Goal: Task Accomplishment & Management: Complete application form

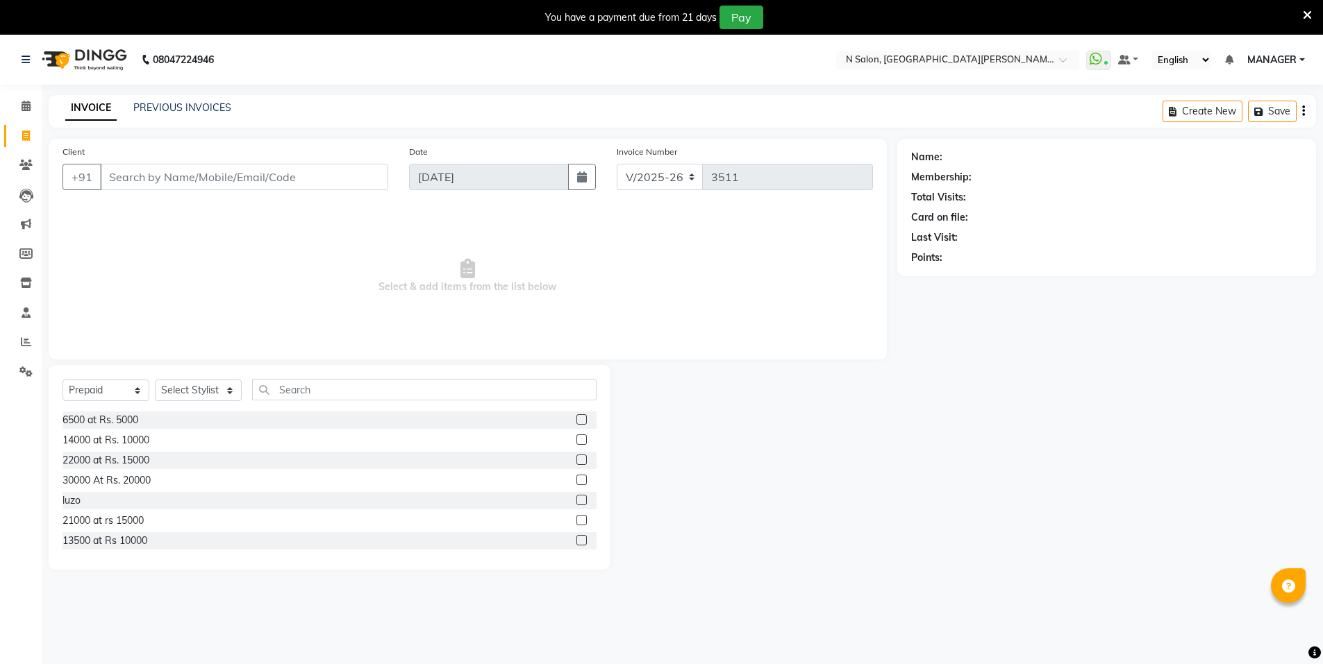
select select "3472"
select select "P"
select select "3472"
select select "P"
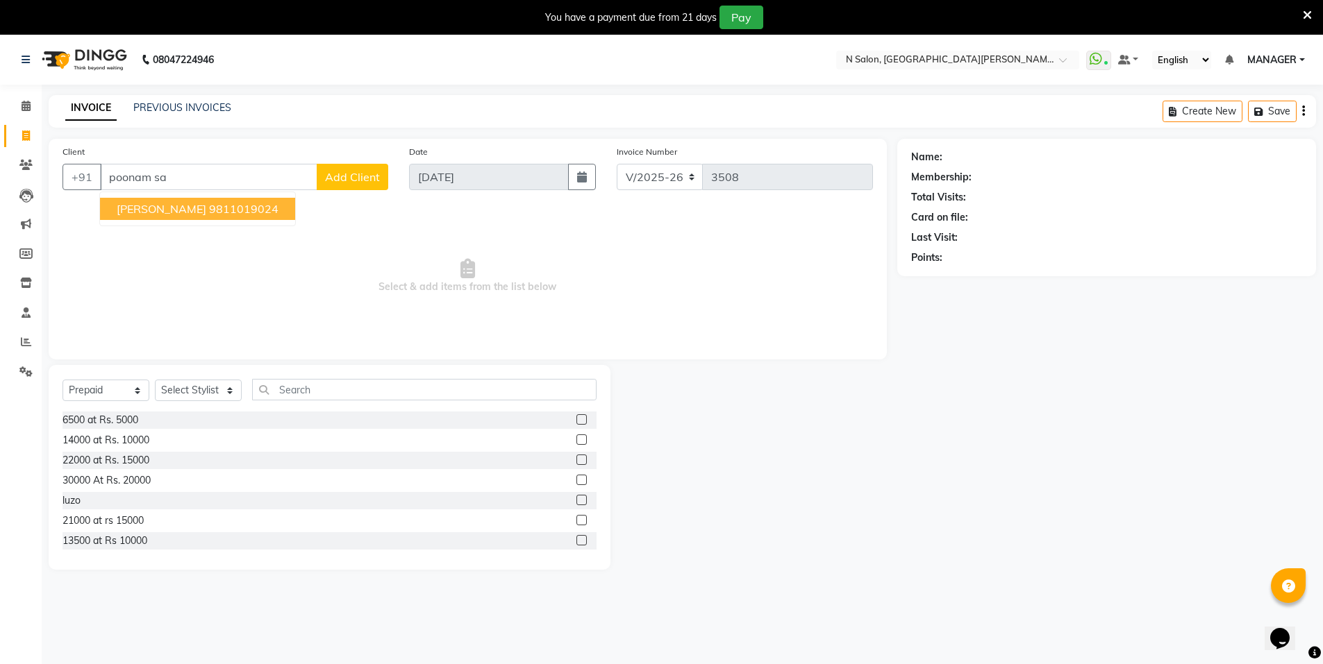
click at [220, 210] on ngb-highlight "9811019024" at bounding box center [243, 209] width 69 height 14
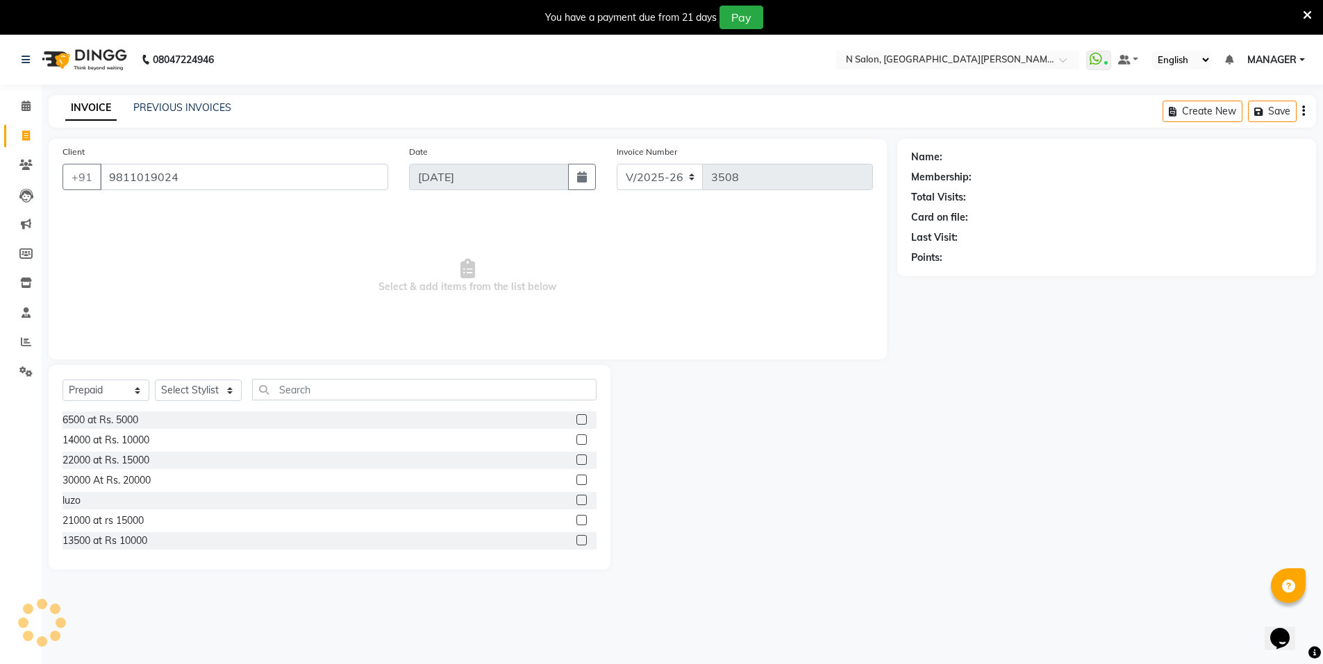
type input "9811019024"
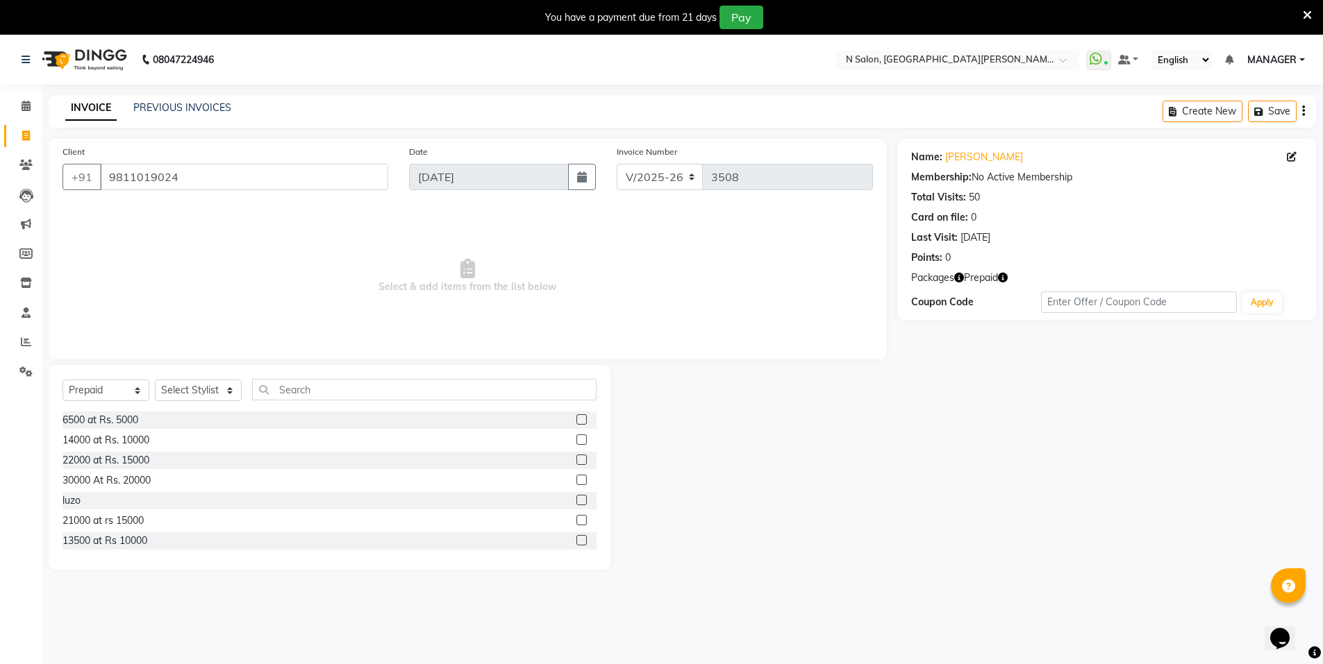
click at [999, 277] on icon "button" at bounding box center [1003, 278] width 10 height 10
click at [98, 392] on select "Select Service Product Membership Package Voucher Prepaid Gift Card" at bounding box center [105, 391] width 87 height 22
select select "service"
click at [62, 380] on select "Select Service Product Membership Package Voucher Prepaid Gift Card" at bounding box center [105, 391] width 87 height 22
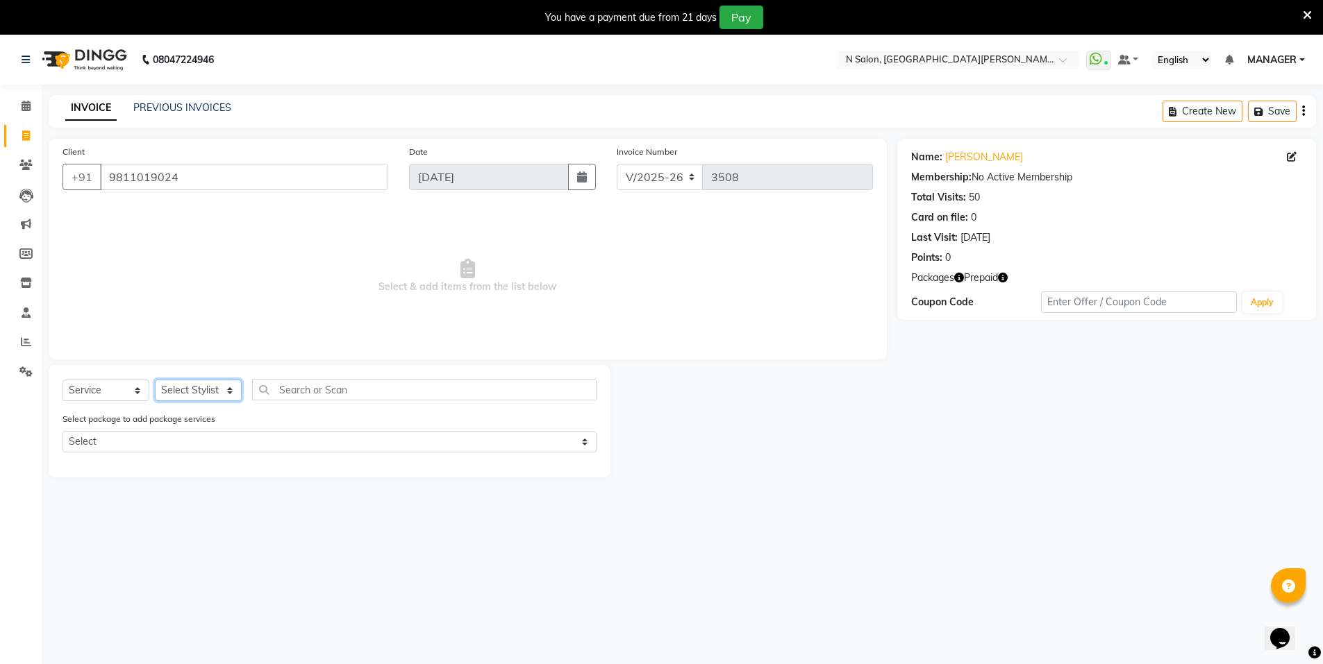
click at [159, 398] on select "Select Stylist Anju AZEEM disha Faiz Faizal MANAGER MD..... Pradeep Rahul Sir S…" at bounding box center [198, 391] width 87 height 22
select select "15674"
click at [155, 380] on select "Select Stylist Anju AZEEM disha Faiz Faizal MANAGER MD..... Pradeep Rahul Sir S…" at bounding box center [198, 391] width 87 height 22
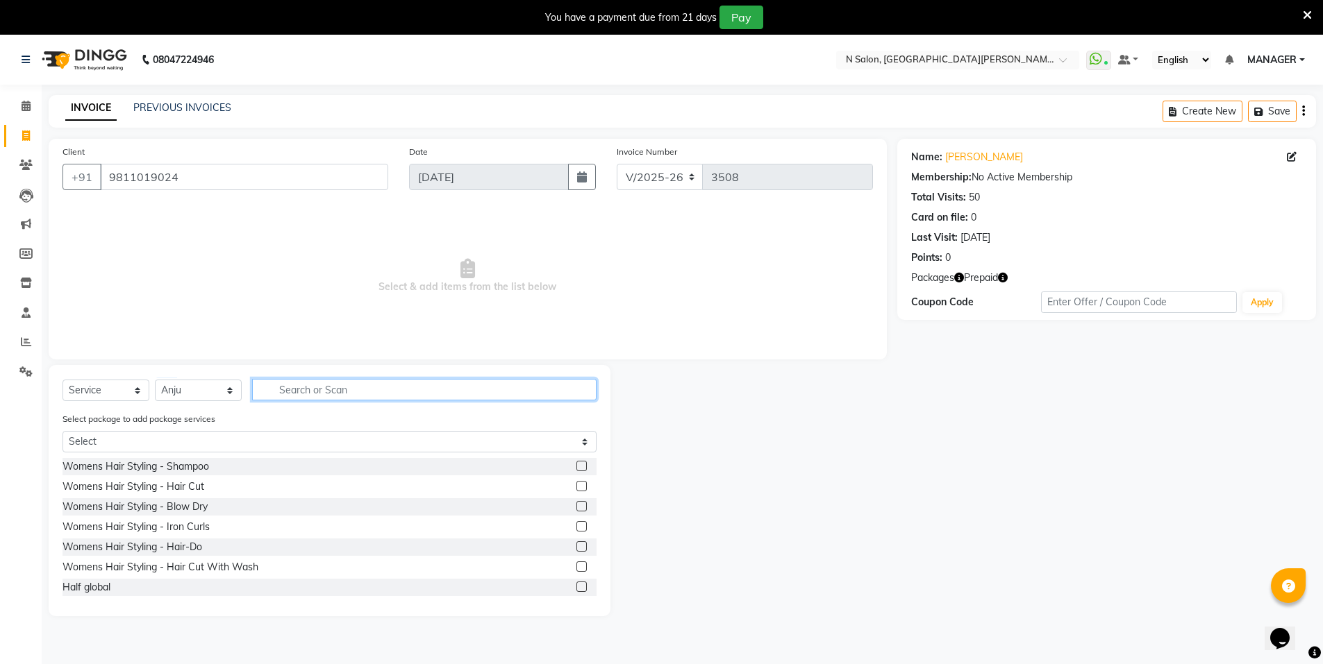
click at [328, 398] on input "text" at bounding box center [424, 390] width 344 height 22
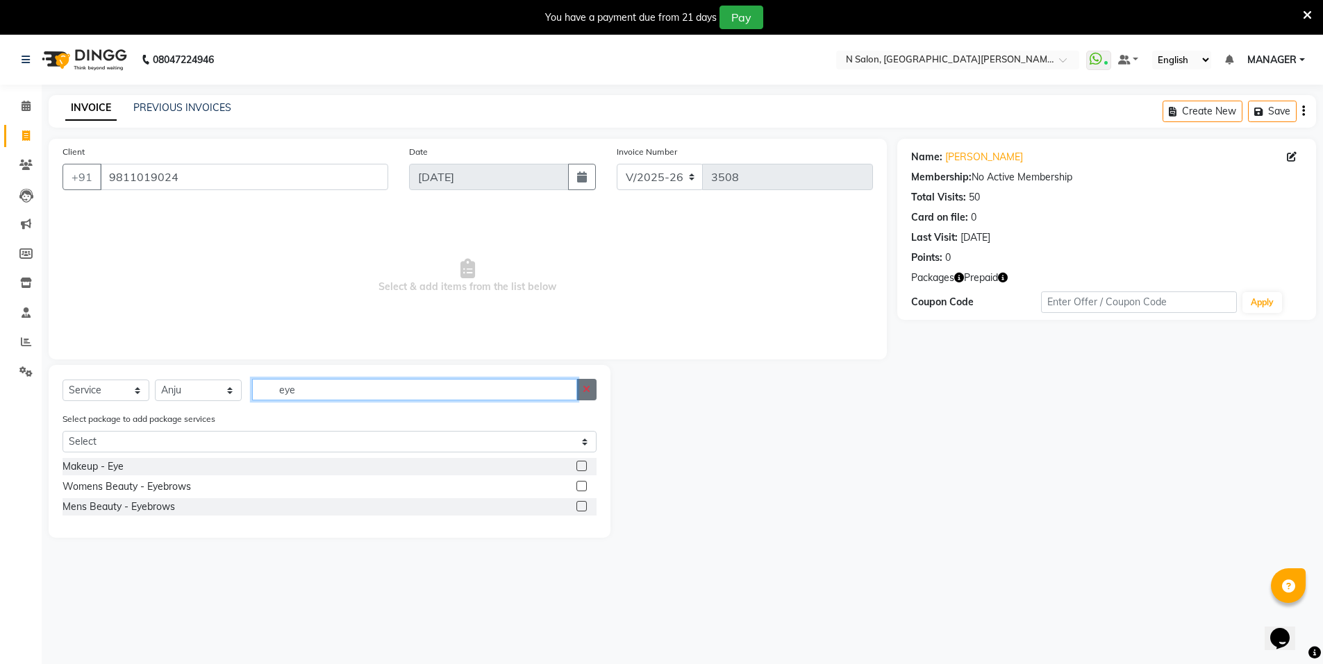
type input "eye"
click at [593, 394] on button "button" at bounding box center [586, 390] width 20 height 22
type input "upp"
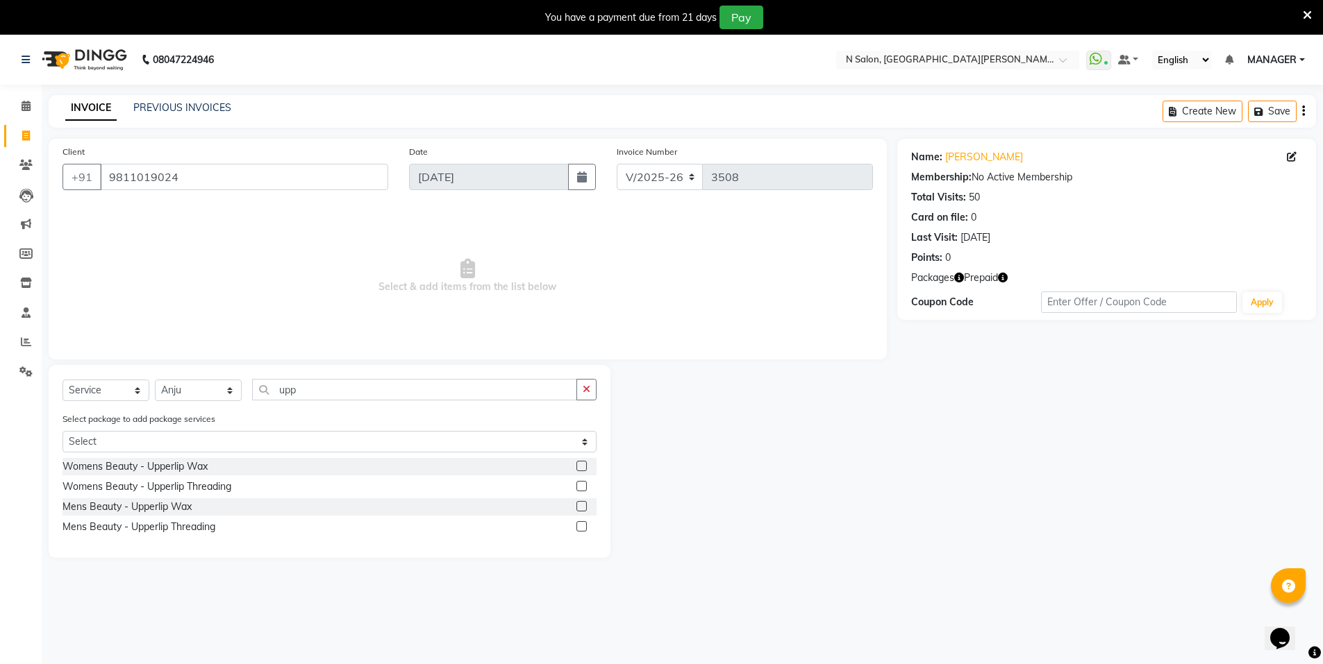
click at [581, 483] on label at bounding box center [581, 486] width 10 height 10
click at [581, 483] on input "checkbox" at bounding box center [580, 486] width 9 height 9
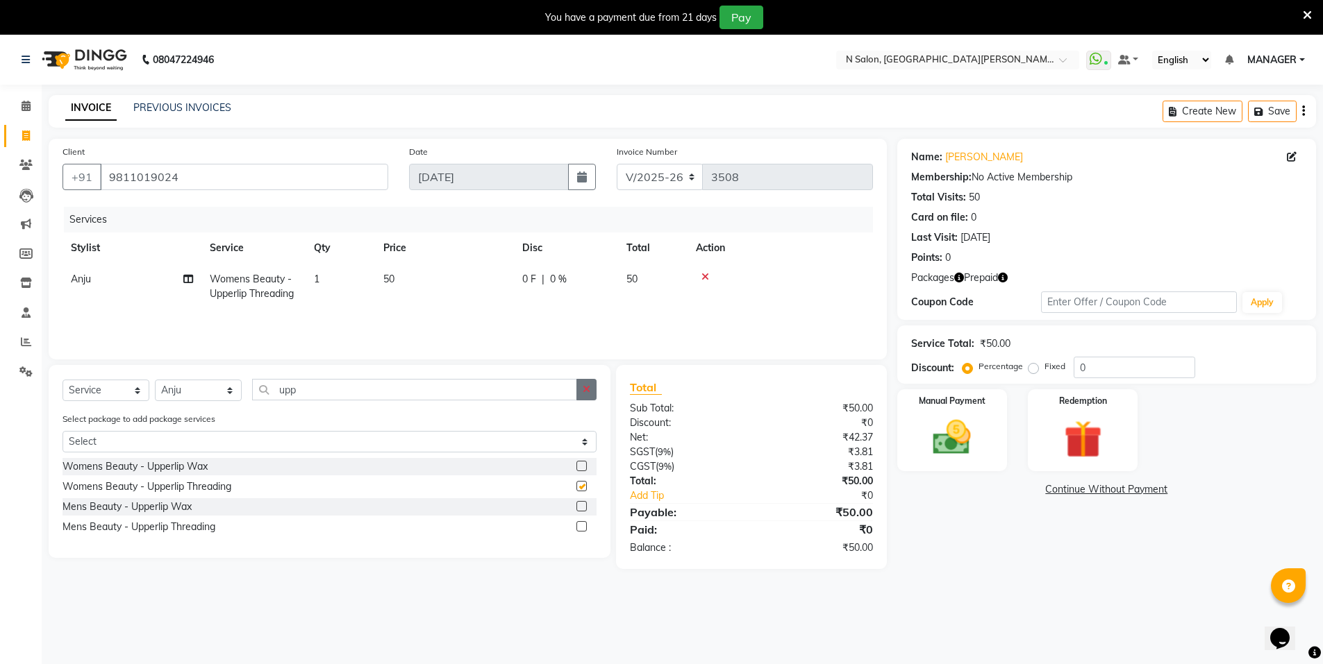
checkbox input "false"
click at [586, 395] on button "button" at bounding box center [586, 390] width 20 height 22
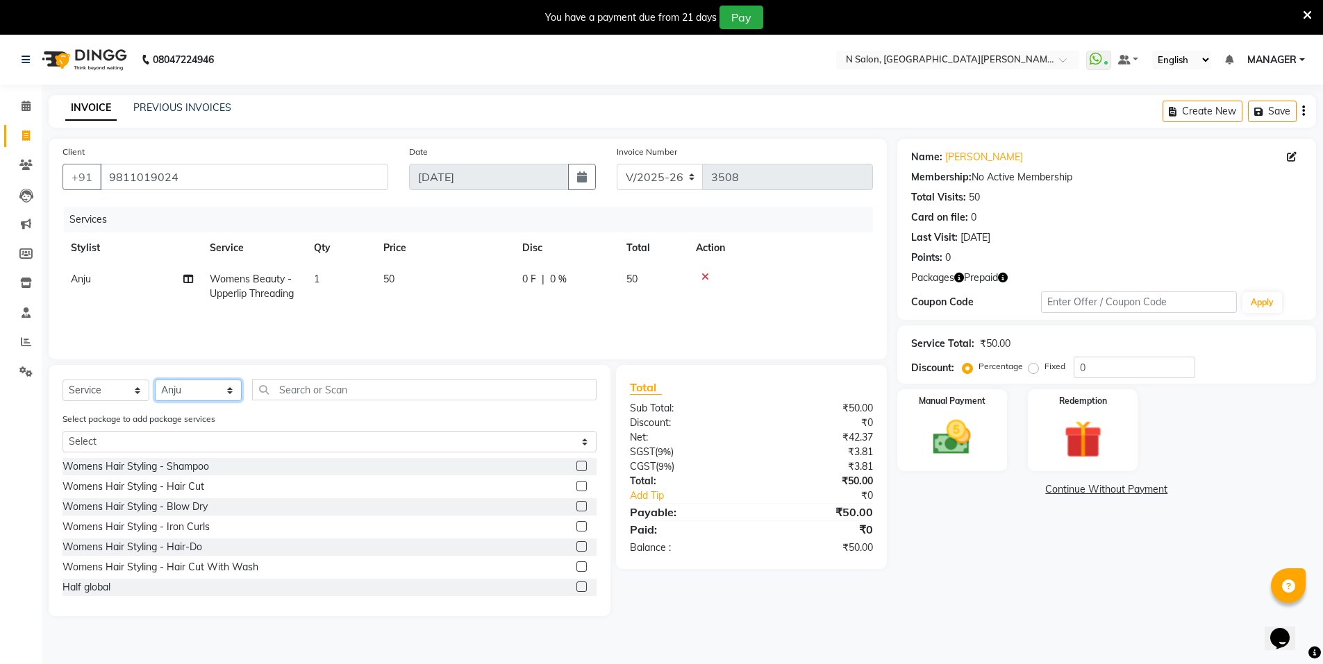
click at [176, 387] on select "Select Stylist Anju AZEEM disha Faiz Faizal MANAGER MD..... Pradeep Rahul Sir S…" at bounding box center [198, 391] width 87 height 22
click at [155, 380] on select "Select Stylist [PERSON_NAME] disha [PERSON_NAME] MANAGER MD..... Pradeep Rahul …" at bounding box center [198, 391] width 87 height 22
click at [219, 401] on select "Select Stylist [PERSON_NAME] disha [PERSON_NAME] MANAGER MD..... Pradeep Rahul …" at bounding box center [198, 391] width 87 height 22
select select "15667"
click at [155, 380] on select "Select Stylist [PERSON_NAME] disha [PERSON_NAME] MANAGER MD..... Pradeep Rahul …" at bounding box center [198, 391] width 87 height 22
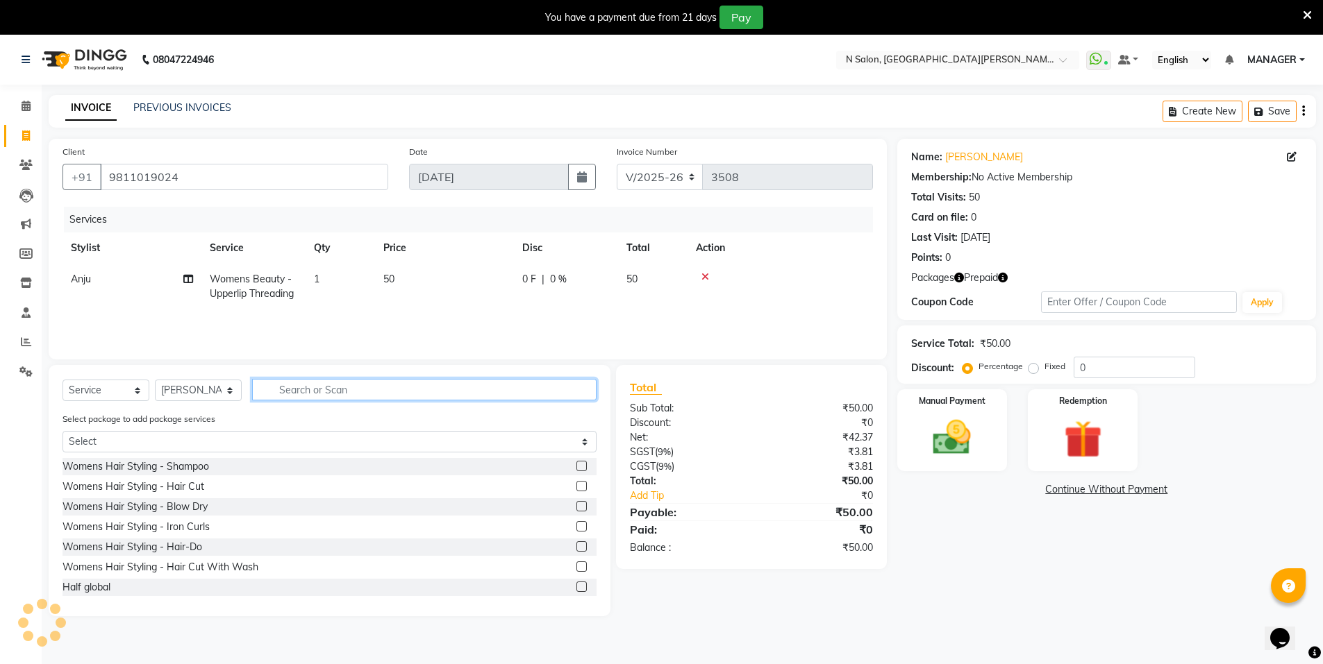
click at [297, 387] on input "text" at bounding box center [424, 390] width 344 height 22
click at [576, 486] on label at bounding box center [581, 486] width 10 height 10
click at [576, 486] on input "checkbox" at bounding box center [580, 486] width 9 height 9
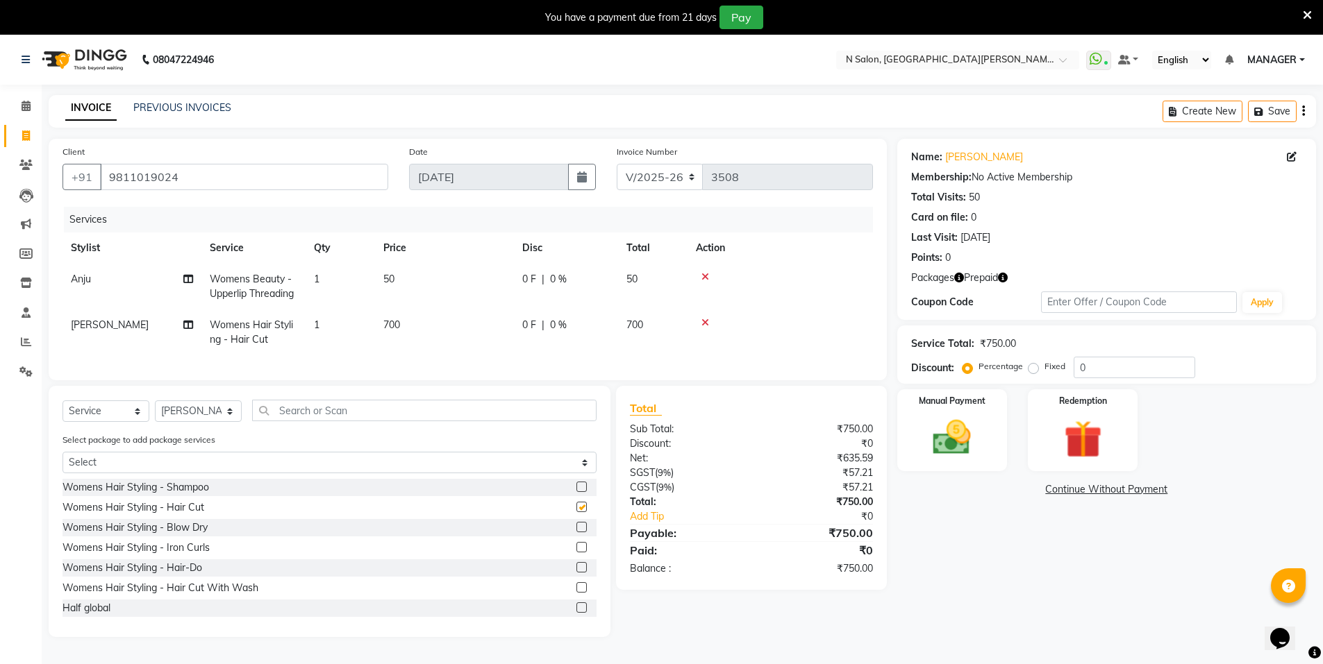
checkbox input "false"
click at [1036, 462] on div "Redemption" at bounding box center [1082, 430] width 115 height 85
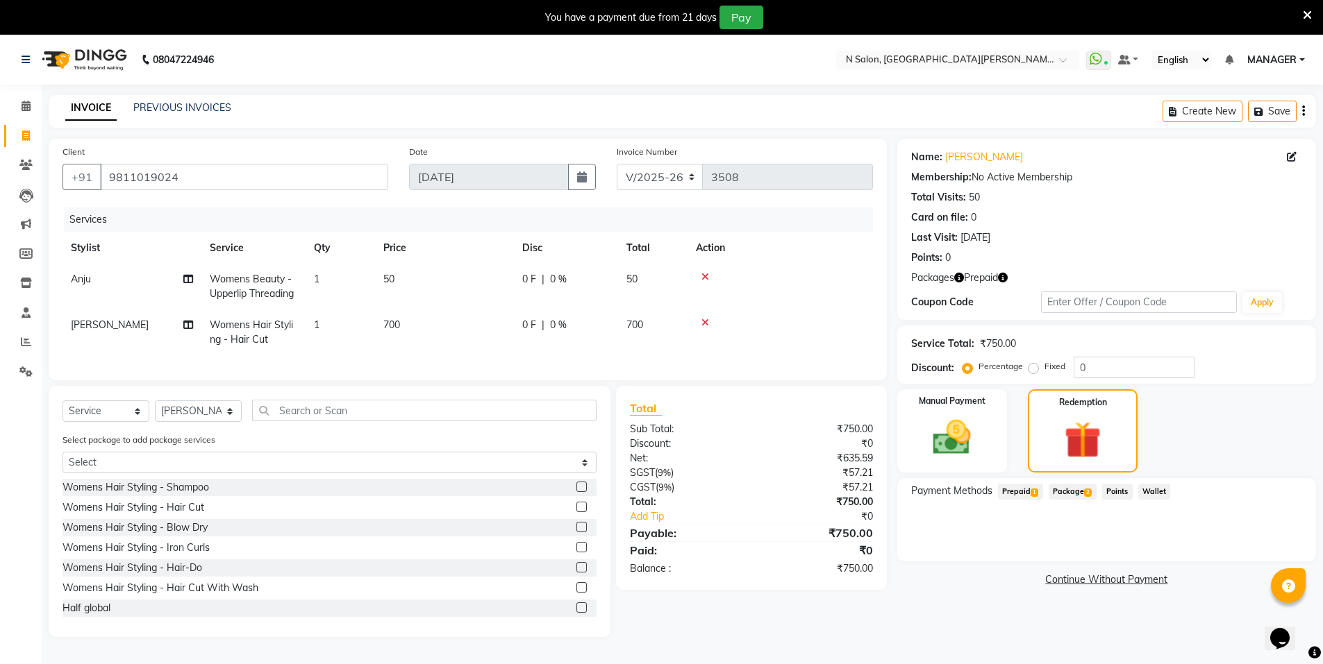
click at [1018, 499] on span "Prepaid 1" at bounding box center [1020, 492] width 45 height 16
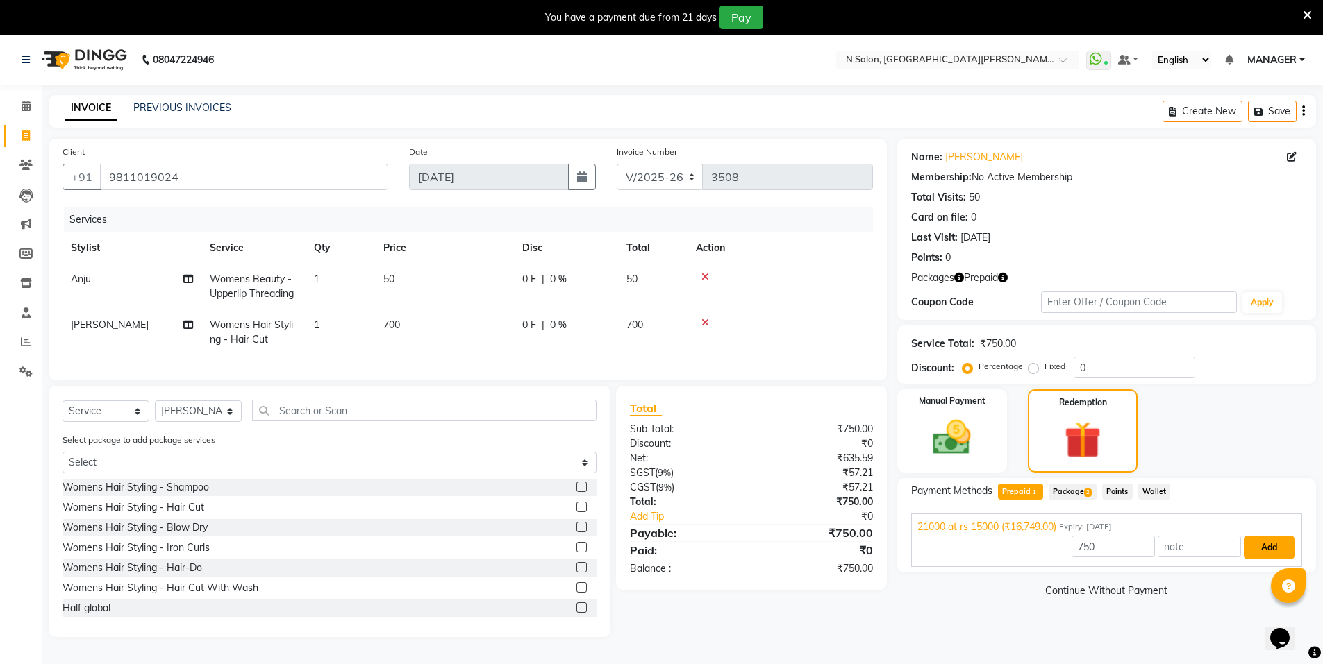
click at [1273, 542] on button "Add" at bounding box center [1268, 548] width 51 height 24
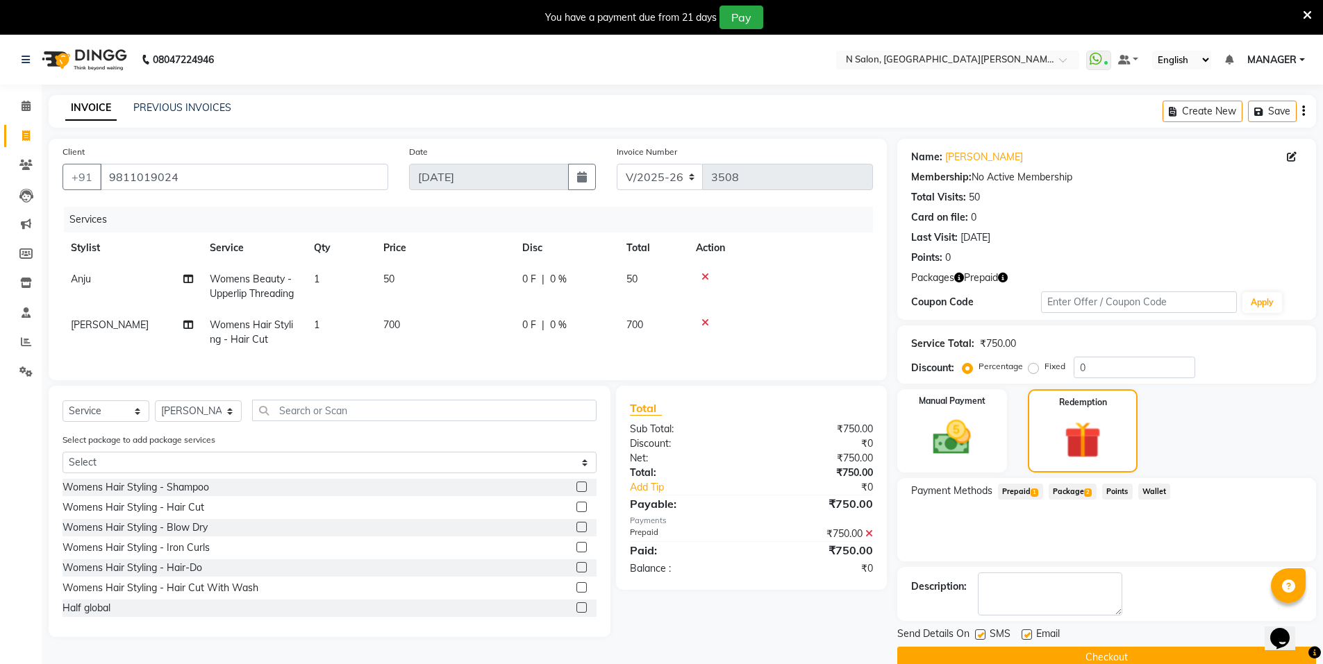
click at [1210, 650] on button "Checkout" at bounding box center [1106, 658] width 419 height 22
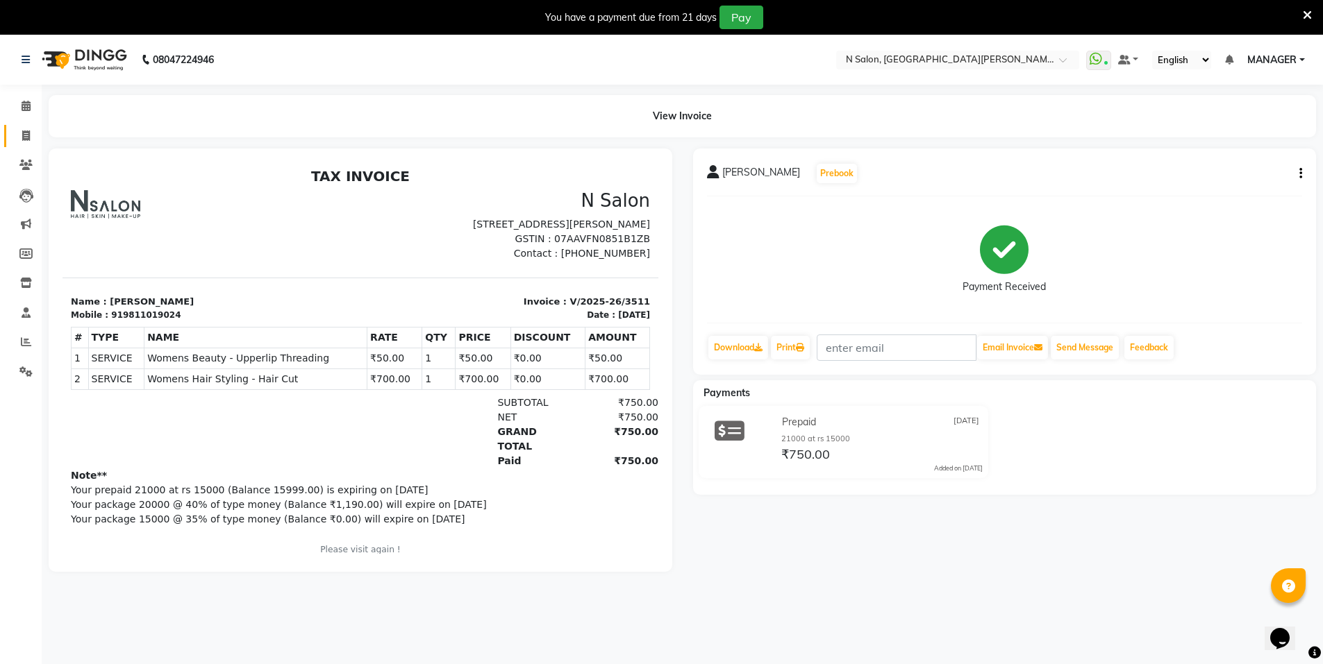
click at [10, 134] on link "Invoice" at bounding box center [20, 136] width 33 height 23
select select "service"
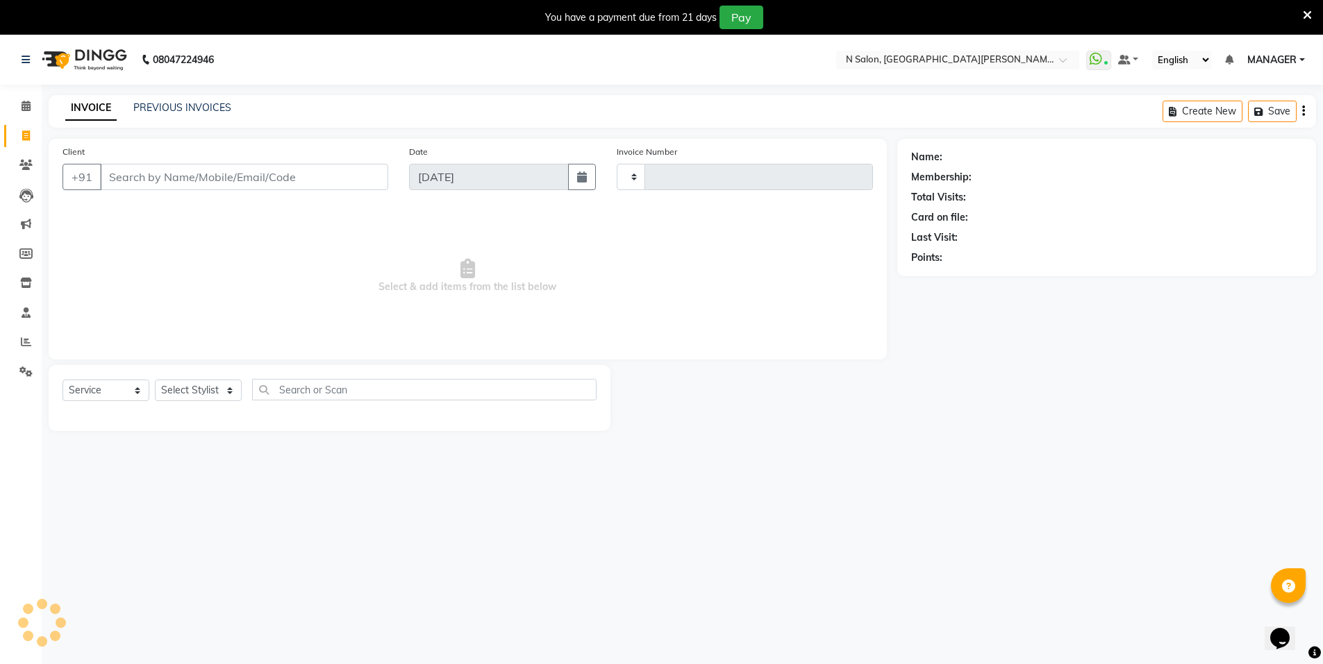
type input "3512"
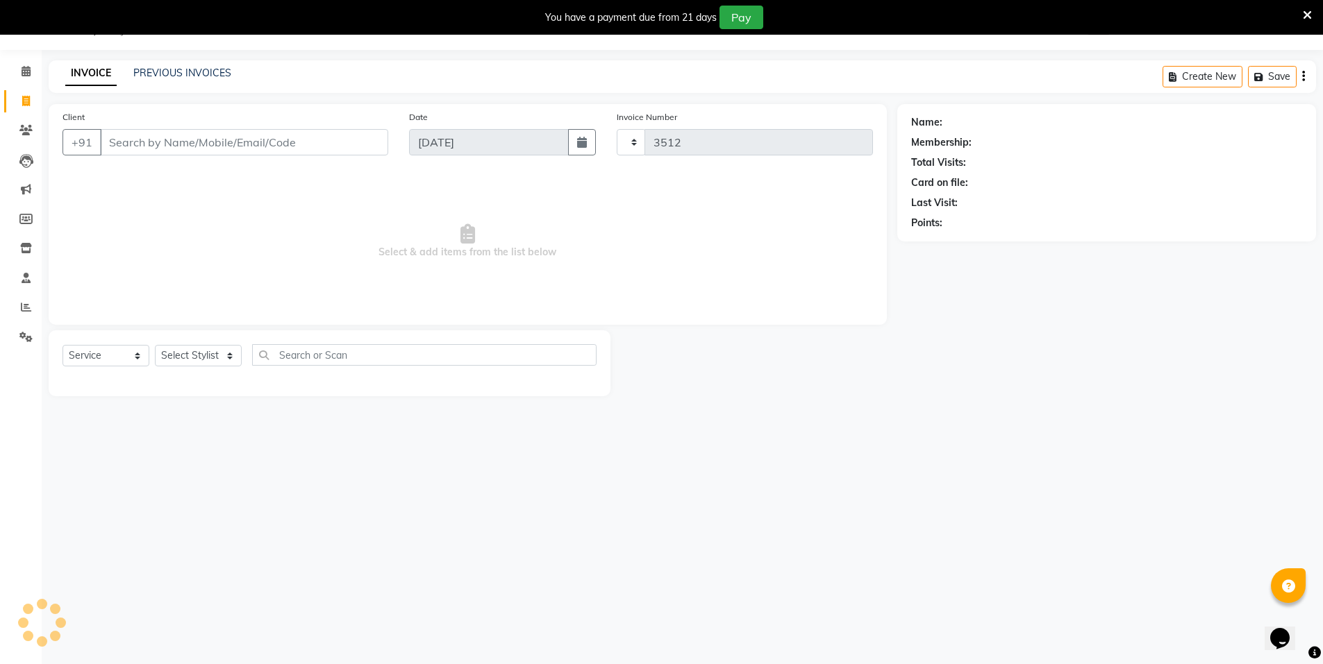
select select "3472"
type input "san"
select select "P"
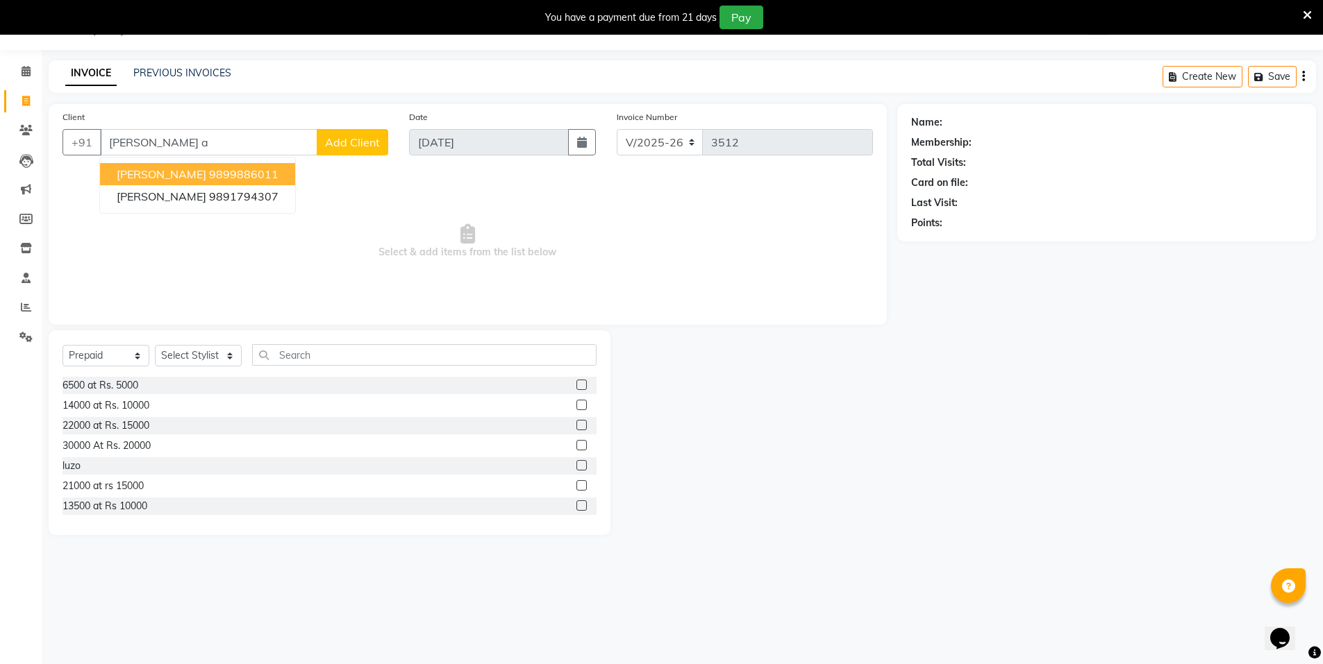
click at [180, 178] on span "SANGEETA ASRANI" at bounding box center [162, 174] width 90 height 14
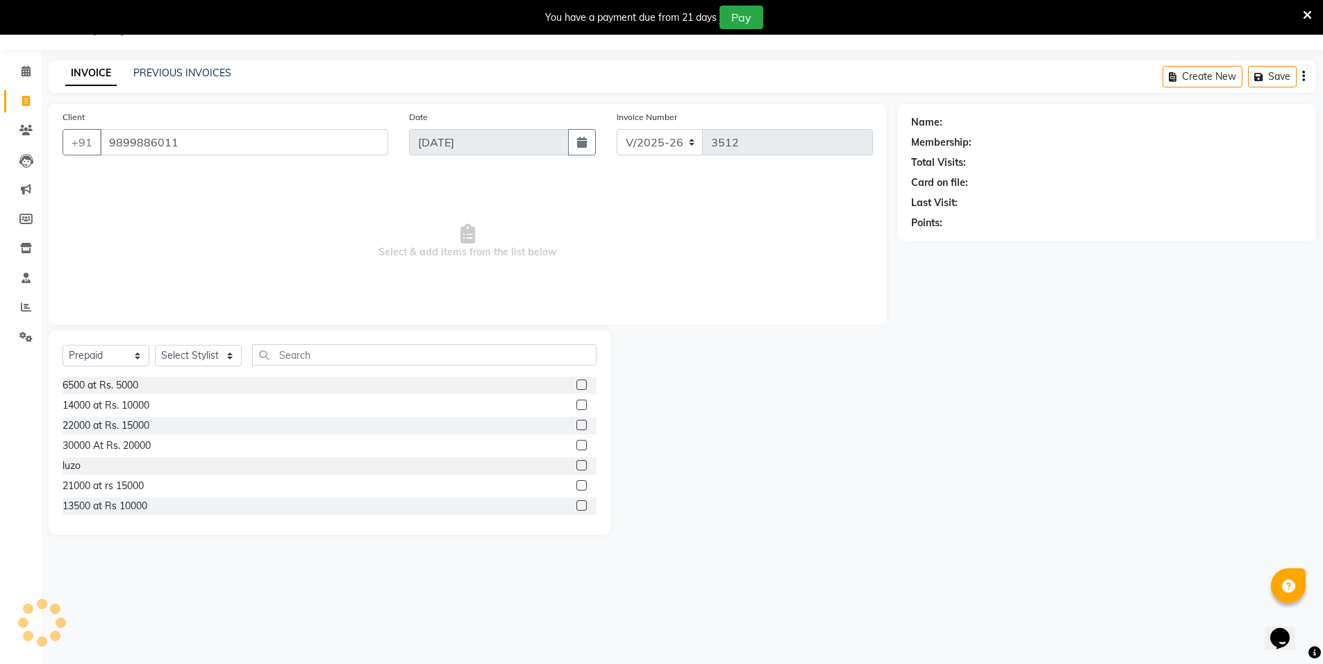
type input "9899886011"
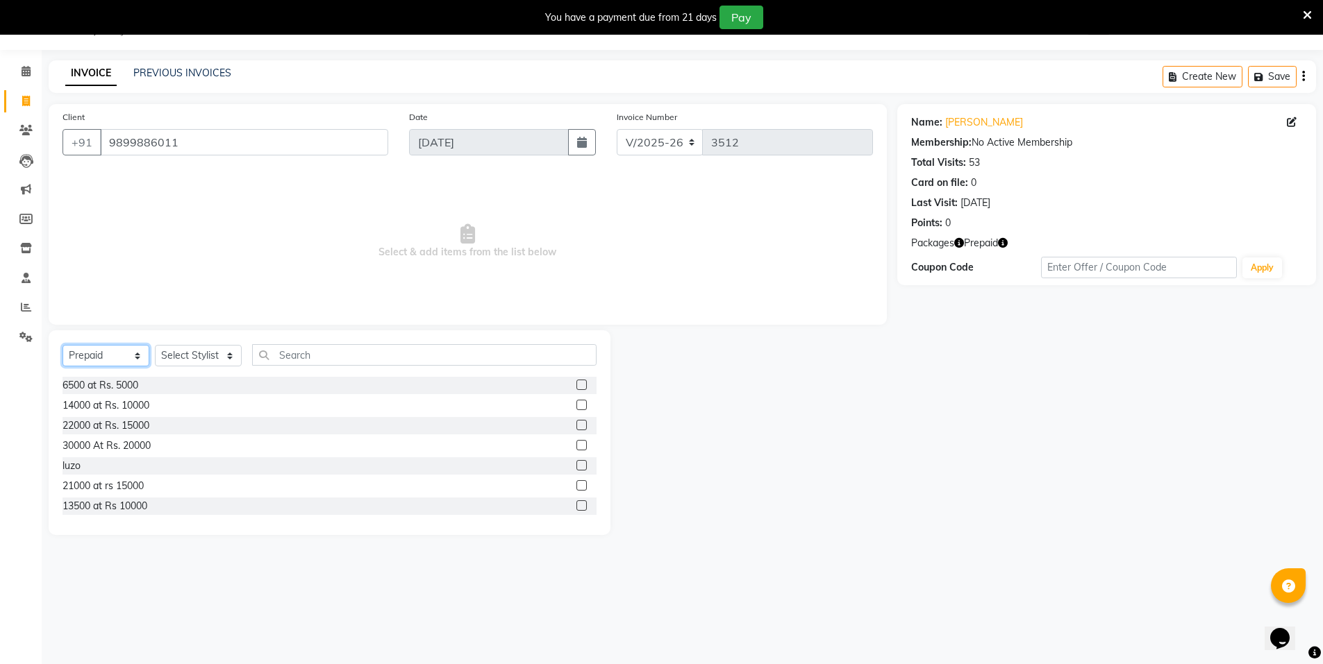
click at [109, 353] on select "Select Service Product Membership Package Voucher Prepaid Gift Card" at bounding box center [105, 356] width 87 height 22
select select "service"
click at [62, 345] on select "Select Service Product Membership Package Voucher Prepaid Gift Card" at bounding box center [105, 356] width 87 height 22
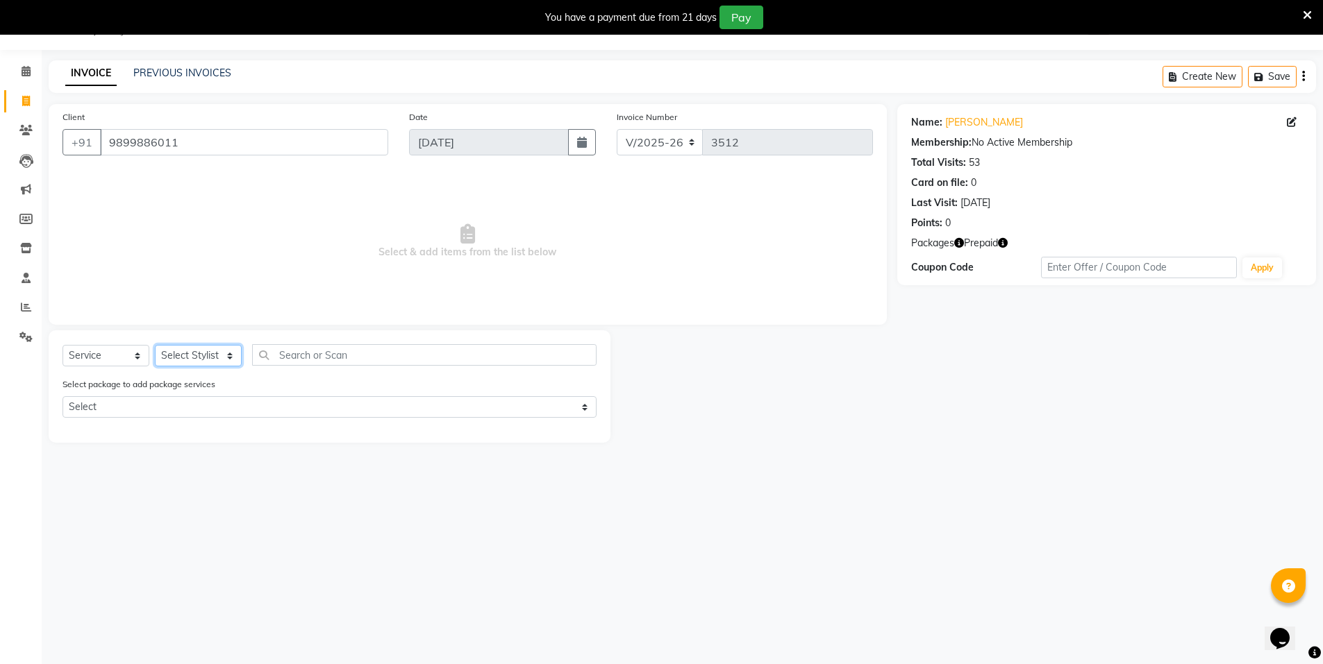
click at [184, 359] on select "Select Stylist [PERSON_NAME] [PERSON_NAME] MANAGER MD..... Pradeep Rahul [PERSO…" at bounding box center [198, 356] width 87 height 22
click at [155, 345] on select "Select Stylist [PERSON_NAME] [PERSON_NAME] MANAGER MD..... Pradeep Rahul [PERSO…" at bounding box center [198, 356] width 87 height 22
click at [175, 363] on select "Select Stylist [PERSON_NAME] [PERSON_NAME] MANAGER MD..... Pradeep Rahul [PERSO…" at bounding box center [198, 356] width 87 height 22
select select "15667"
click at [155, 345] on select "Select Stylist [PERSON_NAME] [PERSON_NAME] MANAGER MD..... Pradeep Rahul [PERSO…" at bounding box center [198, 356] width 87 height 22
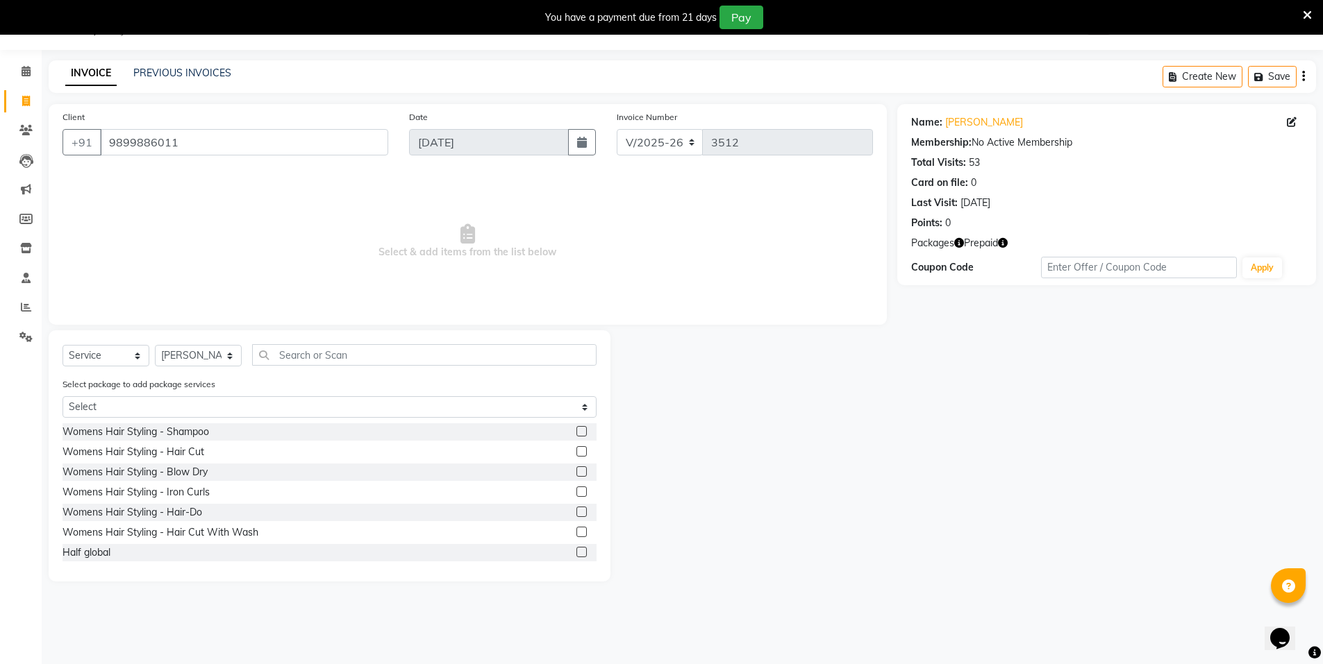
click at [322, 367] on div "Select Service Product Membership Package Voucher Prepaid Gift Card Select Styl…" at bounding box center [329, 360] width 534 height 33
click at [322, 360] on input "text" at bounding box center [424, 355] width 344 height 22
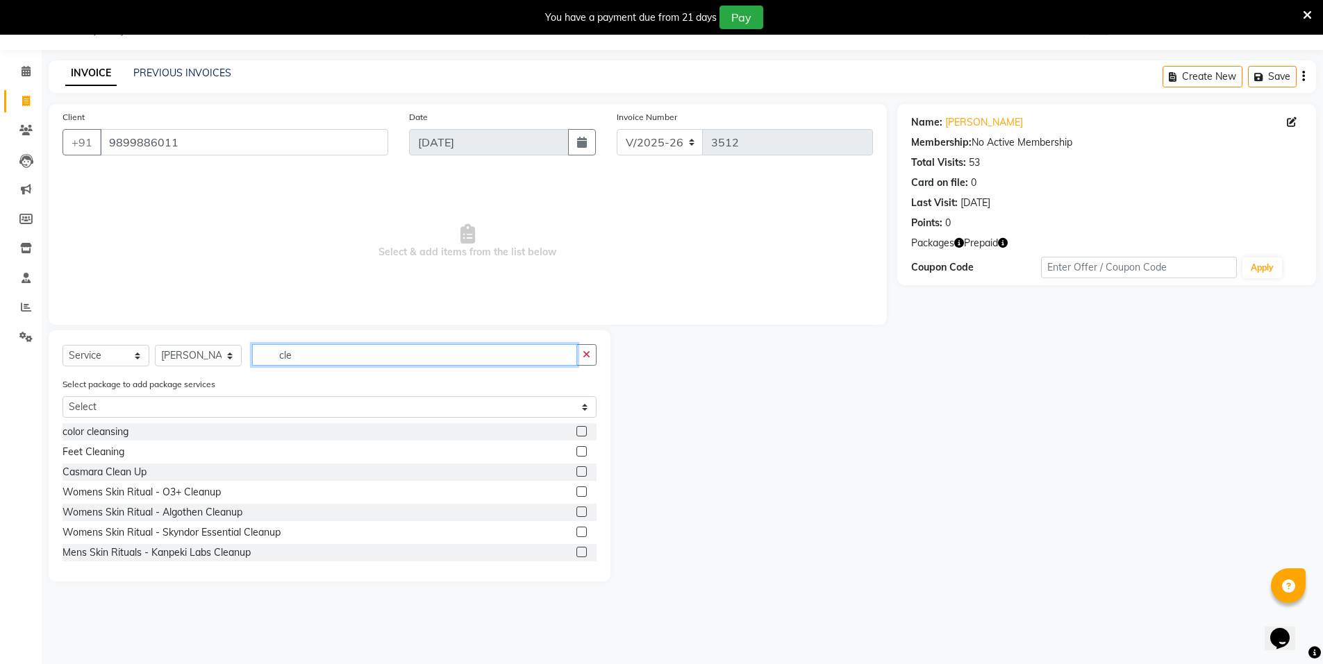
type input "cle"
click at [576, 433] on label at bounding box center [581, 431] width 10 height 10
click at [576, 433] on input "checkbox" at bounding box center [580, 432] width 9 height 9
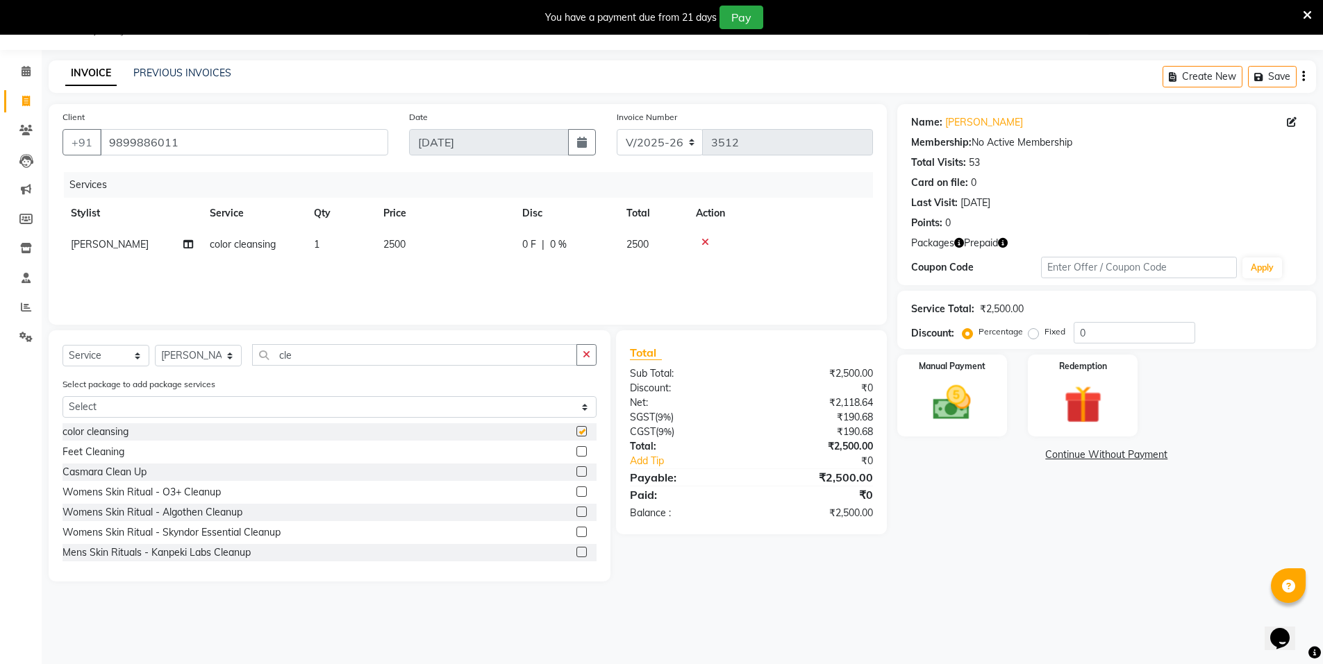
checkbox input "false"
click at [590, 353] on icon "button" at bounding box center [586, 355] width 8 height 10
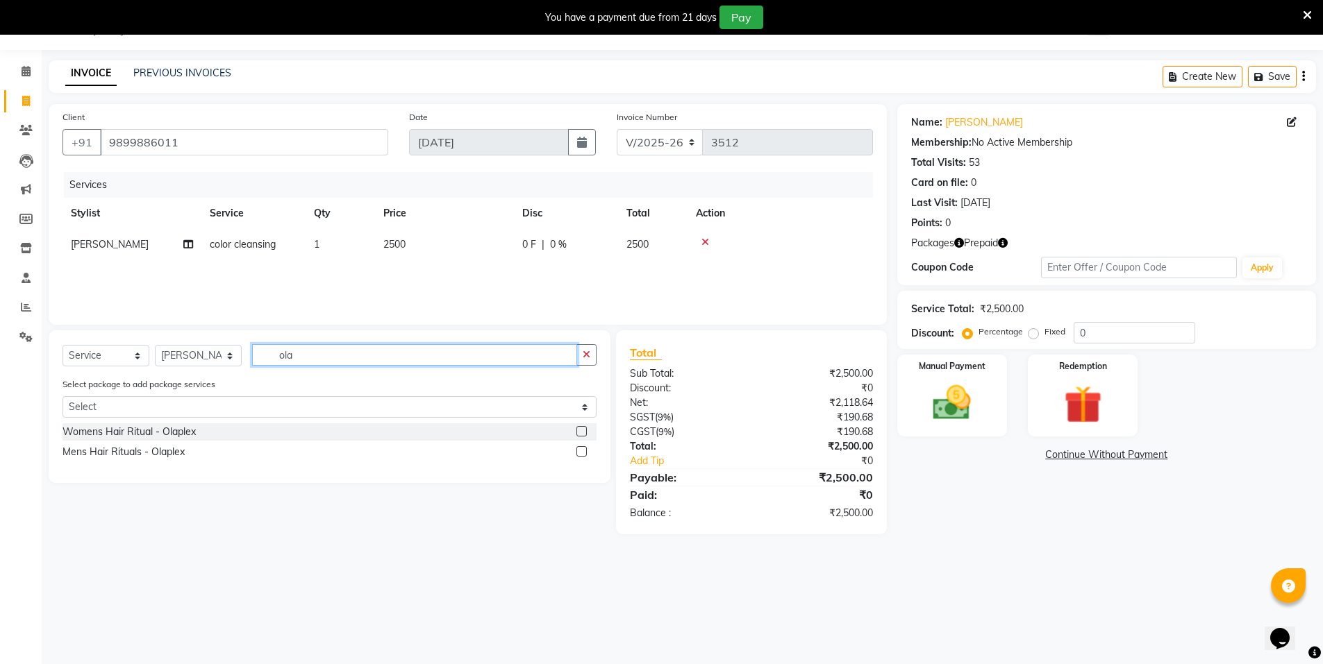
type input "ola"
click at [586, 434] on label at bounding box center [581, 431] width 10 height 10
click at [585, 434] on input "checkbox" at bounding box center [580, 432] width 9 height 9
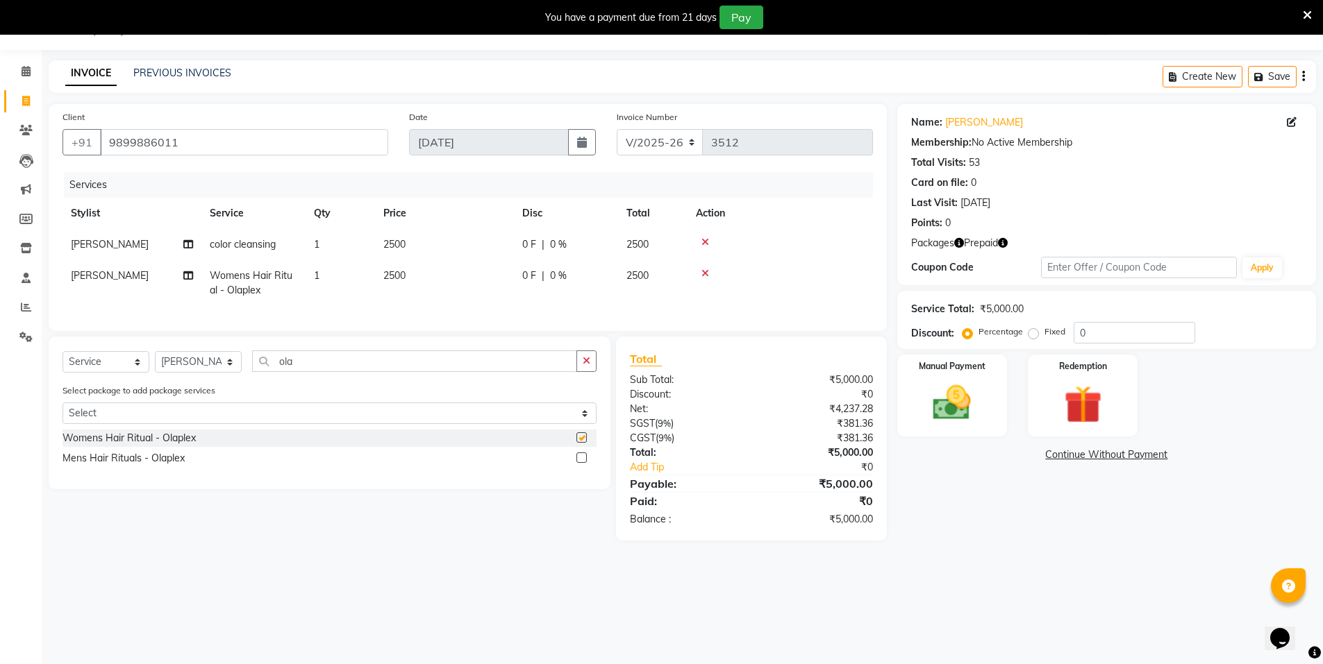
checkbox input "false"
click at [456, 280] on td "2500" at bounding box center [444, 283] width 139 height 46
select select "15667"
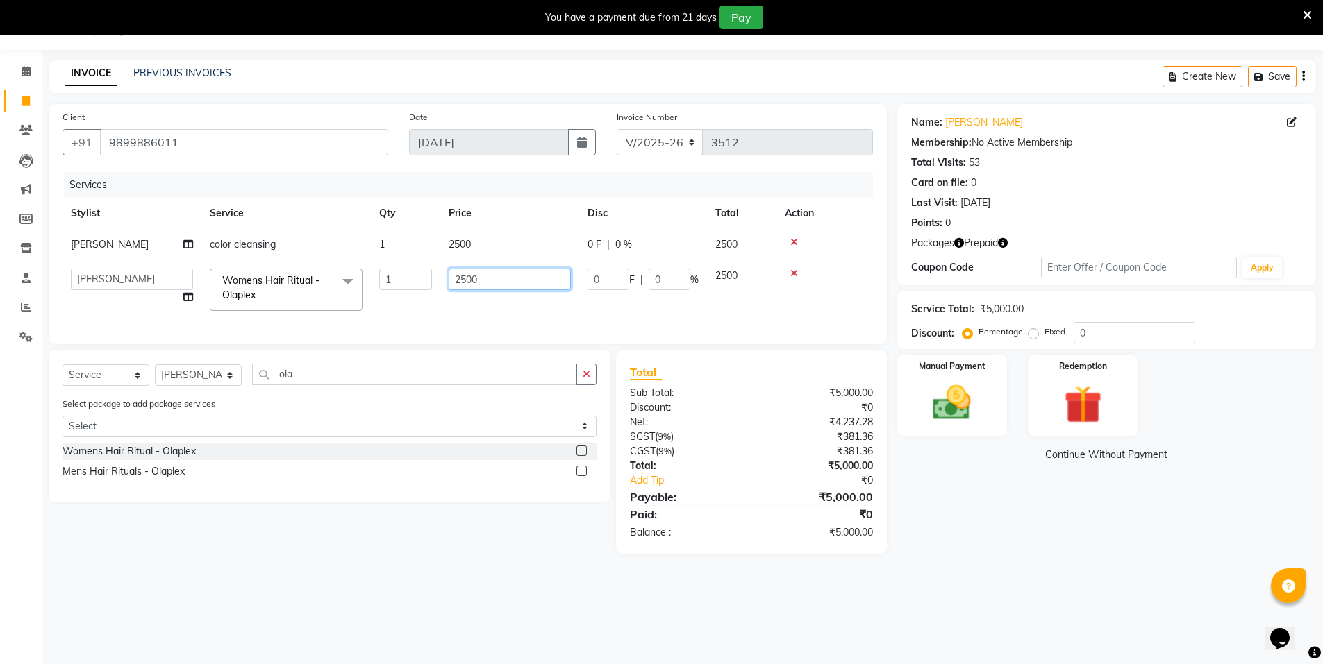
click at [471, 273] on input "2500" at bounding box center [509, 280] width 122 height 22
type input "2000"
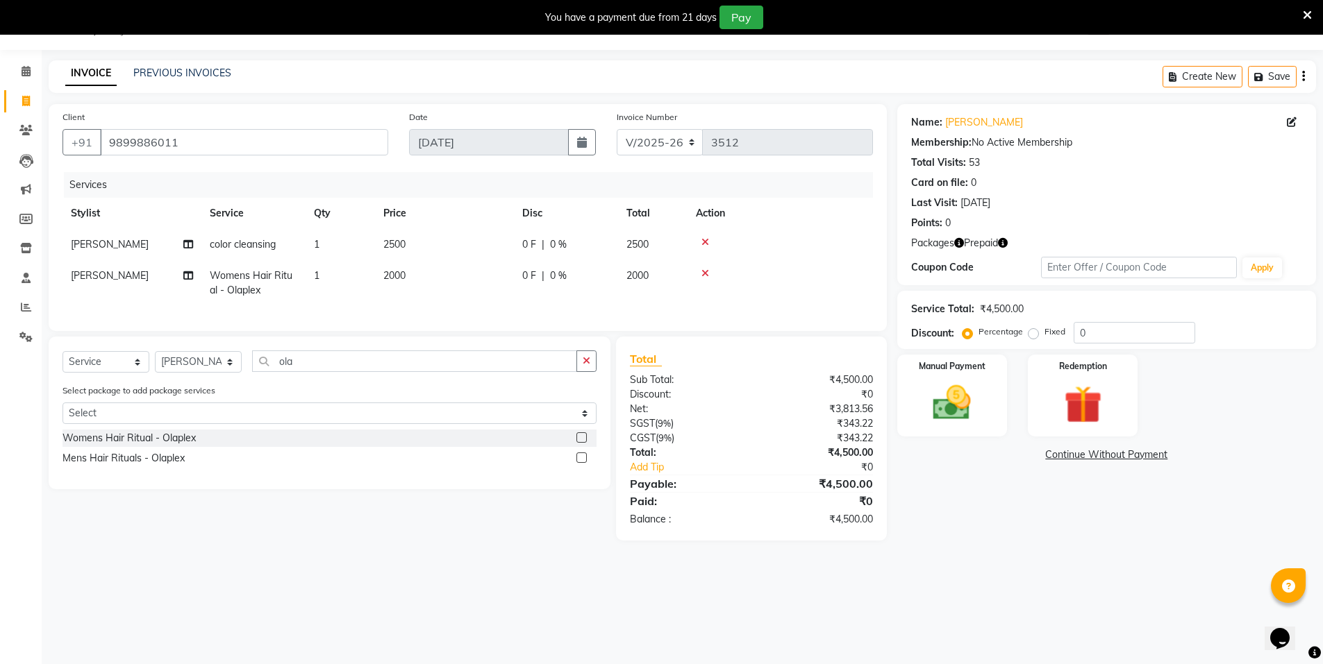
click at [927, 637] on div "08047224946 Select Location × N Salon, East Patel Nagar WhatsApp Status ✕ Statu…" at bounding box center [661, 332] width 1323 height 664
click at [1091, 392] on img at bounding box center [1082, 404] width 64 height 49
click at [1025, 458] on span "Prepaid 1" at bounding box center [1020, 457] width 45 height 16
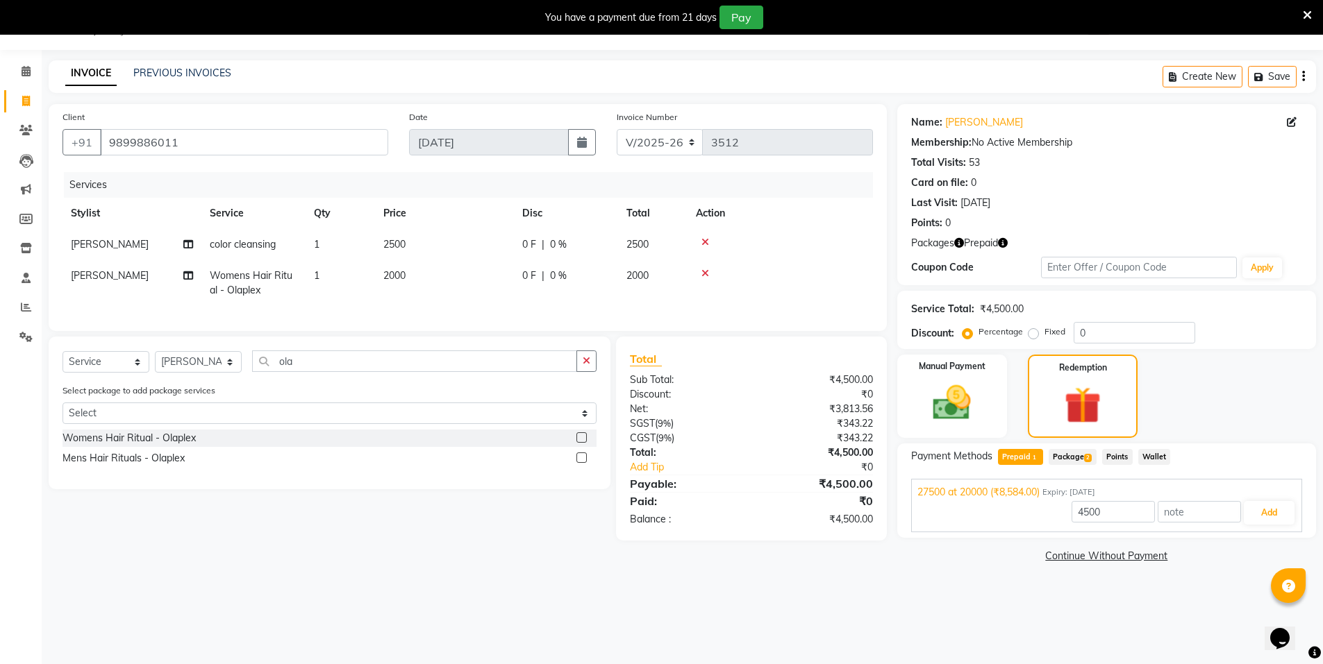
click at [1067, 460] on span "Package 2" at bounding box center [1072, 457] width 48 height 16
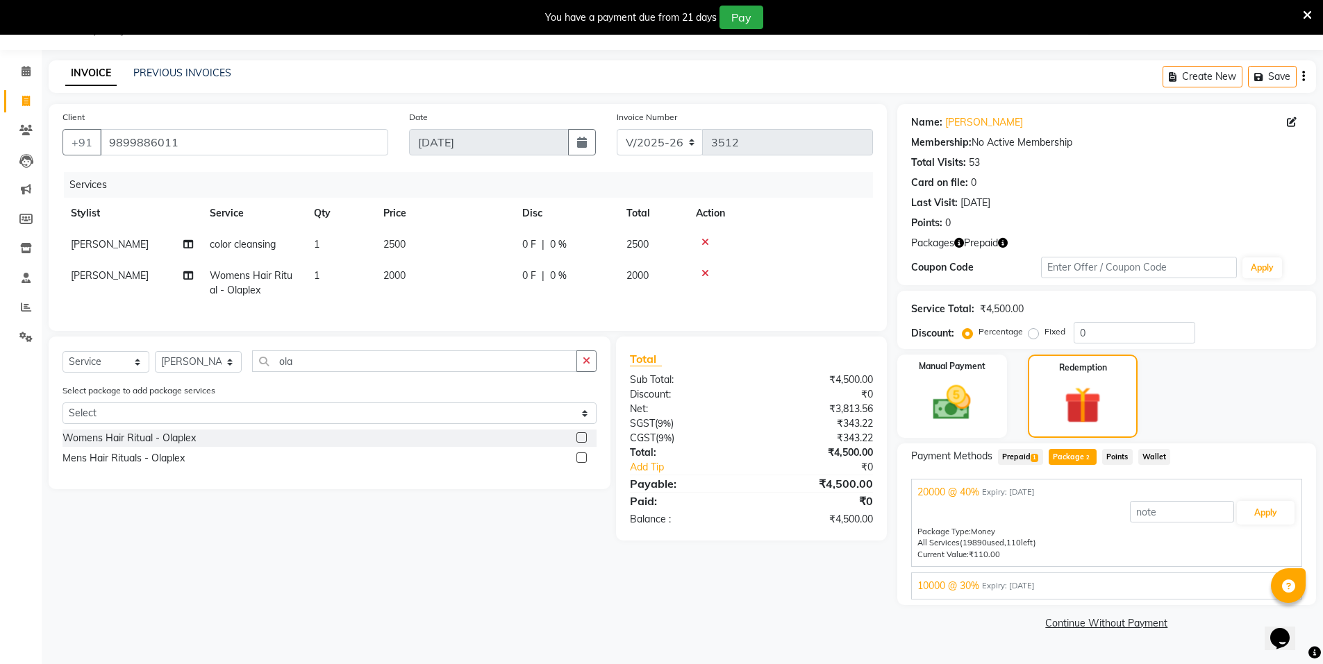
click at [1023, 461] on span "Prepaid 1" at bounding box center [1020, 457] width 45 height 16
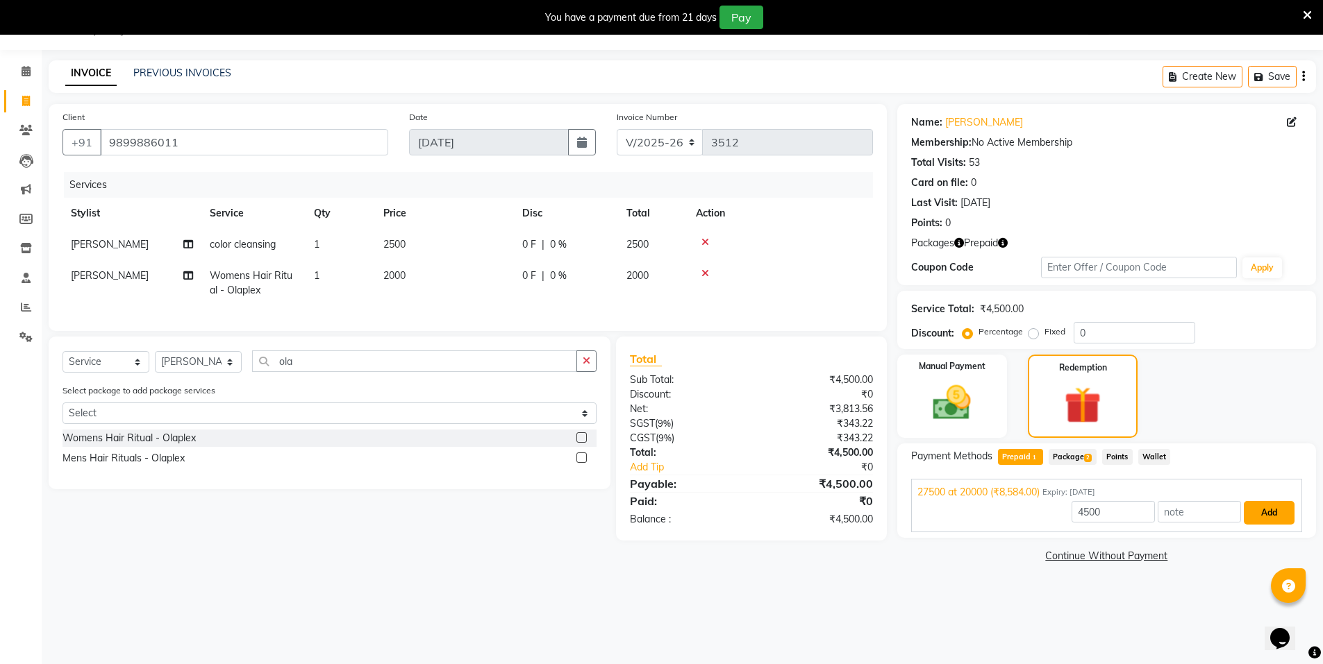
click at [1259, 519] on button "Add" at bounding box center [1268, 513] width 51 height 24
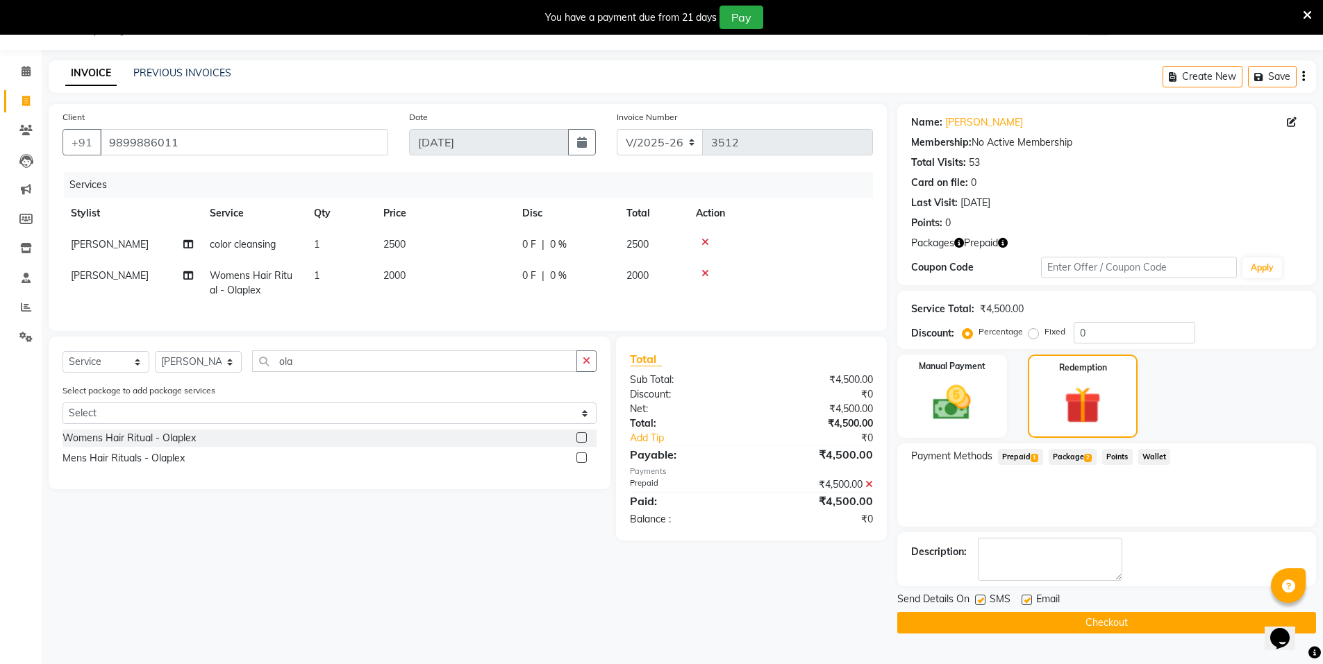
click at [1202, 627] on button "Checkout" at bounding box center [1106, 623] width 419 height 22
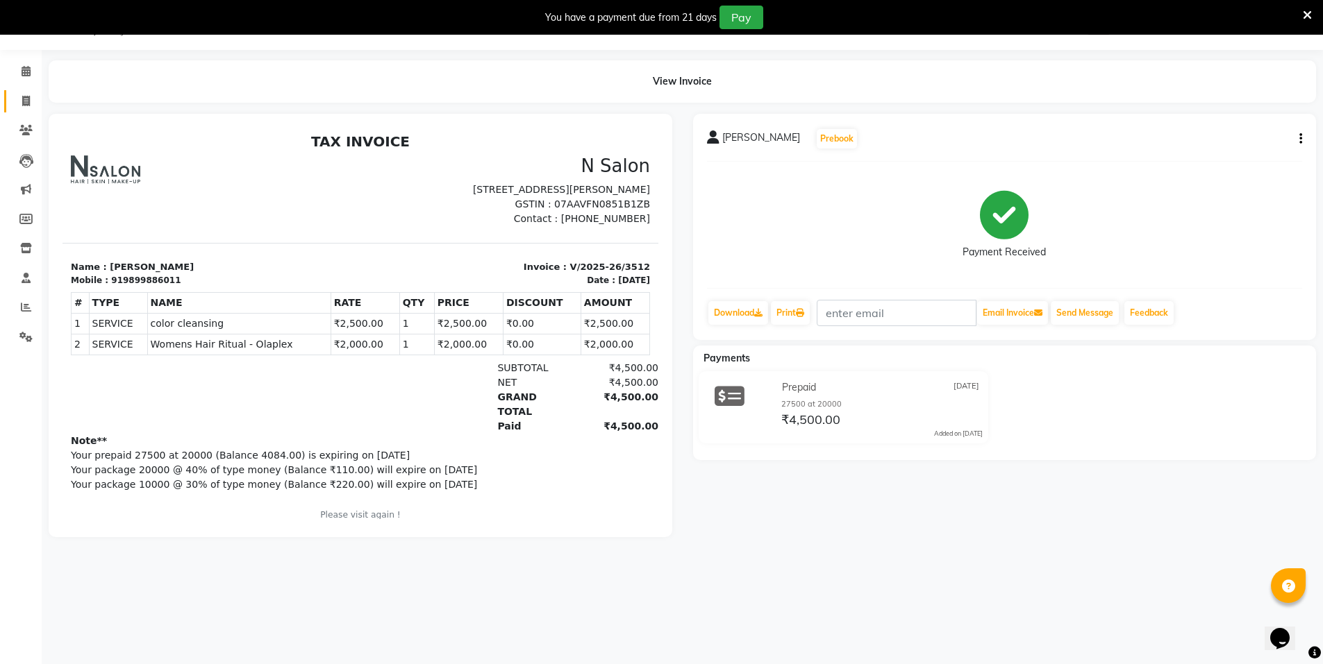
click at [11, 108] on link "Invoice" at bounding box center [20, 101] width 33 height 23
select select "service"
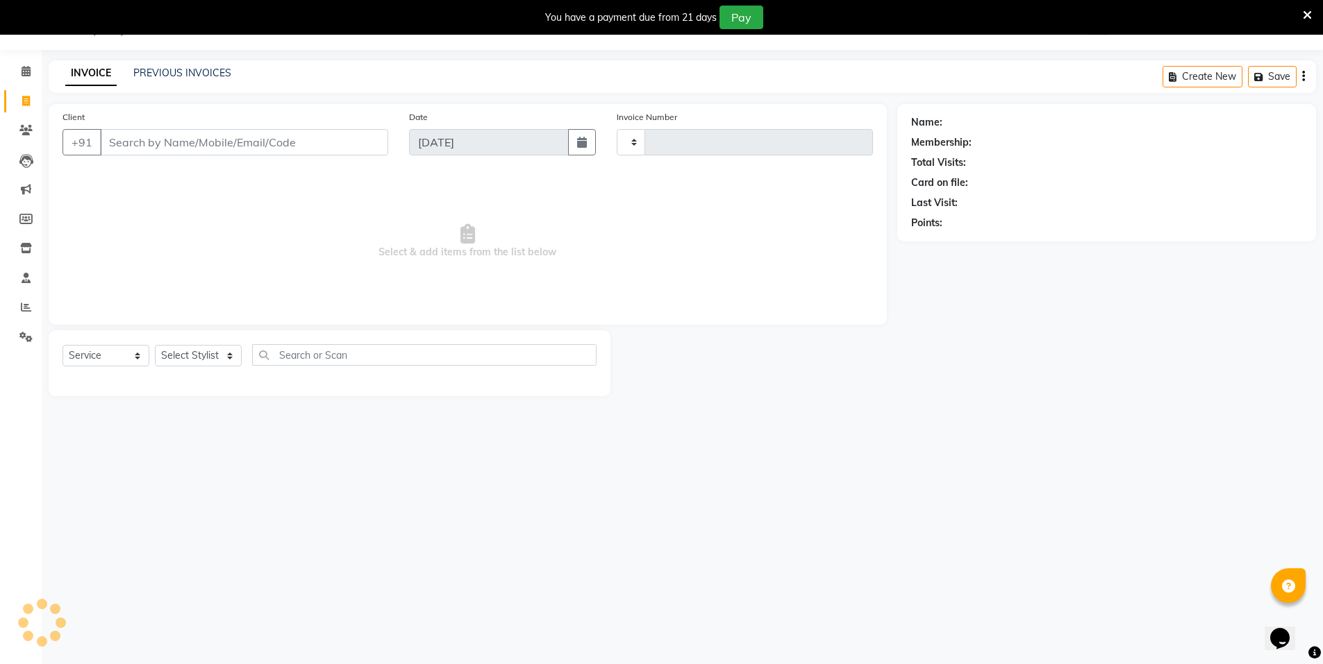
type input "3513"
select select "3472"
select select "P"
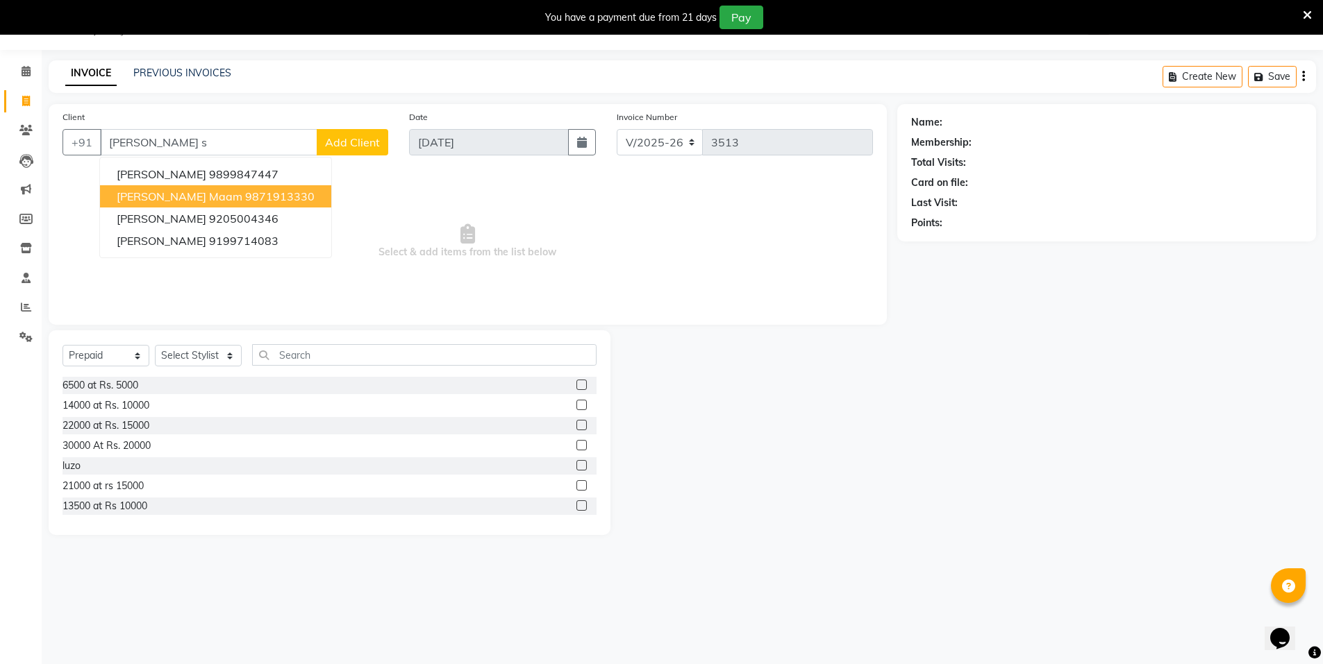
click at [226, 201] on span "shivani sharma maam" at bounding box center [180, 197] width 126 height 14
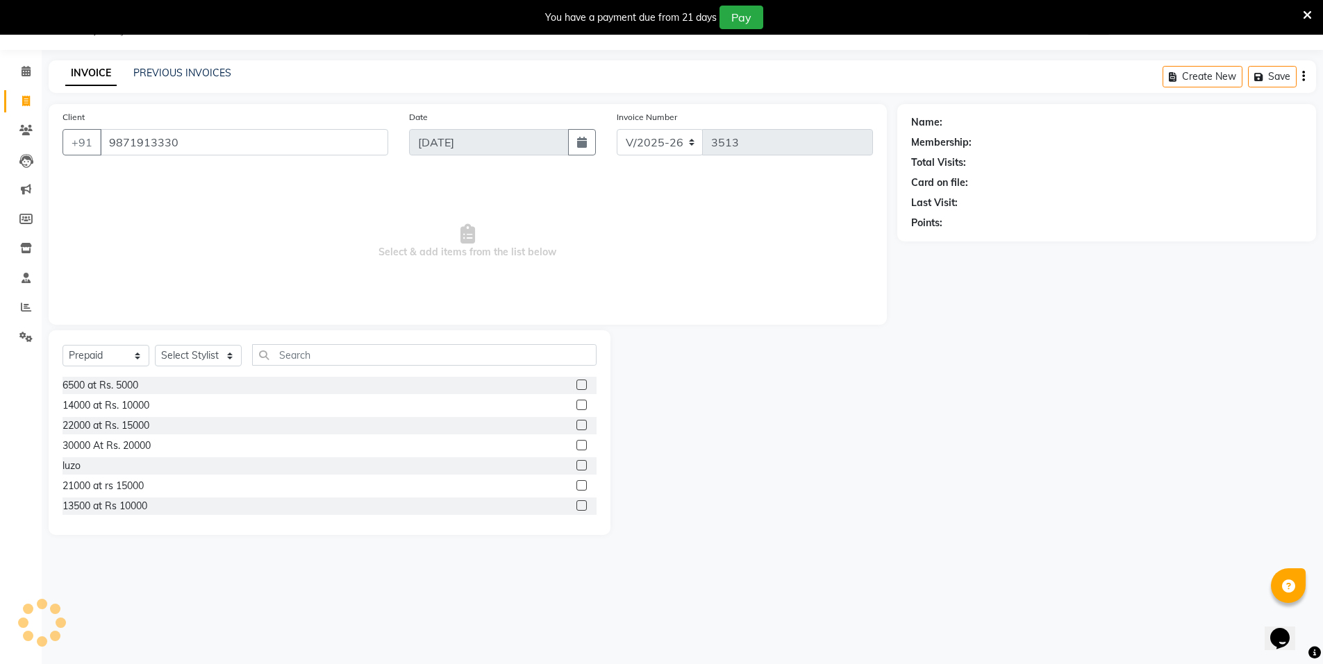
type input "9871913330"
click at [116, 359] on select "Select Service Product Membership Package Voucher Prepaid Gift Card" at bounding box center [105, 356] width 87 height 22
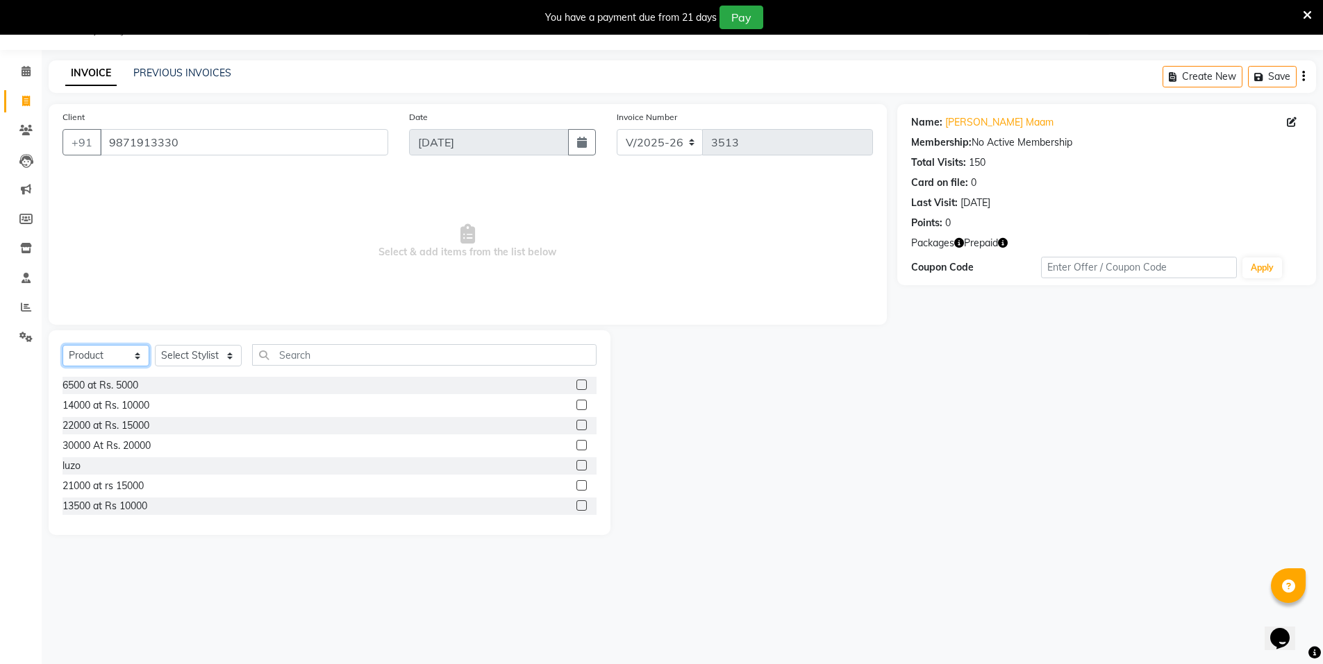
click at [62, 345] on select "Select Service Product Membership Package Voucher Prepaid Gift Card" at bounding box center [105, 356] width 87 height 22
click at [119, 363] on select "Select Service Product Membership Package Voucher Prepaid Gift Card" at bounding box center [105, 356] width 87 height 22
select select "service"
click at [62, 345] on select "Select Service Product Membership Package Voucher Prepaid Gift Card" at bounding box center [105, 356] width 87 height 22
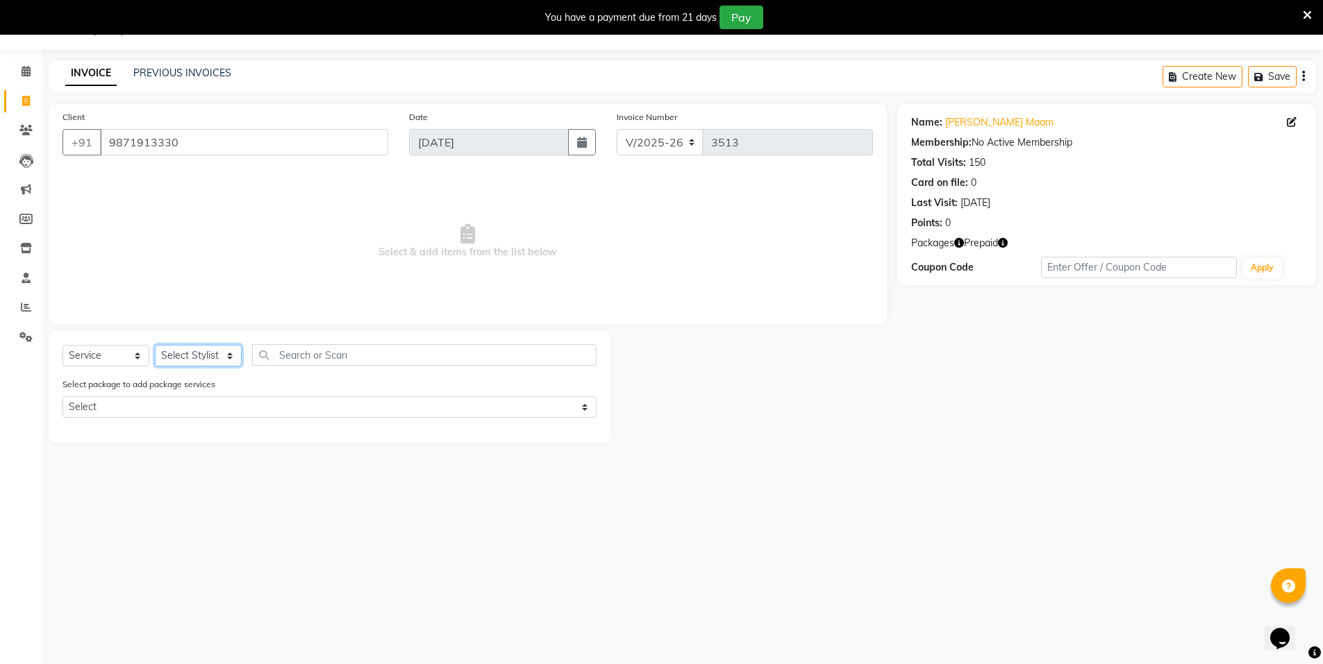
click at [180, 354] on select "Select Stylist [PERSON_NAME] [PERSON_NAME] MANAGER MD..... Pradeep Rahul [PERSO…" at bounding box center [198, 356] width 87 height 22
select select "72439"
click at [155, 345] on select "Select Stylist [PERSON_NAME] [PERSON_NAME] MANAGER MD..... Pradeep Rahul [PERSO…" at bounding box center [198, 356] width 87 height 22
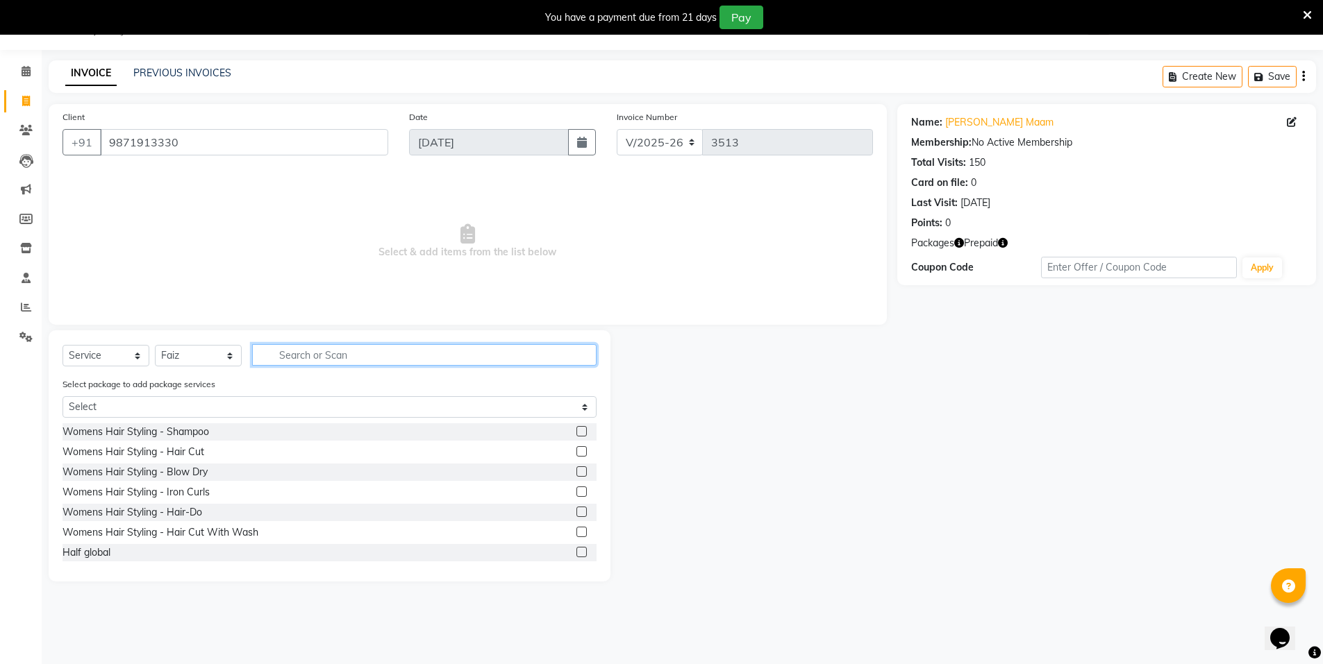
click at [303, 362] on input "text" at bounding box center [424, 355] width 344 height 22
click at [303, 362] on input "nor" at bounding box center [414, 355] width 325 height 22
type input "nor"
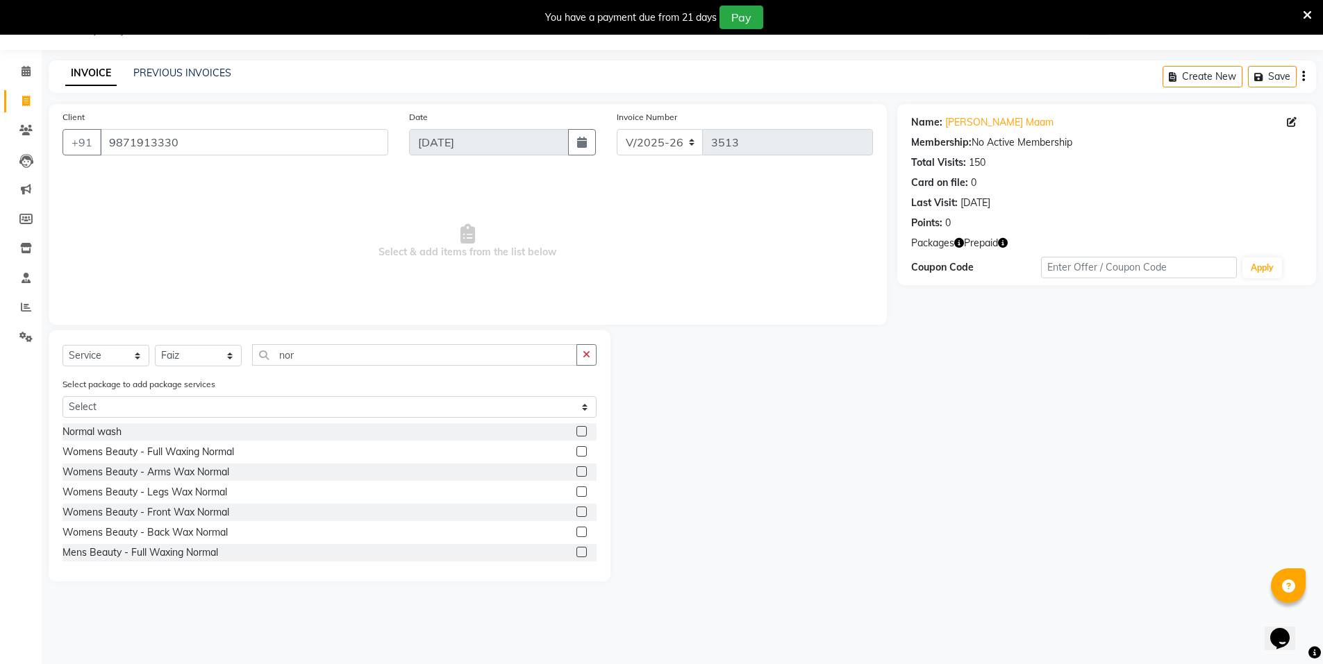
click at [576, 431] on label at bounding box center [581, 431] width 10 height 10
click at [576, 431] on input "checkbox" at bounding box center [580, 432] width 9 height 9
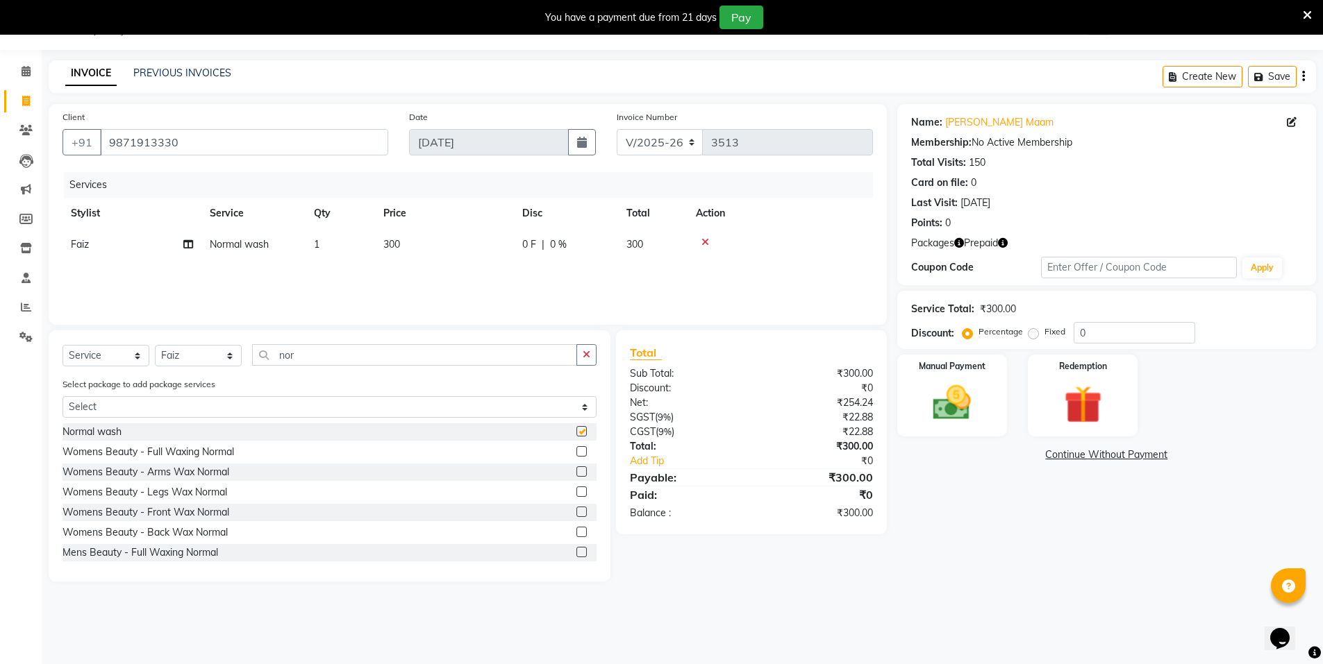
checkbox input "false"
click at [1057, 428] on img at bounding box center [1082, 404] width 64 height 49
click at [1032, 465] on div "Prepaid 2" at bounding box center [1017, 458] width 51 height 19
click at [1026, 465] on div "Prepaid 2" at bounding box center [1017, 458] width 51 height 19
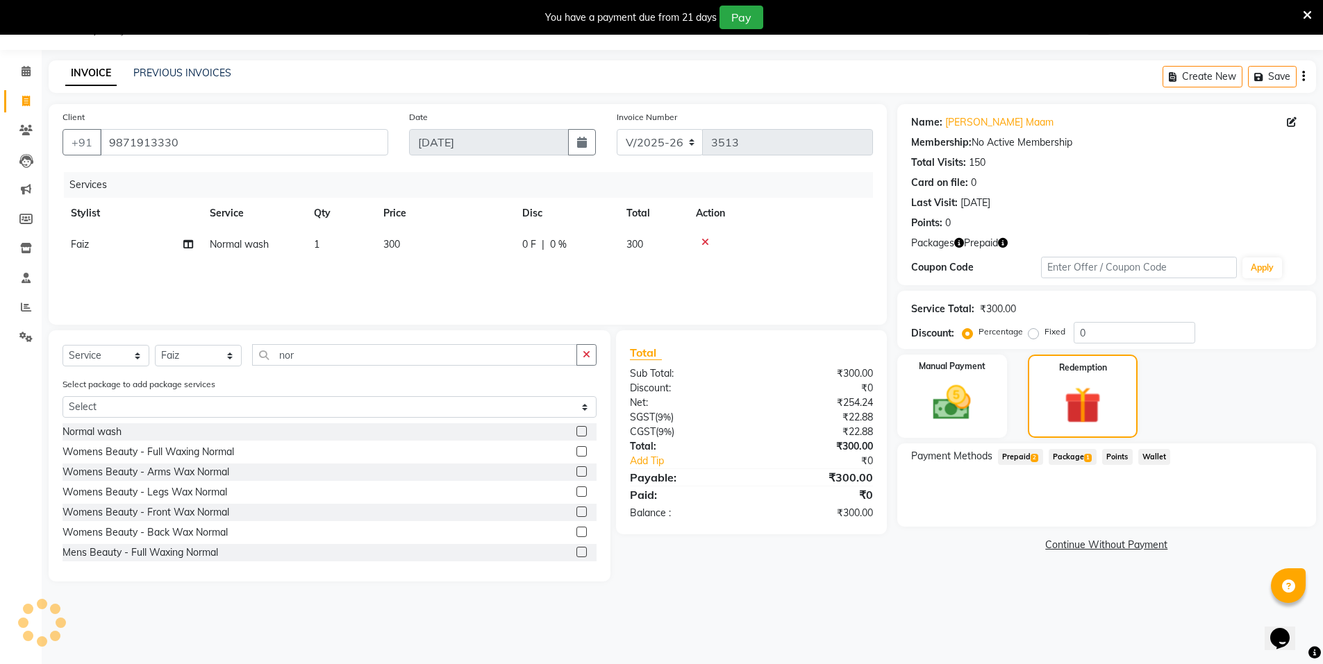
click at [1026, 465] on div "Prepaid 2" at bounding box center [1017, 458] width 51 height 19
click at [1026, 462] on span "Prepaid 2" at bounding box center [1020, 457] width 45 height 16
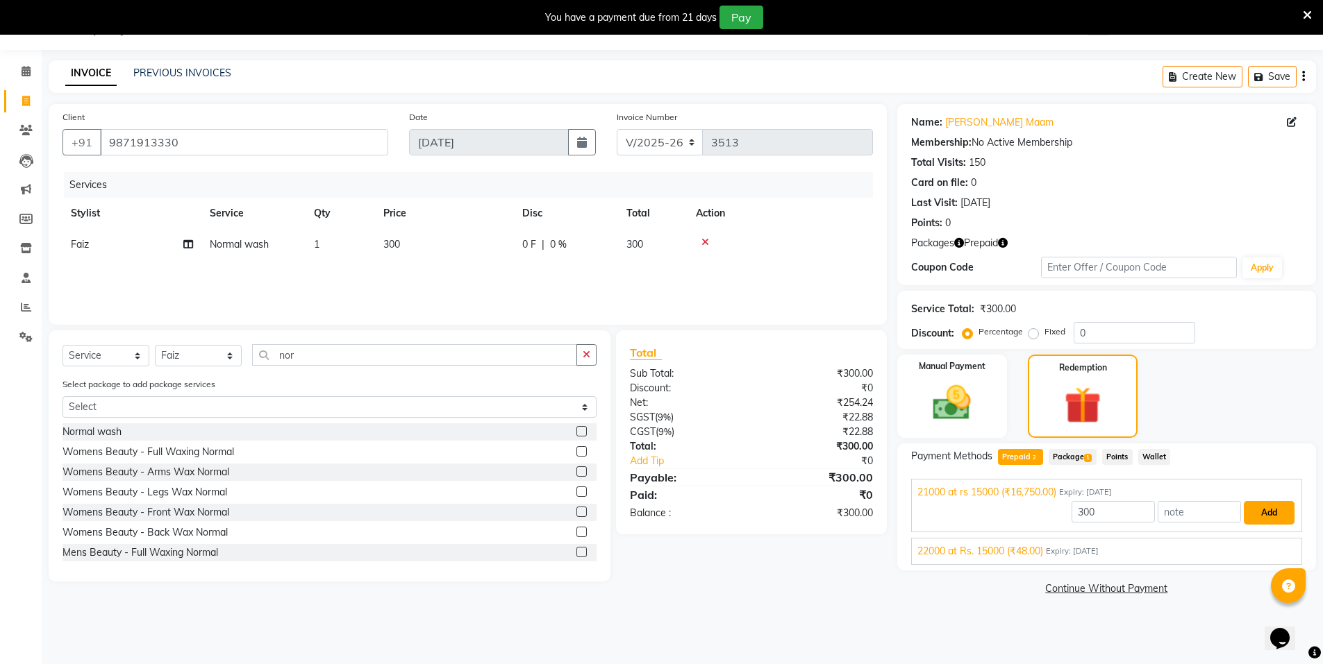
click at [1268, 509] on button "Add" at bounding box center [1268, 513] width 51 height 24
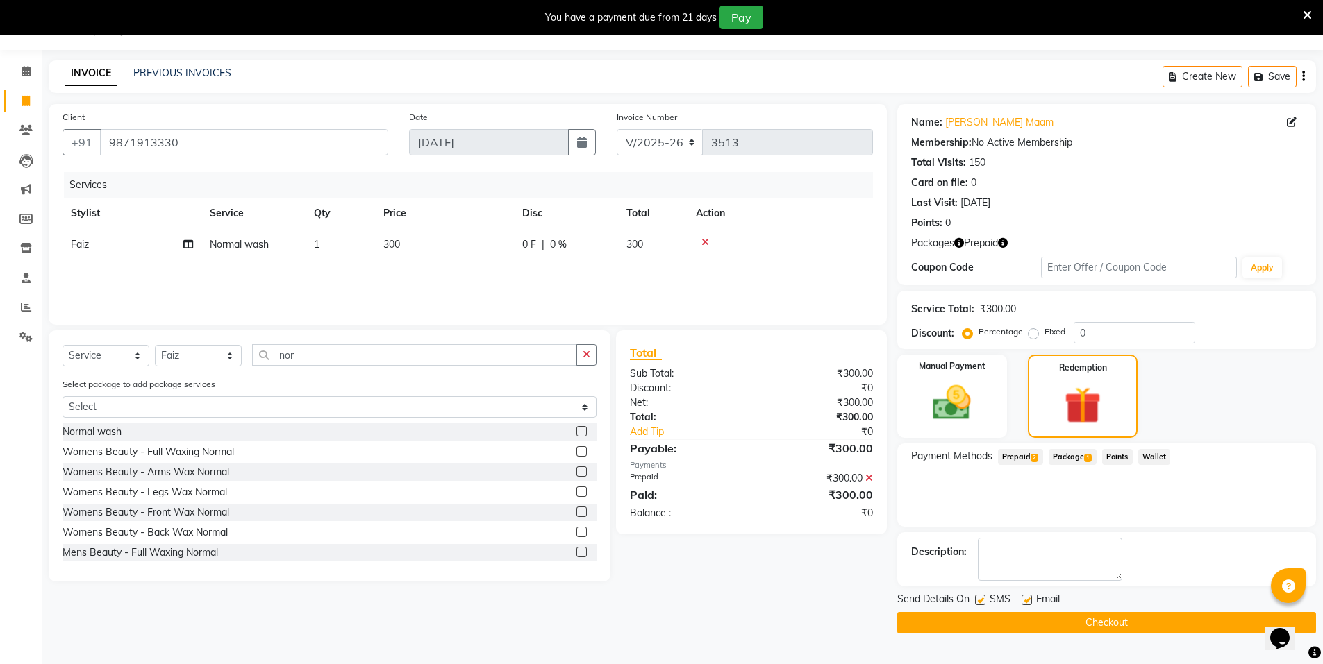
click at [1197, 613] on button "Checkout" at bounding box center [1106, 623] width 419 height 22
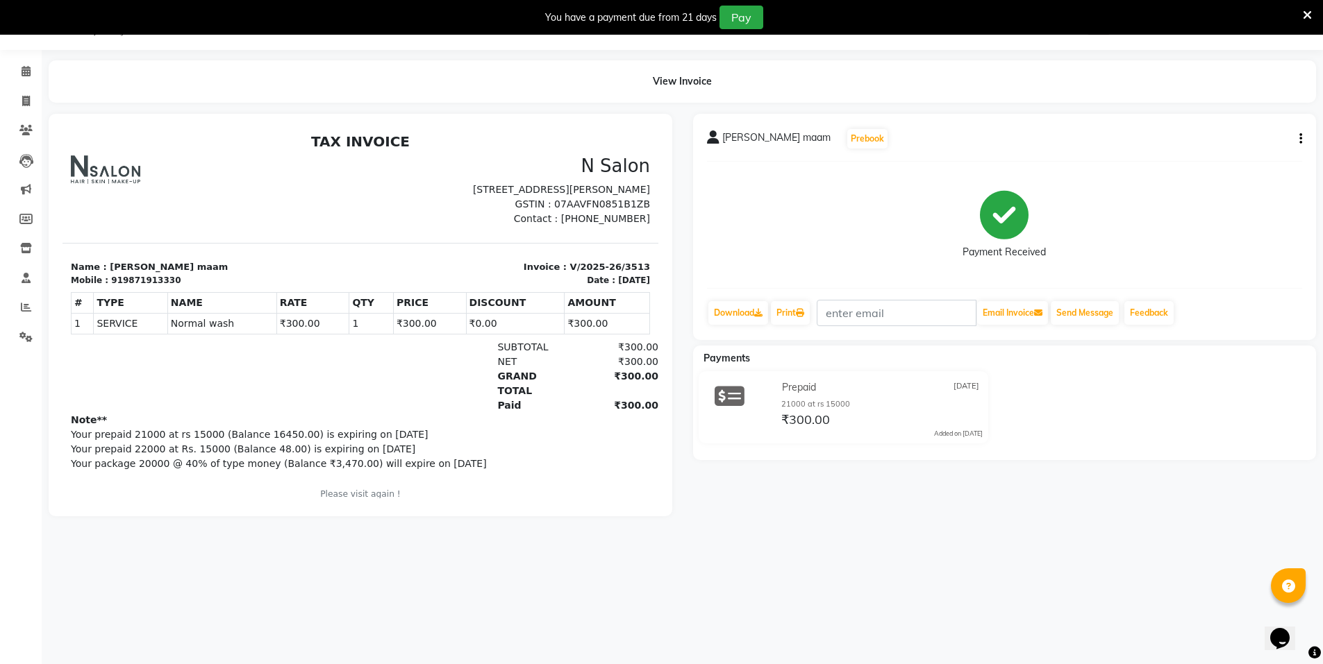
click at [20, 114] on li "Invoice" at bounding box center [21, 102] width 42 height 30
click at [24, 106] on span at bounding box center [26, 102] width 24 height 16
select select "service"
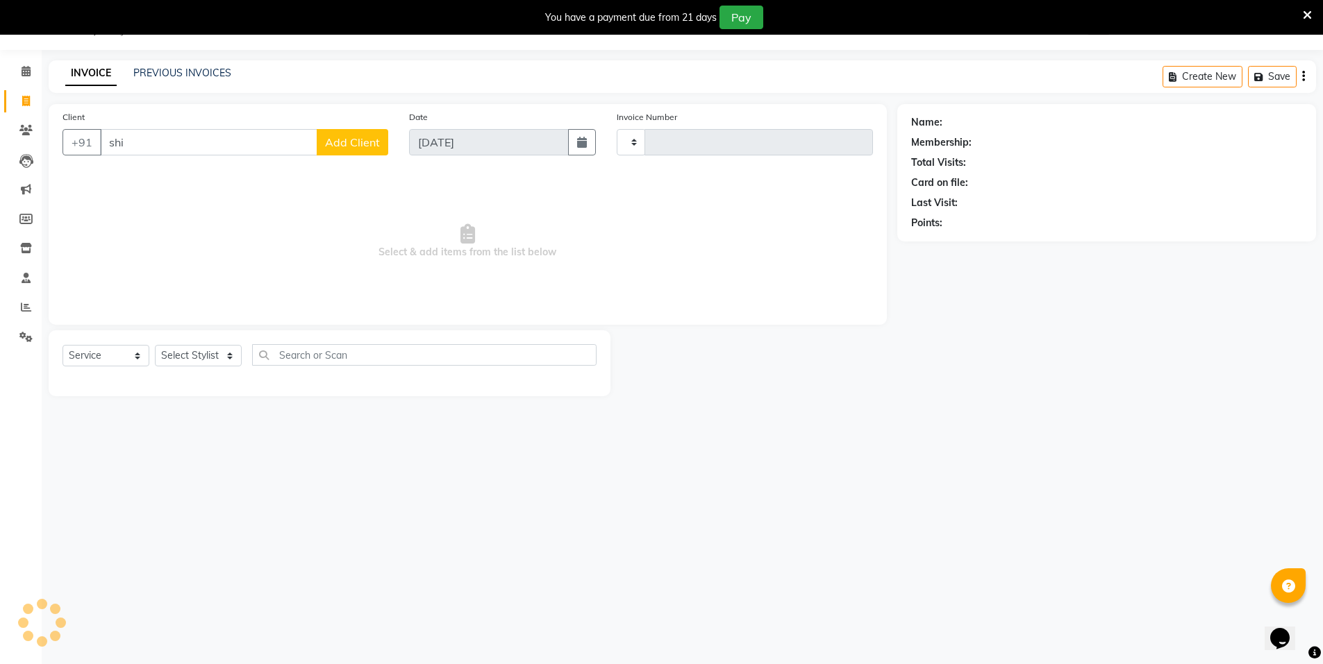
type input "shil"
select select "P"
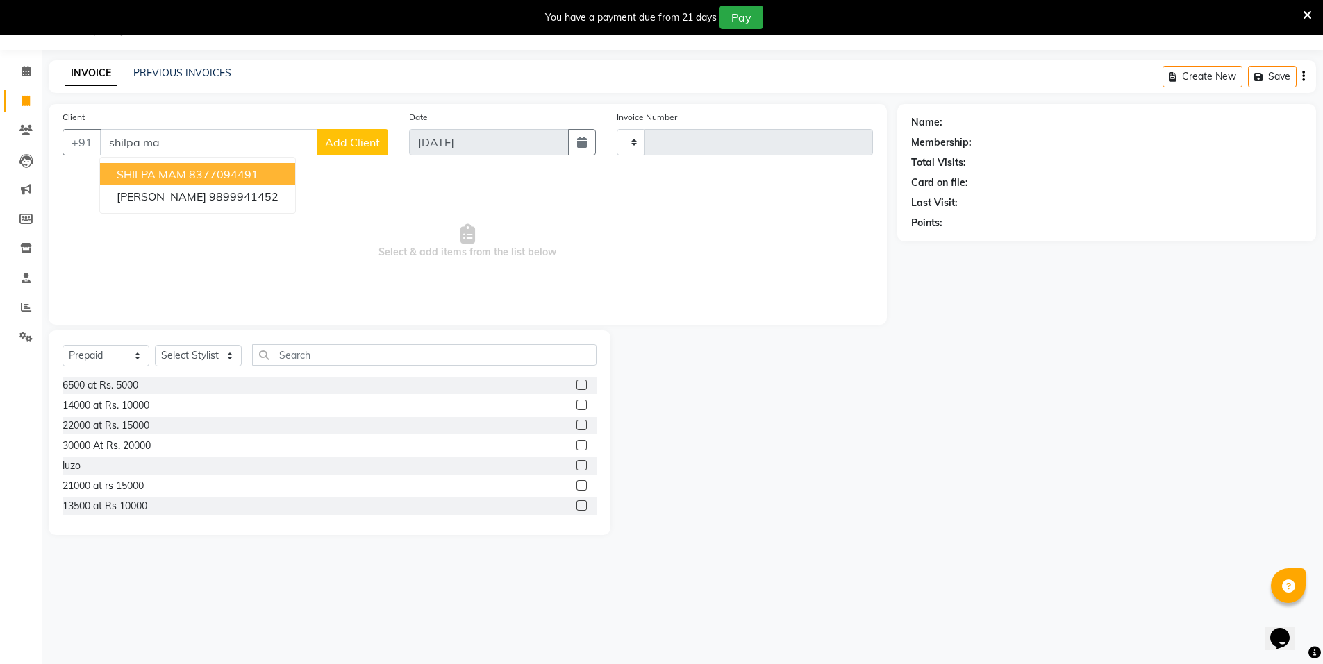
click at [205, 171] on ngb-highlight "8377094491" at bounding box center [223, 174] width 69 height 14
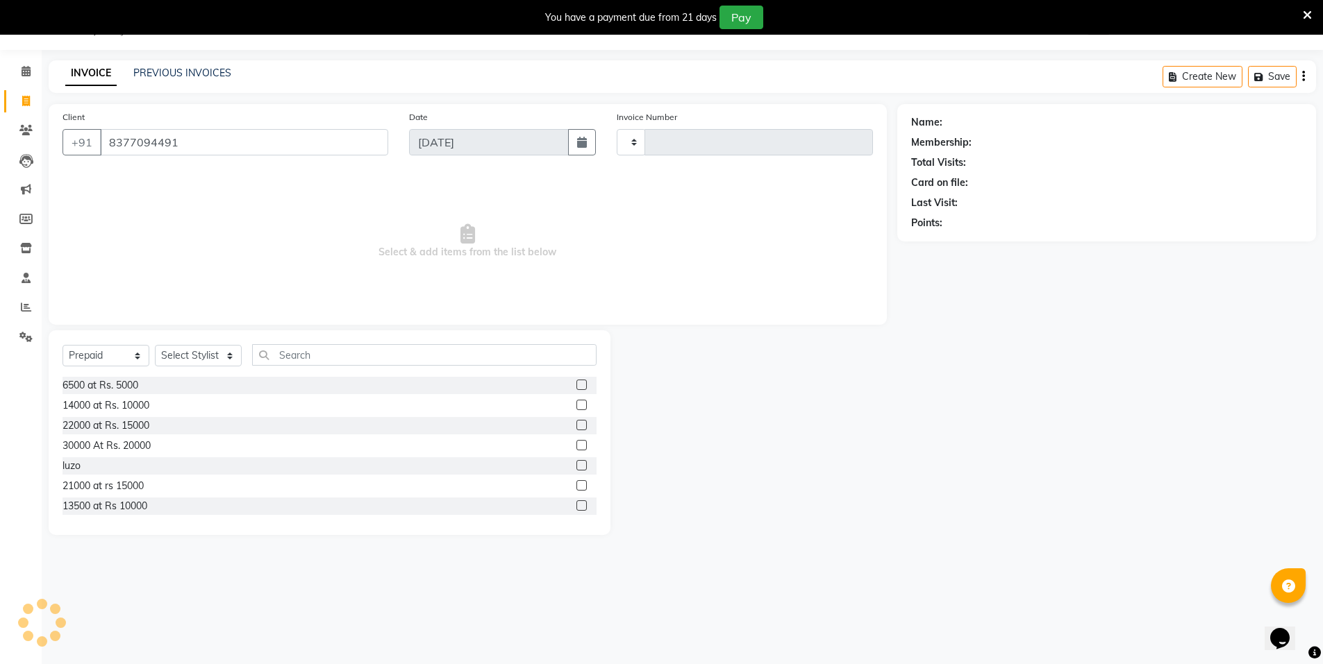
type input "8377094491"
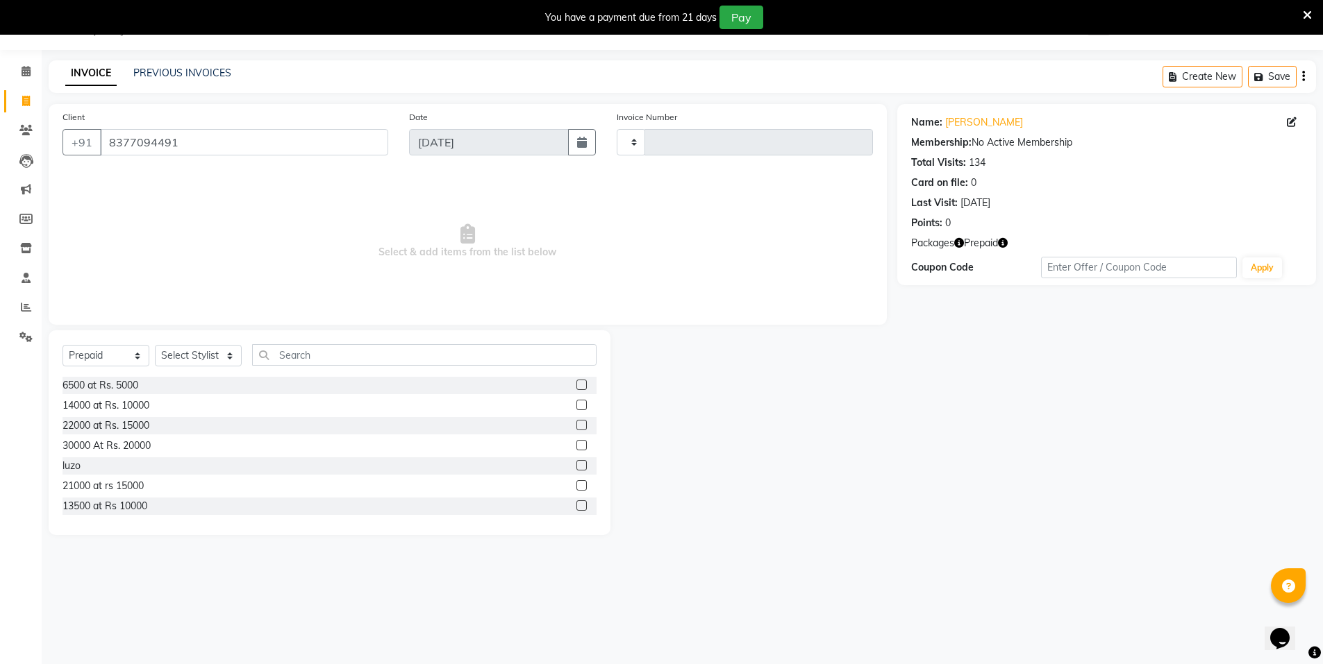
click at [1005, 242] on icon "button" at bounding box center [1003, 243] width 10 height 10
click at [216, 351] on select "Select Stylist [PERSON_NAME] [PERSON_NAME] MANAGER MD..... Pradeep Rahul [PERSO…" at bounding box center [198, 356] width 87 height 22
select select "15668"
click at [155, 345] on select "Select Stylist [PERSON_NAME] [PERSON_NAME] MANAGER MD..... Pradeep Rahul [PERSO…" at bounding box center [198, 356] width 87 height 22
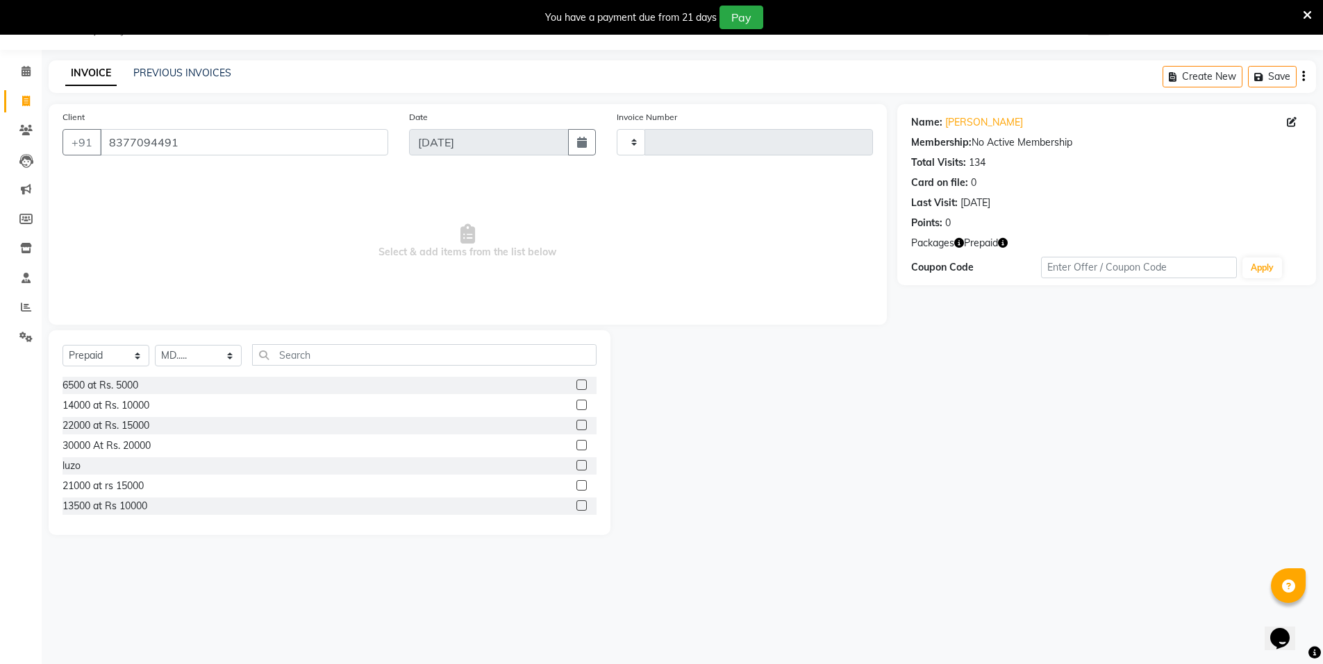
click at [576, 489] on label at bounding box center [581, 485] width 10 height 10
click at [576, 489] on input "checkbox" at bounding box center [580, 486] width 9 height 9
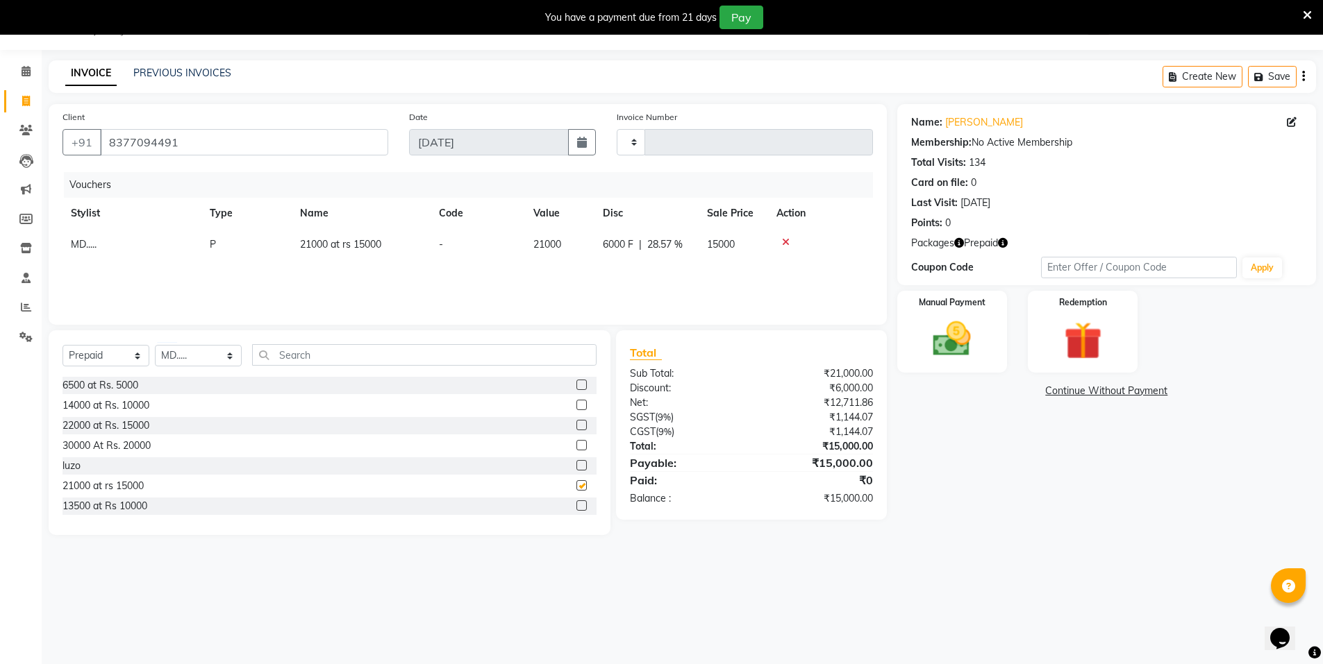
checkbox input "false"
click at [989, 342] on div "Manual Payment" at bounding box center [951, 331] width 115 height 85
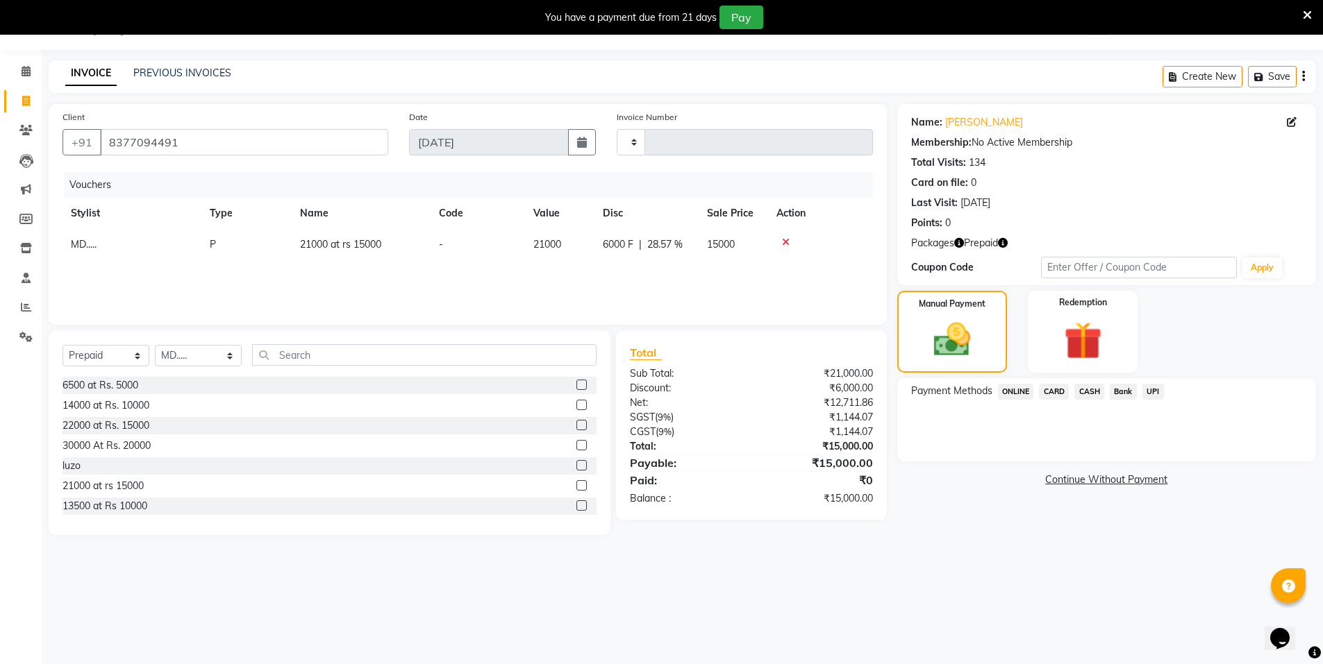
click at [1089, 394] on span "CASH" at bounding box center [1089, 392] width 30 height 16
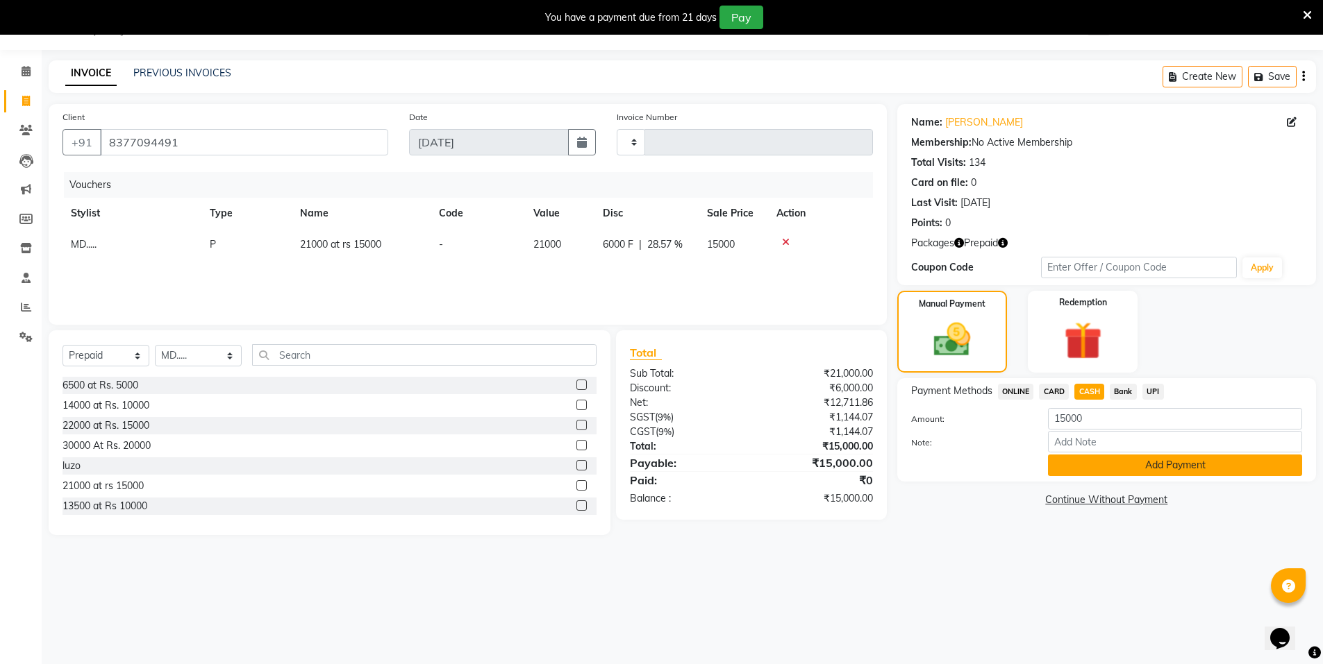
click at [1082, 463] on button "Add Payment" at bounding box center [1175, 466] width 254 height 22
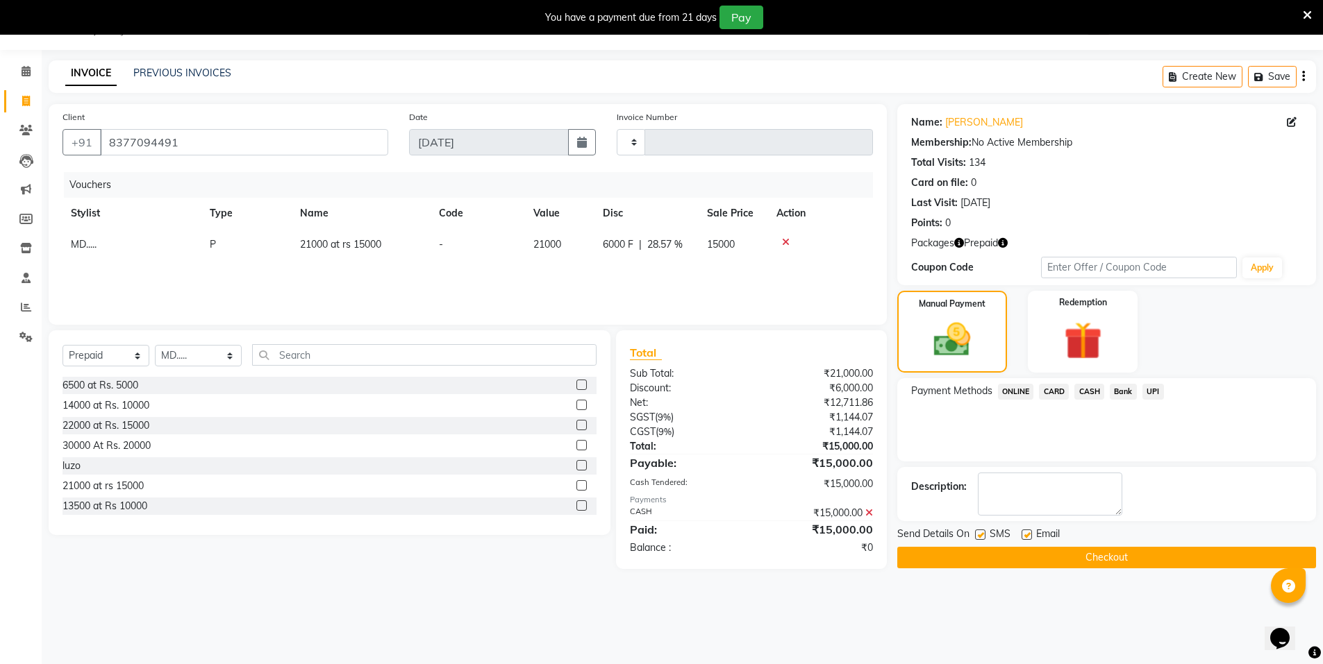
click at [1090, 547] on button "Checkout" at bounding box center [1106, 558] width 419 height 22
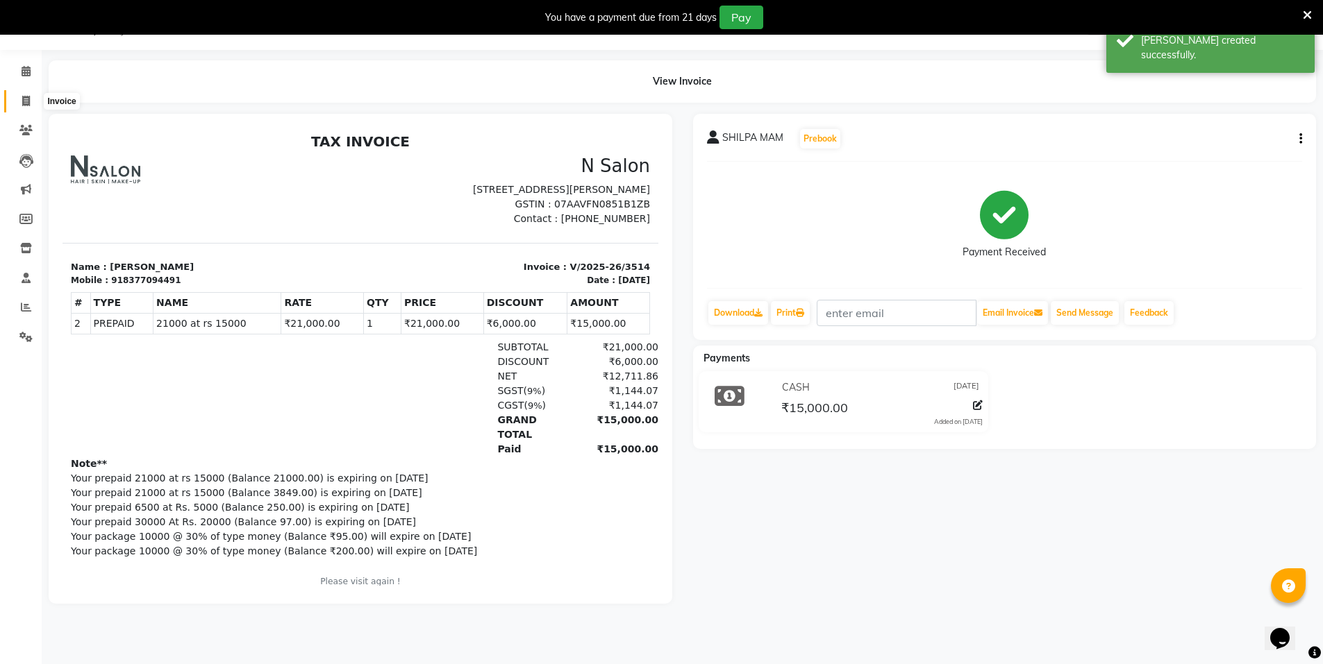
click at [35, 101] on span at bounding box center [26, 102] width 24 height 16
select select "service"
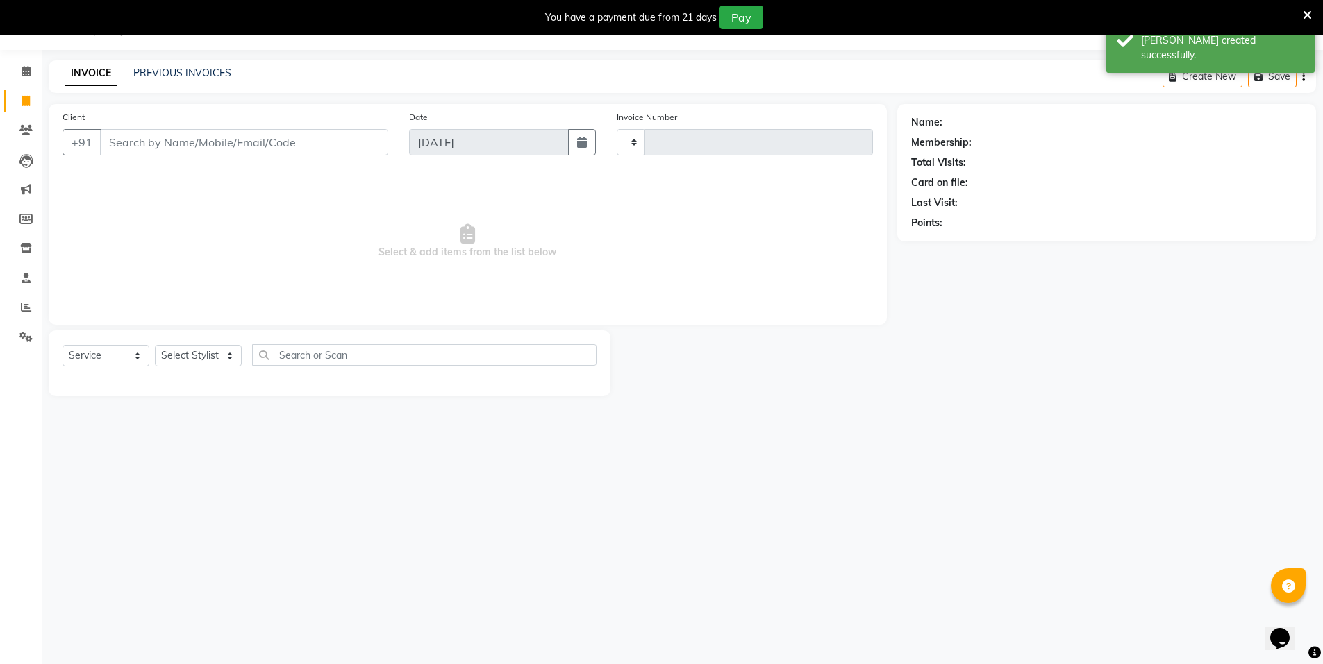
type input "3515"
select select "3472"
click at [165, 74] on link "PREVIOUS INVOICES" at bounding box center [182, 73] width 98 height 12
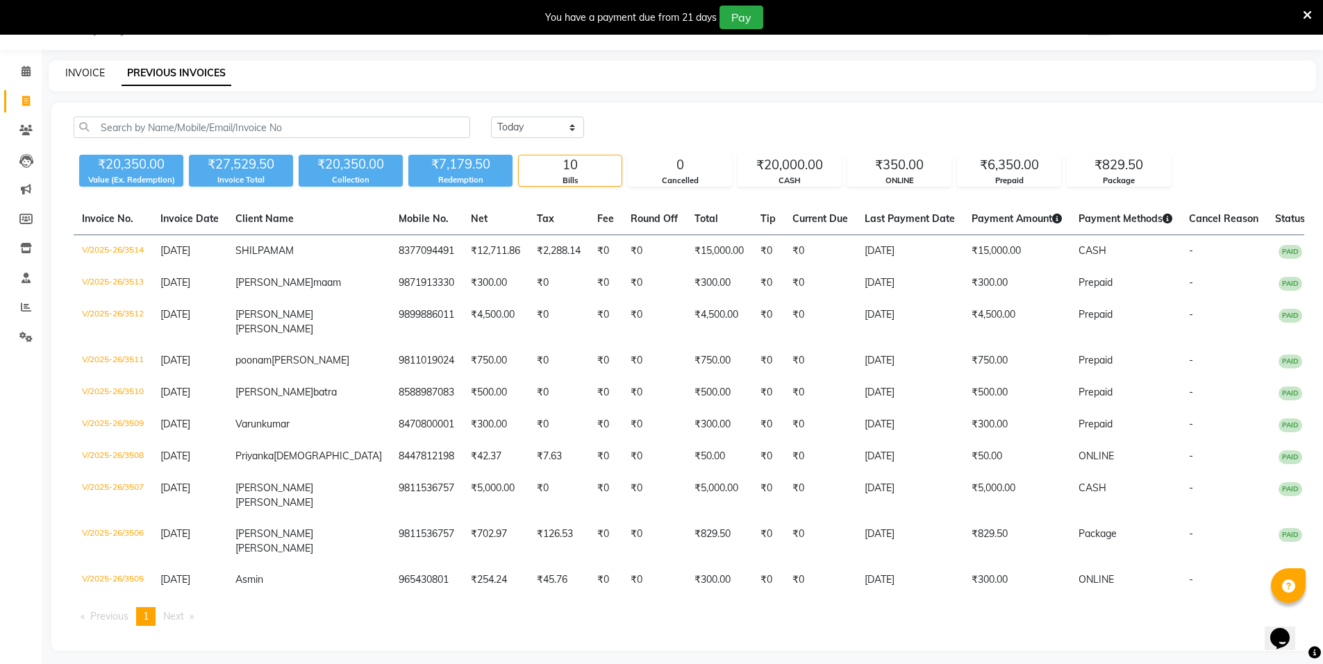
click at [83, 76] on link "INVOICE" at bounding box center [85, 73] width 40 height 12
select select "3472"
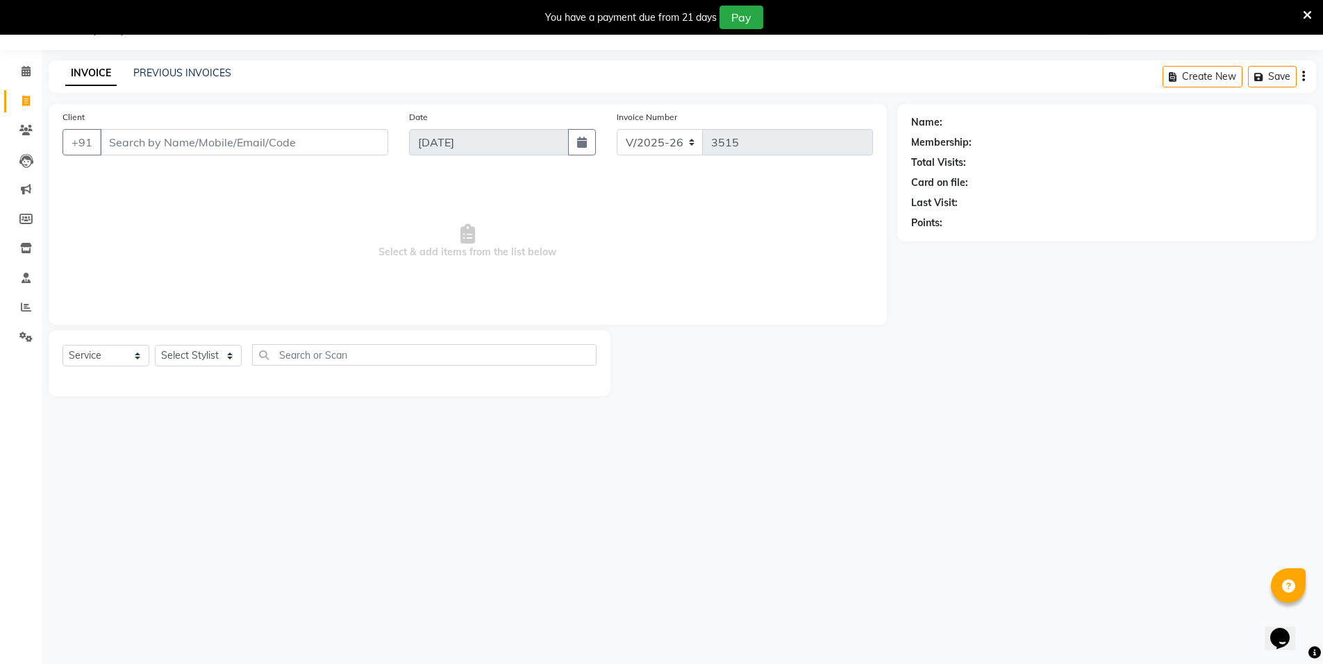
select select "P"
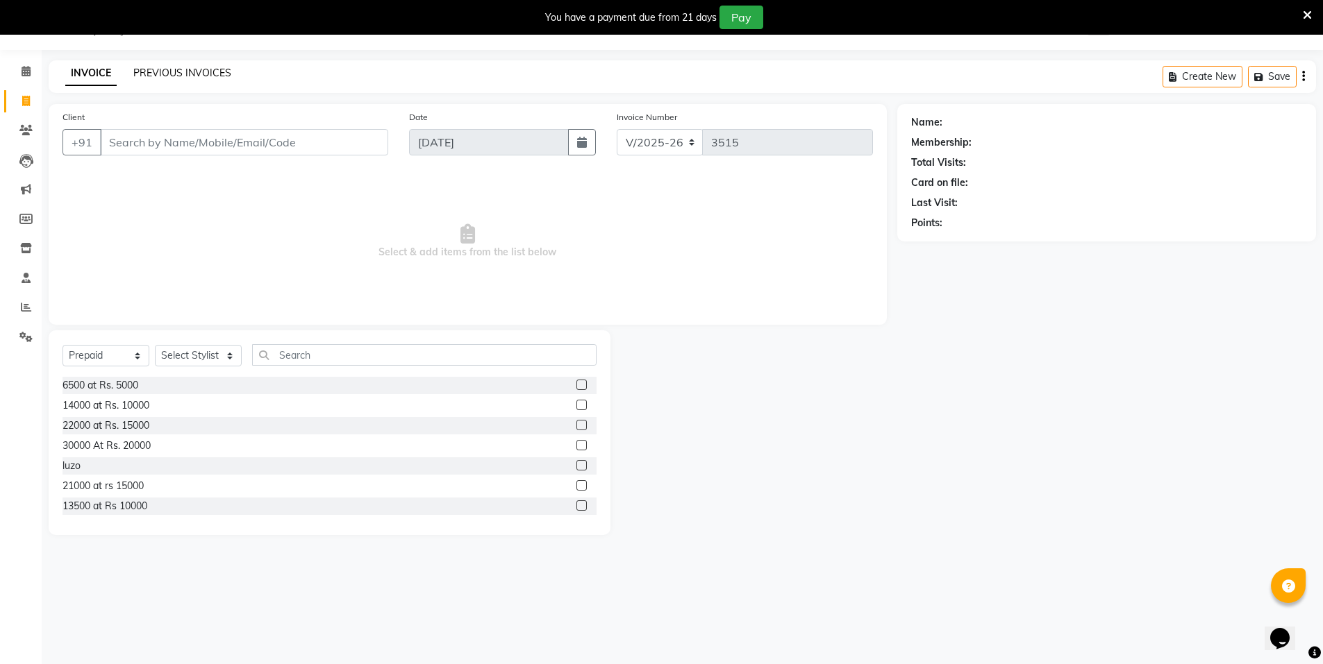
click at [161, 70] on link "PREVIOUS INVOICES" at bounding box center [182, 73] width 98 height 12
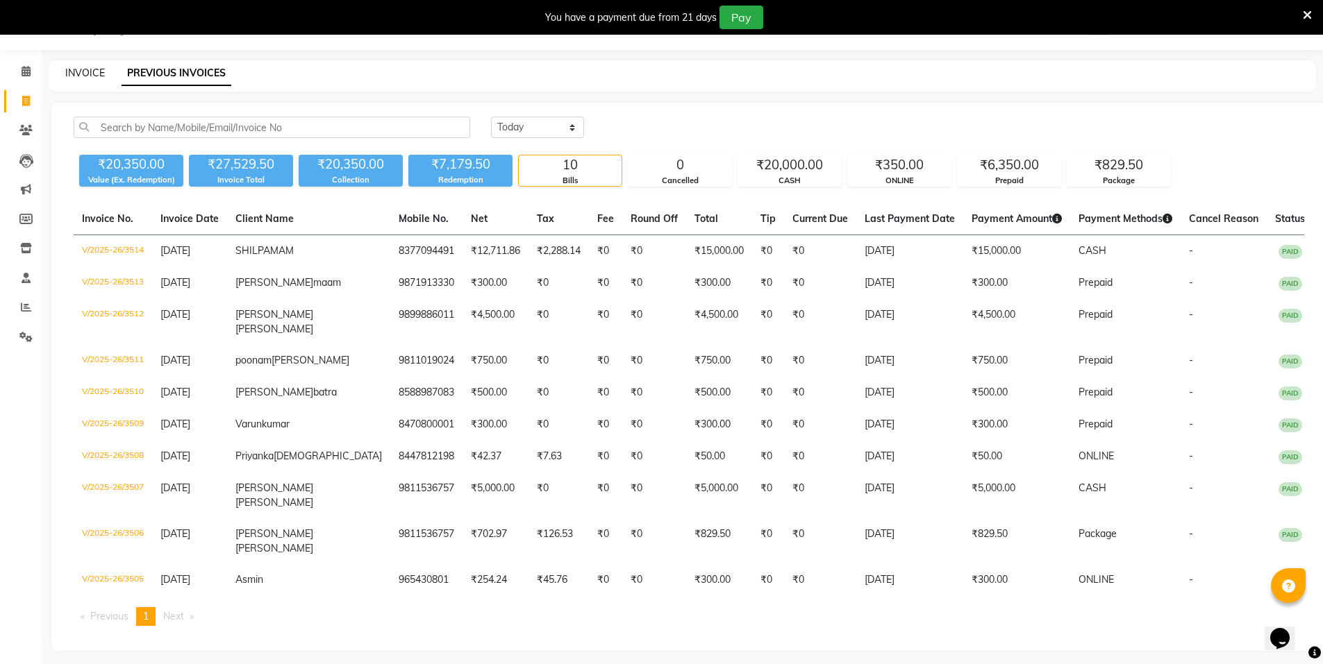
click at [101, 76] on link "INVOICE" at bounding box center [85, 73] width 40 height 12
select select "service"
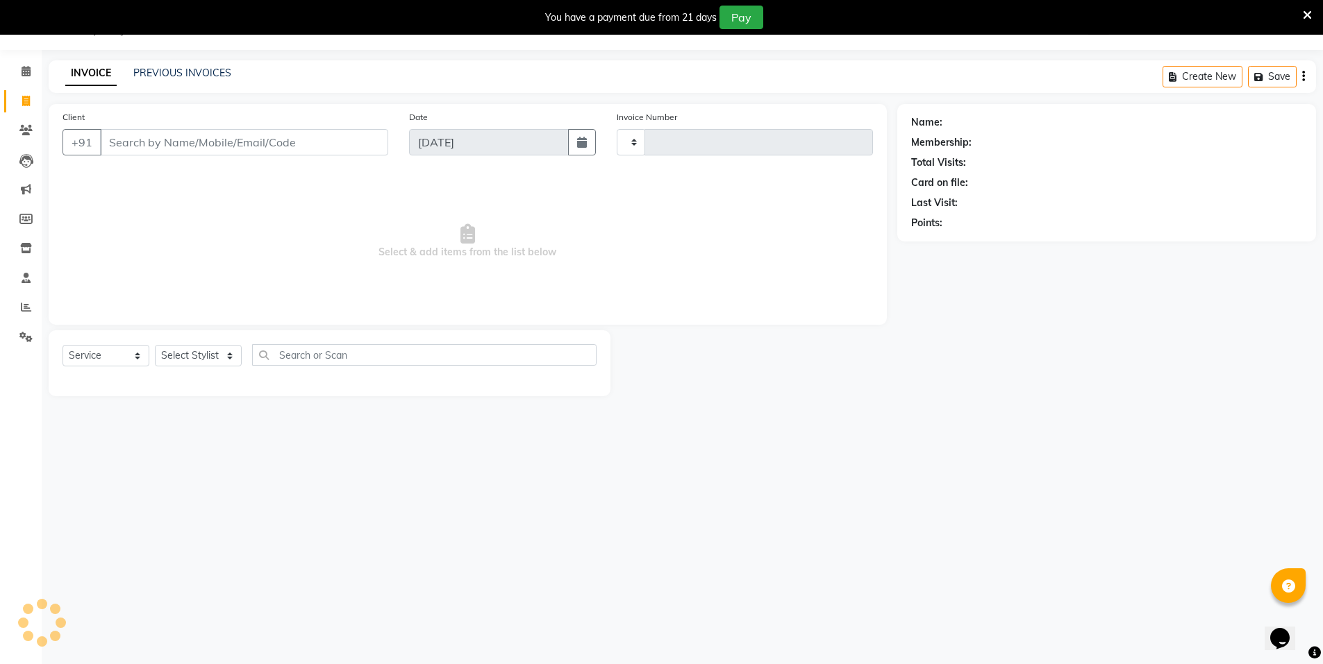
type input "3515"
select select "3472"
type input "s"
select select "P"
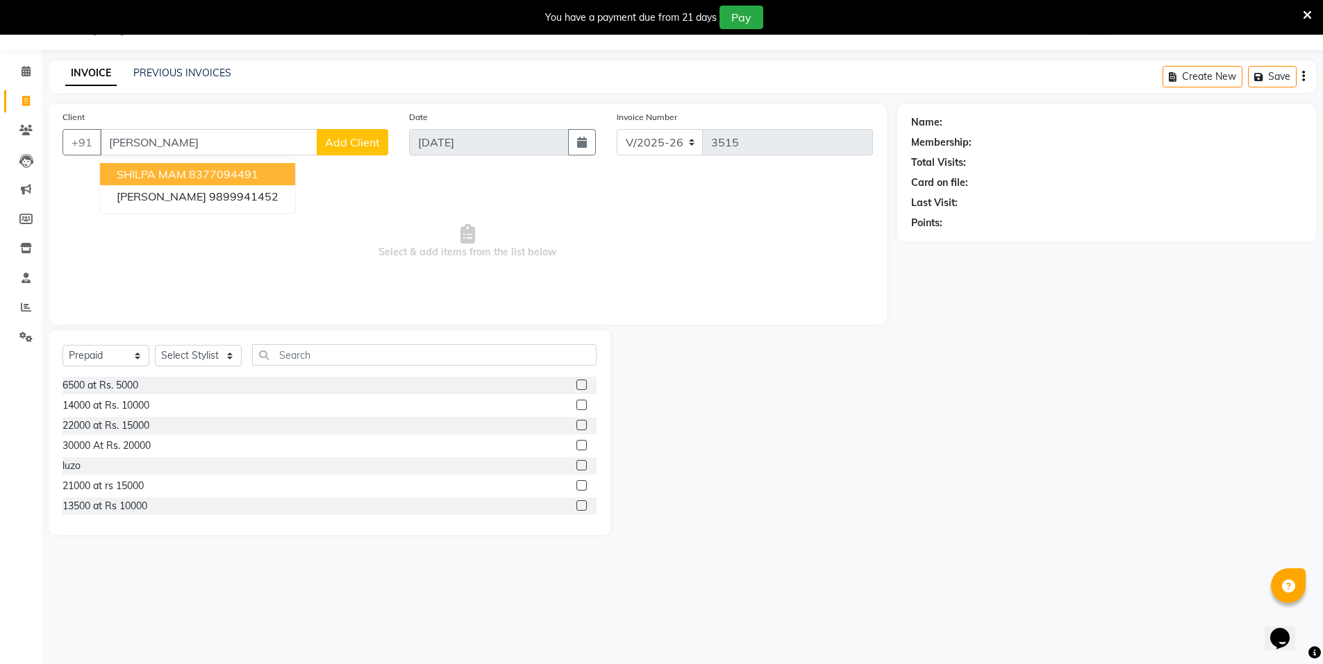
click at [263, 174] on button "SHILPA MAM 8377094491" at bounding box center [197, 174] width 195 height 22
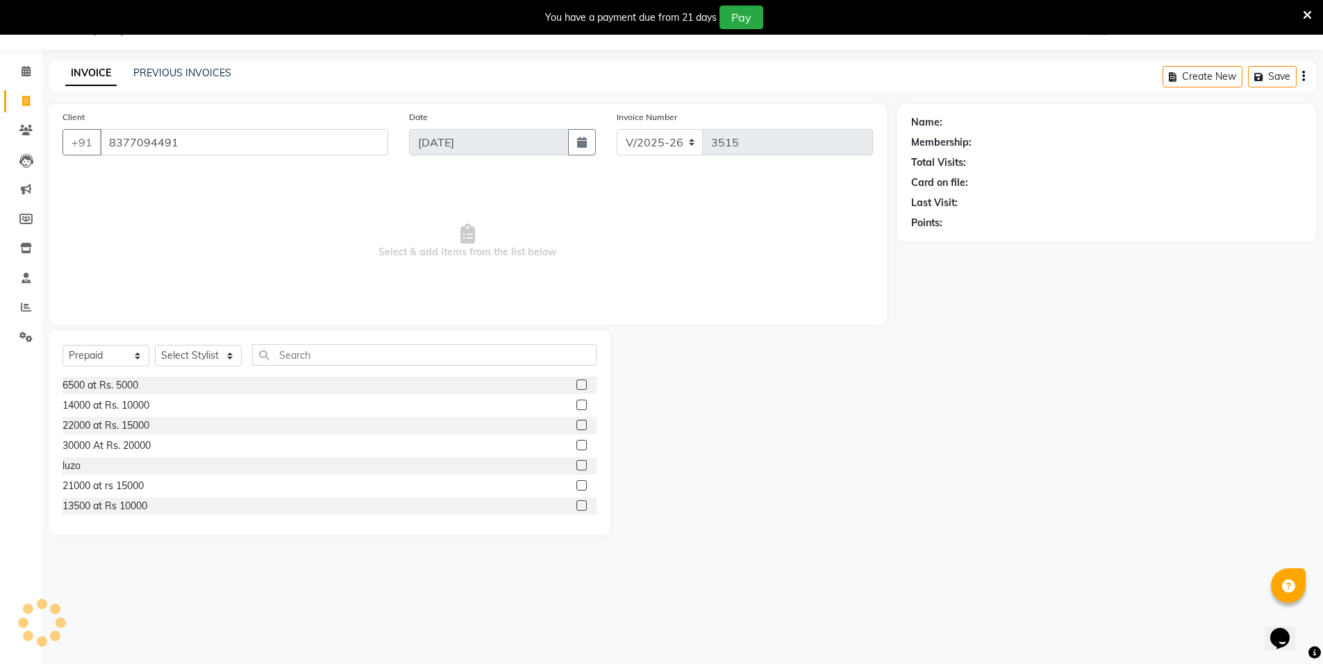
type input "8377094491"
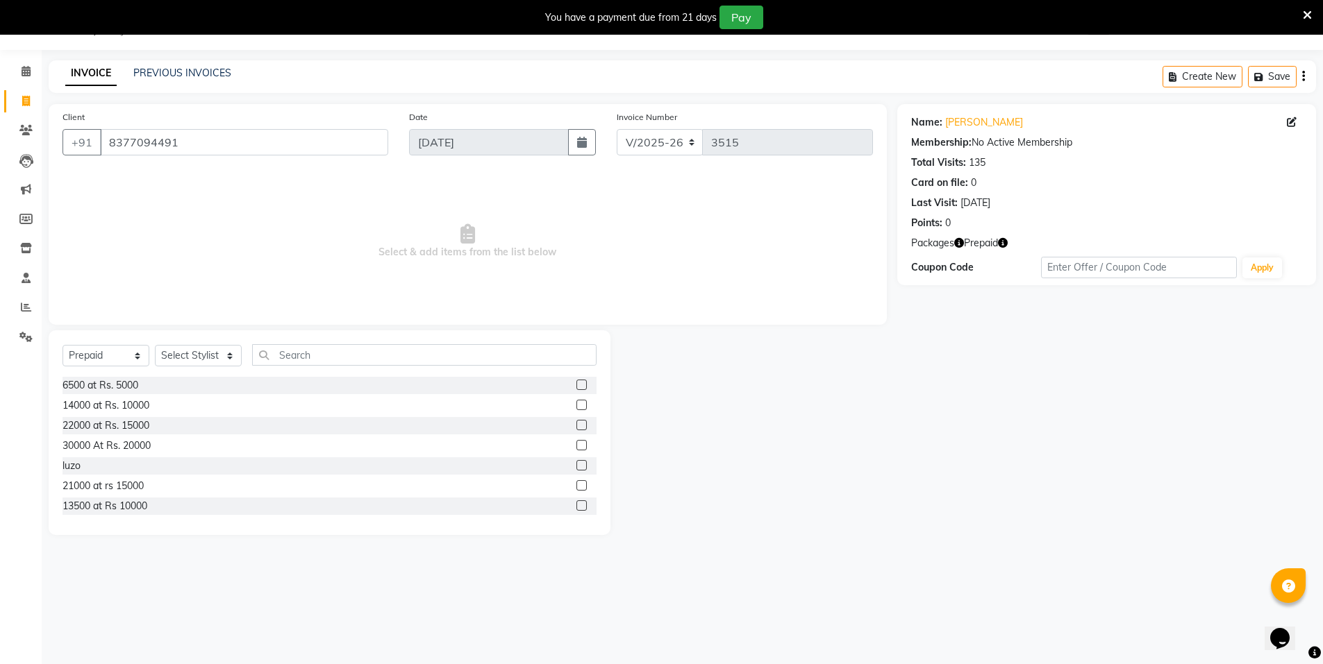
click at [1003, 236] on button "button" at bounding box center [1003, 243] width 10 height 15
click at [132, 361] on select "Select Service Product Membership Package Voucher Prepaid Gift Card" at bounding box center [105, 356] width 87 height 22
select select "service"
click at [62, 345] on select "Select Service Product Membership Package Voucher Prepaid Gift Card" at bounding box center [105, 356] width 87 height 22
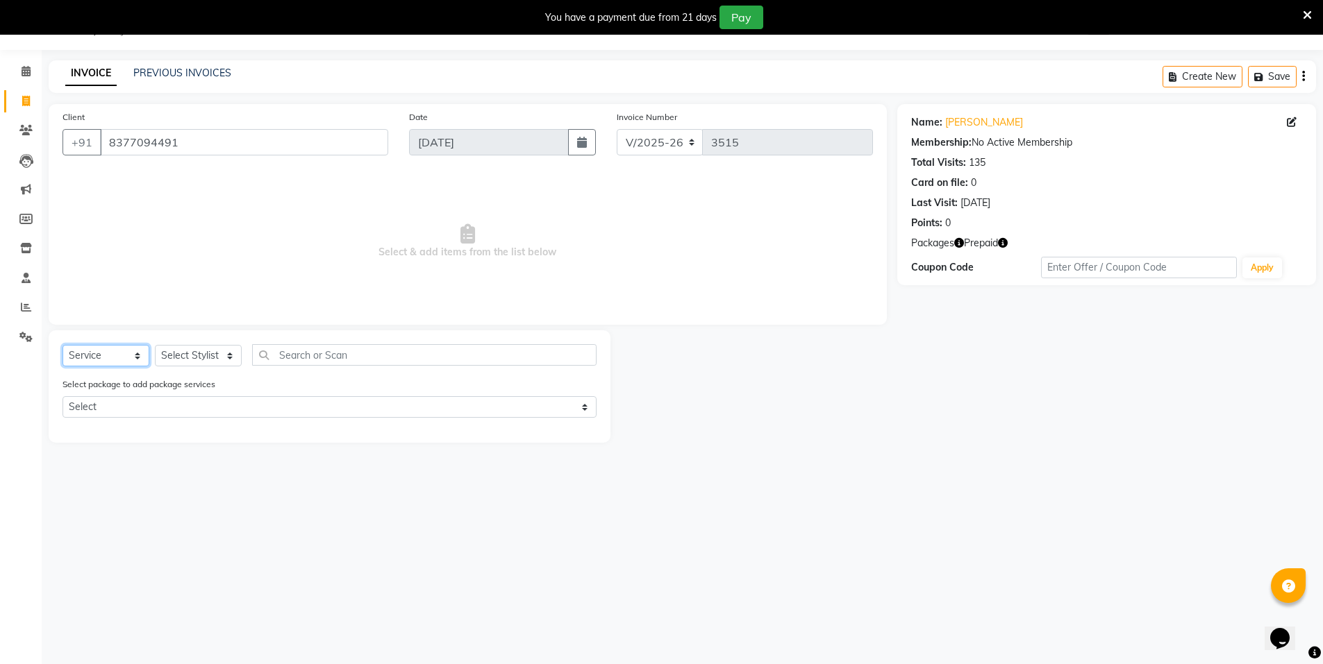
click at [122, 362] on select "Select Service Product Membership Package Voucher Prepaid Gift Card" at bounding box center [105, 356] width 87 height 22
click at [62, 345] on select "Select Service Product Membership Package Voucher Prepaid Gift Card" at bounding box center [105, 356] width 87 height 22
click at [194, 346] on select "Select Stylist [PERSON_NAME] [PERSON_NAME] MANAGER MD..... Pradeep Rahul [PERSO…" at bounding box center [198, 356] width 87 height 22
select select "15668"
click at [155, 345] on select "Select Stylist [PERSON_NAME] [PERSON_NAME] MANAGER MD..... Pradeep Rahul [PERSO…" at bounding box center [198, 356] width 87 height 22
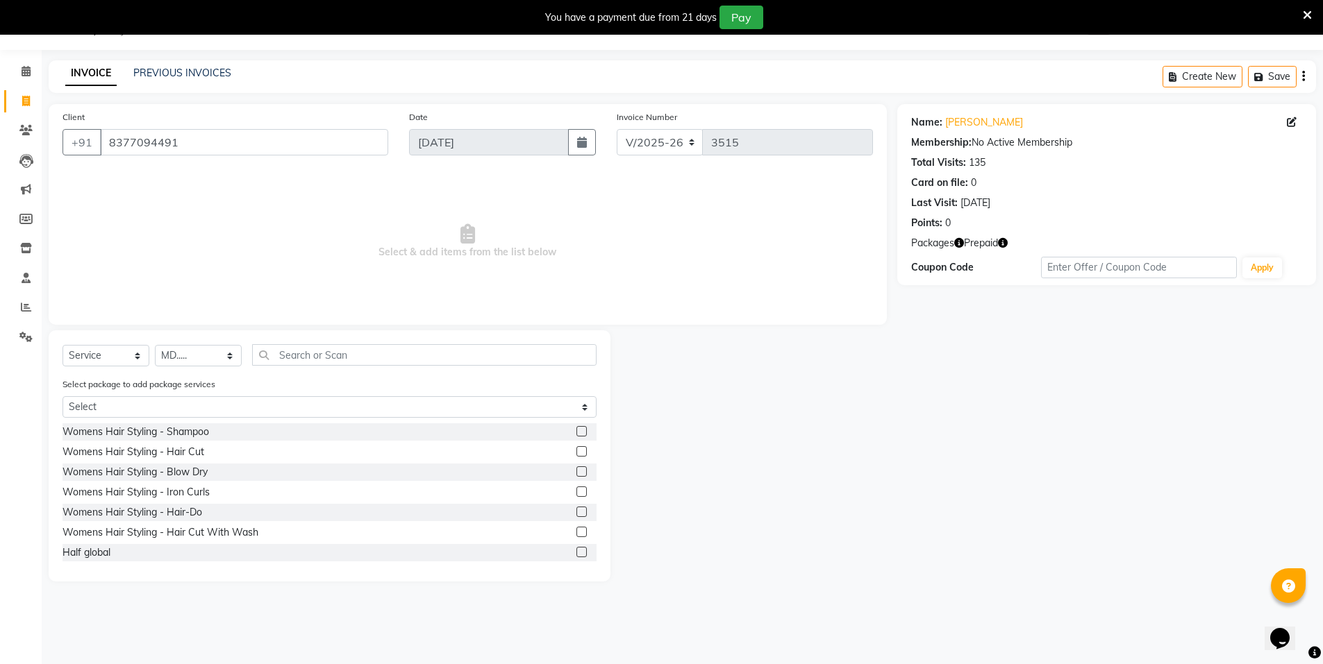
click at [576, 453] on label at bounding box center [581, 451] width 10 height 10
click at [576, 453] on input "checkbox" at bounding box center [580, 452] width 9 height 9
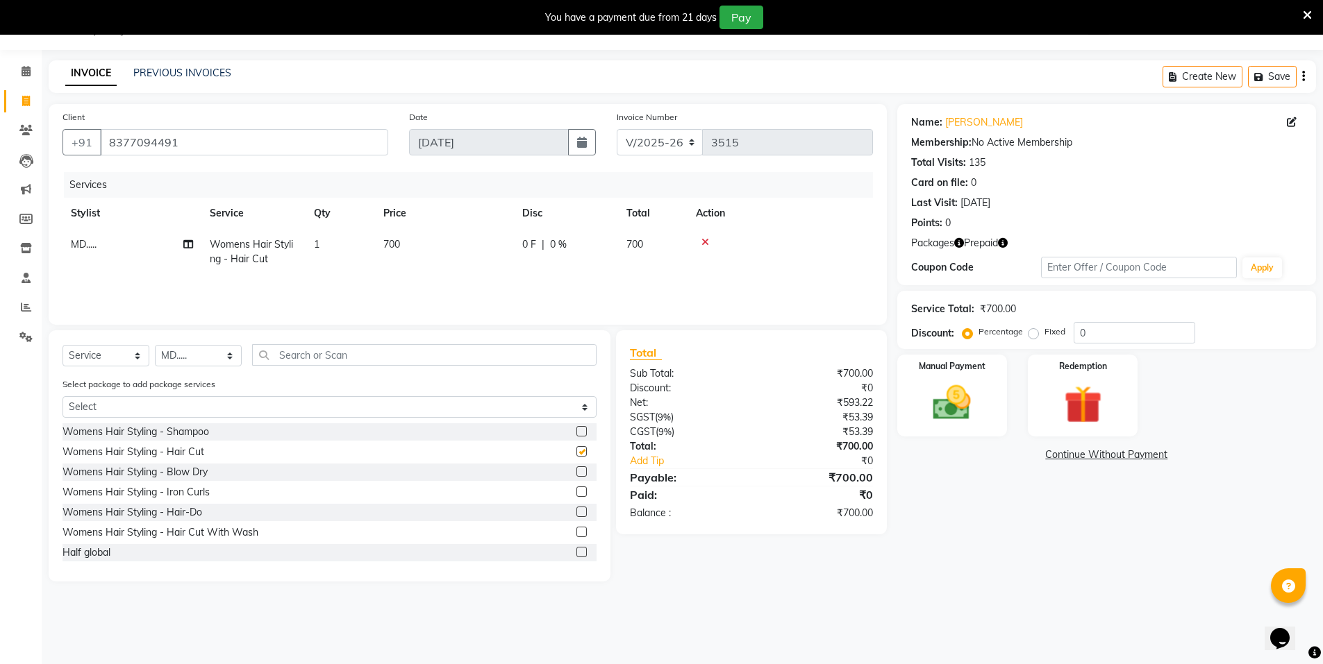
checkbox input "false"
click at [537, 353] on input "text" at bounding box center [424, 355] width 344 height 22
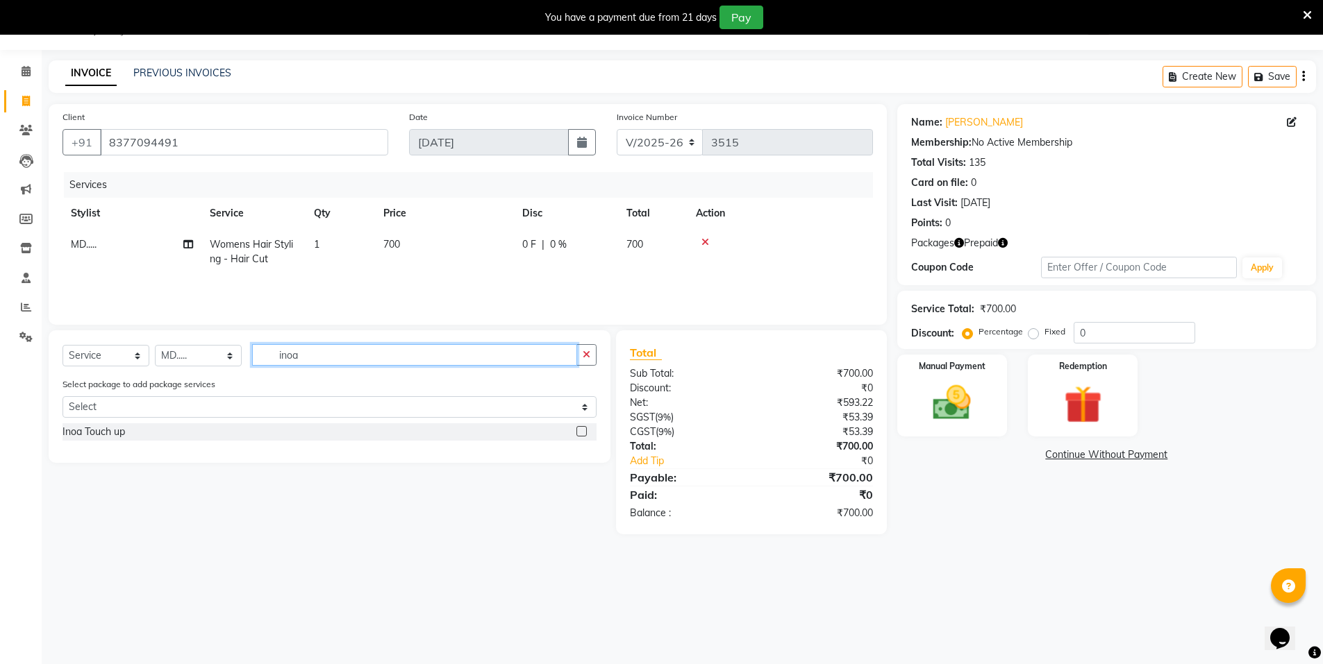
type input "inoa"
click at [576, 433] on label at bounding box center [581, 431] width 10 height 10
click at [576, 433] on input "checkbox" at bounding box center [580, 432] width 9 height 9
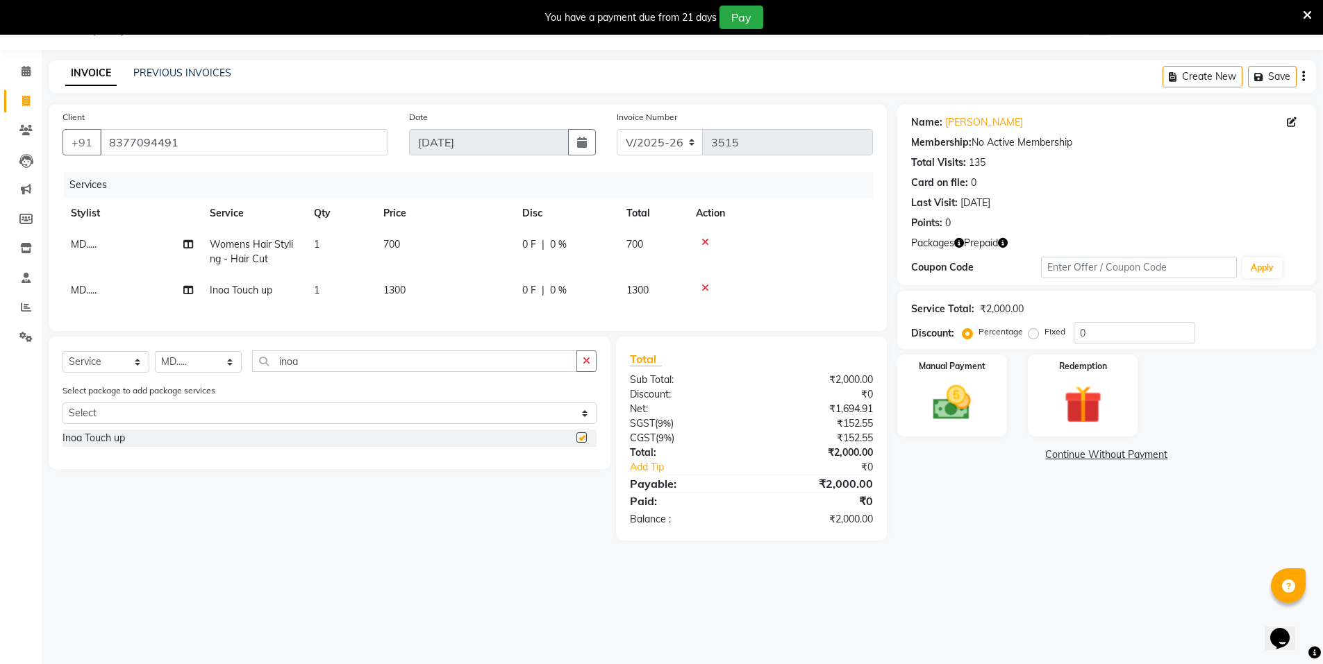
checkbox input "false"
click at [187, 373] on select "Select Stylist [PERSON_NAME] [PERSON_NAME] MANAGER MD..... Pradeep Rahul [PERSO…" at bounding box center [198, 362] width 87 height 22
select select "15670"
click at [155, 362] on select "Select Stylist [PERSON_NAME] [PERSON_NAME] MANAGER MD..... Pradeep Rahul [PERSO…" at bounding box center [198, 362] width 87 height 22
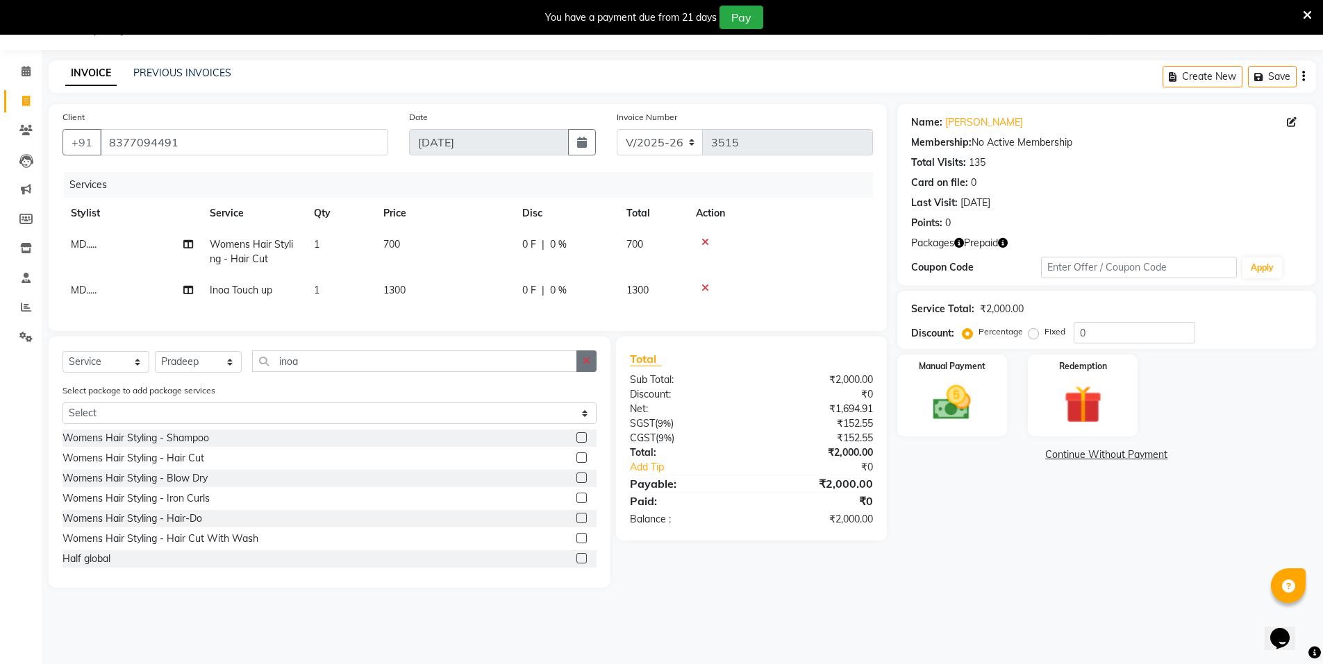
click at [578, 372] on button "button" at bounding box center [586, 362] width 20 height 22
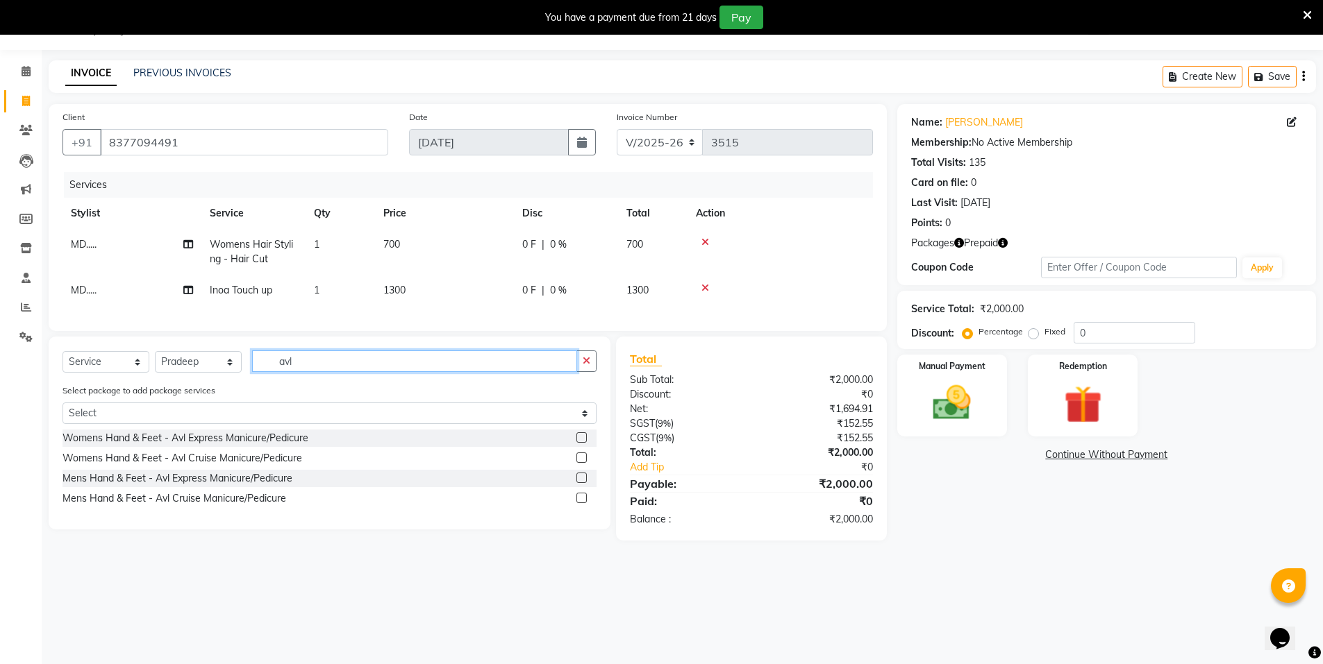
type input "avl"
click at [580, 463] on label at bounding box center [581, 458] width 10 height 10
click at [580, 463] on input "checkbox" at bounding box center [580, 458] width 9 height 9
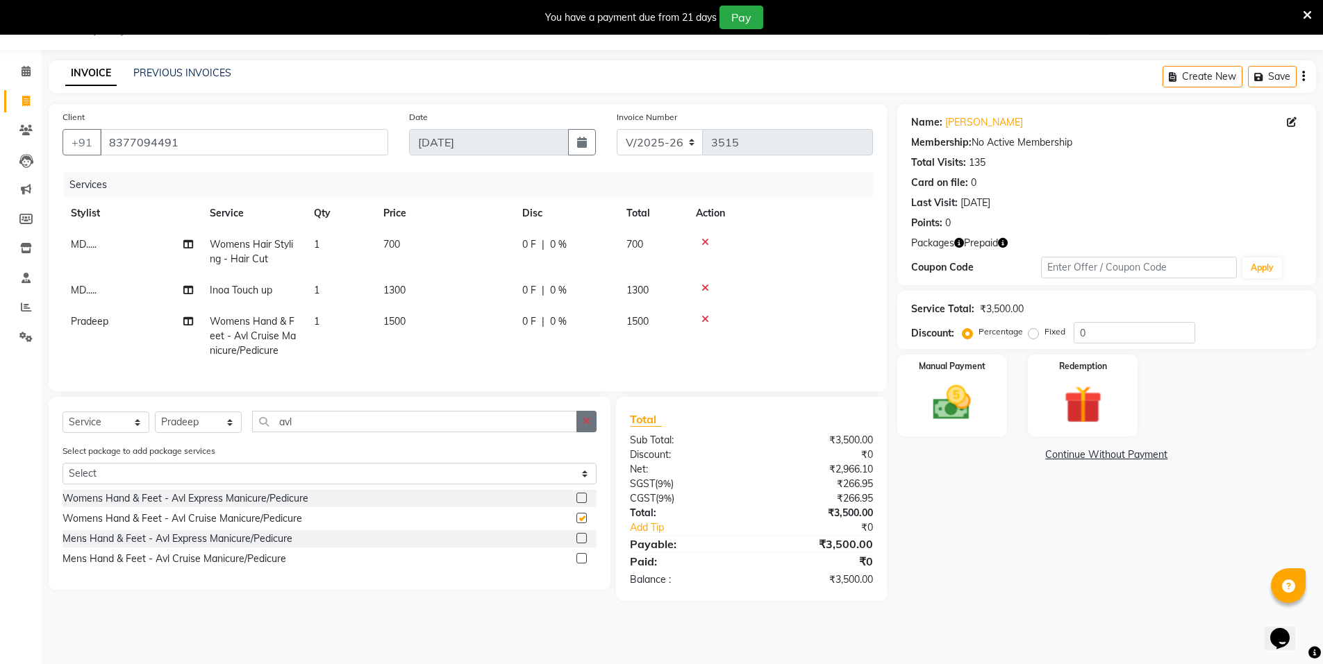
checkbox input "false"
click at [705, 321] on icon at bounding box center [705, 319] width 8 height 10
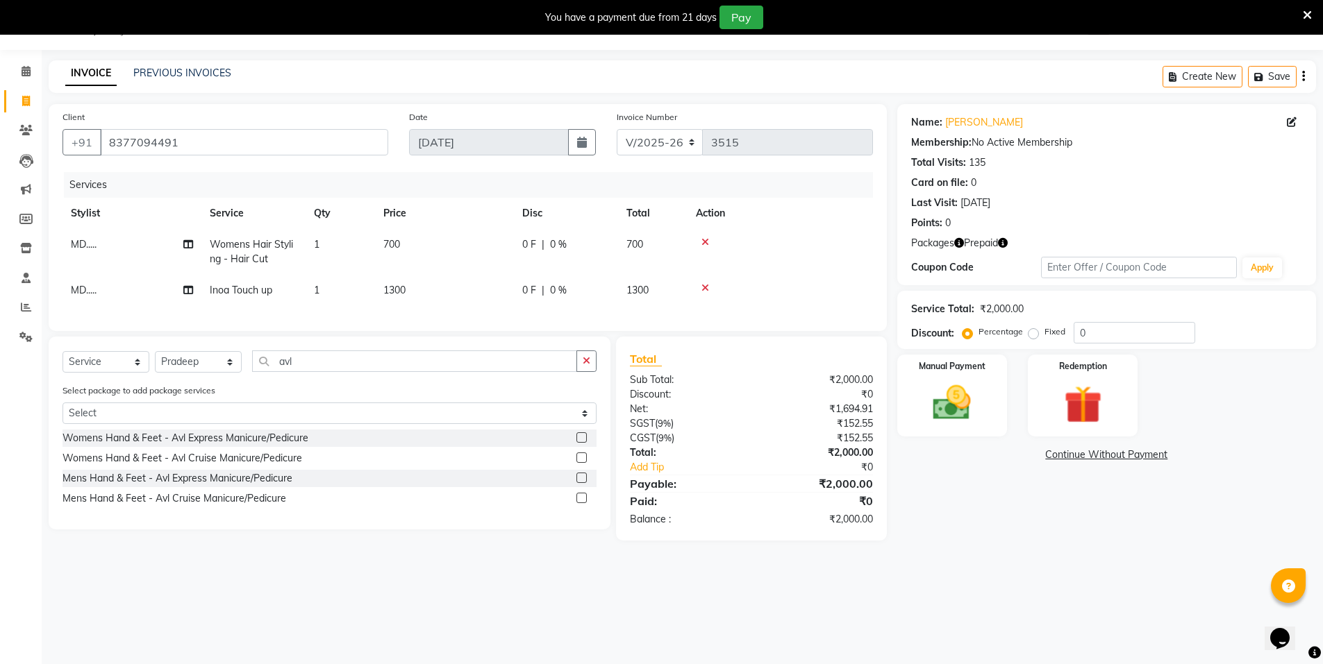
click at [582, 443] on label at bounding box center [581, 438] width 10 height 10
click at [582, 443] on input "checkbox" at bounding box center [580, 438] width 9 height 9
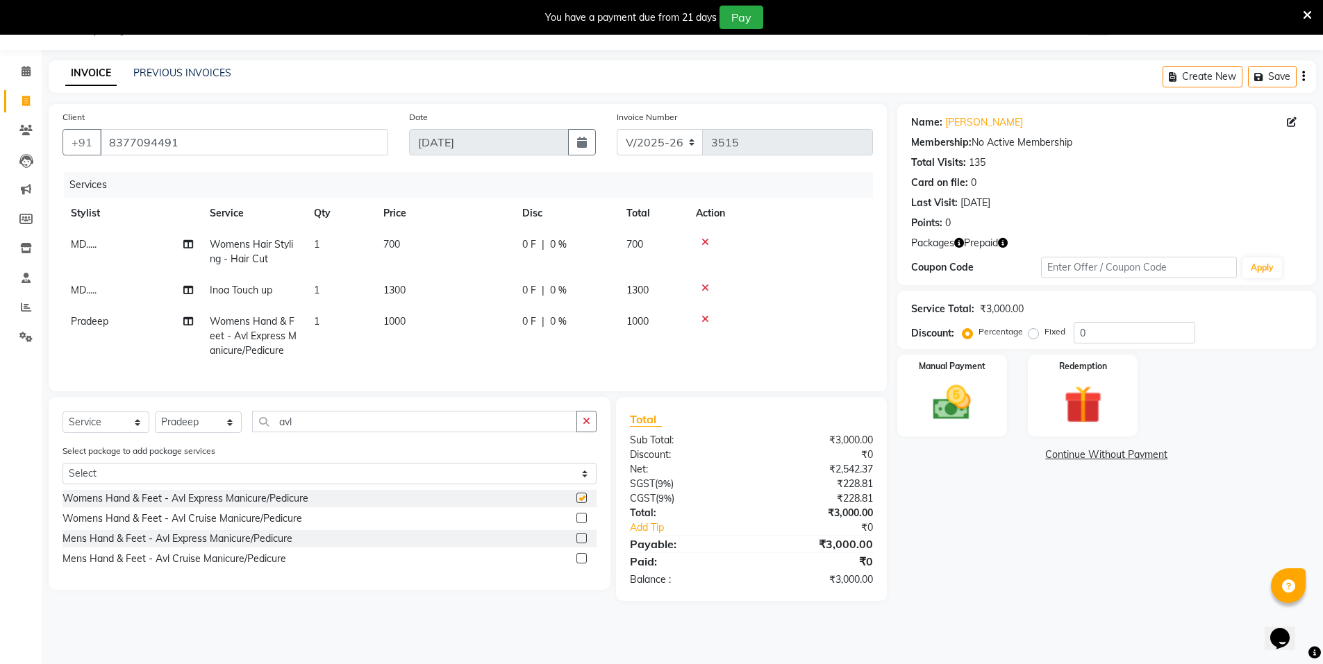
checkbox input "false"
drag, startPoint x: 589, startPoint y: 425, endPoint x: 559, endPoint y: 436, distance: 31.9
click at [586, 426] on button "button" at bounding box center [586, 422] width 20 height 22
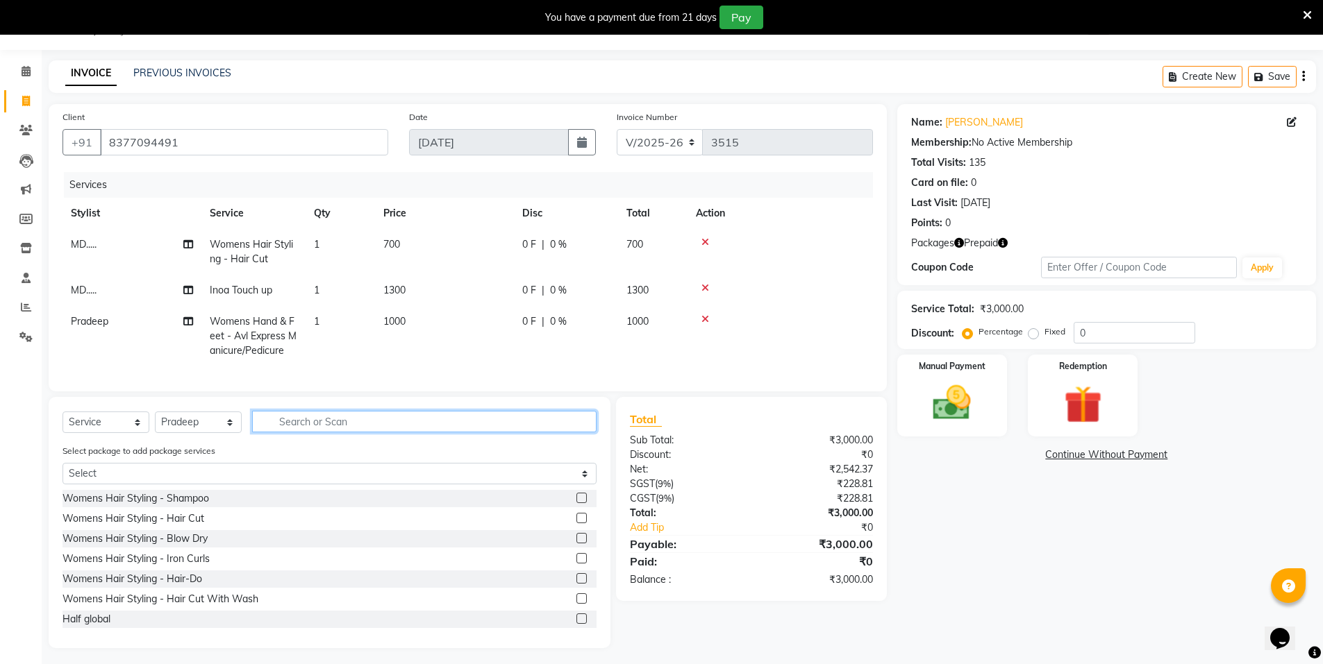
click at [557, 433] on input "text" at bounding box center [424, 422] width 344 height 22
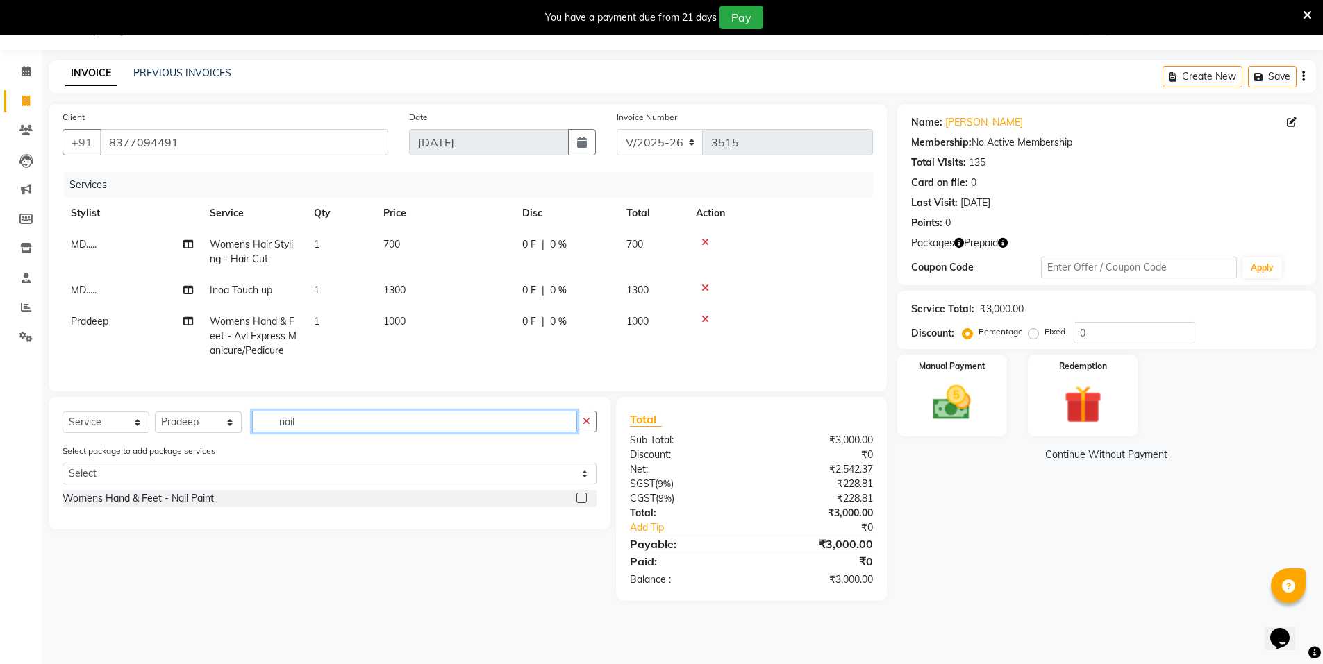
type input "nail"
click at [582, 503] on label at bounding box center [581, 498] width 10 height 10
click at [582, 503] on input "checkbox" at bounding box center [580, 498] width 9 height 9
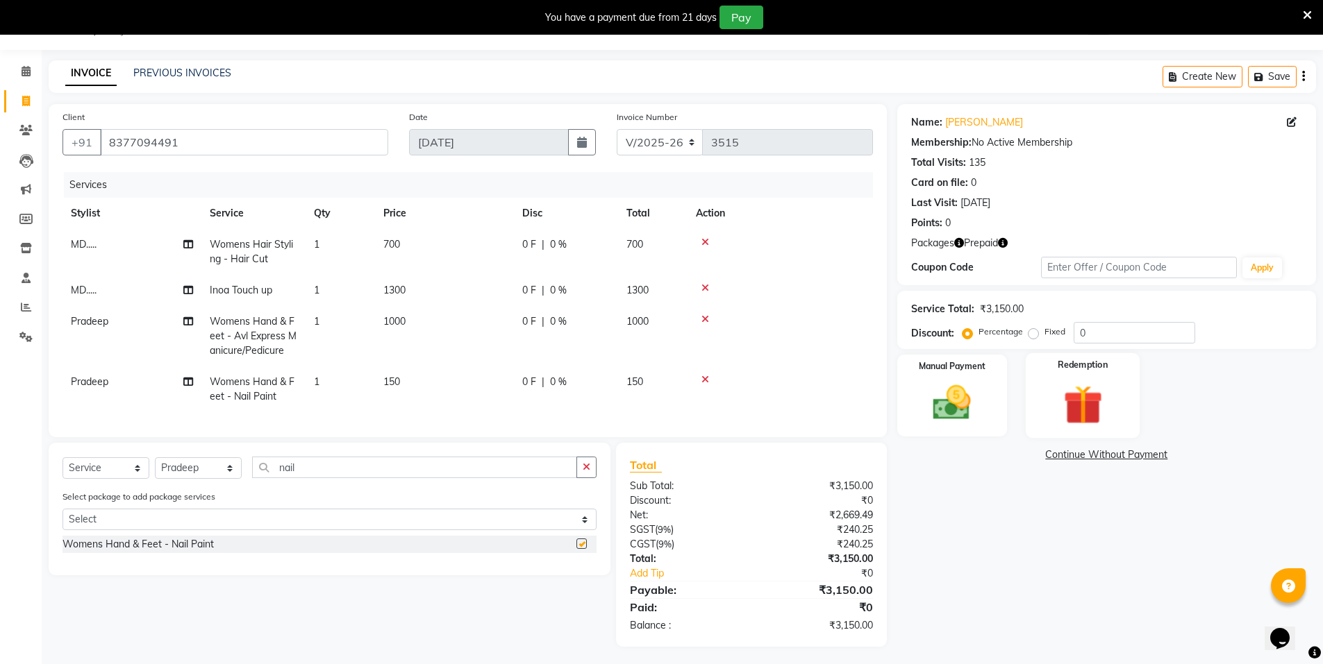
checkbox input "false"
click at [1113, 414] on img at bounding box center [1082, 404] width 64 height 49
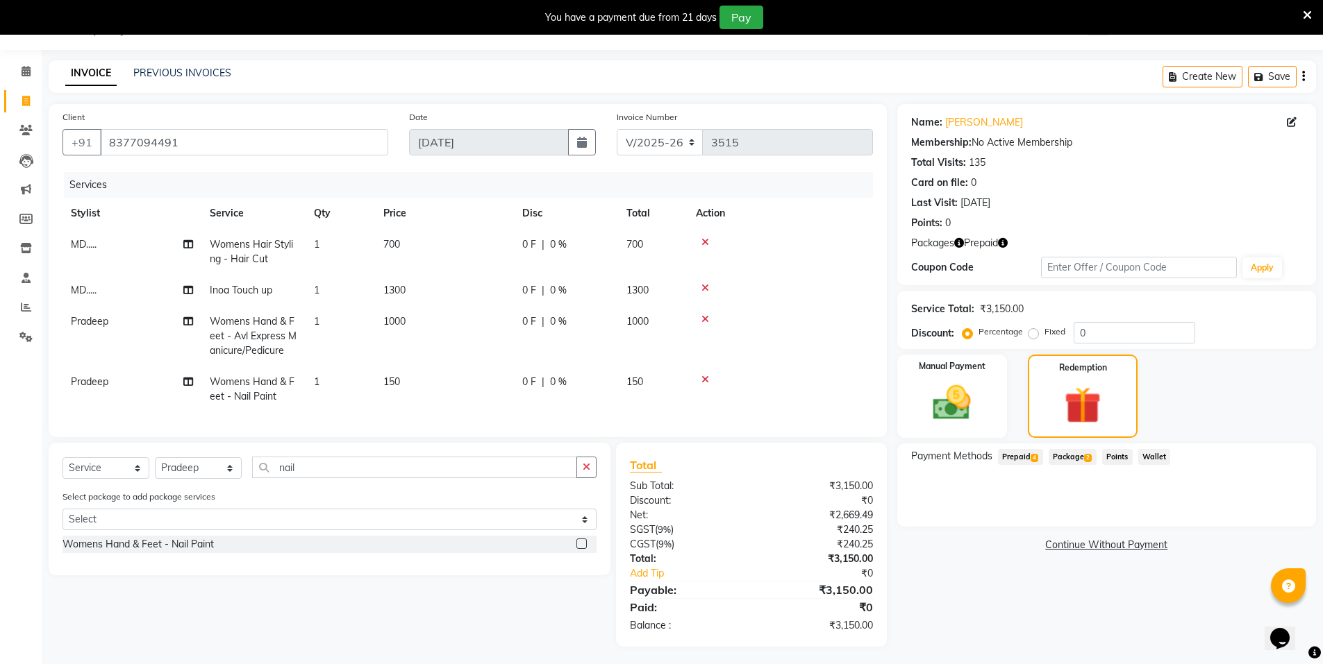
click at [1016, 457] on span "Prepaid 4" at bounding box center [1020, 457] width 45 height 16
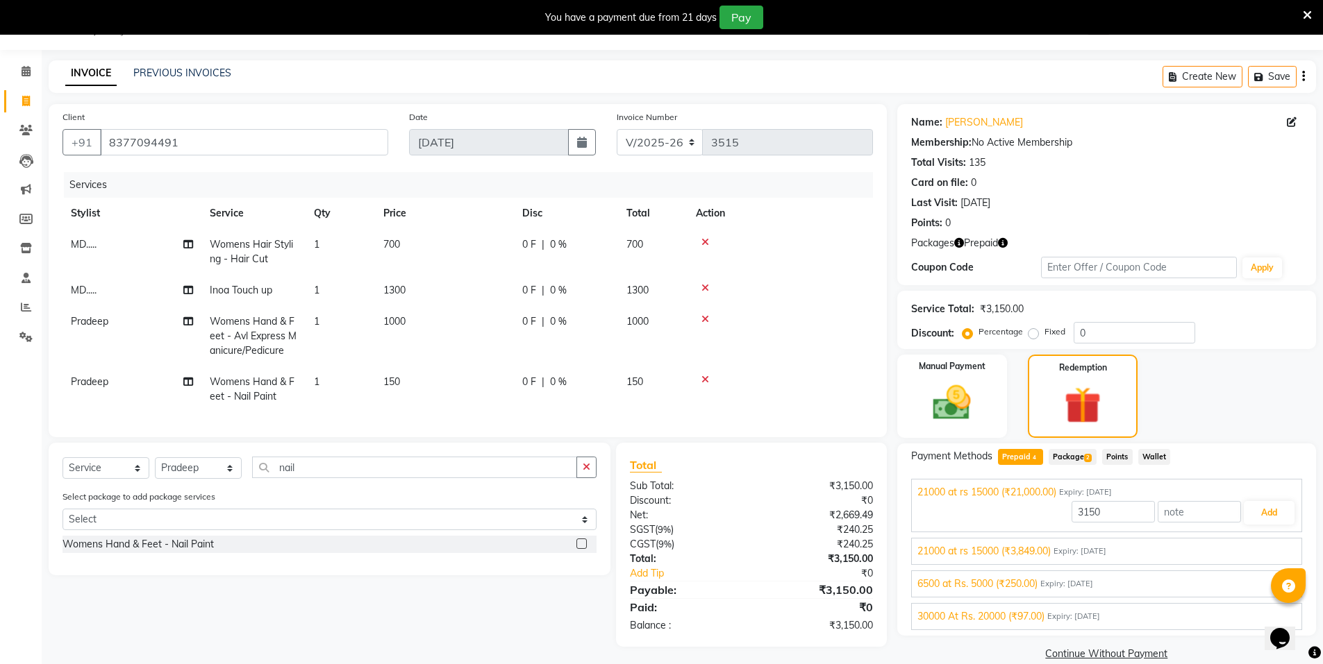
click at [1143, 545] on div "21000 at rs 15000 (₹3,849.00) Expiry: 23-09-2033" at bounding box center [1106, 551] width 378 height 15
click at [1253, 546] on button "Add" at bounding box center [1268, 546] width 51 height 24
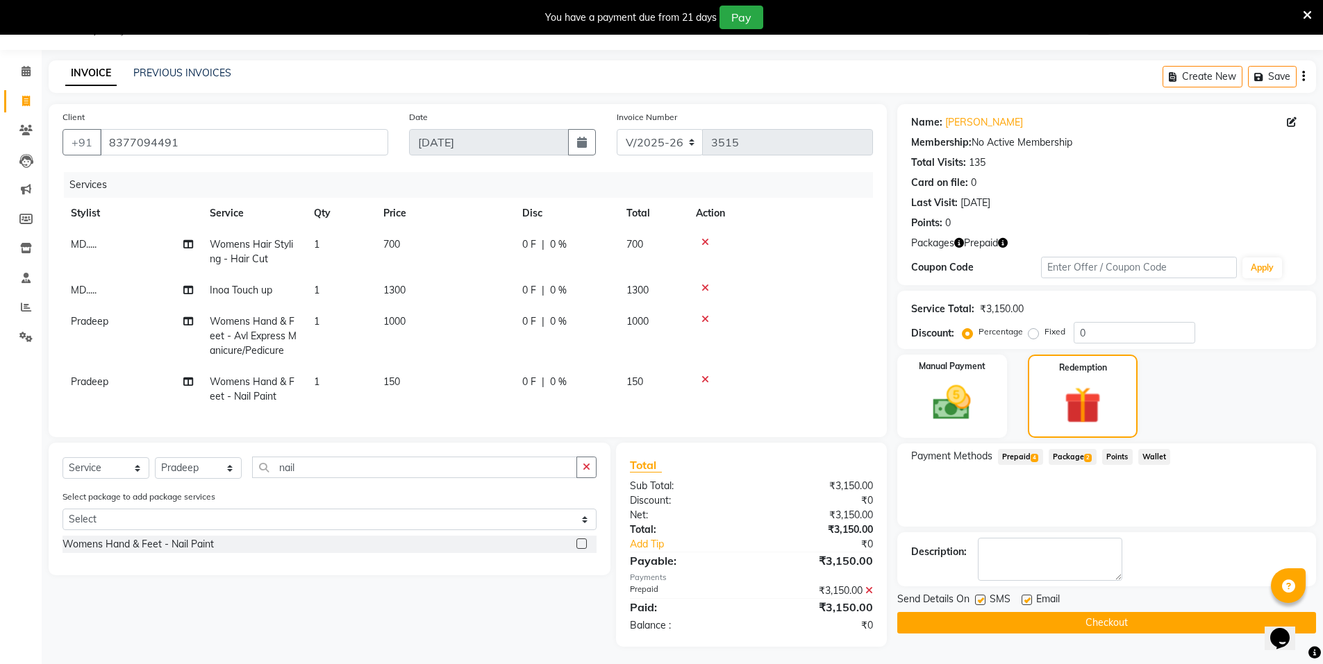
click at [1181, 619] on button "Checkout" at bounding box center [1106, 623] width 419 height 22
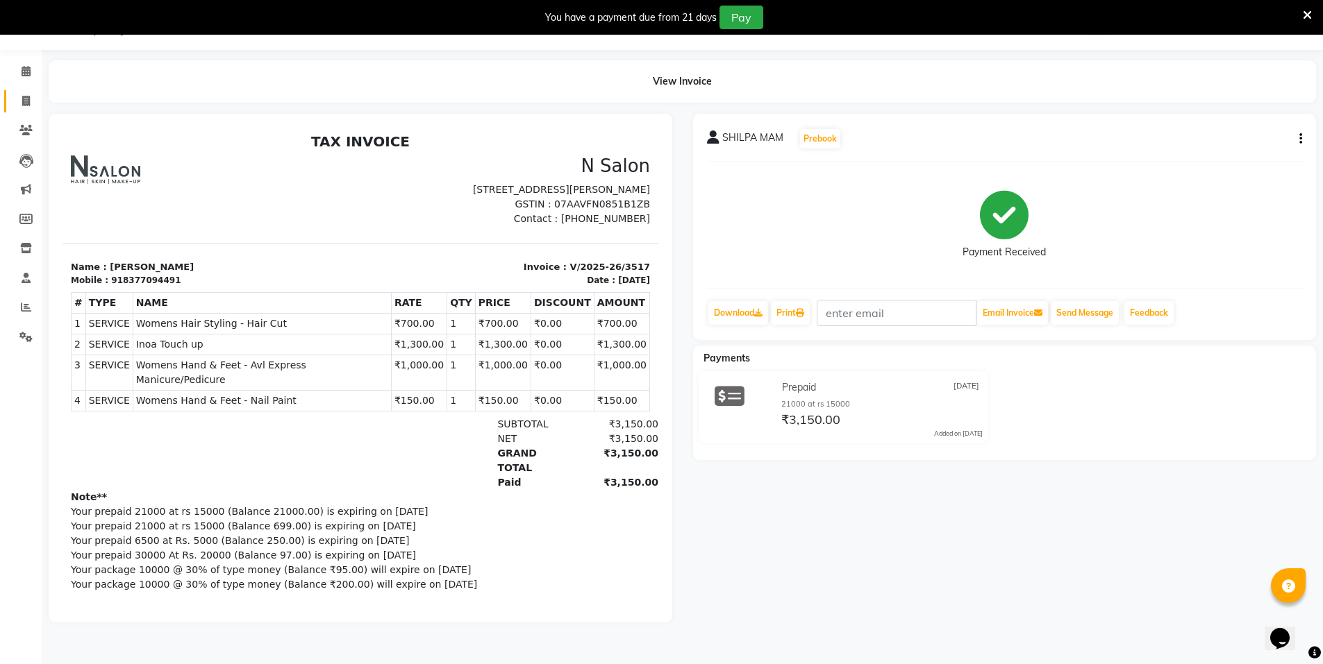
click at [10, 92] on link "Invoice" at bounding box center [20, 101] width 33 height 23
select select "service"
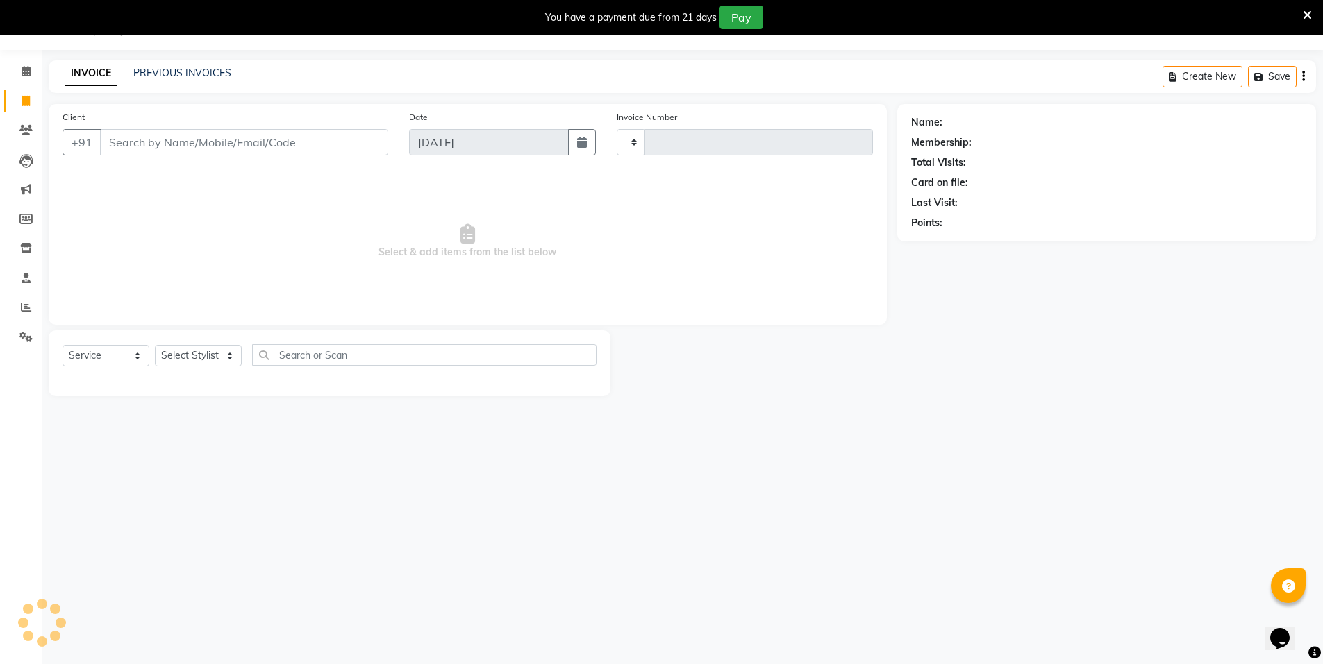
type input "3518"
select select "3472"
select select "P"
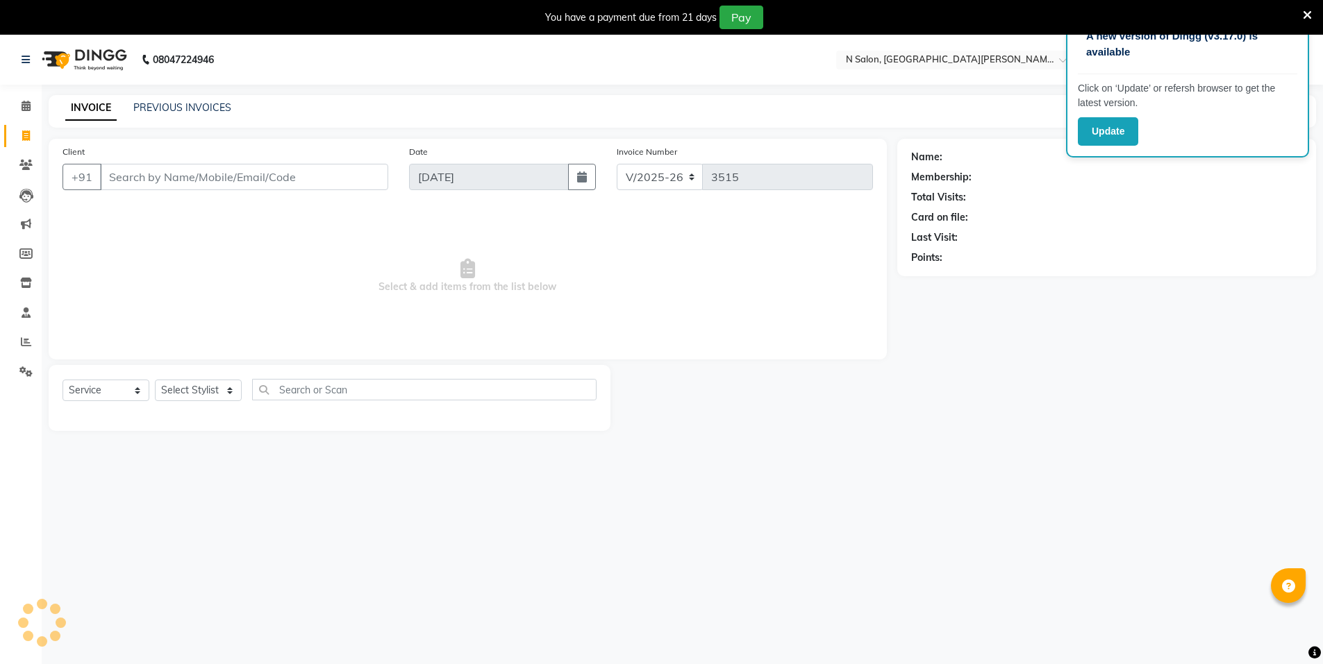
select select "3472"
select select "service"
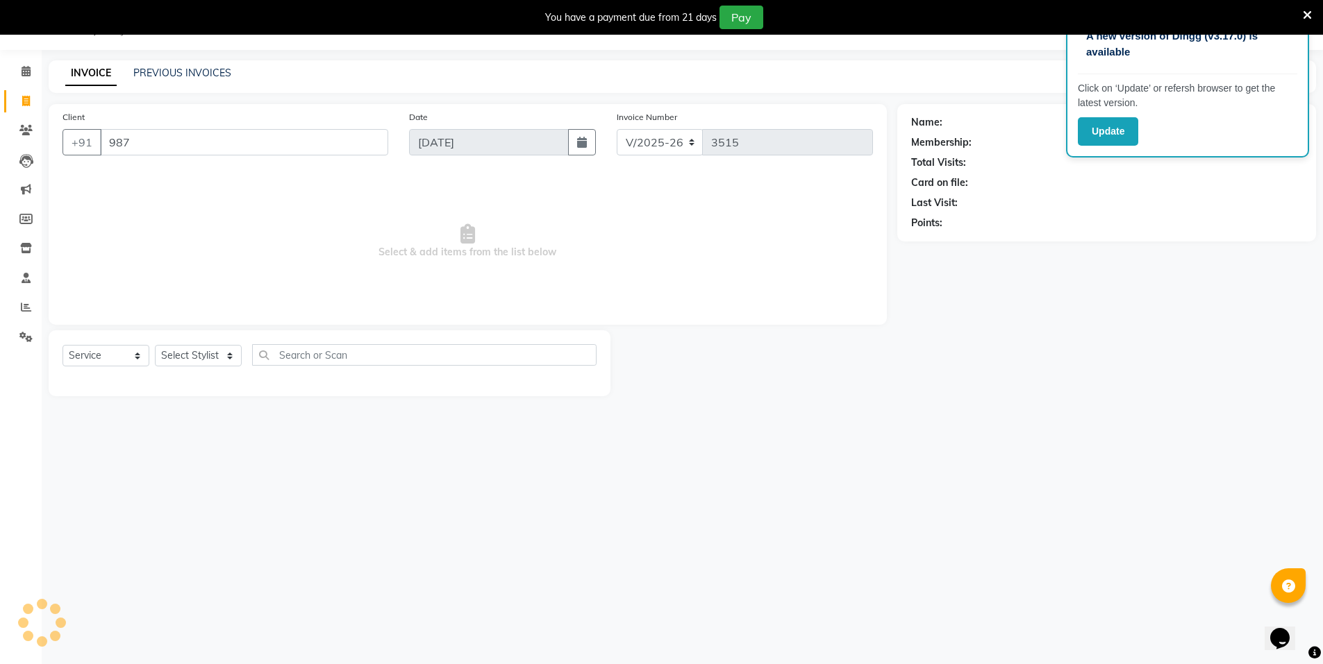
type input "9871"
select select "P"
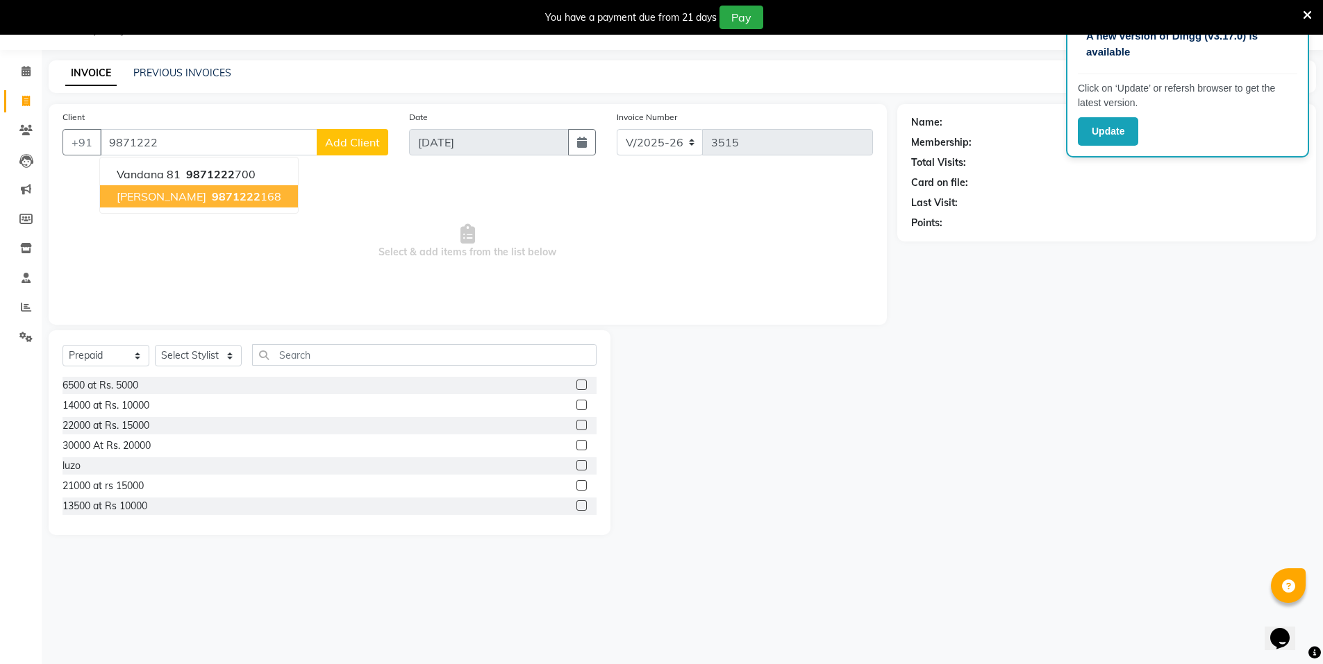
click at [241, 205] on button "nishtha 9871222 168" at bounding box center [199, 196] width 198 height 22
type input "9871222168"
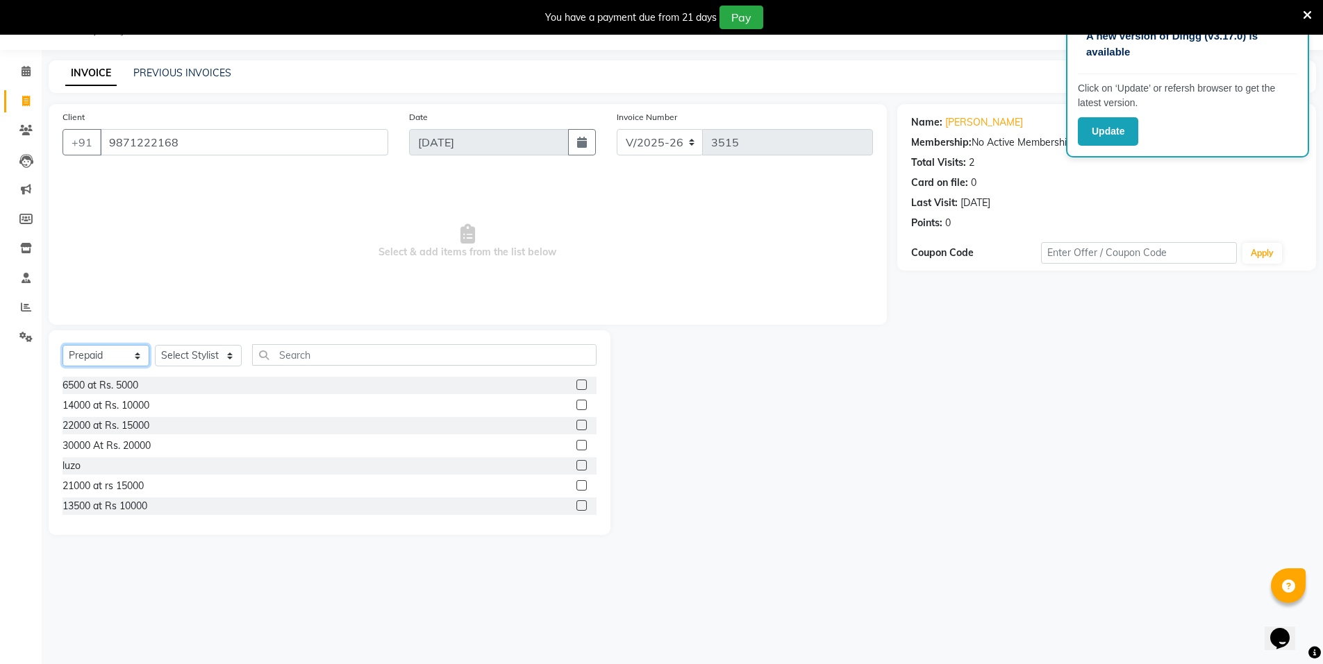
click at [82, 366] on select "Select Service Product Membership Package Voucher Prepaid Gift Card" at bounding box center [105, 356] width 87 height 22
select select "service"
click at [62, 345] on select "Select Service Product Membership Package Voucher Prepaid Gift Card" at bounding box center [105, 356] width 87 height 22
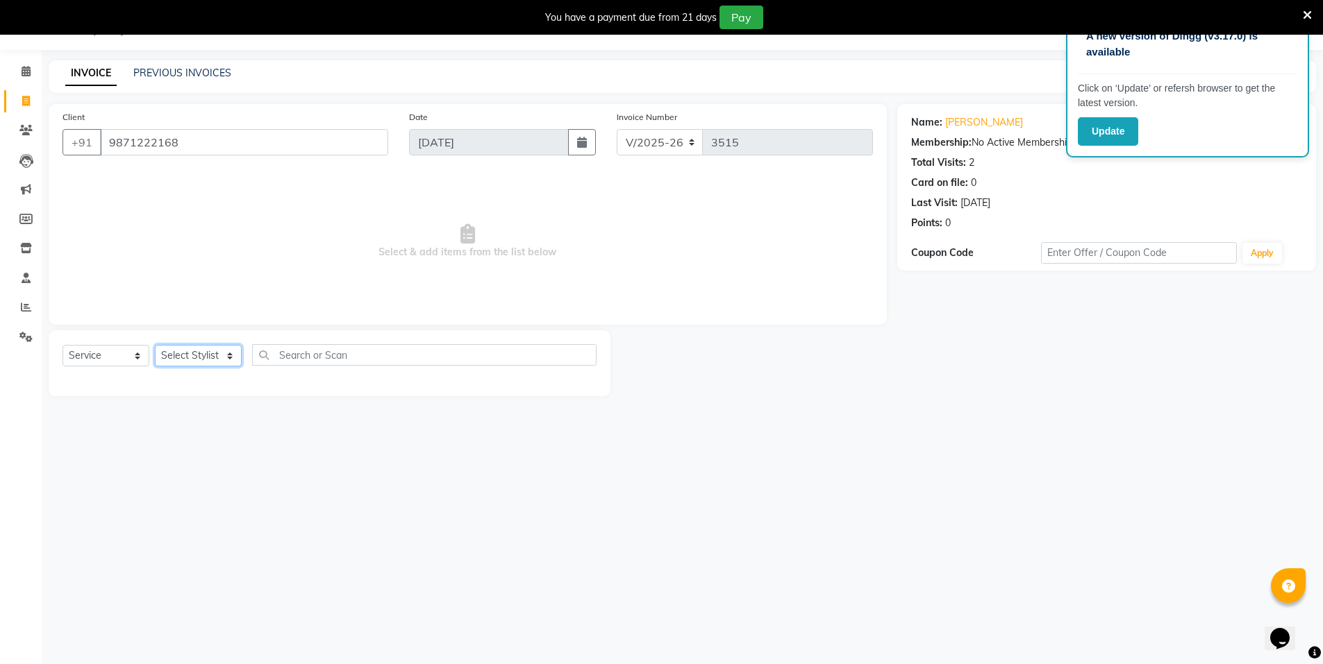
click at [169, 355] on select "Select Stylist Anju AZEEM Faiz Faizal MANAGER MD..... Pradeep Rahul Sir Sahil N…" at bounding box center [198, 356] width 87 height 22
select select "15667"
click at [155, 345] on select "Select Stylist Anju AZEEM Faiz Faizal MANAGER MD..... Pradeep Rahul Sir Sahil N…" at bounding box center [198, 356] width 87 height 22
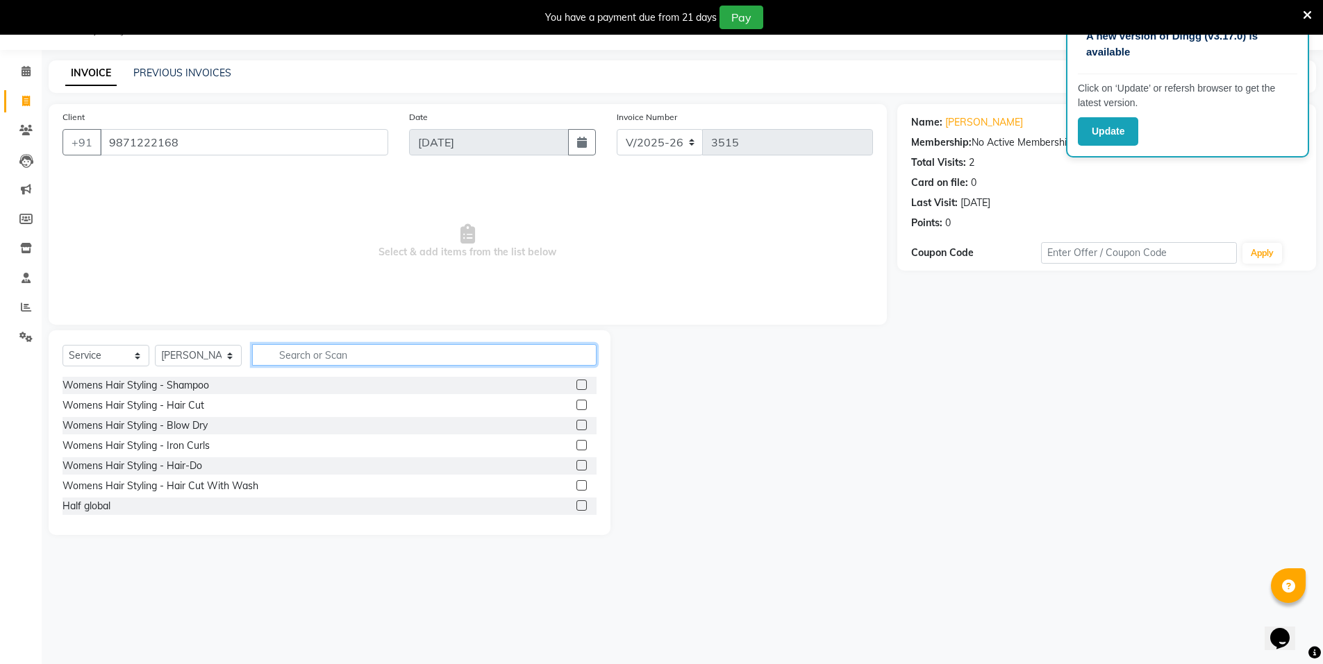
click at [276, 361] on input "text" at bounding box center [424, 355] width 344 height 22
click at [576, 444] on label at bounding box center [581, 445] width 10 height 10
click at [576, 444] on input "checkbox" at bounding box center [580, 446] width 9 height 9
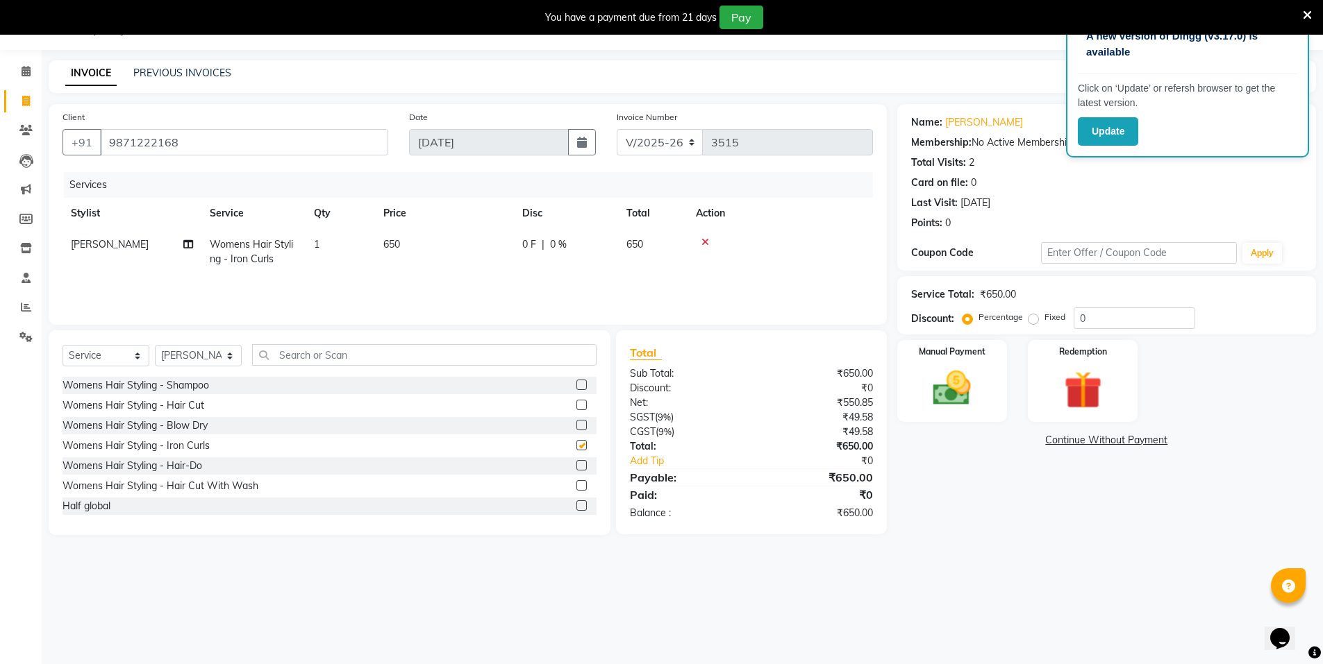
checkbox input "false"
click at [435, 251] on td "650" at bounding box center [444, 252] width 139 height 46
select select "15667"
click at [493, 245] on input "650" at bounding box center [509, 248] width 122 height 22
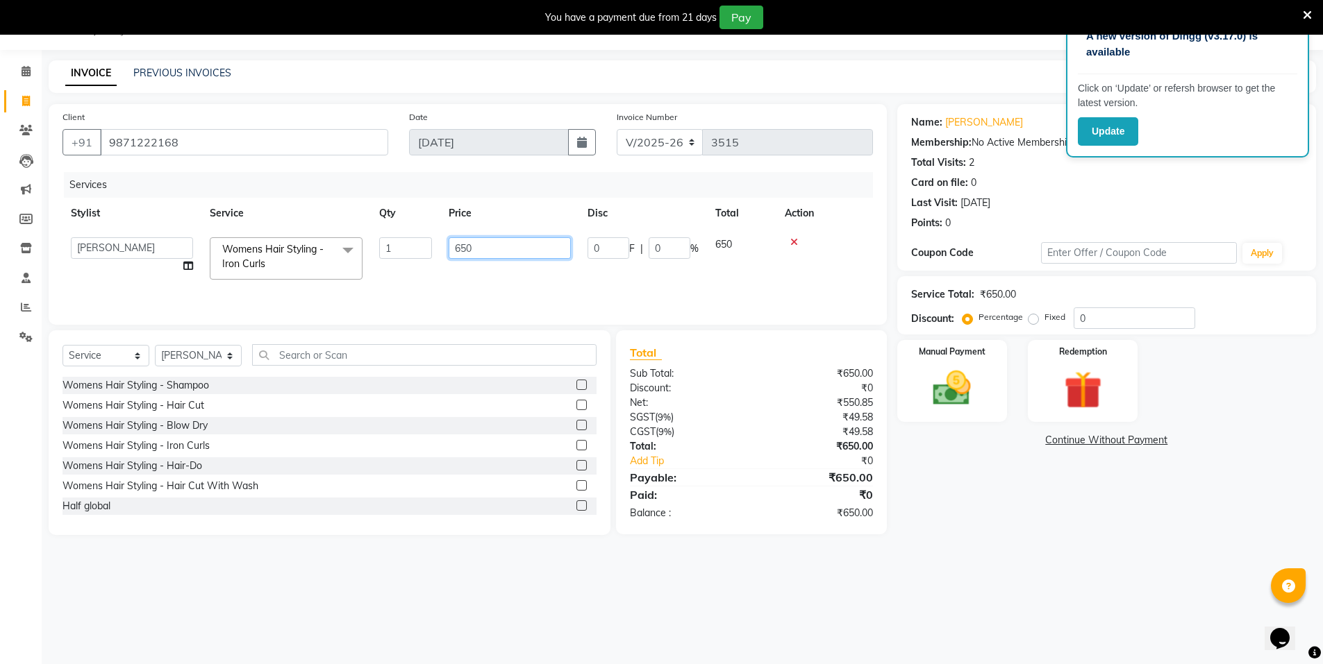
click at [493, 245] on input "650" at bounding box center [509, 248] width 122 height 22
type input "700"
click at [1011, 476] on div "Name: Nishtha Membership: No Active Membership Total Visits: 2 Card on file: 0 …" at bounding box center [1111, 319] width 429 height 431
click at [984, 412] on div "Manual Payment" at bounding box center [951, 381] width 115 height 85
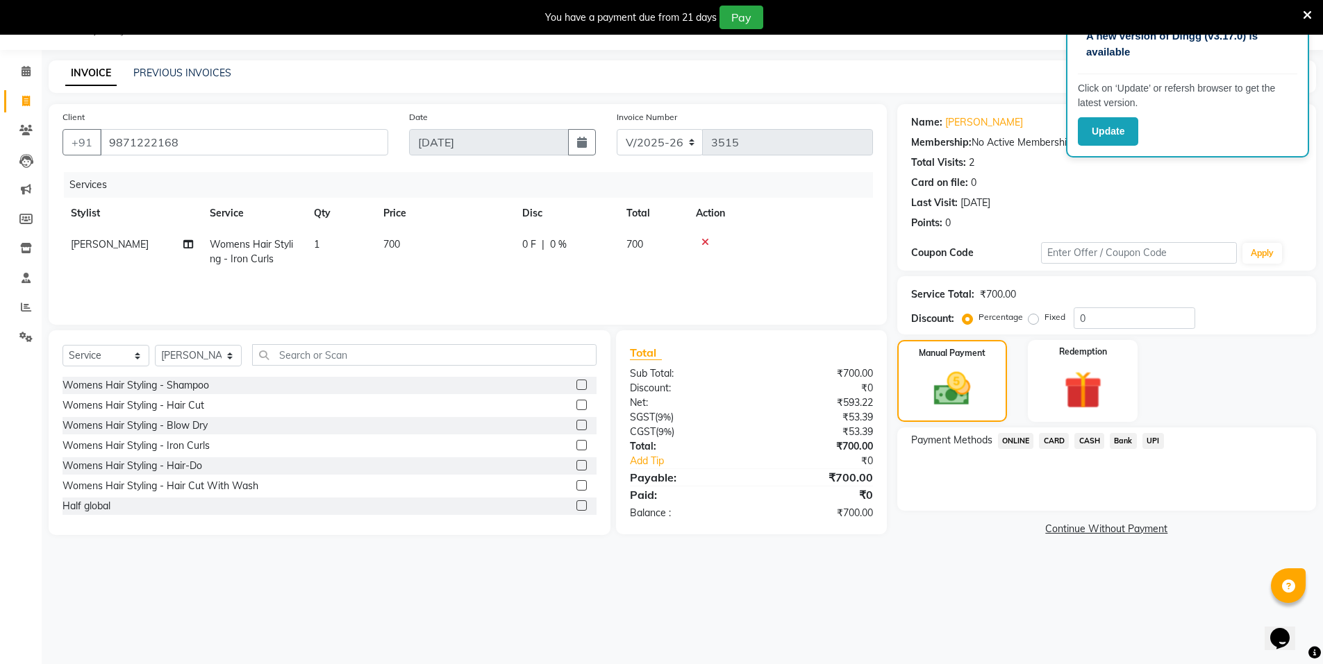
click at [1096, 439] on span "CASH" at bounding box center [1089, 441] width 30 height 16
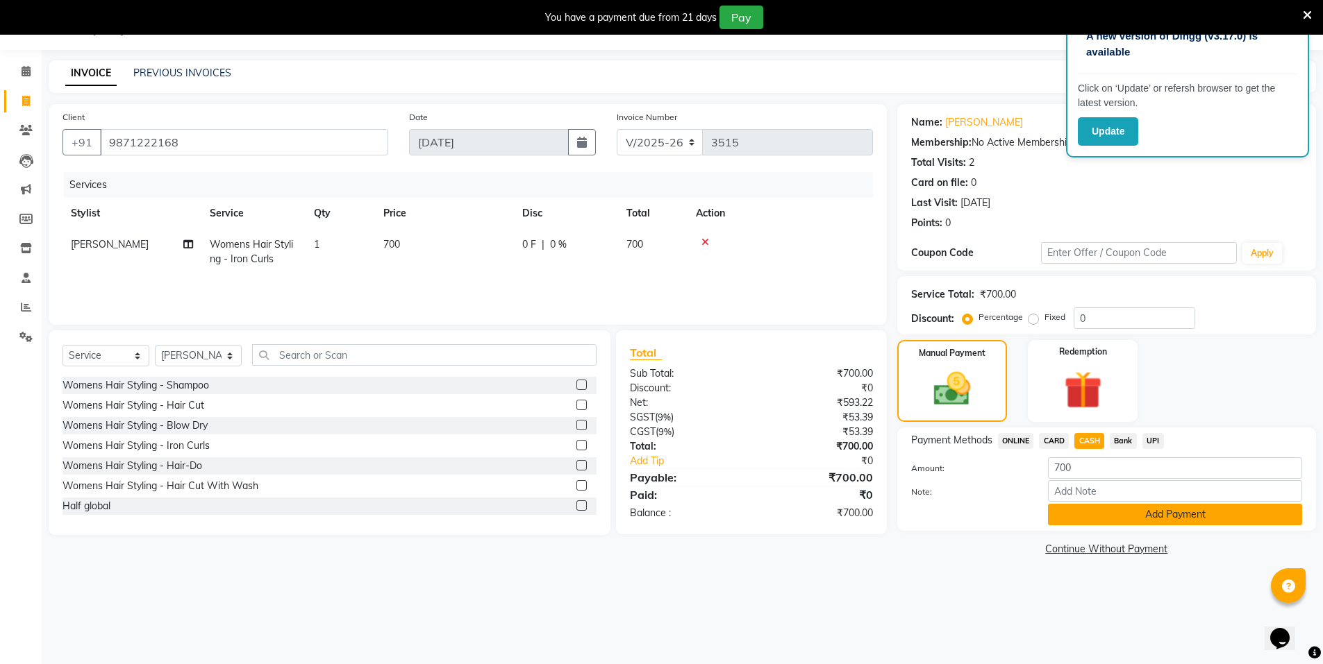
click at [1107, 506] on button "Add Payment" at bounding box center [1175, 515] width 254 height 22
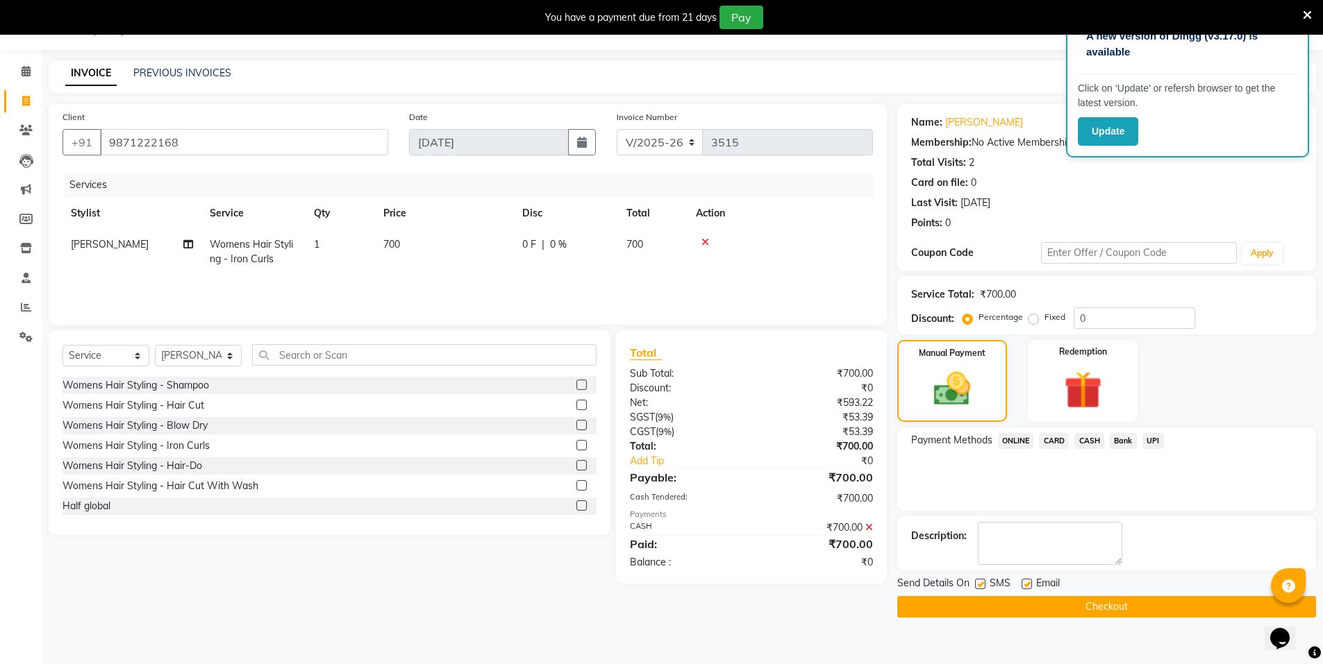
click at [1111, 612] on button "Checkout" at bounding box center [1106, 607] width 419 height 22
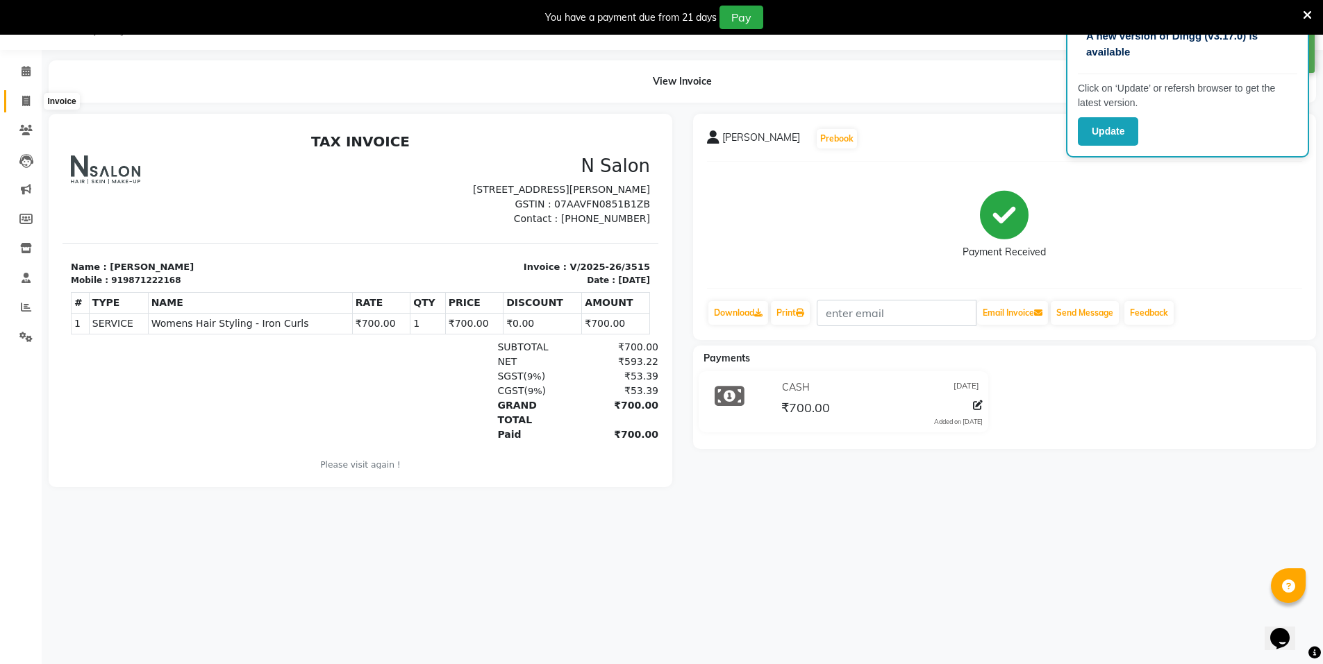
click at [26, 103] on icon at bounding box center [26, 101] width 8 height 10
select select "3472"
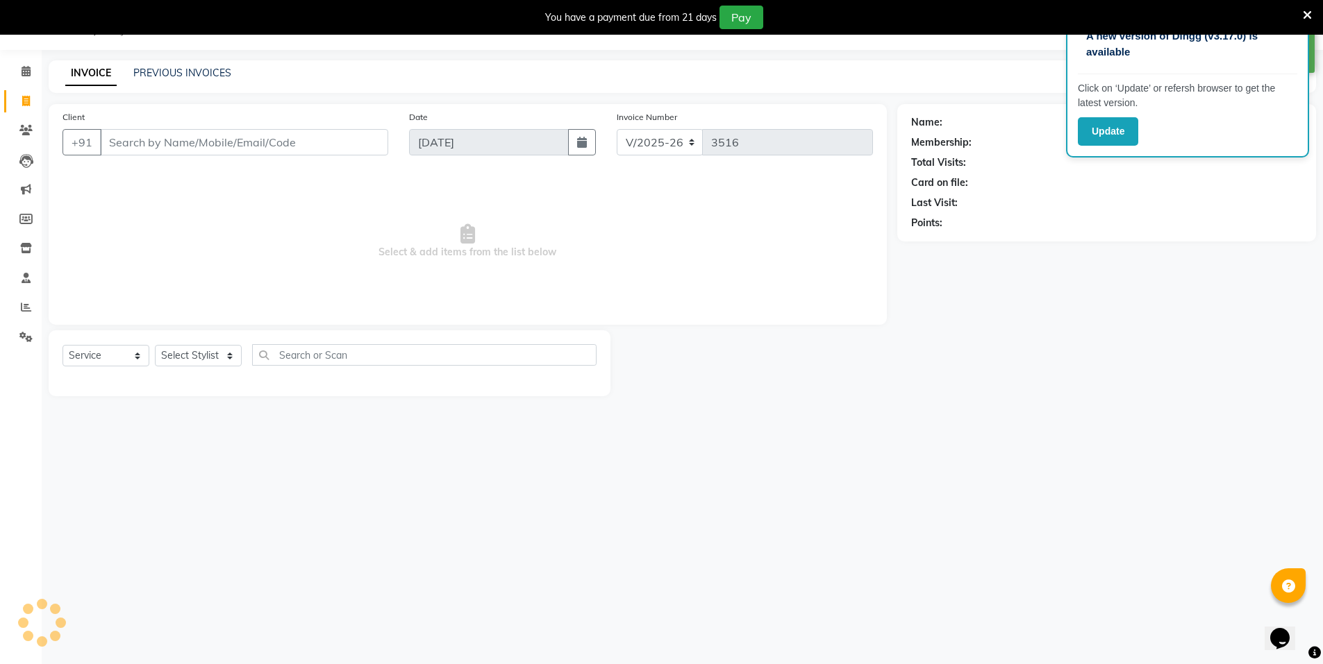
select select "P"
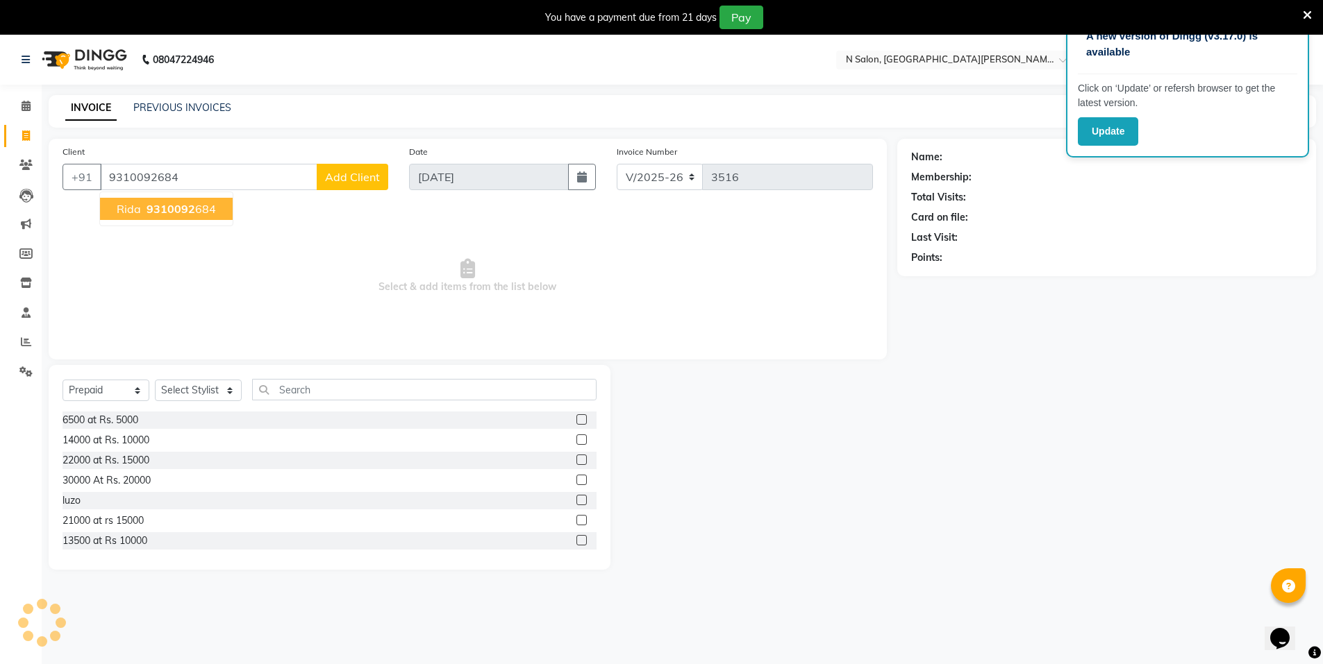
type input "9310092684"
click at [148, 206] on span "9310092" at bounding box center [170, 209] width 49 height 14
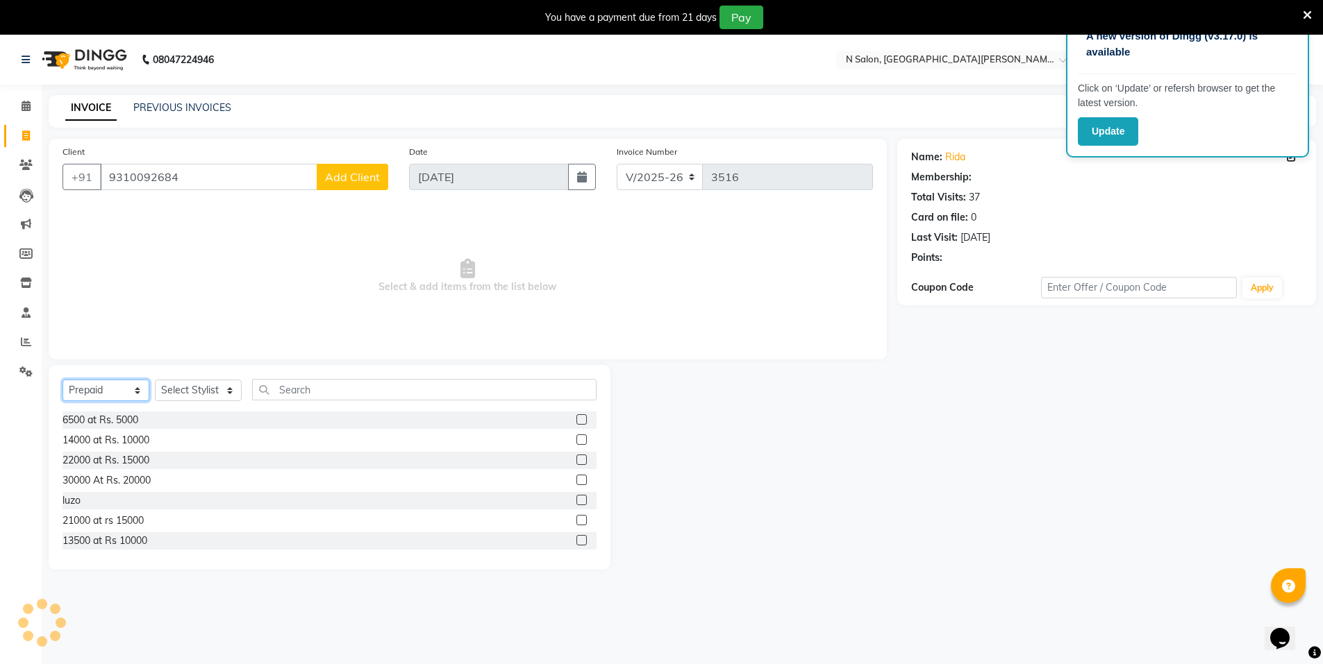
click at [106, 381] on select "Select Service Product Membership Package Voucher Prepaid Gift Card" at bounding box center [105, 391] width 87 height 22
select select "service"
click at [62, 380] on select "Select Service Product Membership Package Voucher Prepaid Gift Card" at bounding box center [105, 391] width 87 height 22
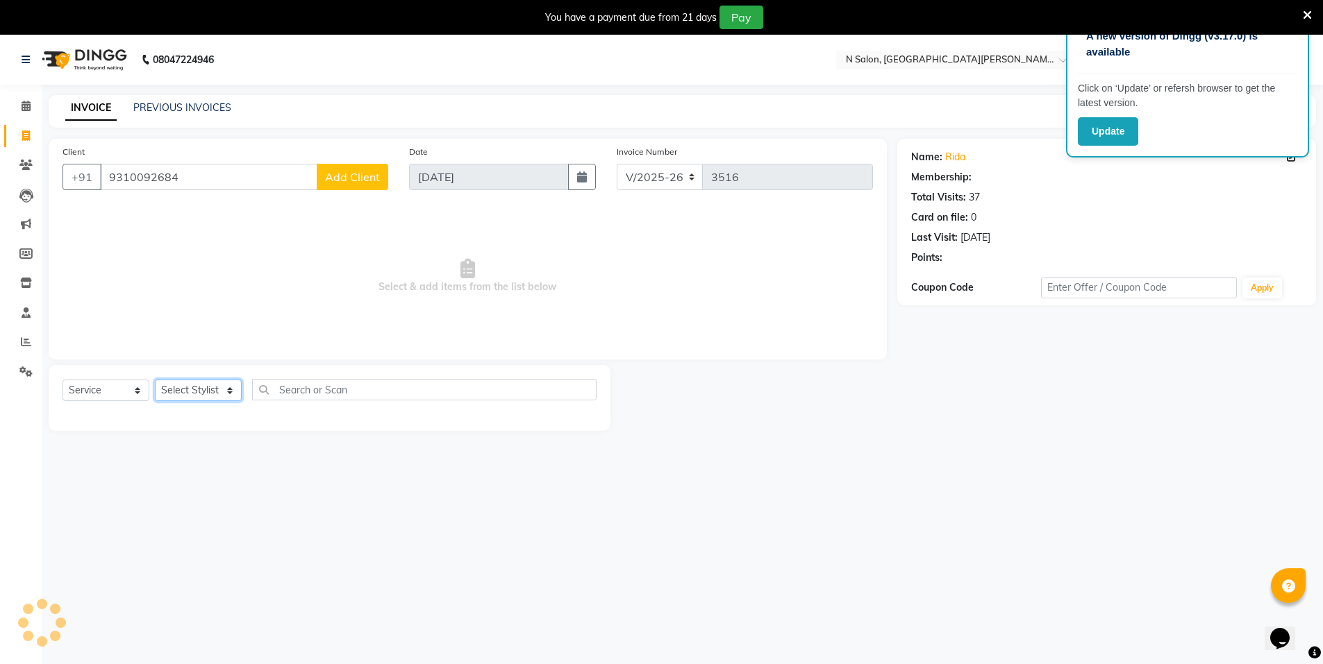
click at [212, 396] on select "Select Stylist Anju AZEEM Faiz Faizal MANAGER MD..... Pradeep Rahul Sir Sahil N…" at bounding box center [198, 391] width 87 height 22
select select "15668"
click at [155, 380] on select "Select Stylist Anju AZEEM Faiz Faizal MANAGER MD..... Pradeep Rahul Sir Sahil N…" at bounding box center [198, 391] width 87 height 22
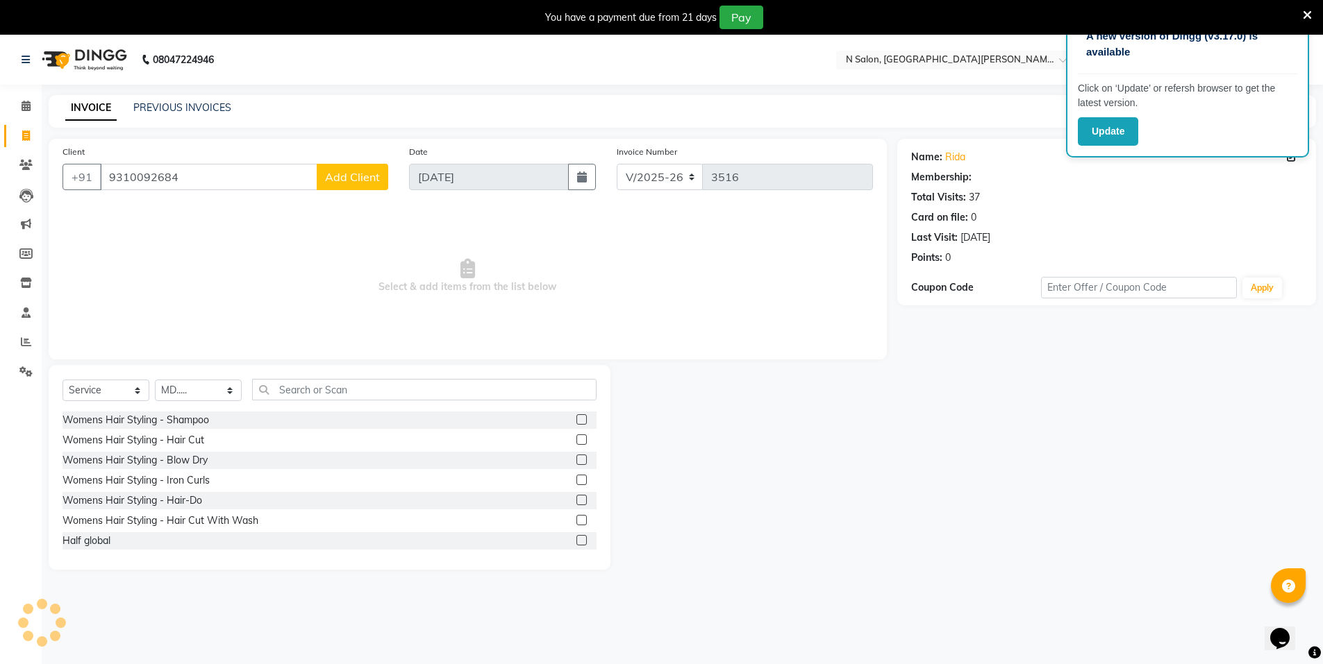
click at [576, 441] on label at bounding box center [581, 440] width 10 height 10
click at [576, 441] on input "checkbox" at bounding box center [580, 440] width 9 height 9
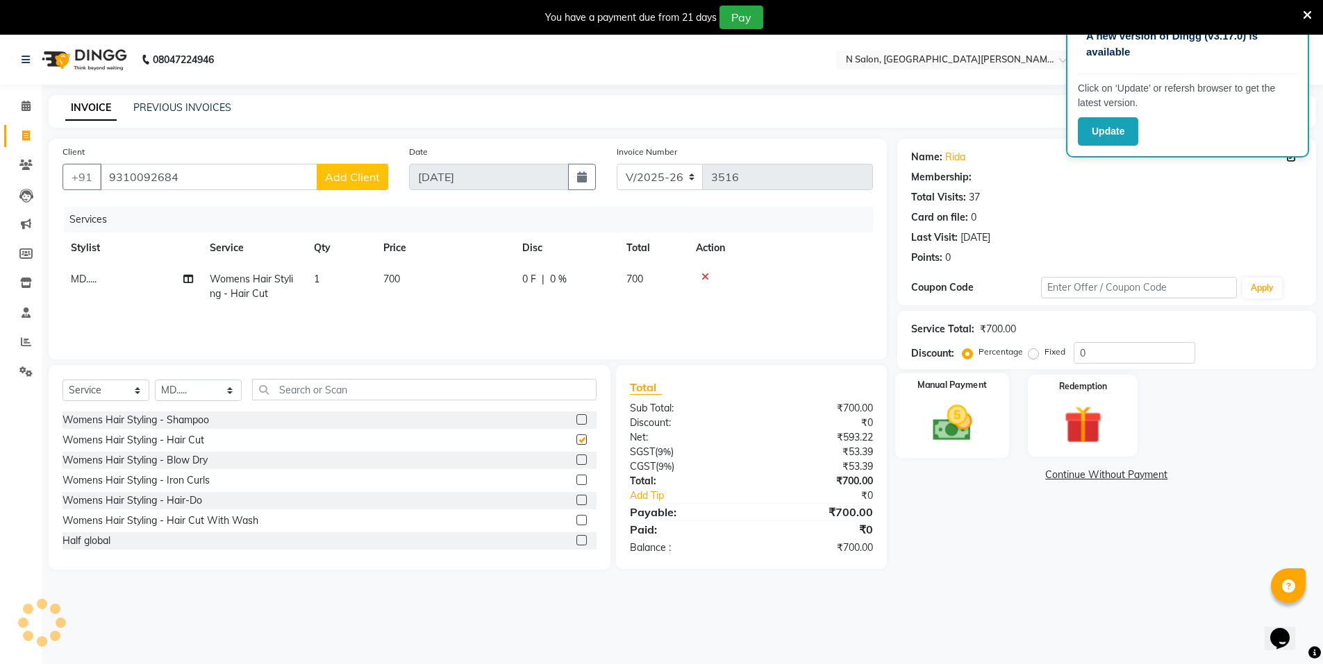
checkbox input "false"
click at [941, 409] on img at bounding box center [952, 423] width 64 height 45
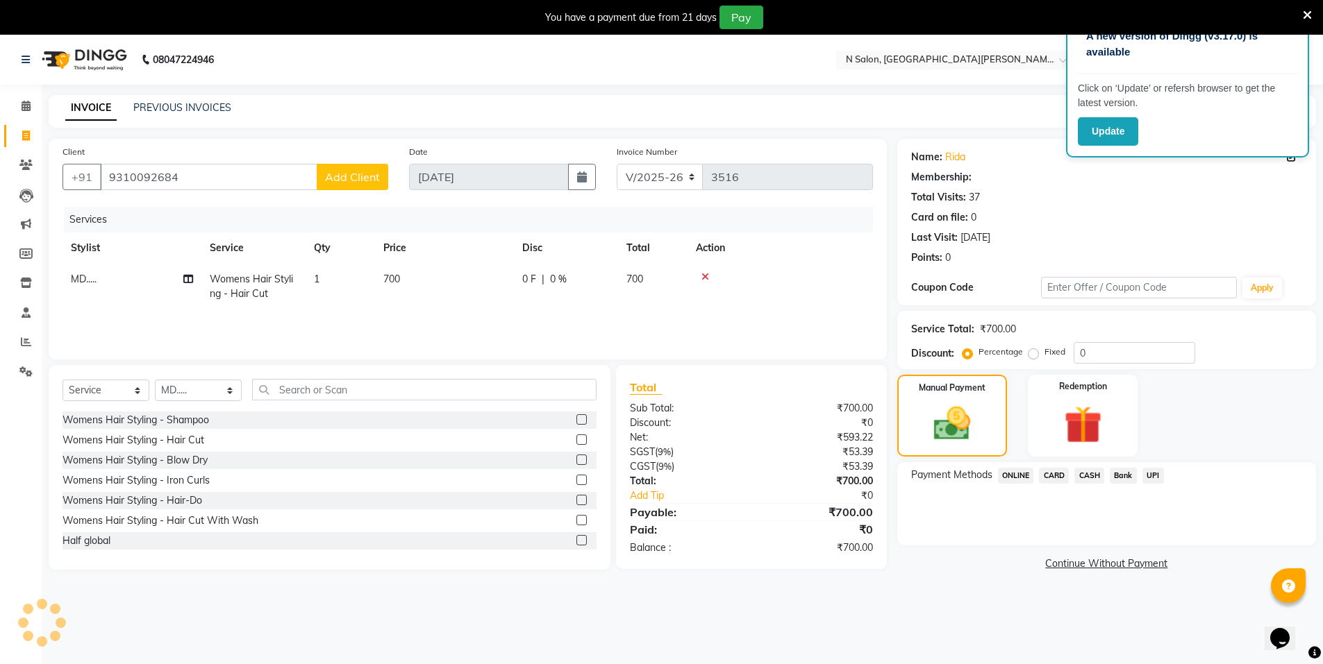
click at [1084, 468] on span "CASH" at bounding box center [1089, 476] width 30 height 16
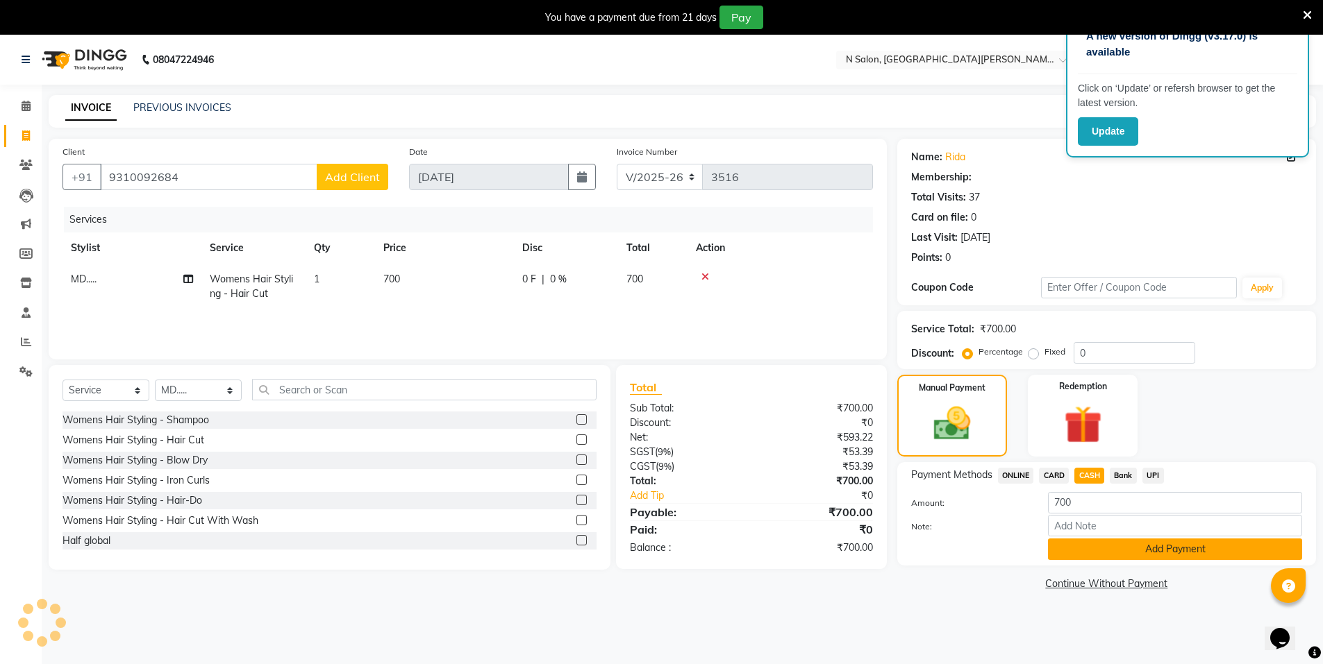
click at [1125, 539] on button "Add Payment" at bounding box center [1175, 550] width 254 height 22
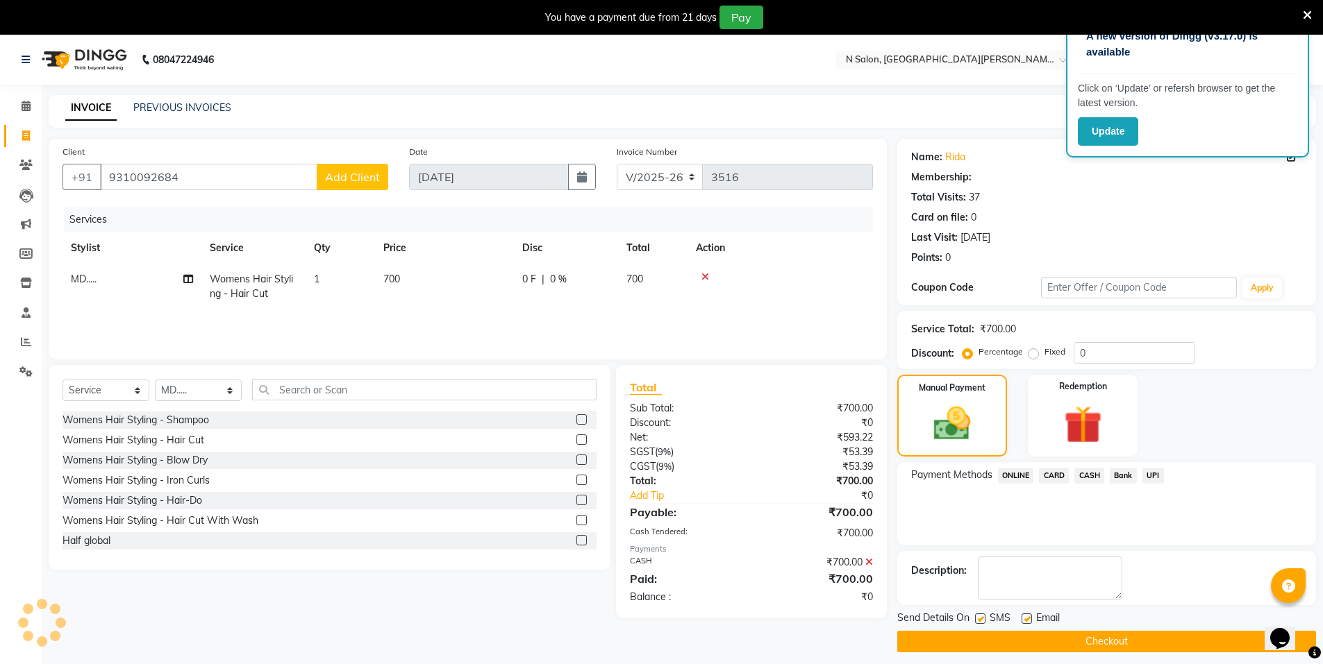
click at [1102, 634] on button "Checkout" at bounding box center [1106, 642] width 419 height 22
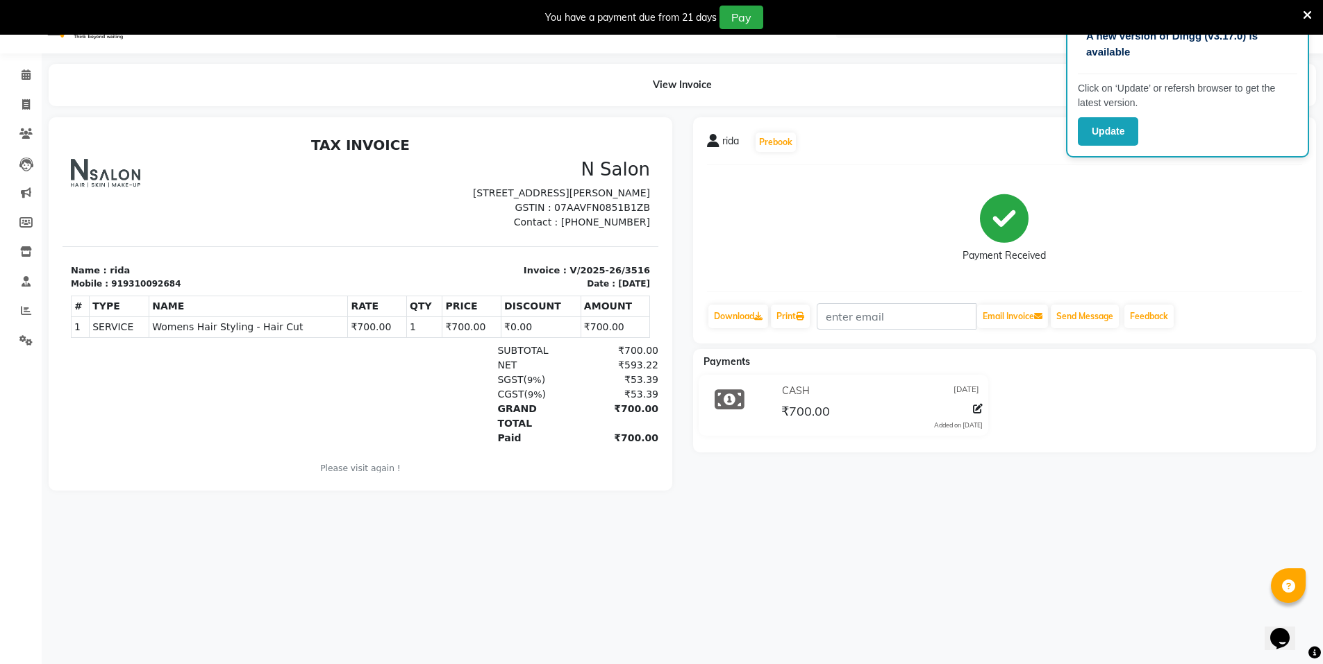
scroll to position [35, 0]
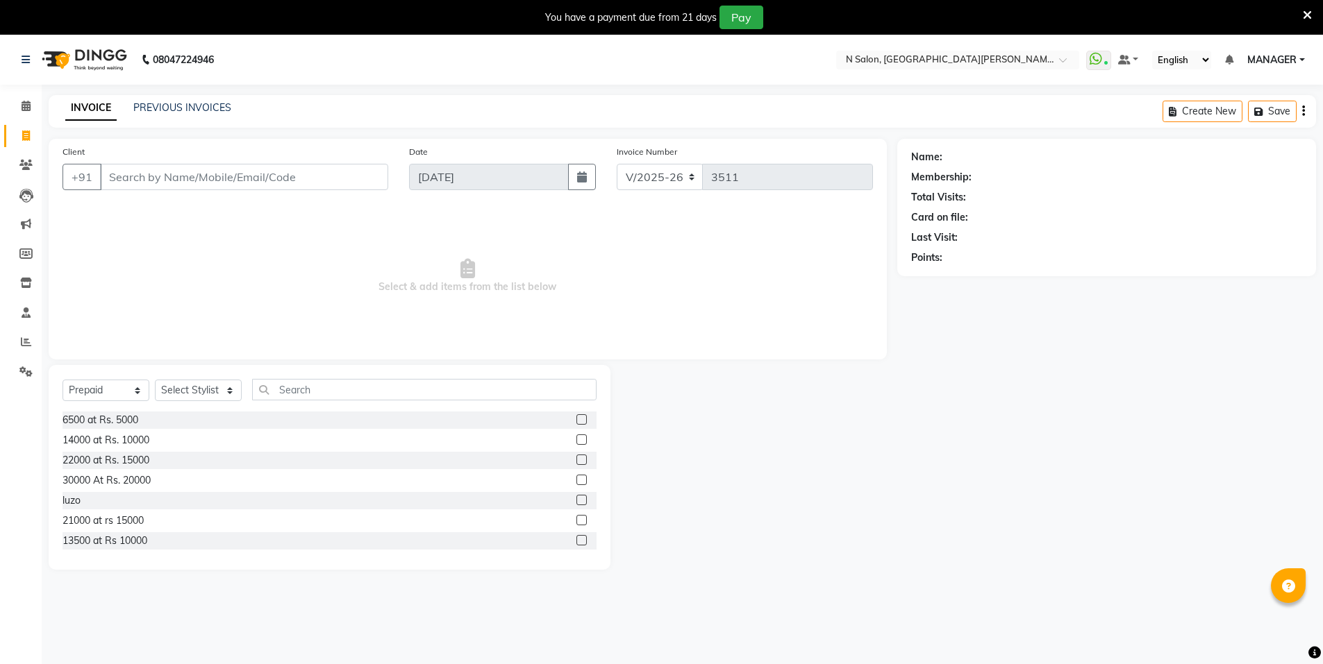
select select "3472"
select select "P"
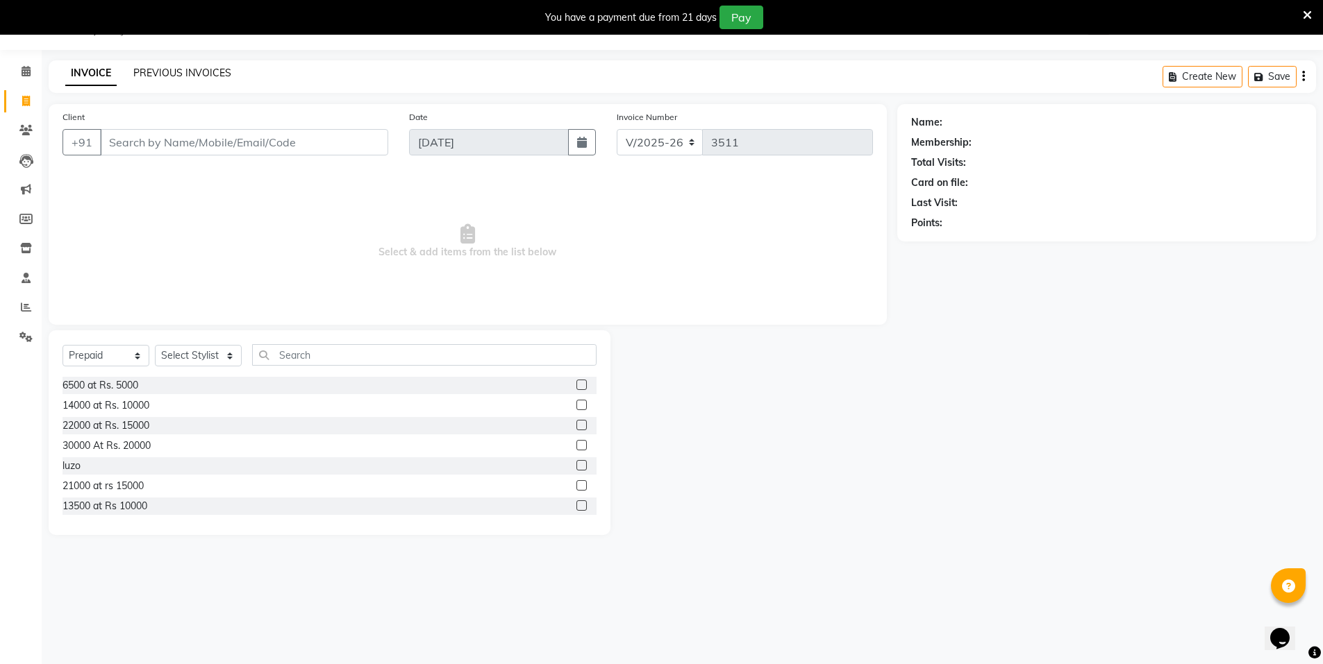
click at [187, 68] on link "PREVIOUS INVOICES" at bounding box center [182, 73] width 98 height 12
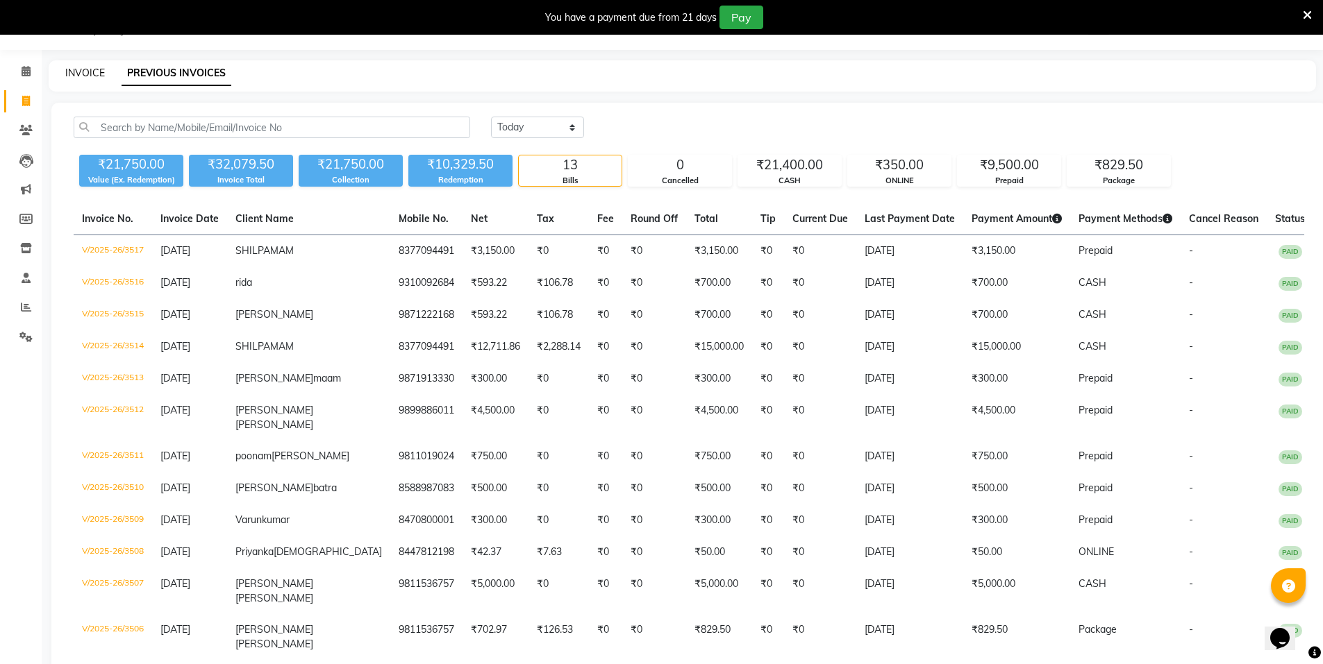
click at [87, 72] on link "INVOICE" at bounding box center [85, 73] width 40 height 12
select select "service"
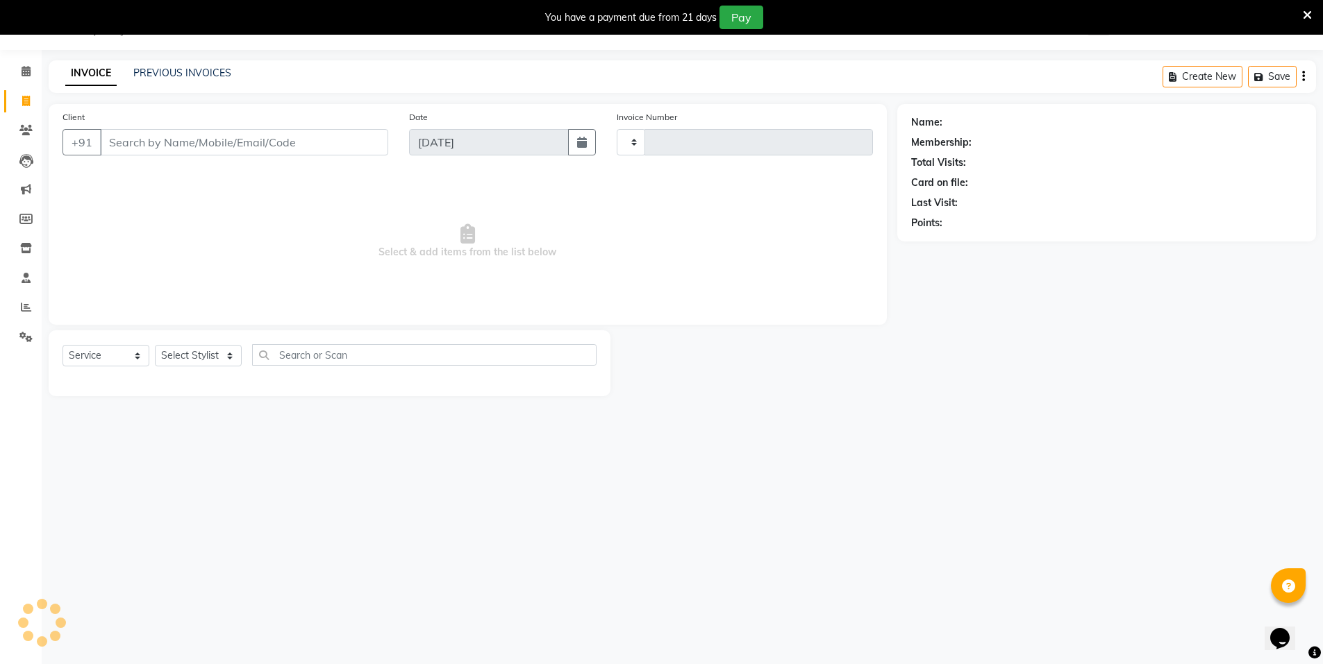
type input "3518"
select select "3472"
select select "P"
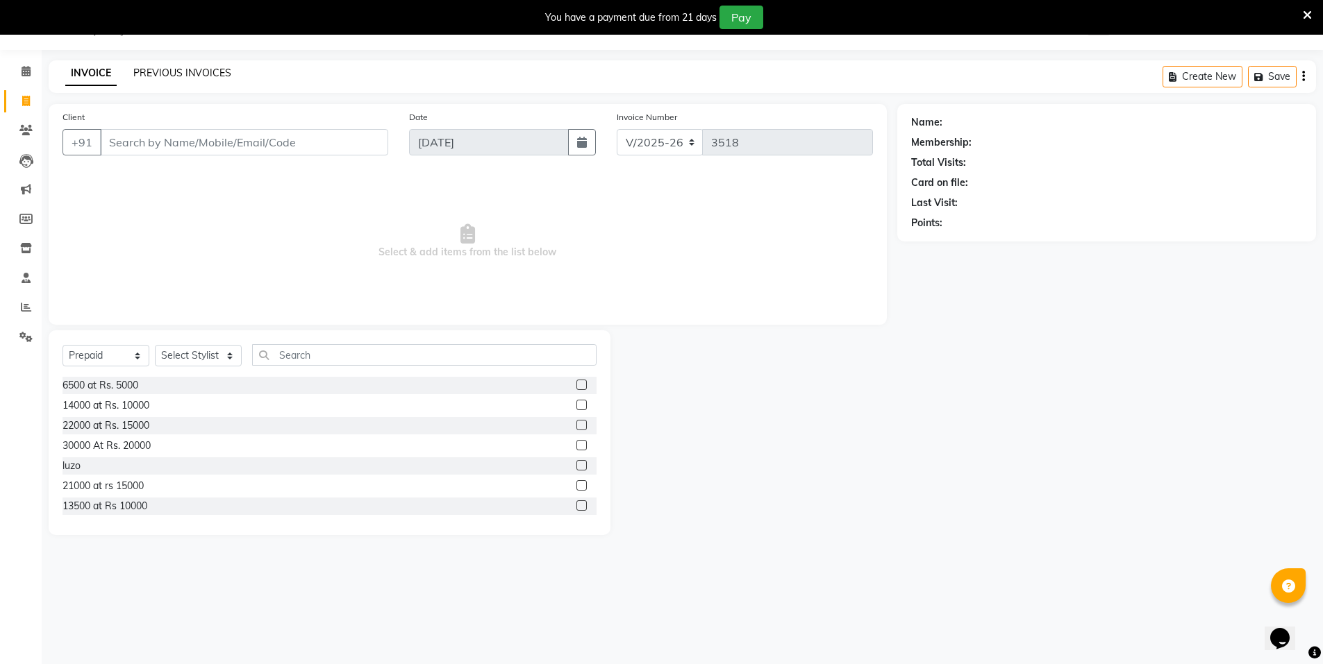
click at [192, 72] on link "PREVIOUS INVOICES" at bounding box center [182, 73] width 98 height 12
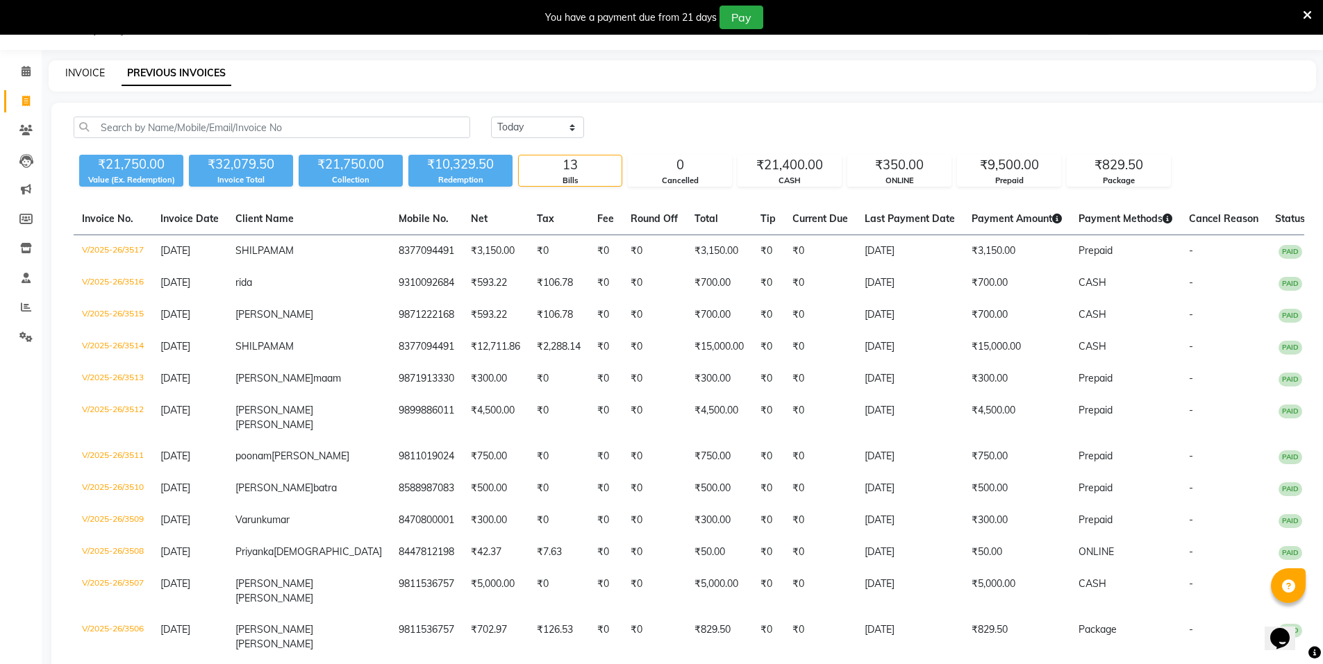
click at [97, 69] on link "INVOICE" at bounding box center [85, 73] width 40 height 12
select select "service"
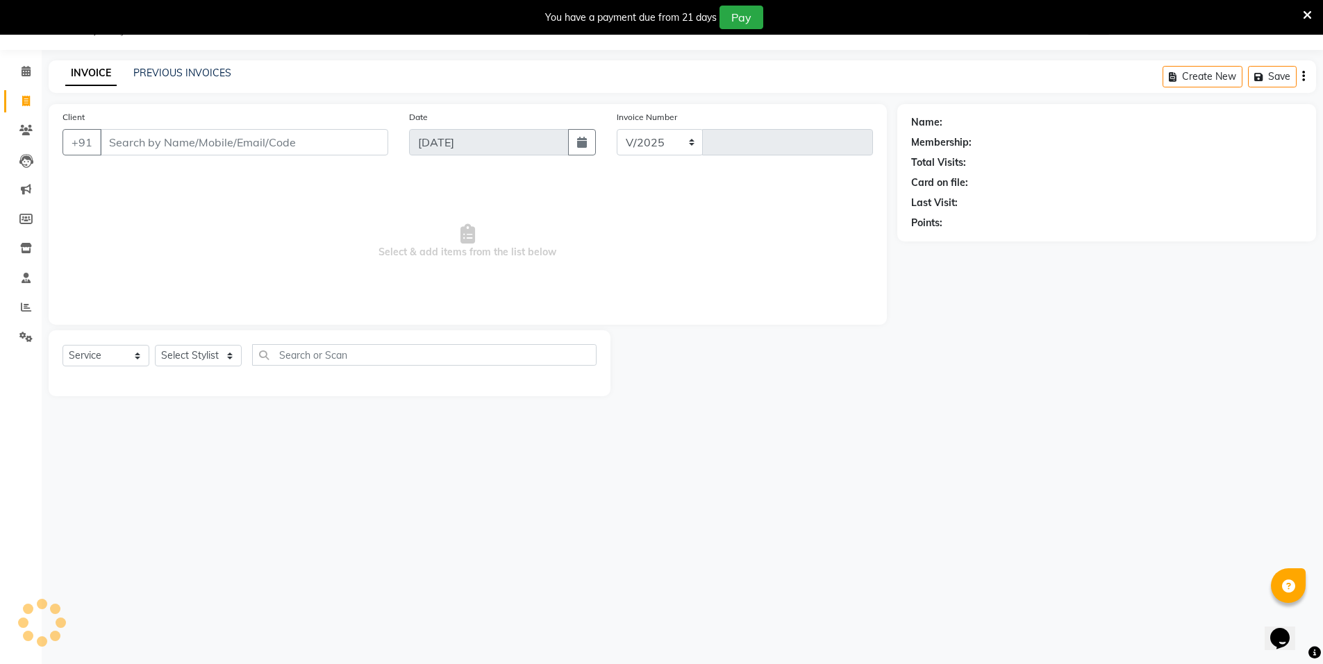
select select "3472"
type input "3518"
select select "P"
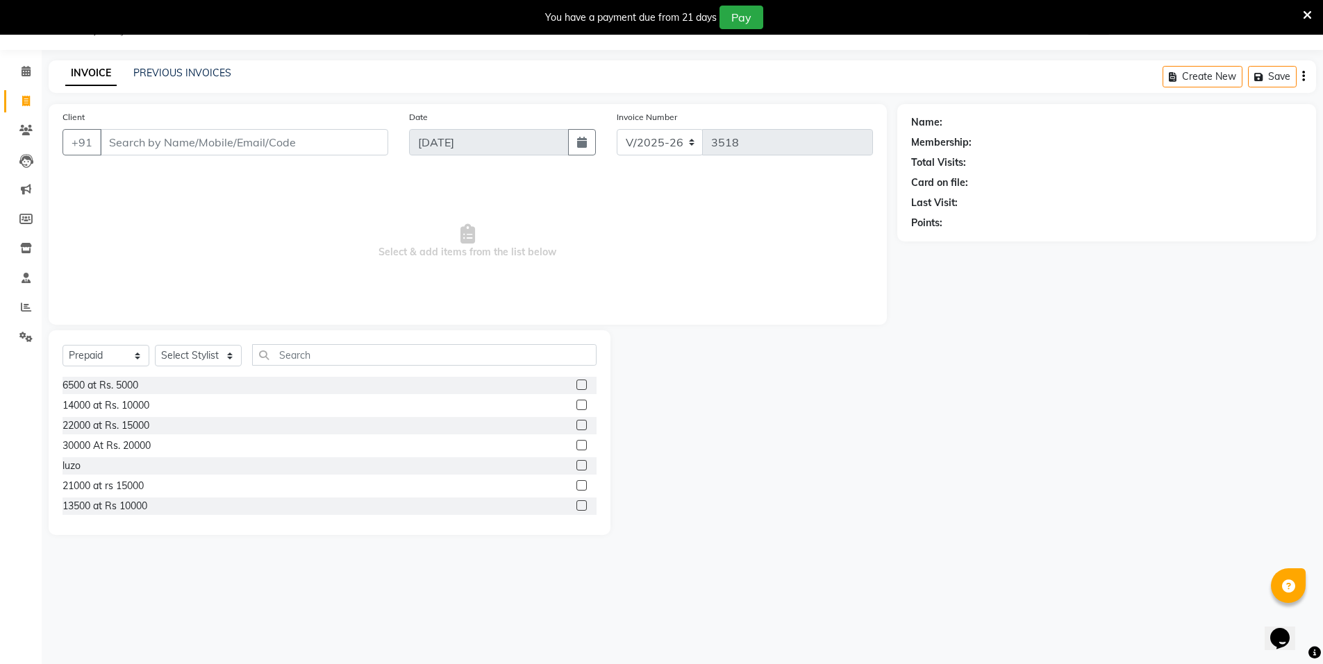
click at [1309, 15] on icon at bounding box center [1306, 15] width 9 height 12
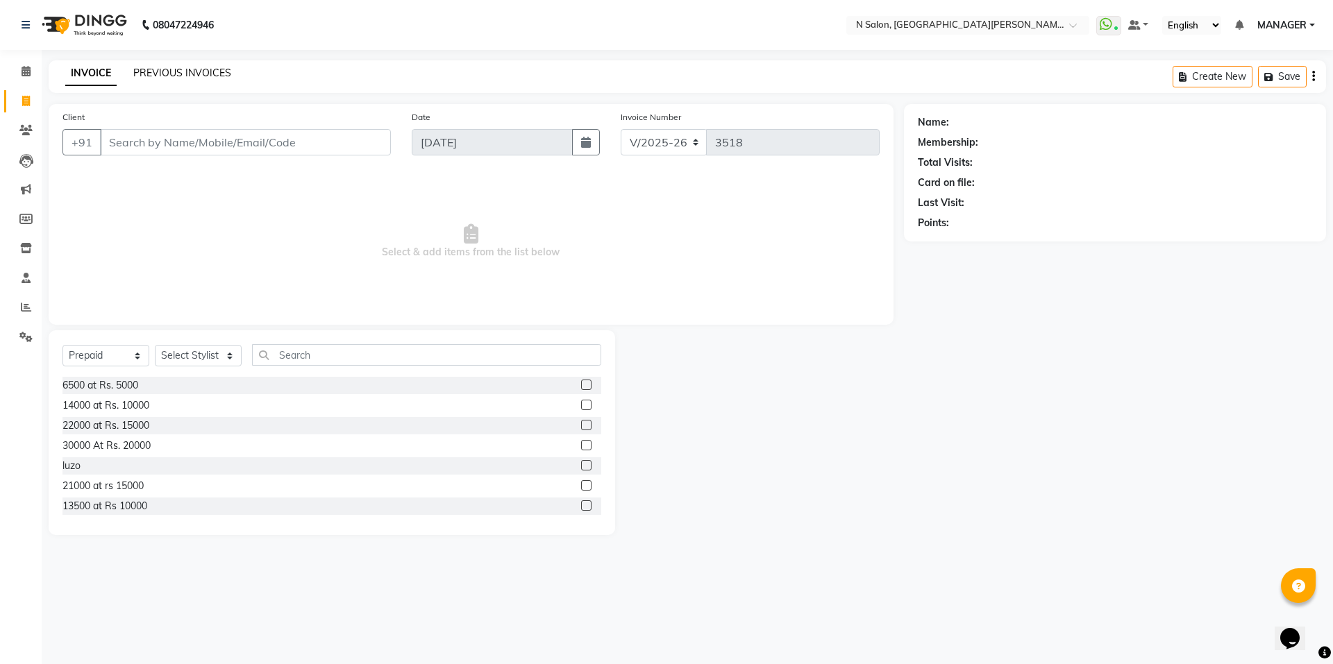
click at [181, 74] on link "PREVIOUS INVOICES" at bounding box center [182, 73] width 98 height 12
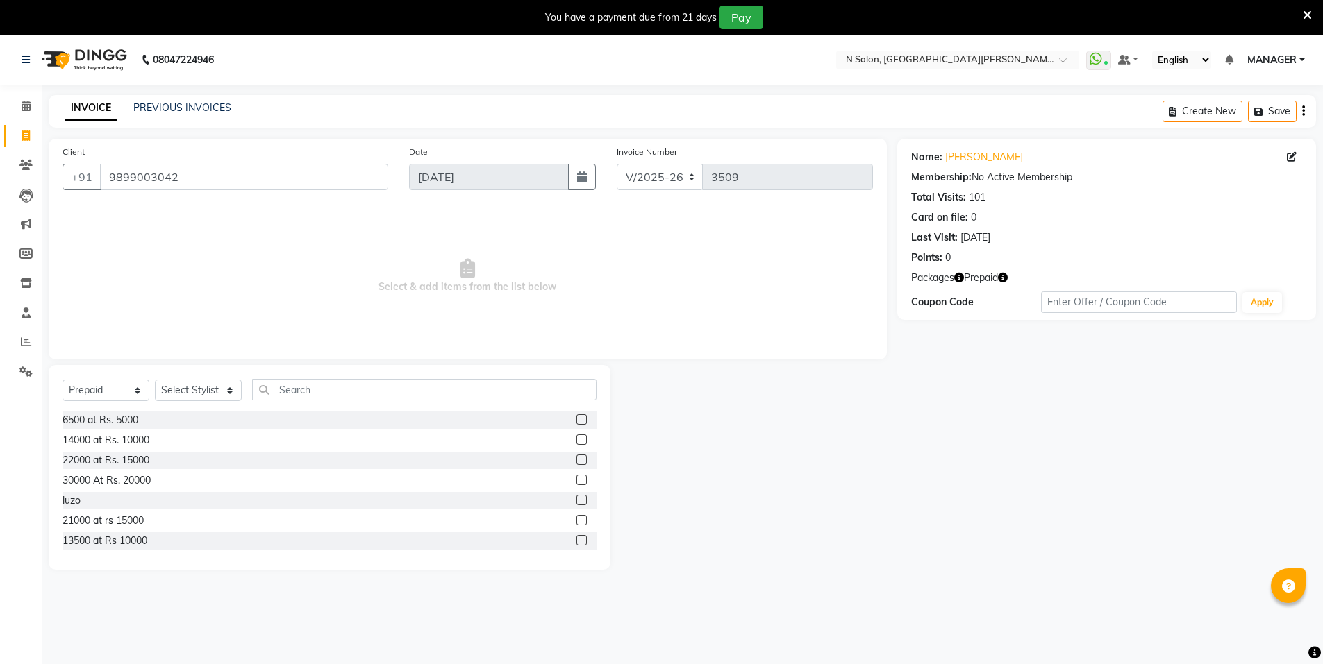
select select "3472"
select select "P"
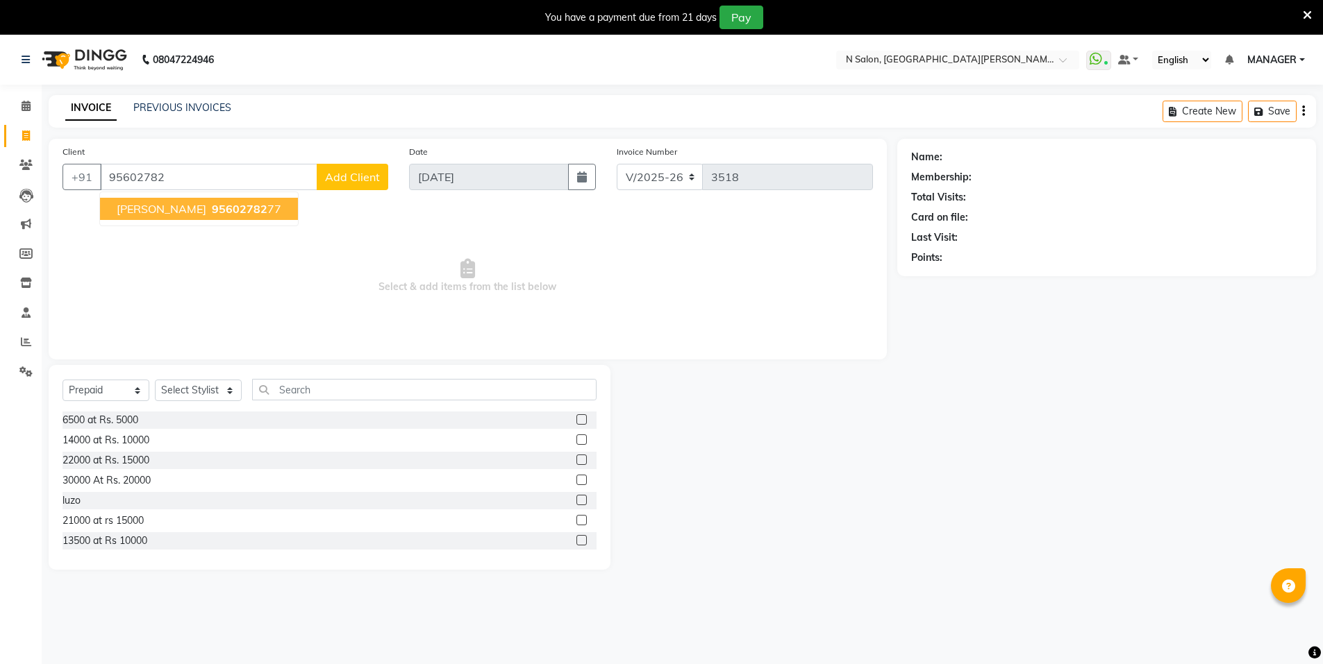
select select "3472"
select select "P"
click at [239, 202] on span "95602782" at bounding box center [240, 209] width 56 height 14
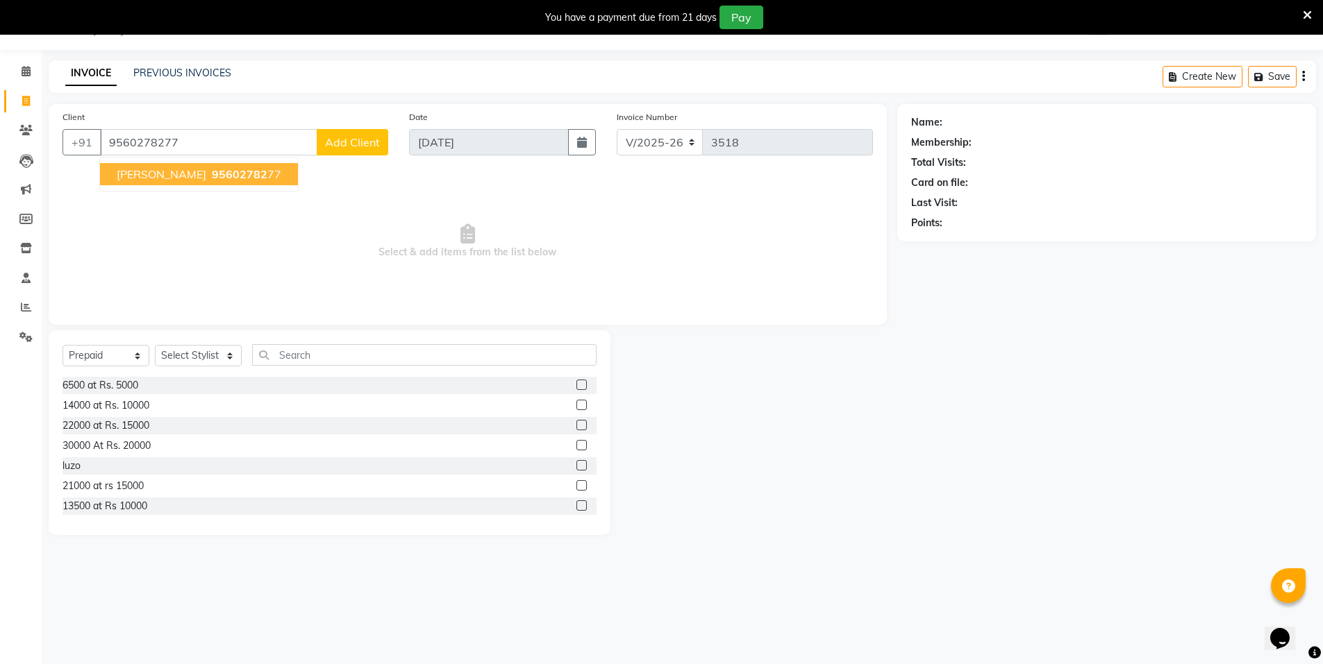
type input "9560278277"
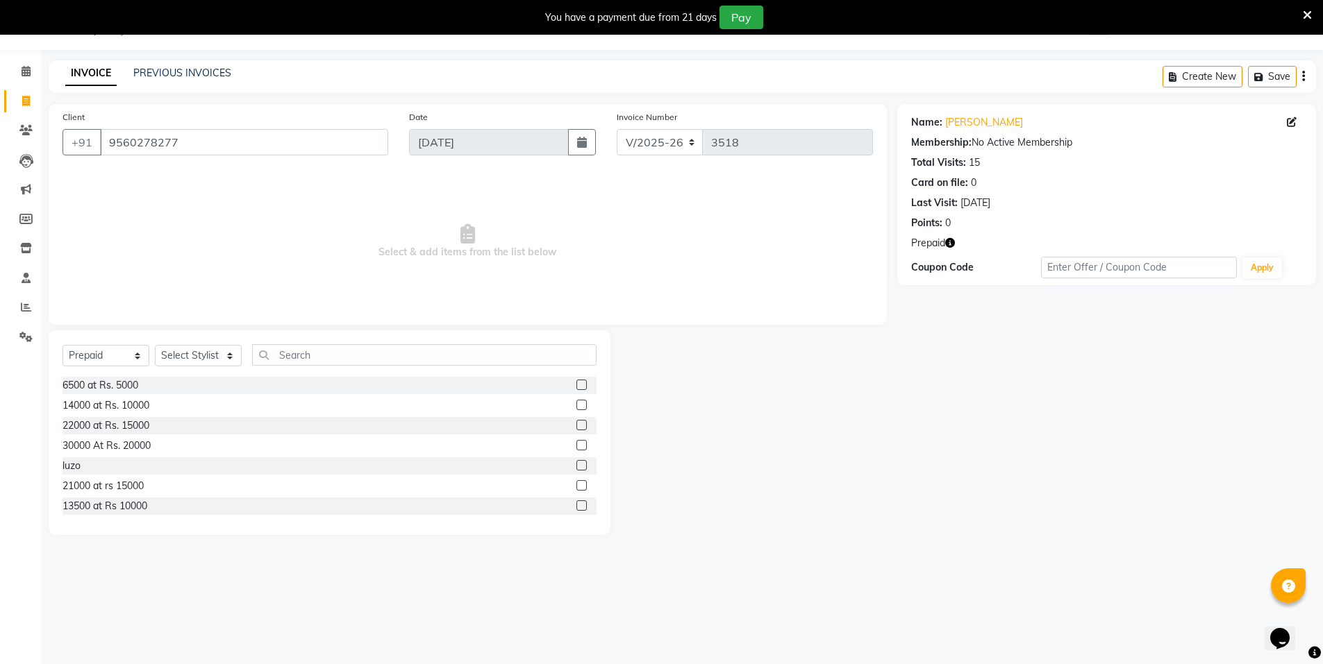
click at [950, 245] on icon "button" at bounding box center [950, 243] width 10 height 10
click at [110, 358] on select "Select Service Product Membership Package Voucher Prepaid Gift Card" at bounding box center [105, 356] width 87 height 22
select select "service"
click at [62, 345] on select "Select Service Product Membership Package Voucher Prepaid Gift Card" at bounding box center [105, 356] width 87 height 22
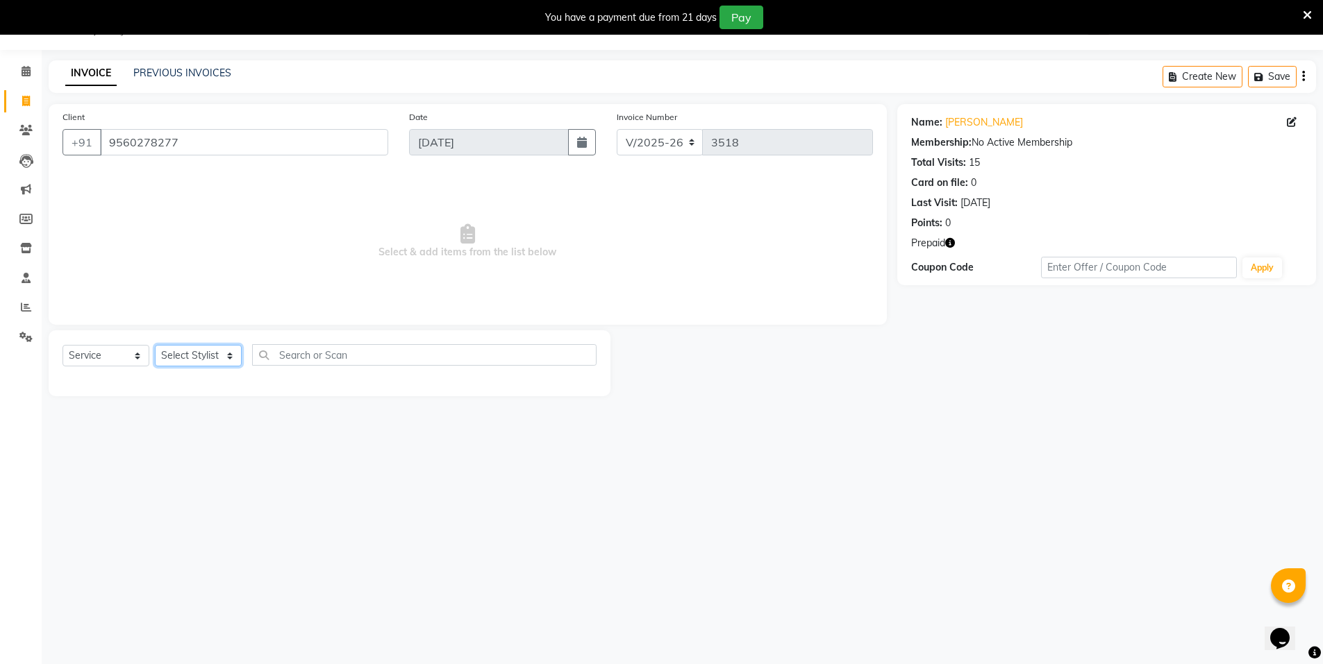
click at [205, 358] on select "Select Stylist [PERSON_NAME] [PERSON_NAME] MANAGER MD..... Pradeep Rahul [PERSO…" at bounding box center [198, 356] width 87 height 22
select select "15674"
click at [155, 345] on select "Select Stylist [PERSON_NAME] [PERSON_NAME] MANAGER MD..... Pradeep Rahul [PERSO…" at bounding box center [198, 356] width 87 height 22
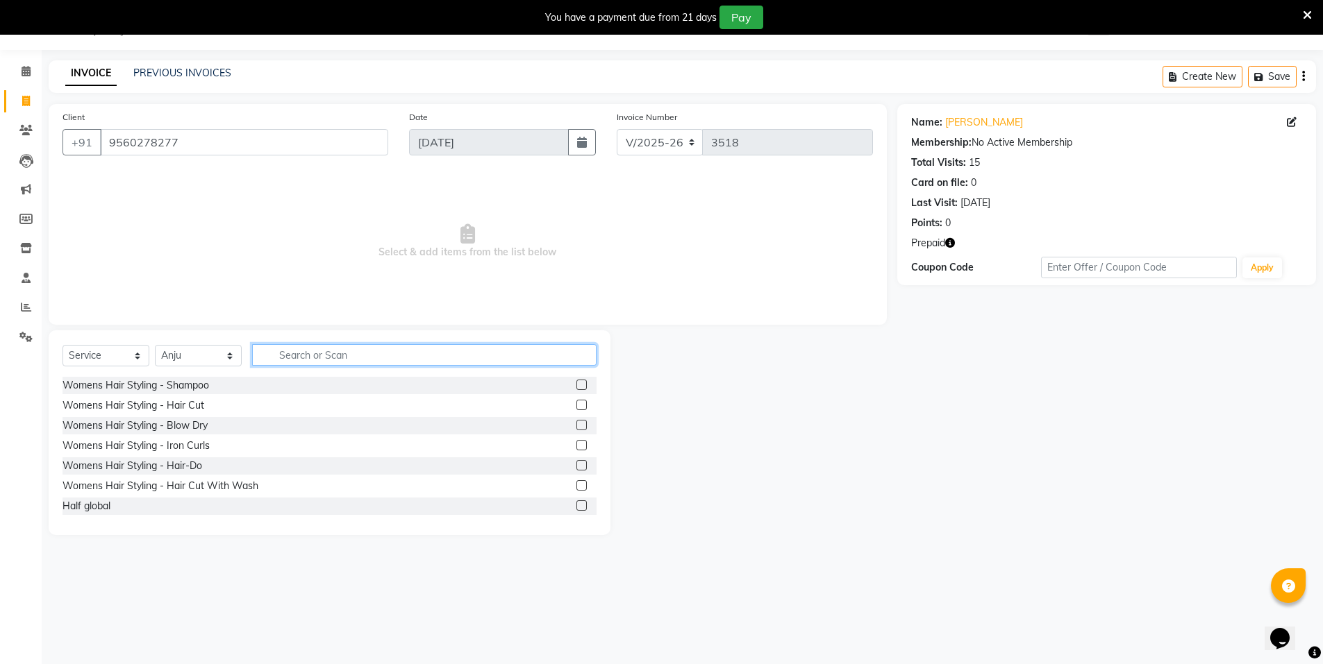
click at [347, 360] on input "text" at bounding box center [424, 355] width 344 height 22
type input "cle"
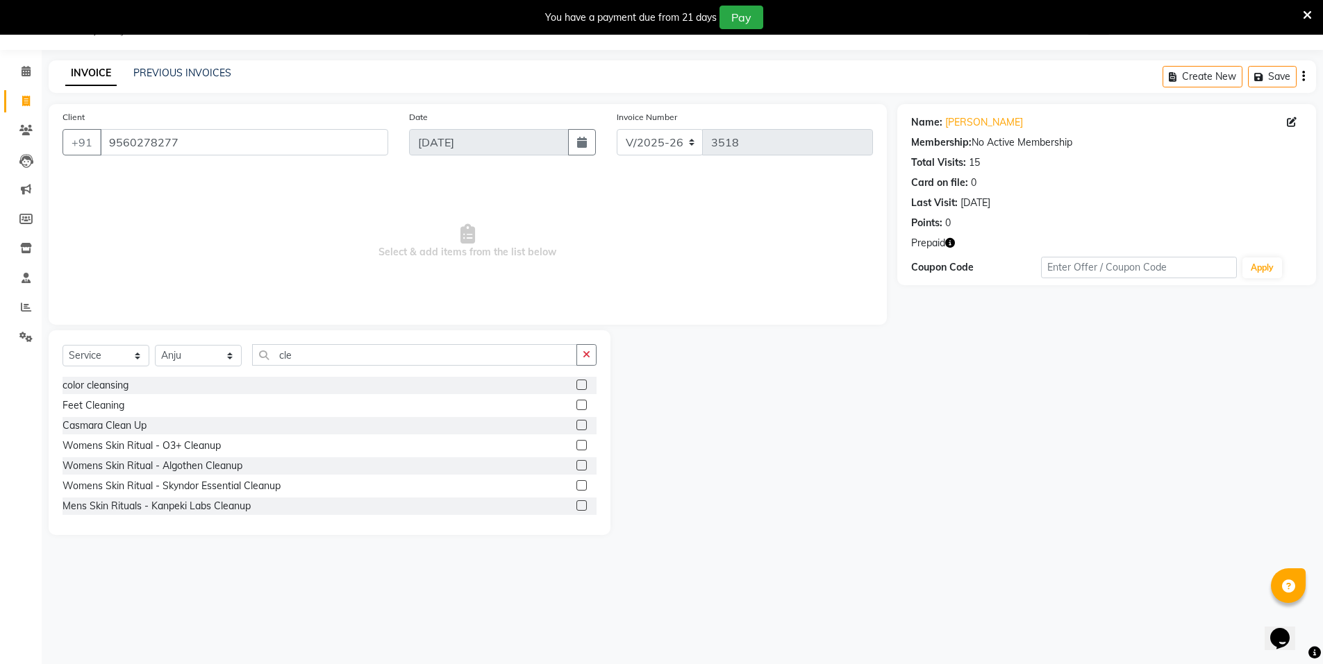
click at [576, 410] on div at bounding box center [580, 407] width 9 height 15
click at [576, 405] on label at bounding box center [581, 405] width 10 height 10
click at [576, 405] on input "checkbox" at bounding box center [580, 405] width 9 height 9
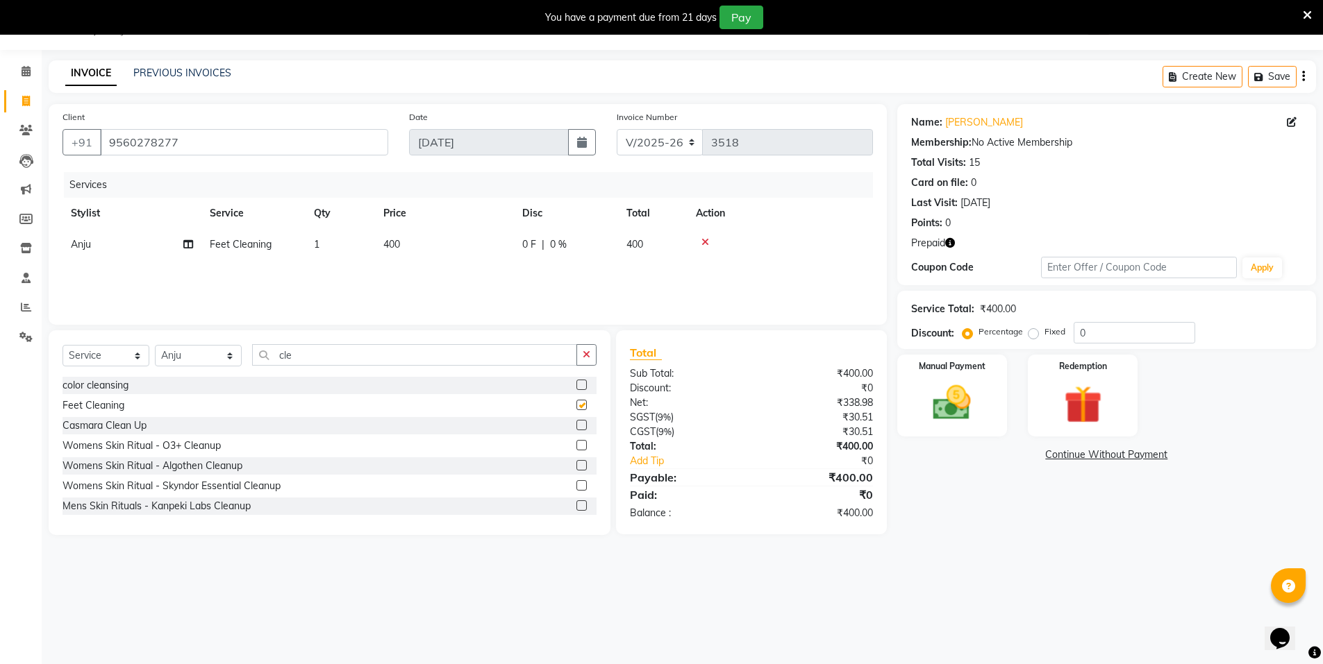
checkbox input "false"
click at [576, 426] on label at bounding box center [581, 425] width 10 height 10
click at [576, 426] on input "checkbox" at bounding box center [580, 425] width 9 height 9
checkbox input "false"
click at [703, 241] on icon at bounding box center [705, 242] width 8 height 10
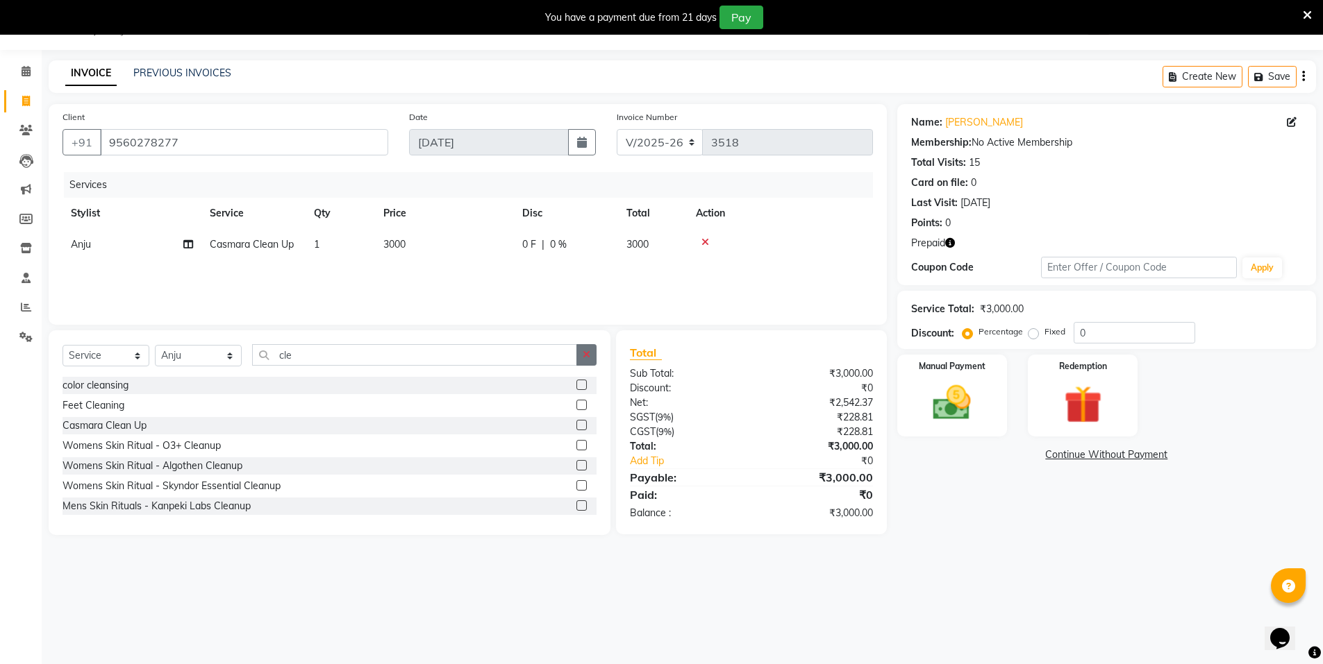
click at [584, 353] on icon "button" at bounding box center [586, 355] width 8 height 10
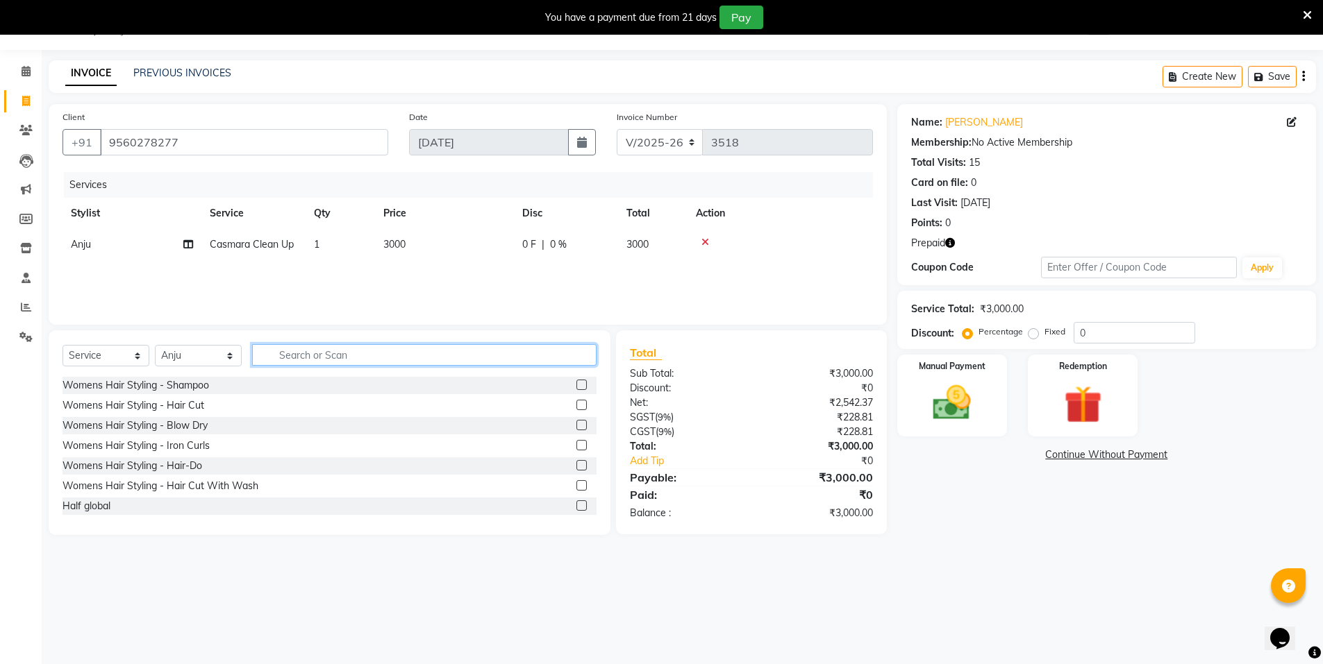
click at [560, 362] on input "text" at bounding box center [424, 355] width 344 height 22
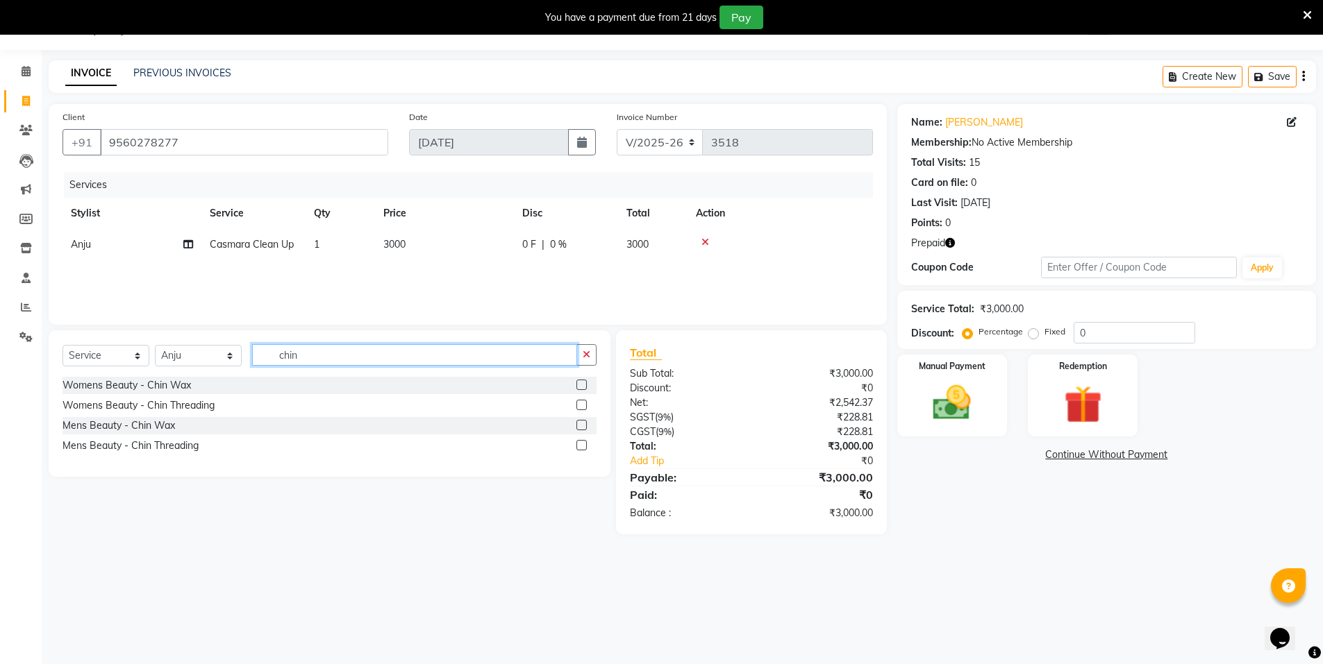
type input "chin"
click at [582, 380] on label at bounding box center [581, 385] width 10 height 10
click at [582, 381] on input "checkbox" at bounding box center [580, 385] width 9 height 9
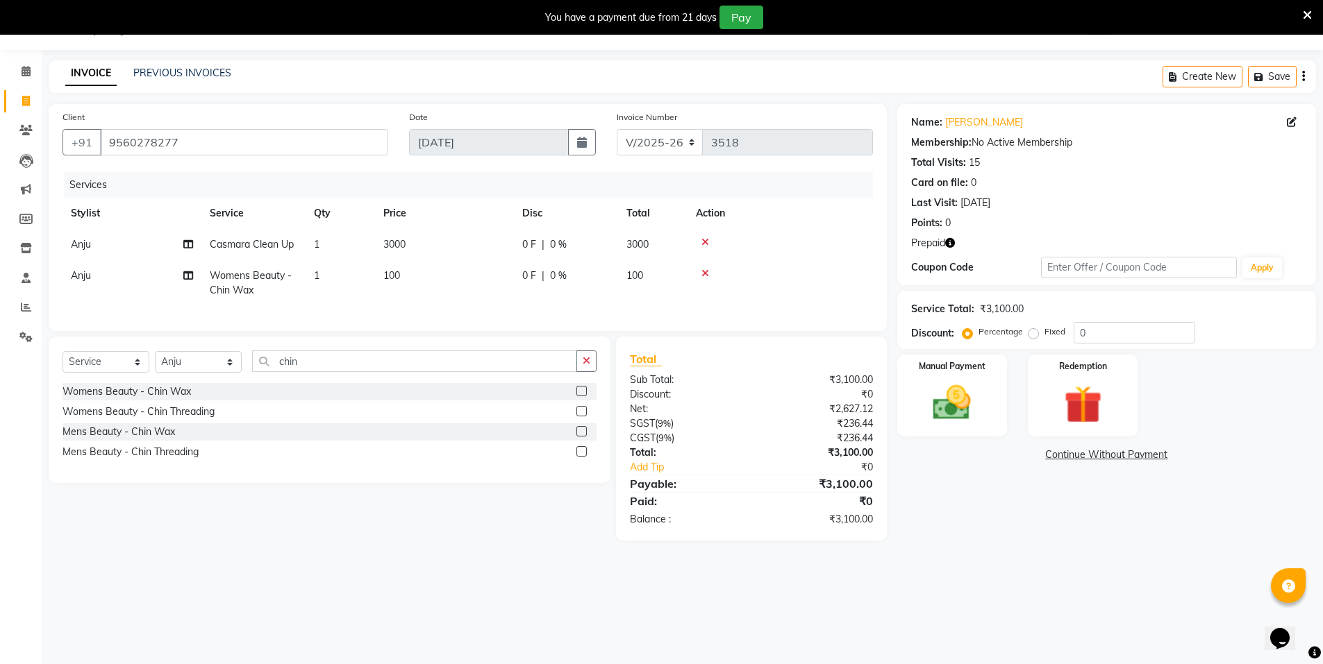
checkbox input "false"
click at [582, 372] on button "button" at bounding box center [586, 362] width 20 height 22
type input "eye"
click at [582, 417] on label at bounding box center [581, 411] width 10 height 10
click at [582, 417] on input "checkbox" at bounding box center [580, 412] width 9 height 9
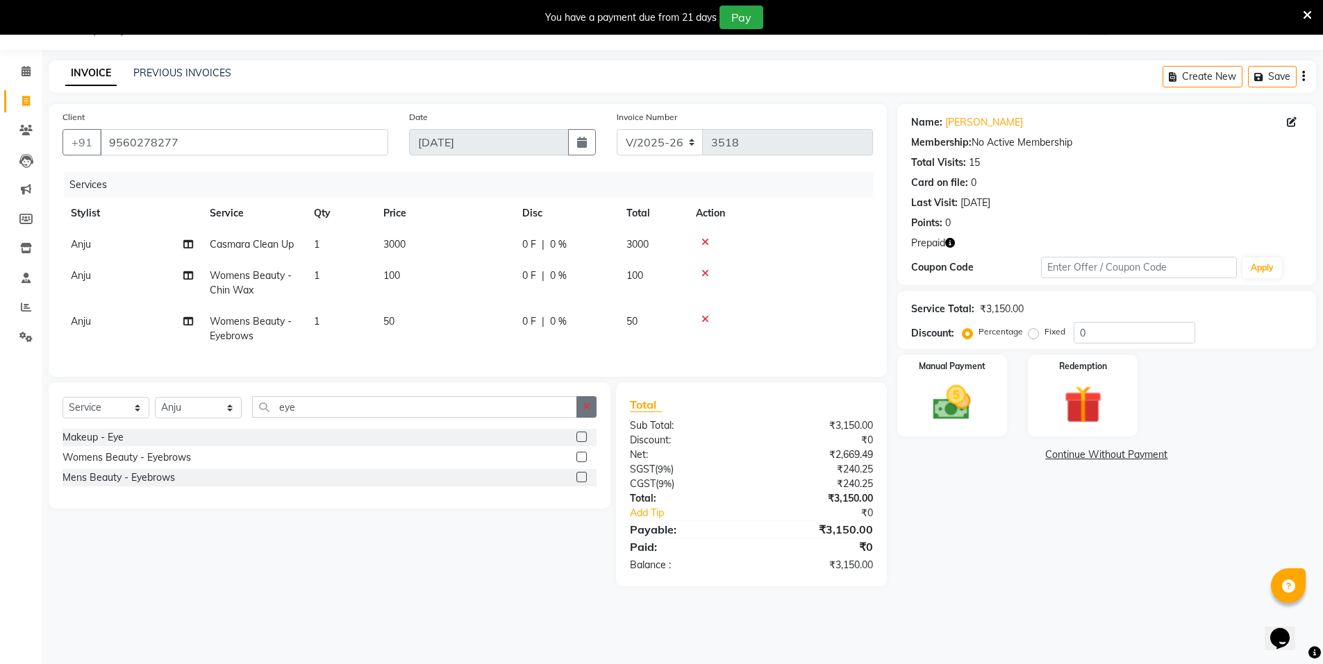
checkbox input "false"
click at [585, 408] on button "button" at bounding box center [586, 407] width 20 height 22
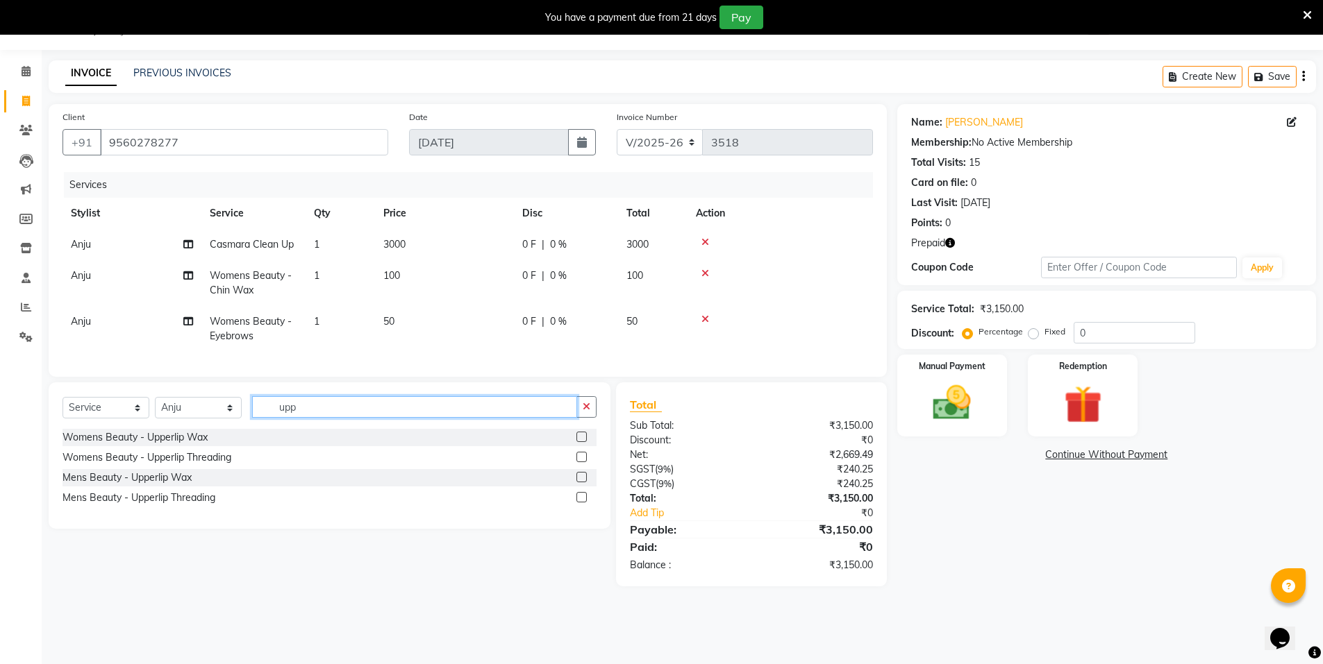
type input "upp"
click at [586, 462] on label at bounding box center [581, 457] width 10 height 10
click at [585, 462] on input "checkbox" at bounding box center [580, 457] width 9 height 9
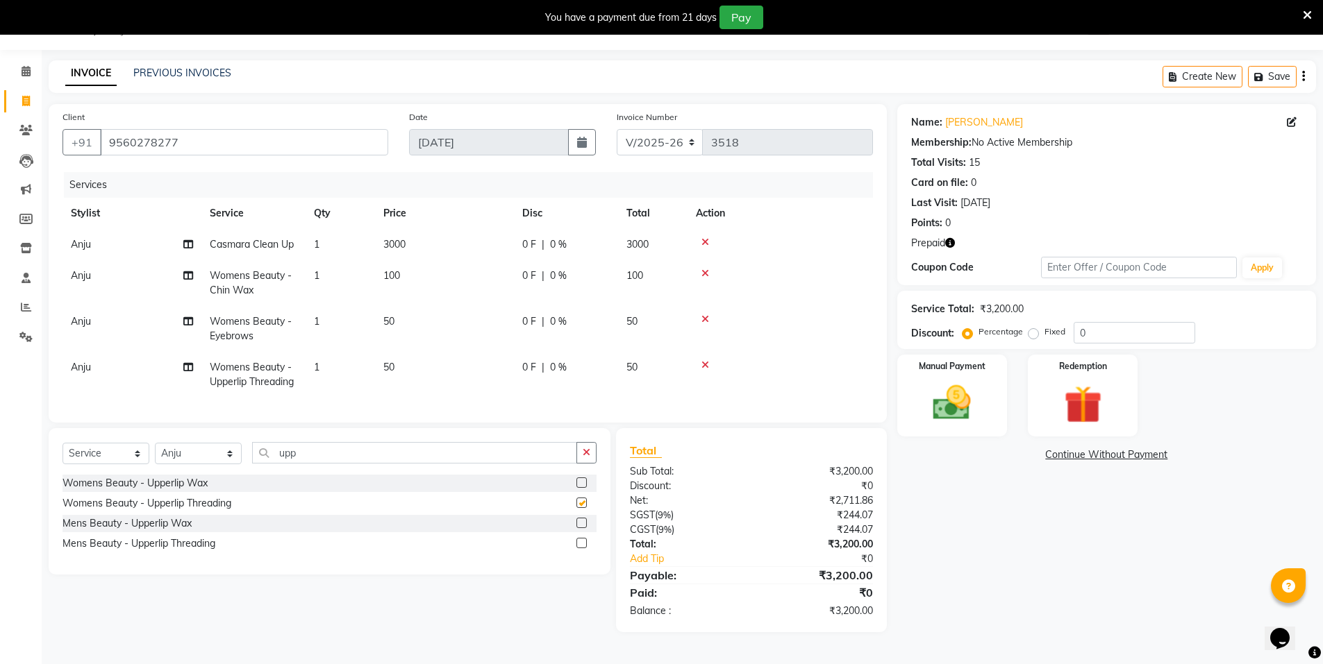
checkbox input "false"
click at [1095, 408] on img at bounding box center [1082, 404] width 64 height 49
click at [1030, 462] on span "Prepaid 1" at bounding box center [1020, 457] width 45 height 16
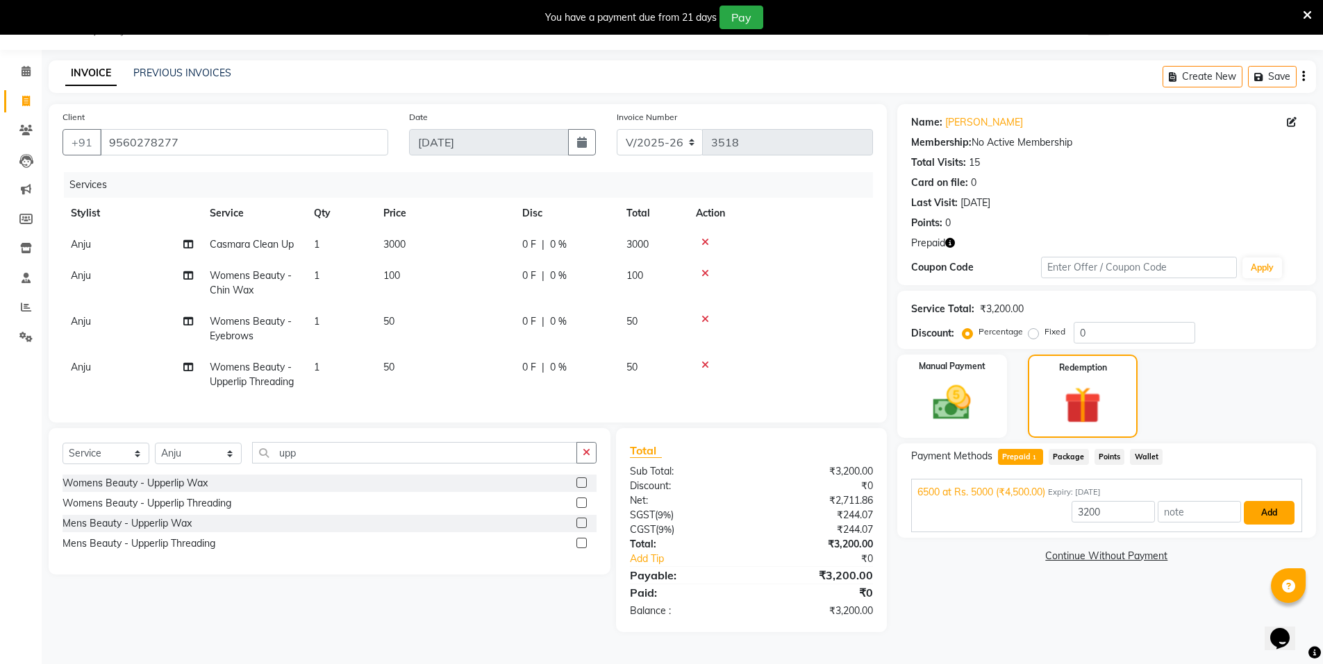
click at [1257, 518] on button "Add" at bounding box center [1268, 513] width 51 height 24
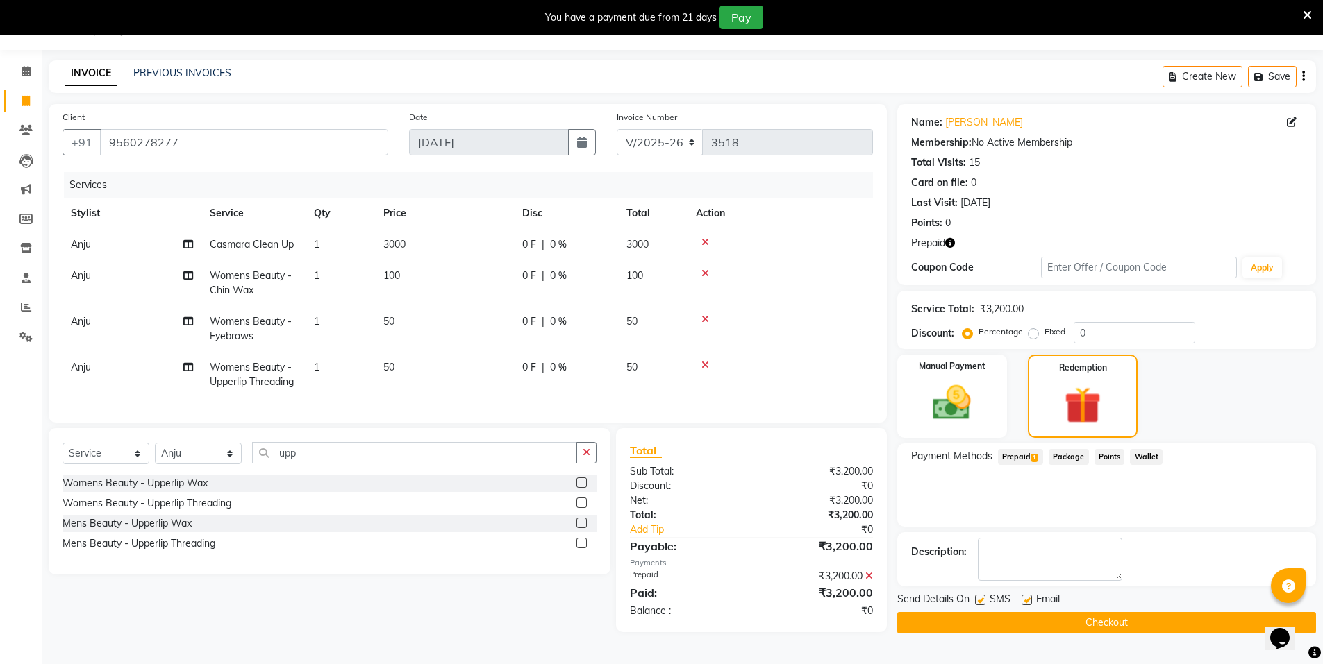
click at [1195, 616] on button "Checkout" at bounding box center [1106, 623] width 419 height 22
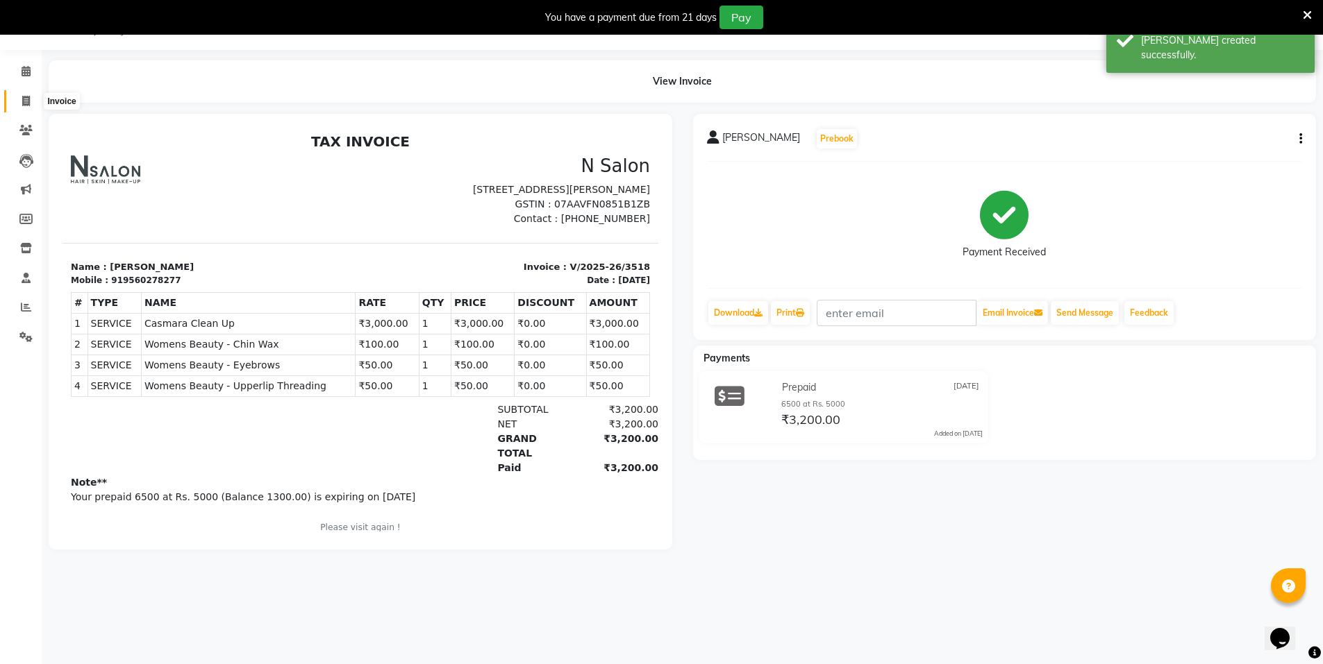
click at [33, 106] on span at bounding box center [26, 102] width 24 height 16
select select "service"
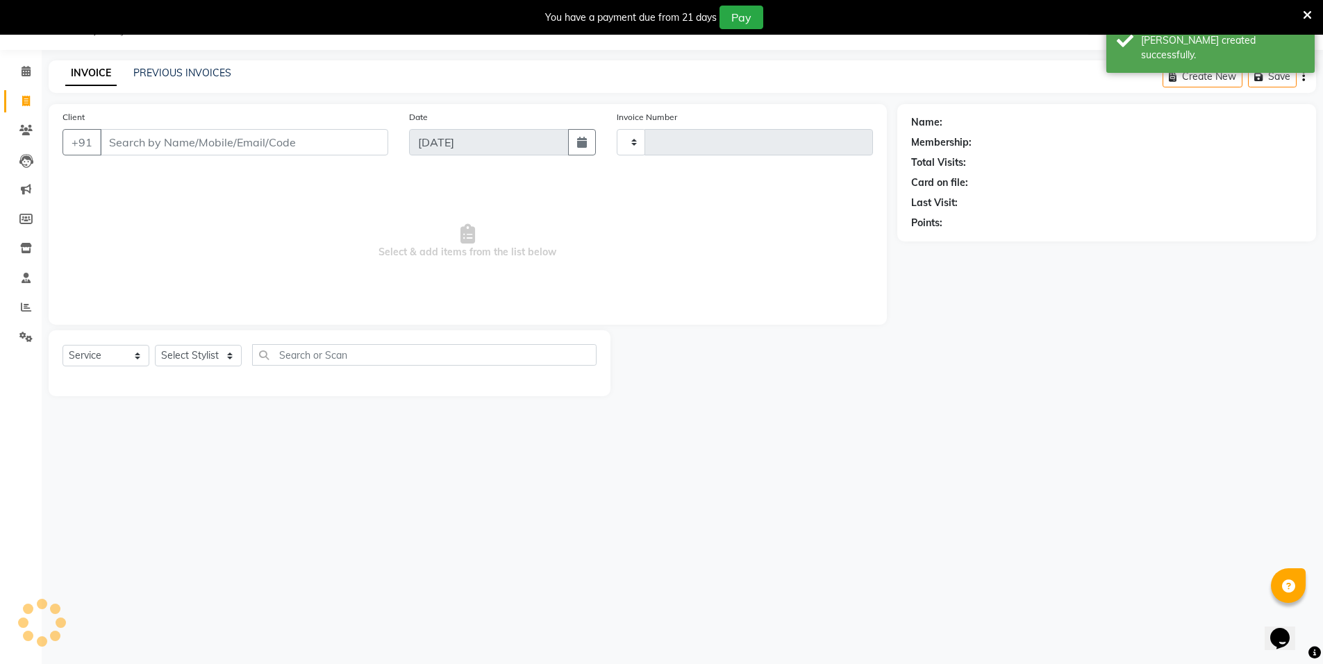
type input "3519"
select select "3472"
select select "P"
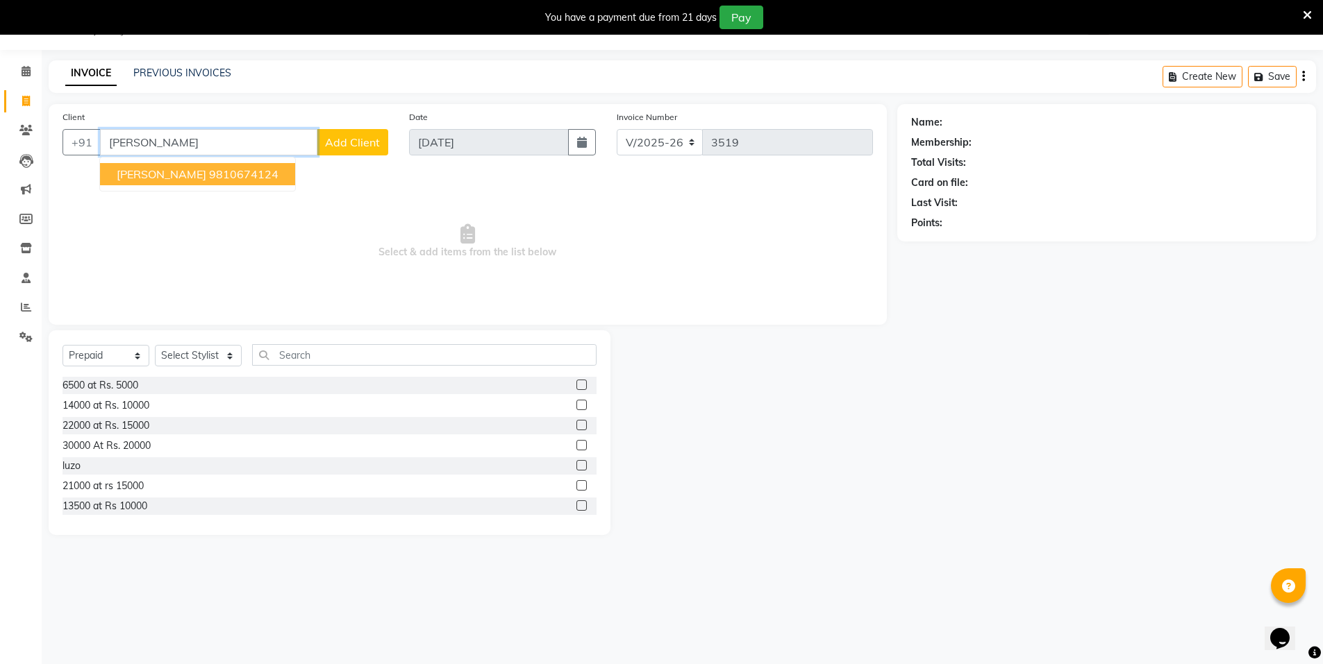
click at [209, 179] on ngb-highlight "9810674124" at bounding box center [243, 174] width 69 height 14
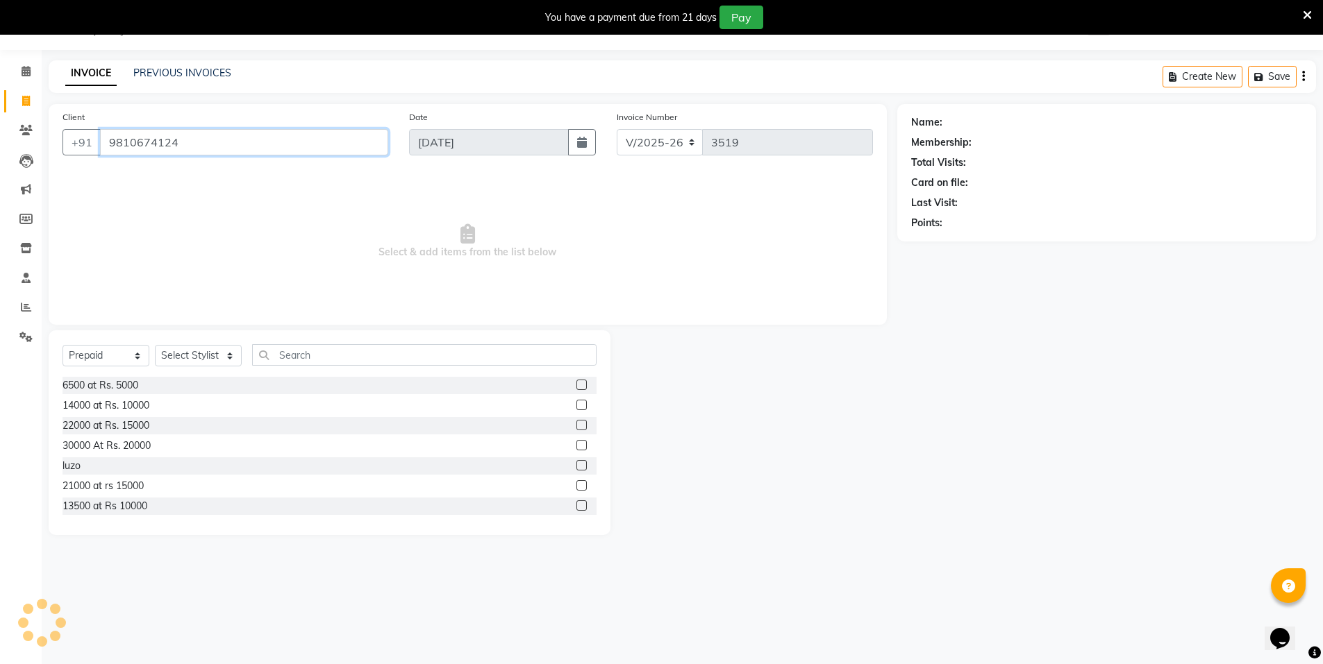
type input "9810674124"
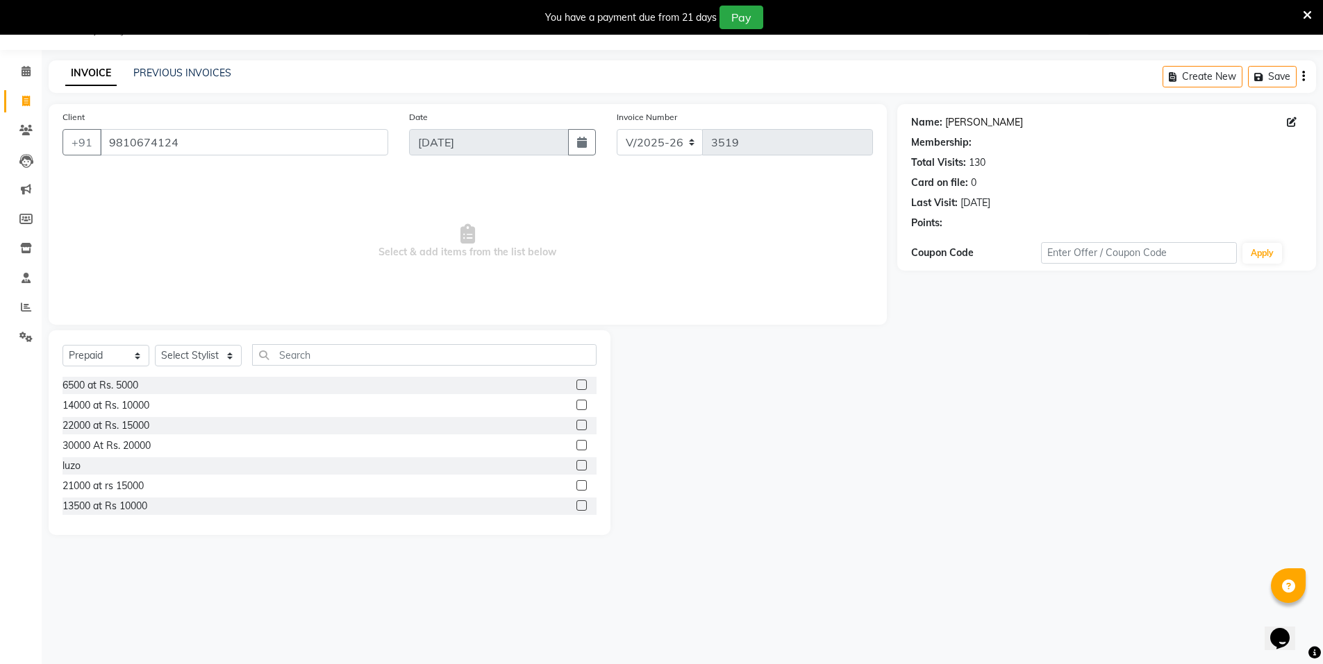
click at [968, 119] on link "Rosy Kalra" at bounding box center [984, 122] width 78 height 15
click at [125, 349] on select "Select Service Product Membership Package Voucher Prepaid Gift Card" at bounding box center [105, 356] width 87 height 22
select select "service"
click at [62, 345] on select "Select Service Product Membership Package Voucher Prepaid Gift Card" at bounding box center [105, 356] width 87 height 22
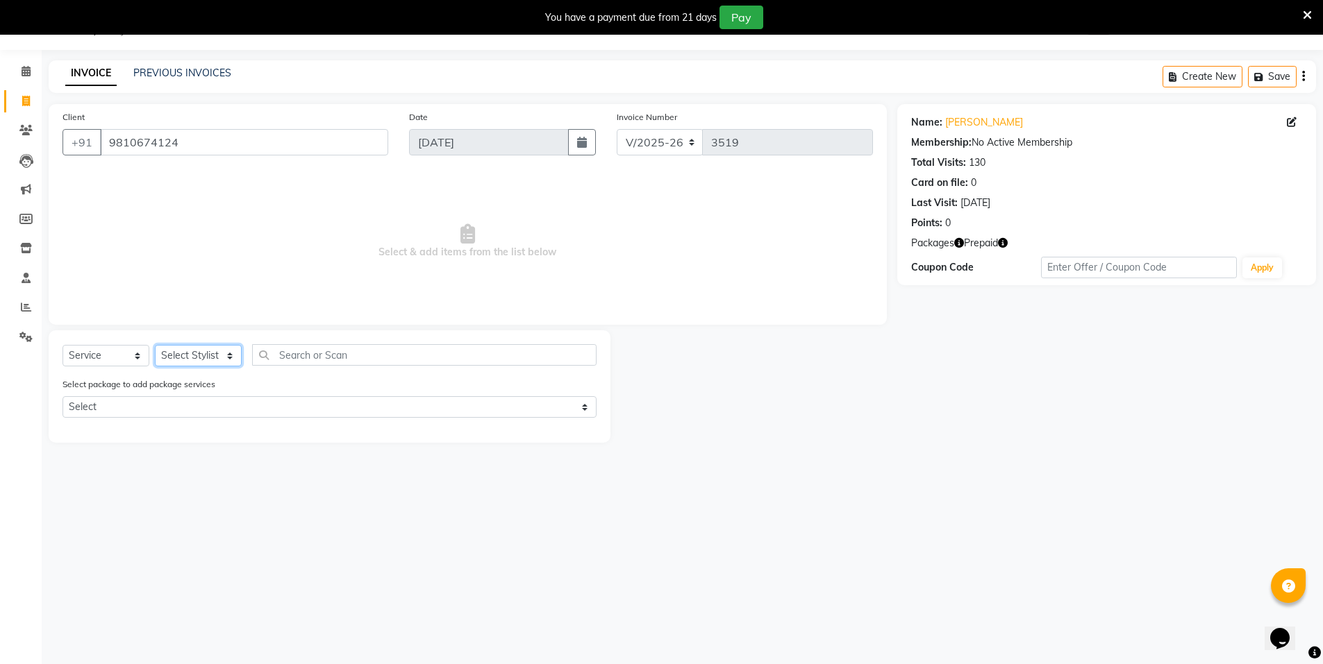
click at [199, 354] on select "Select Stylist [PERSON_NAME] [PERSON_NAME] MANAGER MD..... Pradeep Rahul [PERSO…" at bounding box center [198, 356] width 87 height 22
select select "15674"
click at [155, 345] on select "Select Stylist [PERSON_NAME] [PERSON_NAME] MANAGER MD..... Pradeep Rahul [PERSO…" at bounding box center [198, 356] width 87 height 22
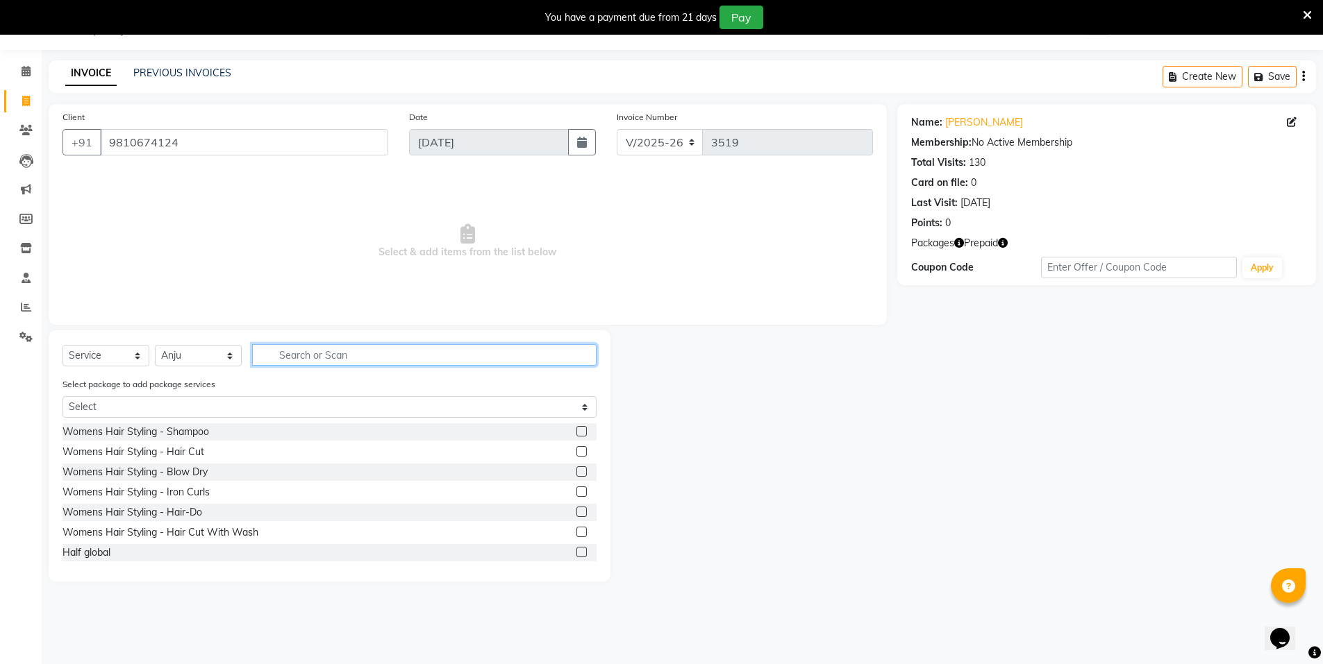
click at [299, 362] on input "text" at bounding box center [424, 355] width 344 height 22
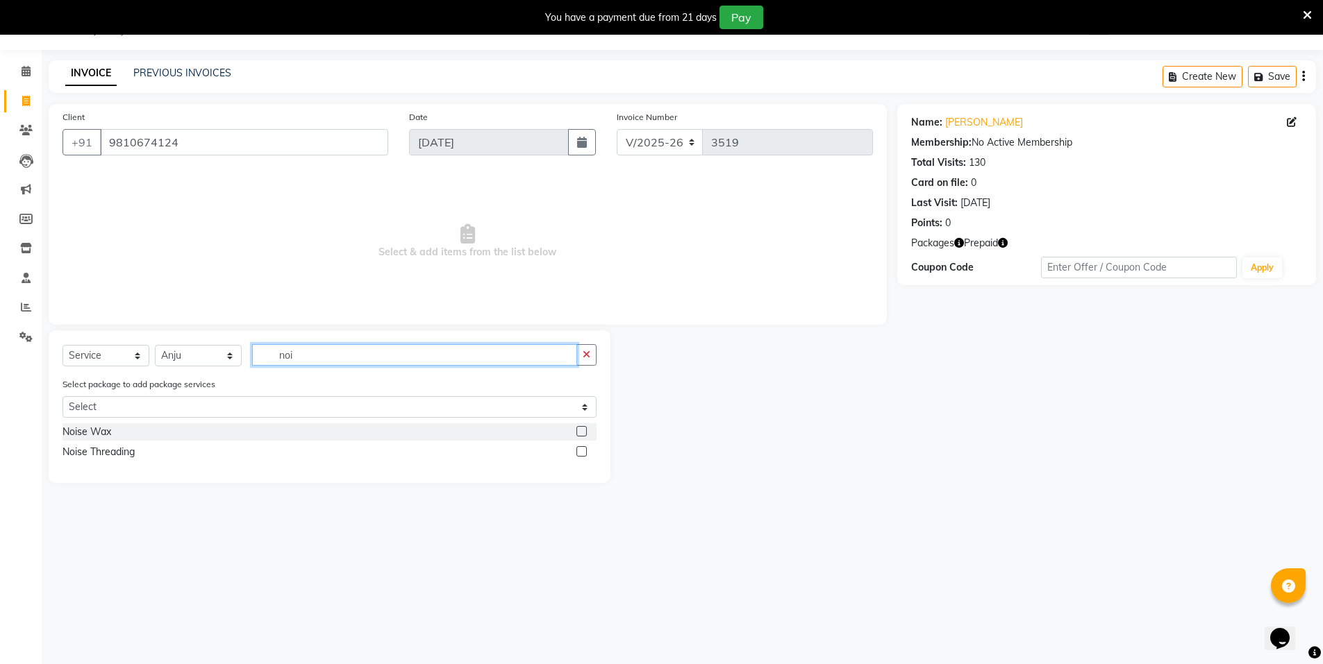
type input "noi"
click at [578, 432] on label at bounding box center [581, 431] width 10 height 10
click at [578, 432] on input "checkbox" at bounding box center [580, 432] width 9 height 9
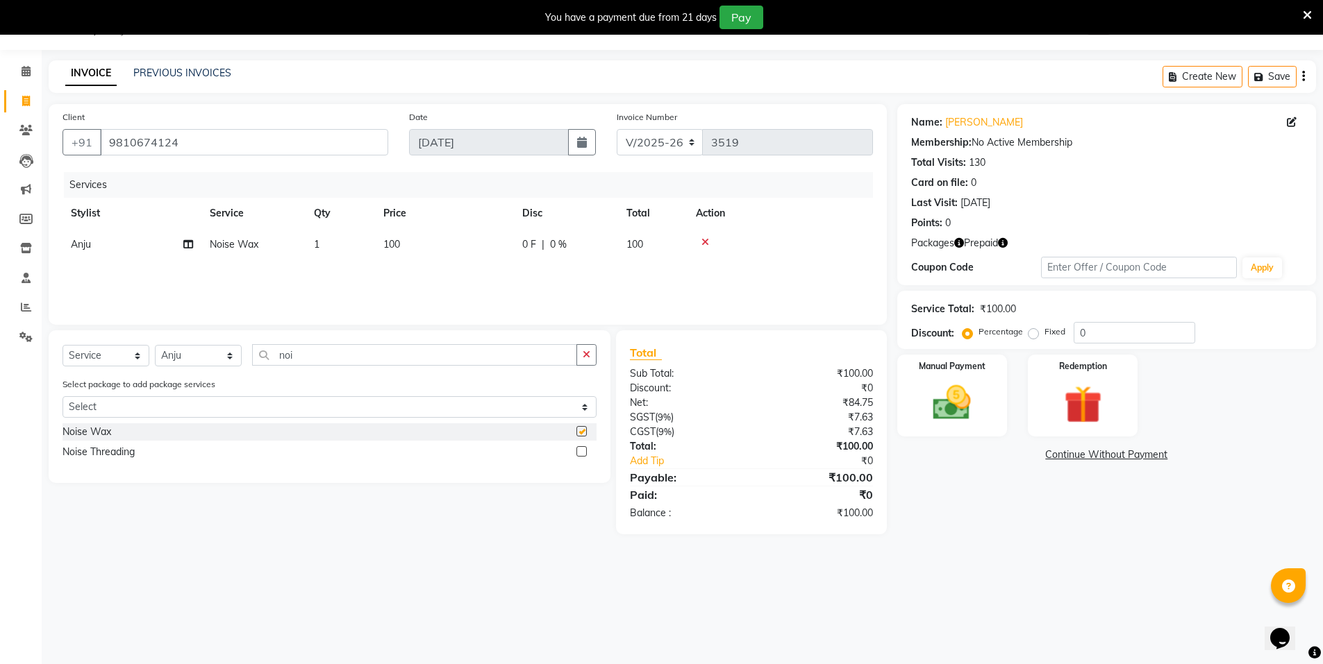
checkbox input "false"
click at [583, 355] on icon "button" at bounding box center [586, 355] width 8 height 10
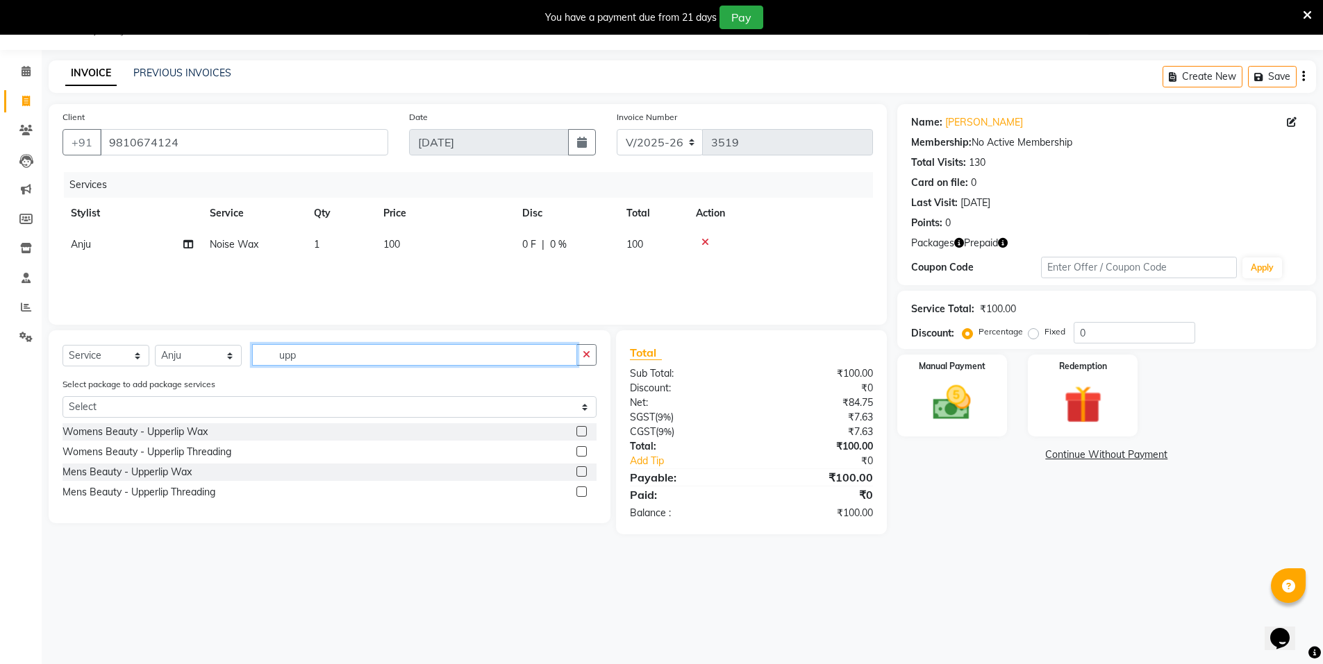
type input "upp"
click at [579, 435] on label at bounding box center [581, 431] width 10 height 10
click at [579, 435] on input "checkbox" at bounding box center [580, 432] width 9 height 9
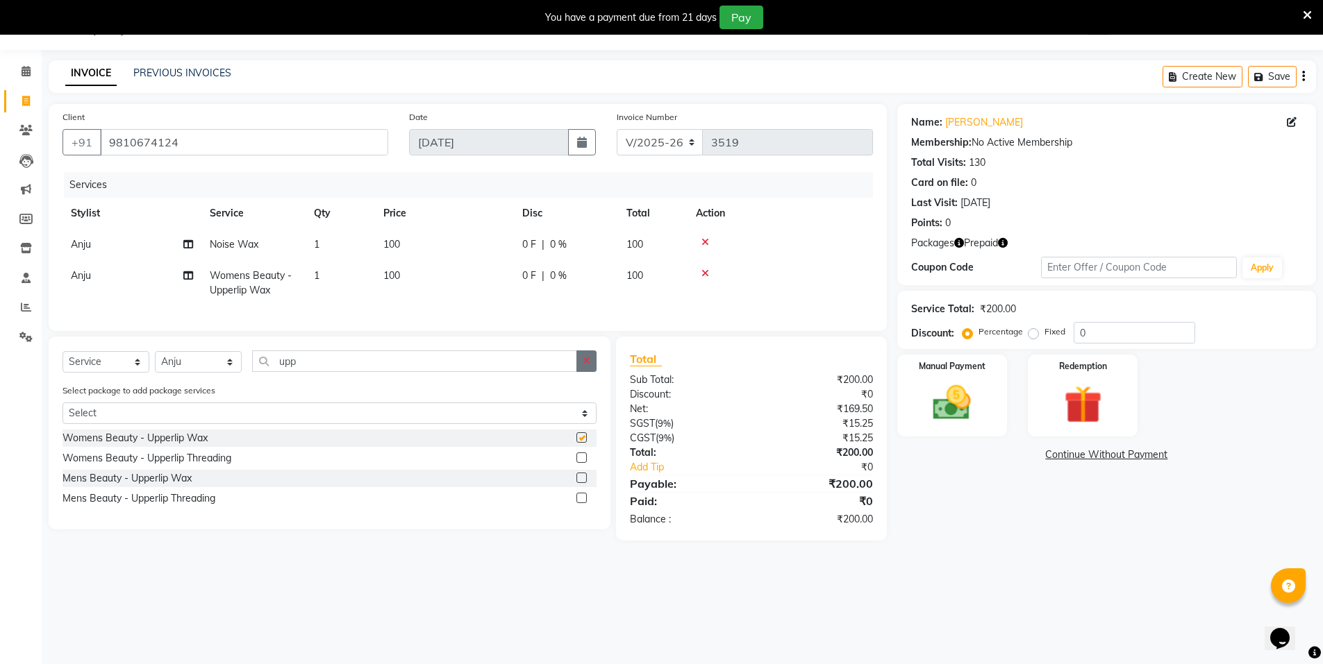
checkbox input "false"
click at [585, 366] on icon "button" at bounding box center [586, 361] width 8 height 10
type input "chin"
click at [585, 443] on label at bounding box center [581, 438] width 10 height 10
click at [585, 443] on input "checkbox" at bounding box center [580, 438] width 9 height 9
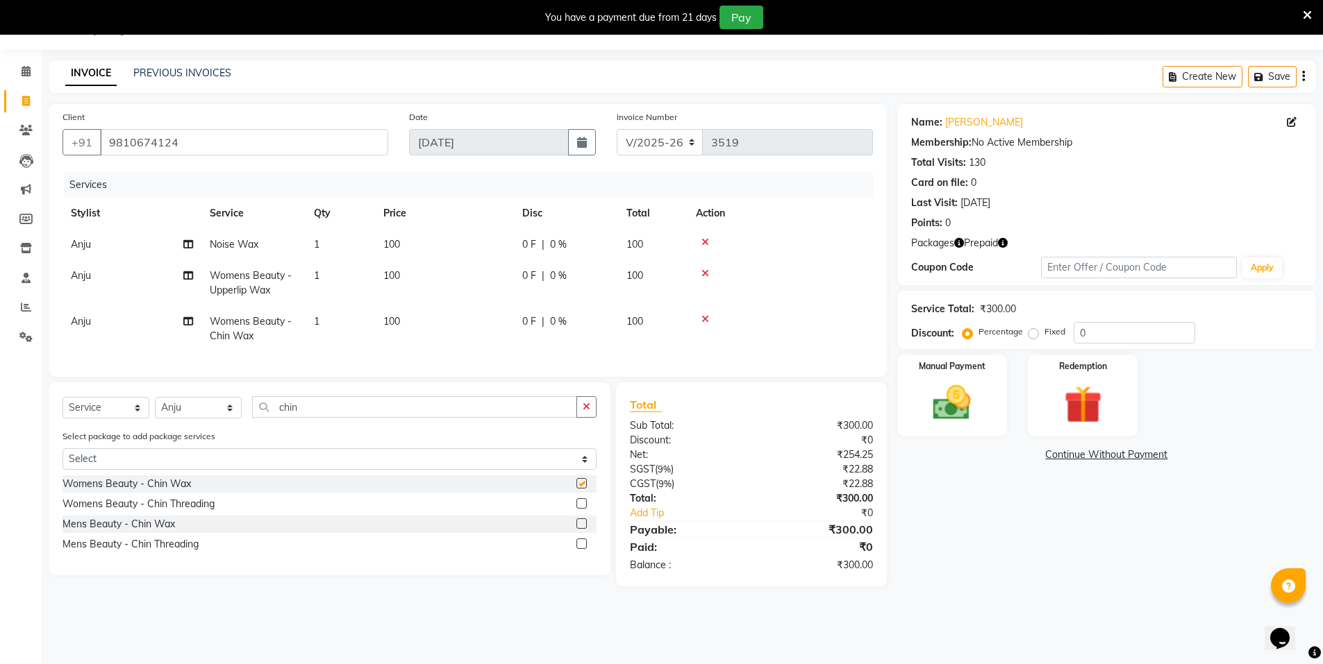
checkbox input "false"
click at [593, 417] on button "button" at bounding box center [586, 407] width 20 height 22
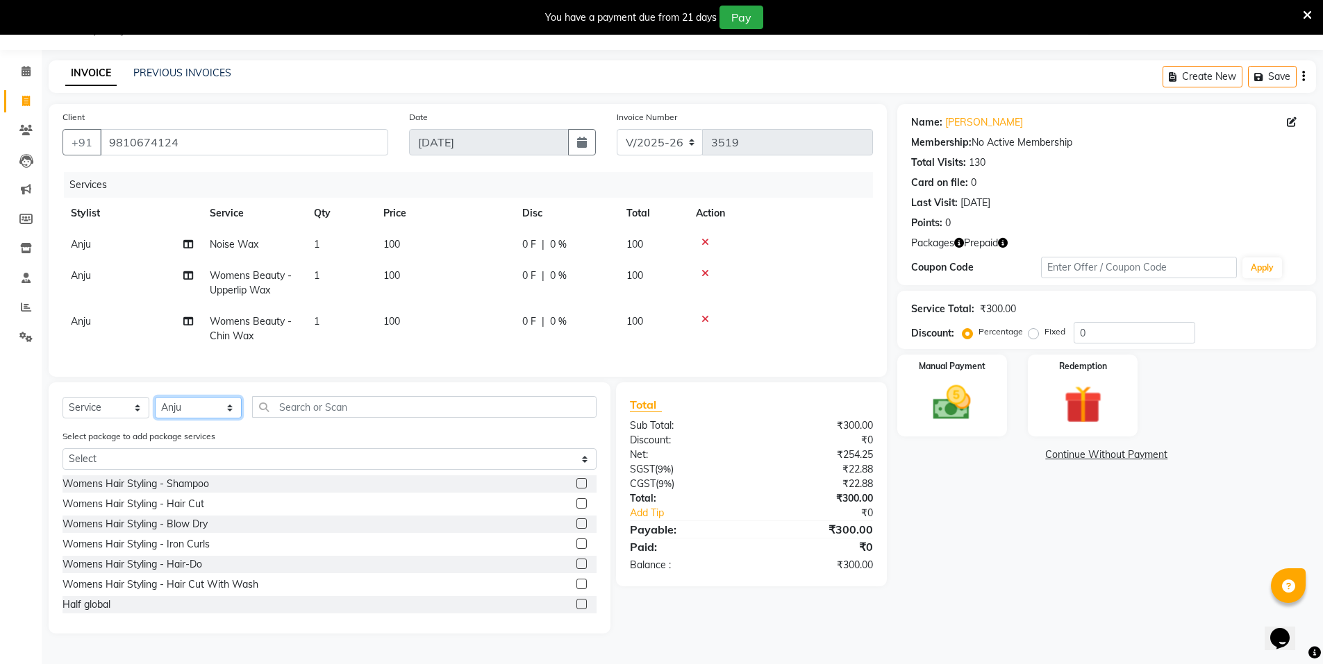
click at [204, 417] on select "Select Stylist [PERSON_NAME] [PERSON_NAME] MANAGER MD..... Pradeep Rahul [PERSO…" at bounding box center [198, 408] width 87 height 22
select select "15667"
click at [155, 408] on select "Select Stylist [PERSON_NAME] [PERSON_NAME] MANAGER MD..... Pradeep Rahul [PERSO…" at bounding box center [198, 408] width 87 height 22
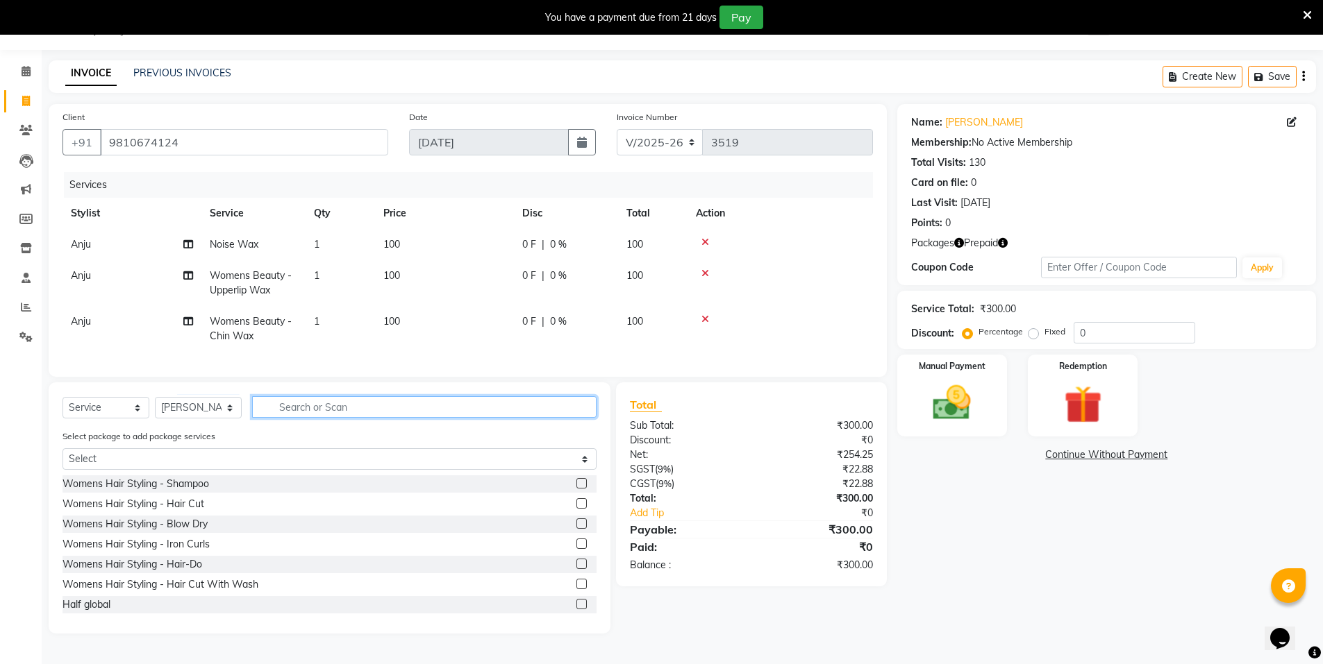
click at [318, 413] on input "text" at bounding box center [424, 407] width 344 height 22
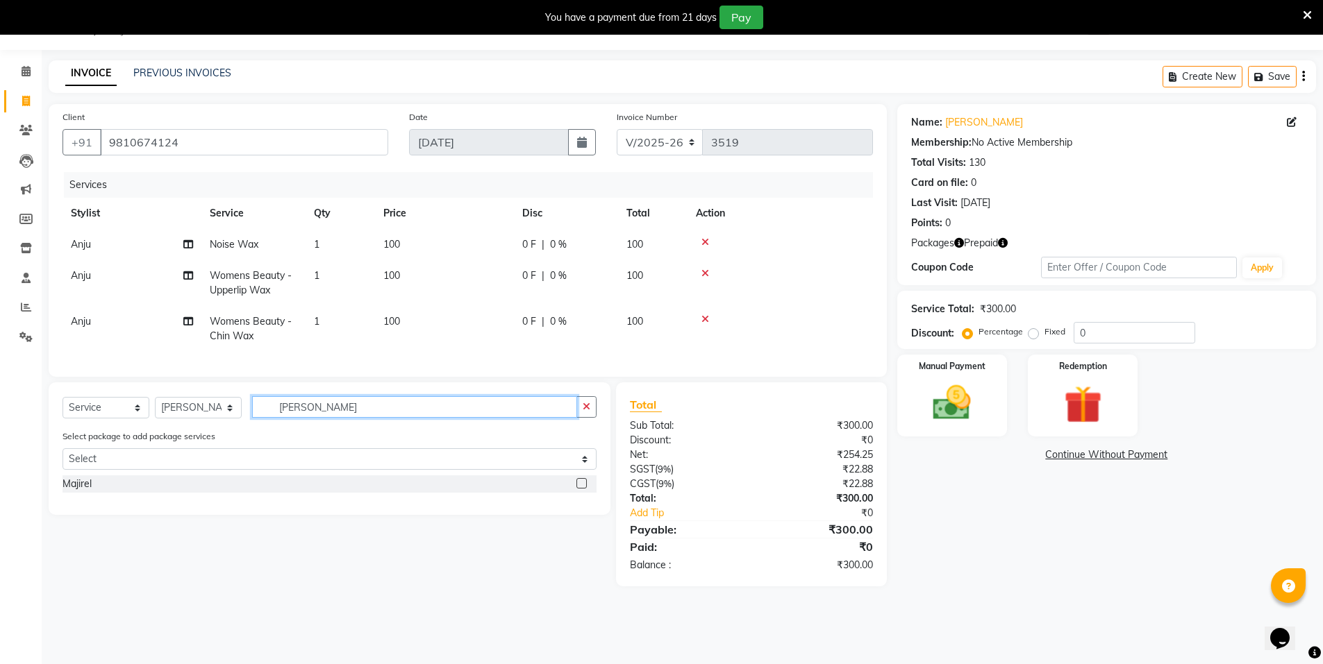
type input "maji"
click at [582, 489] on label at bounding box center [581, 483] width 10 height 10
click at [582, 489] on input "checkbox" at bounding box center [580, 484] width 9 height 9
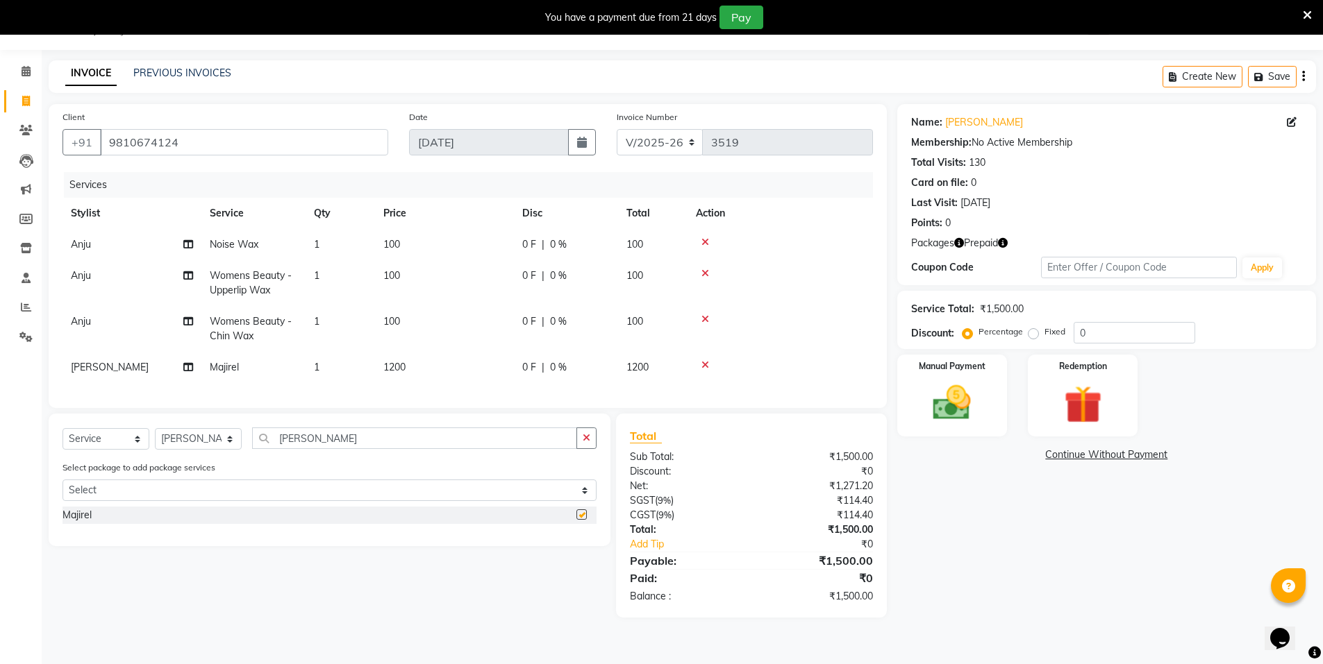
checkbox input "false"
click at [1055, 373] on div "Redemption" at bounding box center [1082, 395] width 115 height 85
click at [1026, 456] on span "Prepaid 2" at bounding box center [1020, 457] width 45 height 16
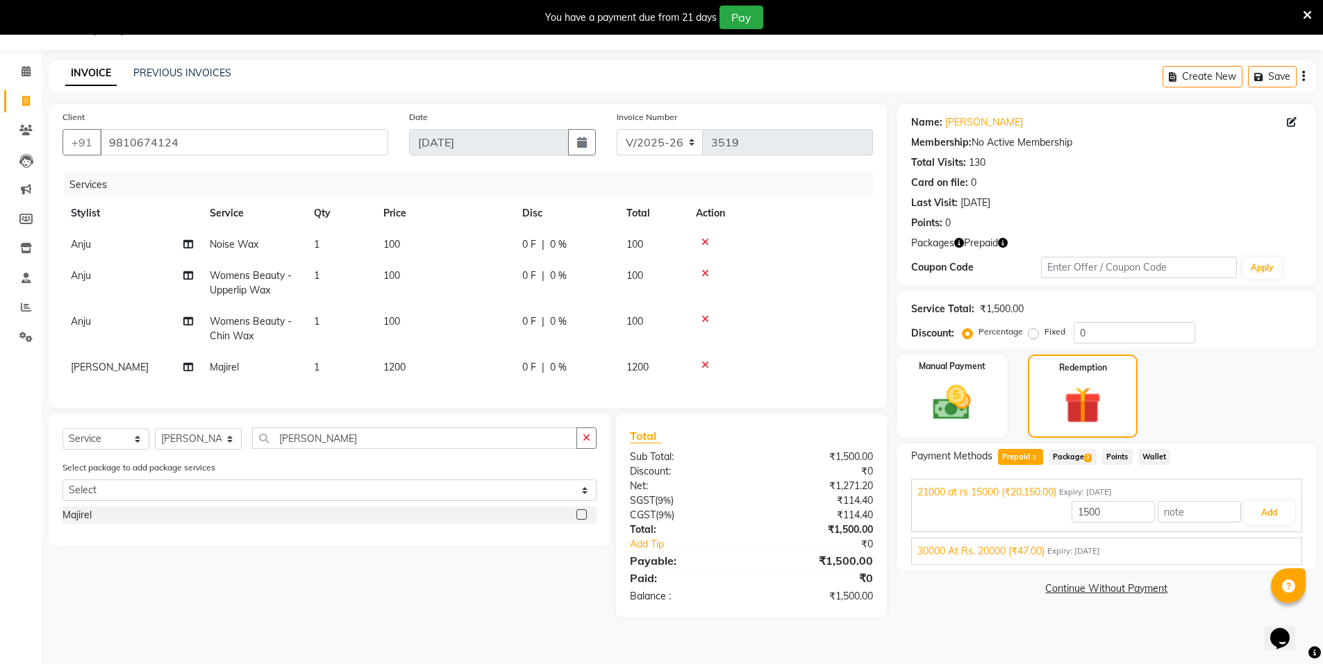
click at [1070, 462] on span "Package 2" at bounding box center [1072, 457] width 48 height 16
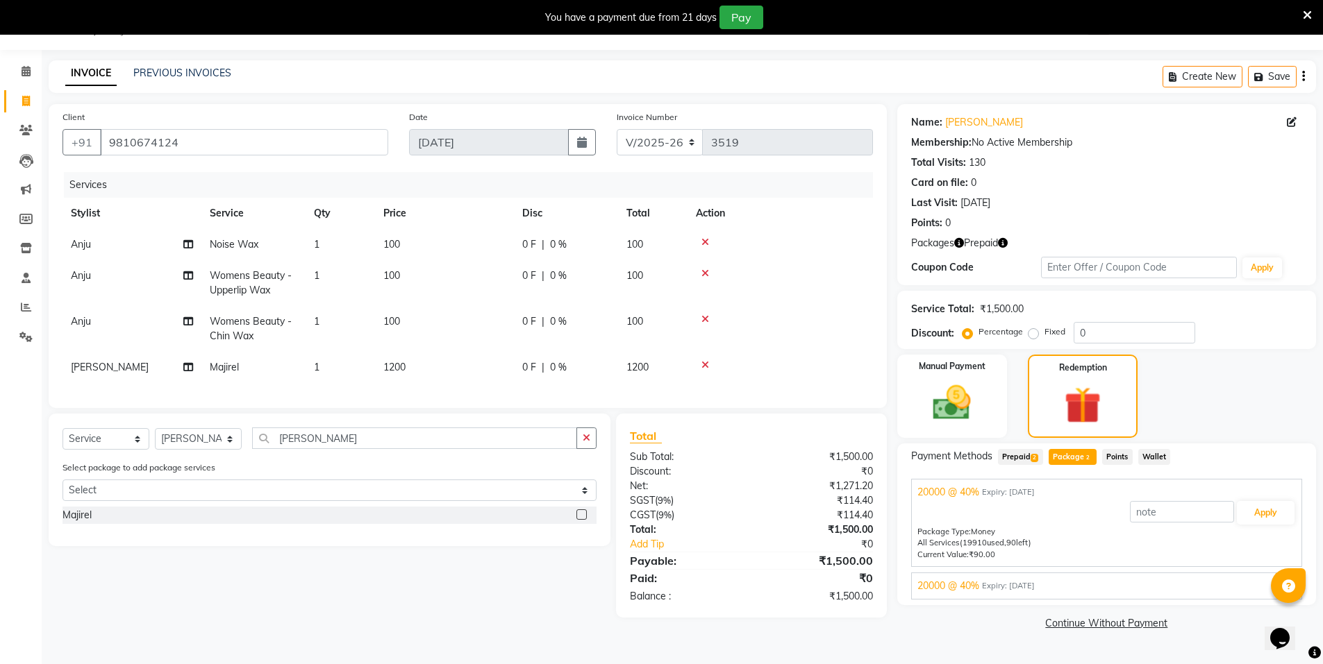
click at [1011, 455] on span "Prepaid 2" at bounding box center [1020, 457] width 45 height 16
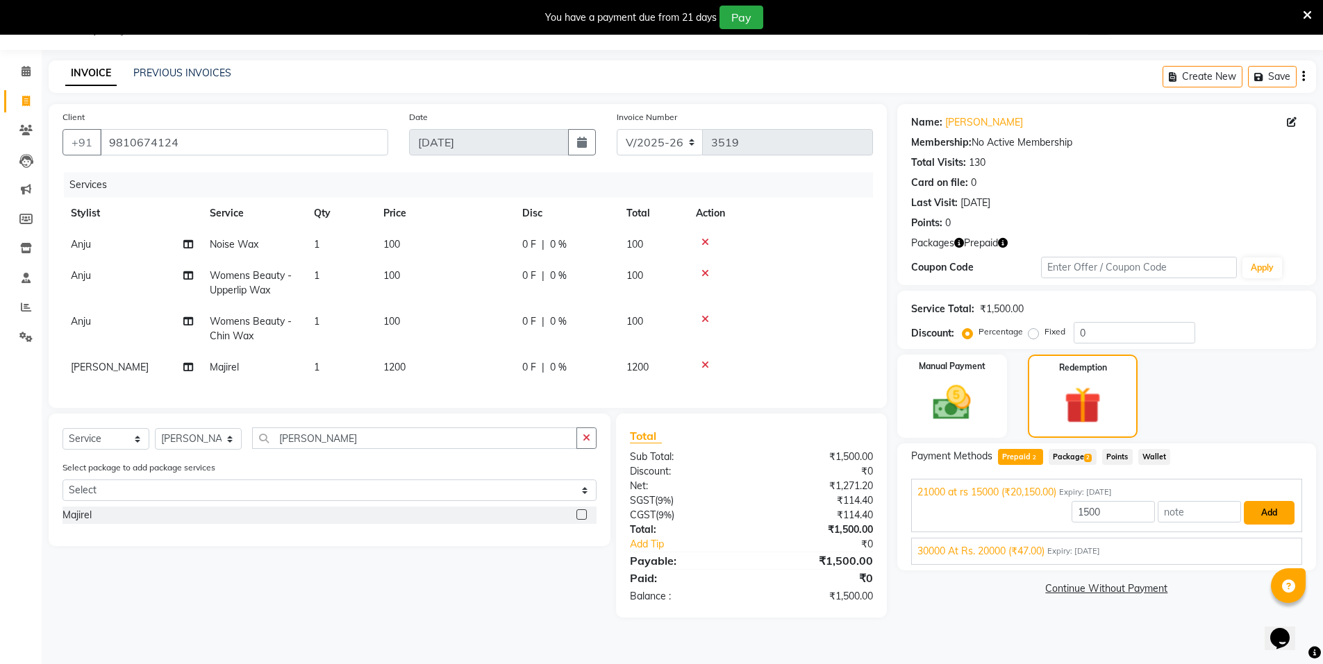
click at [1256, 512] on button "Add" at bounding box center [1268, 513] width 51 height 24
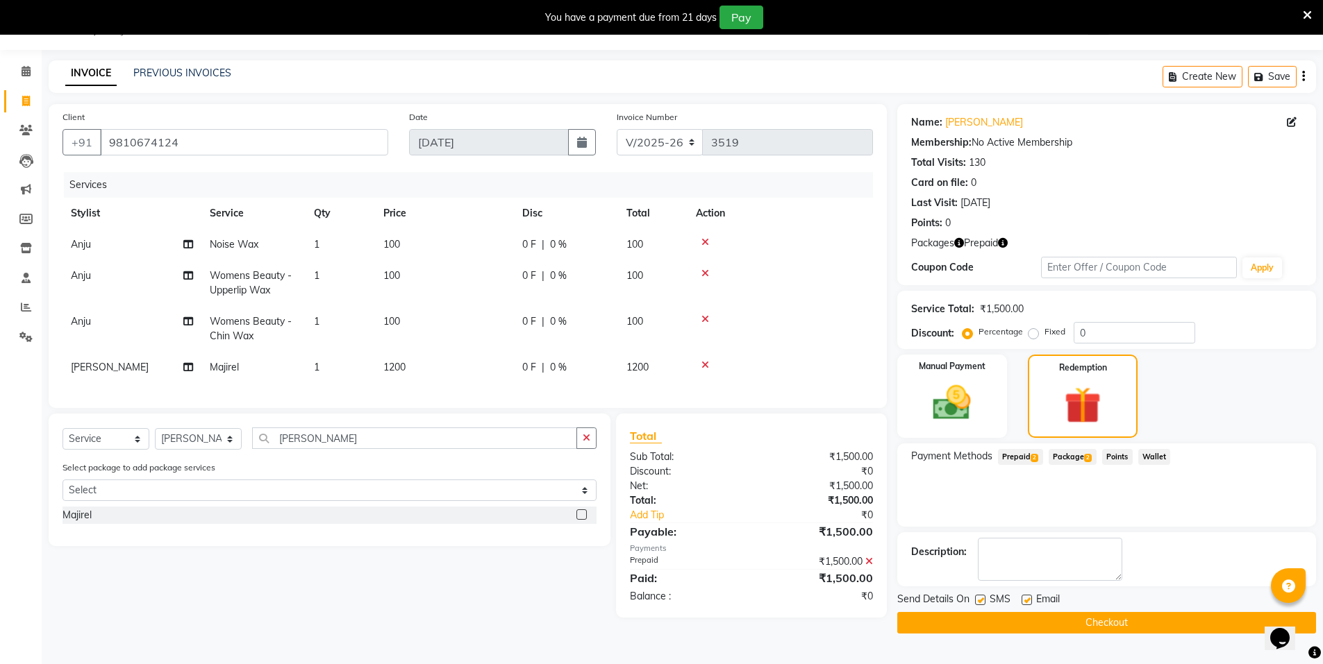
click at [1150, 624] on button "Checkout" at bounding box center [1106, 623] width 419 height 22
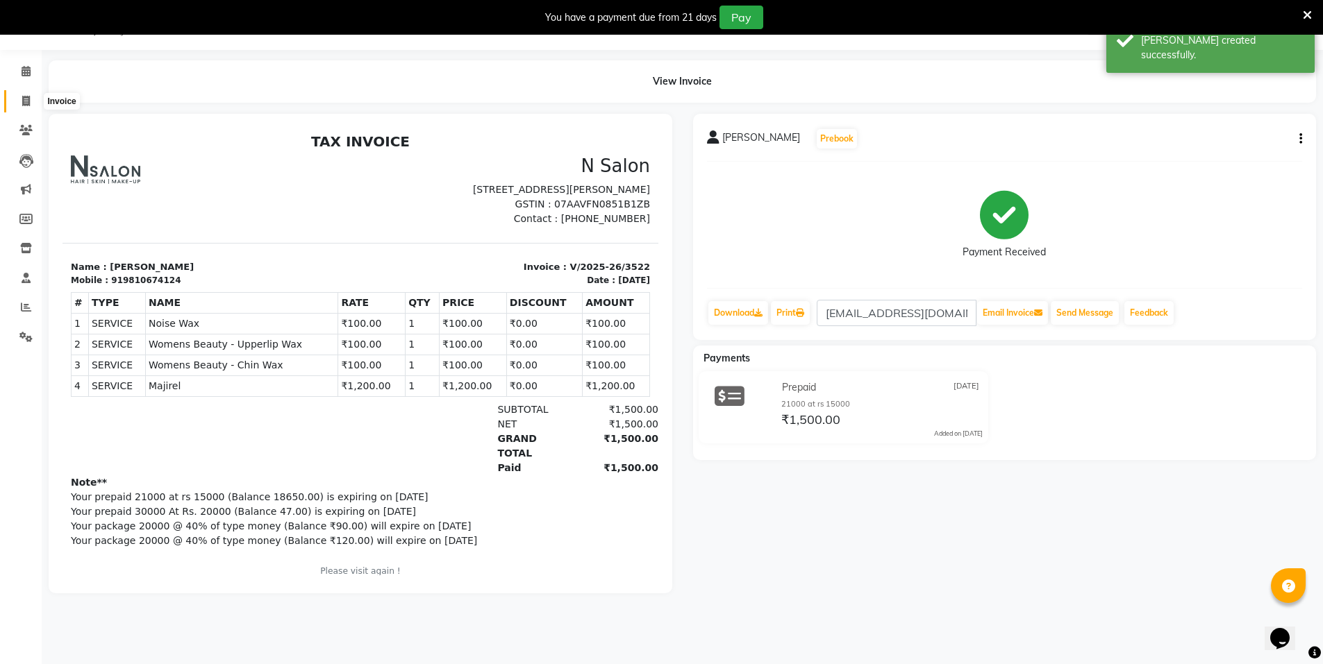
click at [24, 97] on icon at bounding box center [26, 101] width 8 height 10
select select "3472"
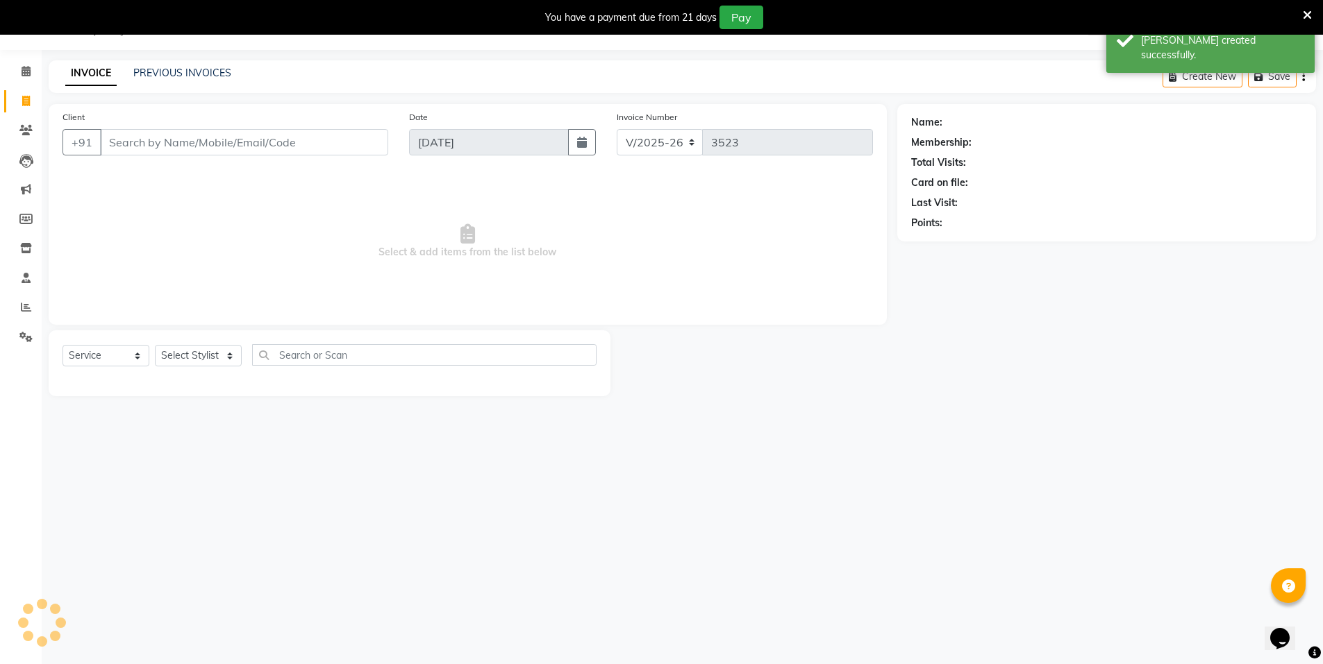
select select "P"
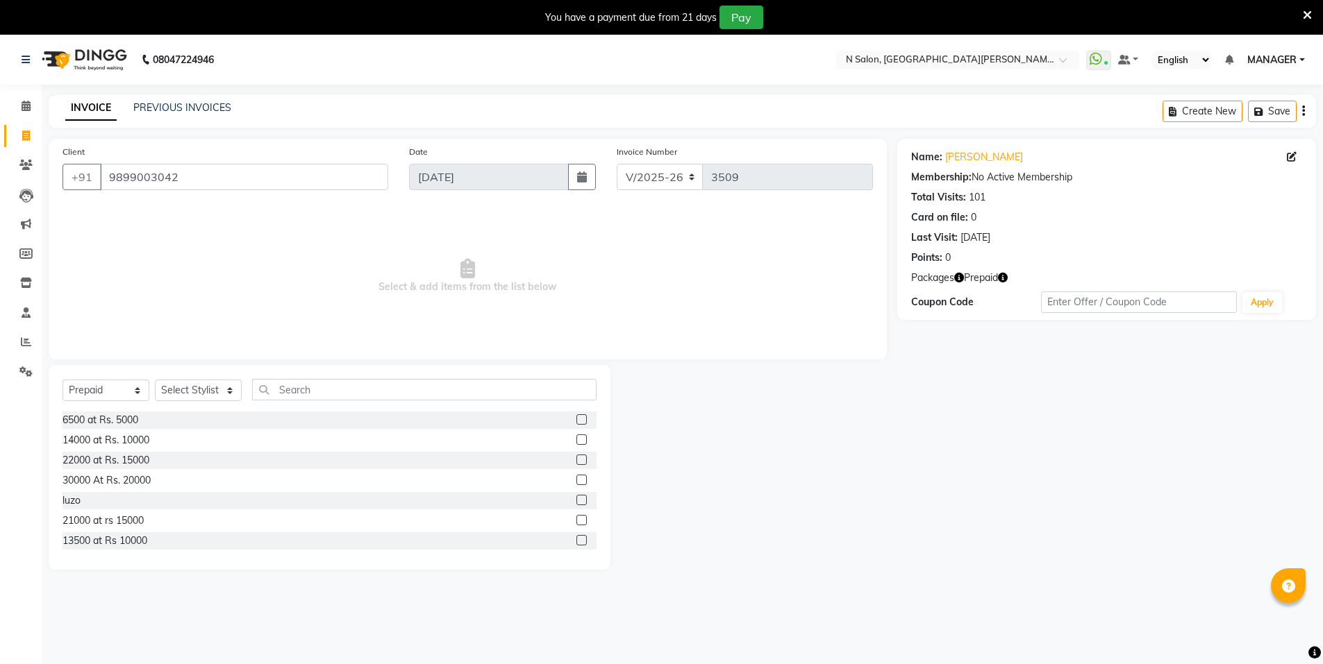
select select "3472"
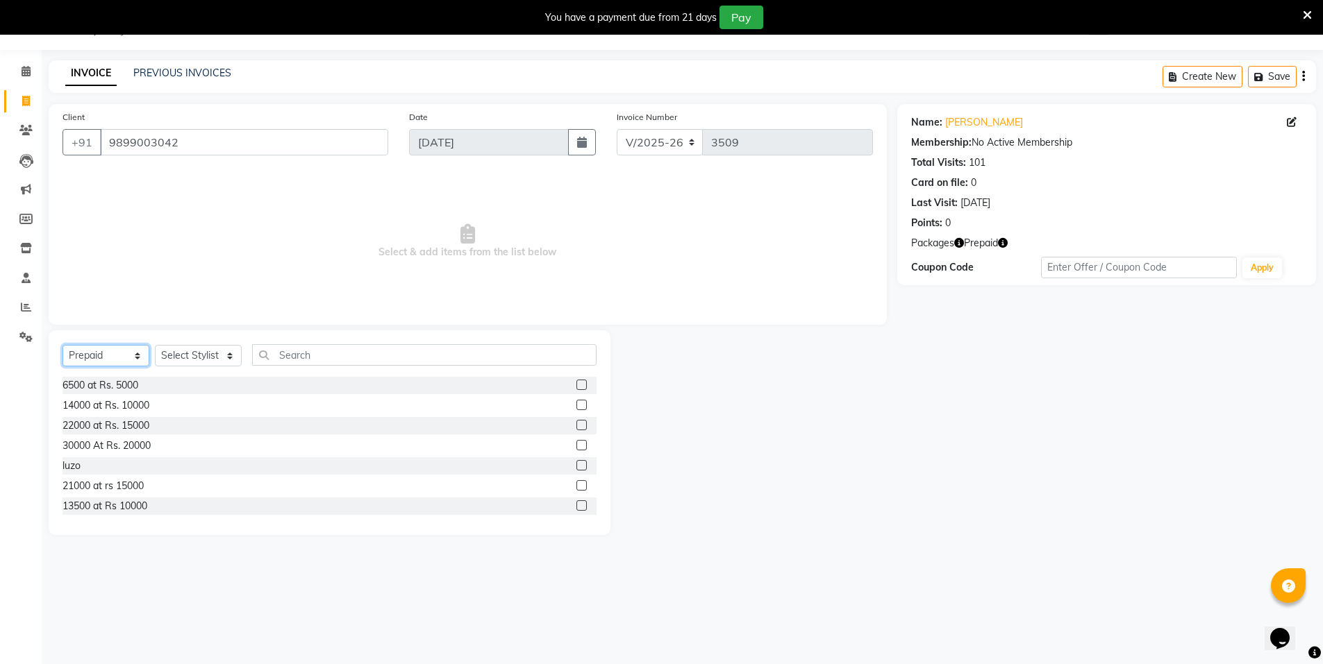
drag, startPoint x: 0, startPoint y: 0, endPoint x: 120, endPoint y: 356, distance: 375.8
click at [120, 356] on select "Select Service Product Membership Package Voucher Prepaid Gift Card" at bounding box center [105, 356] width 87 height 22
select select "service"
click at [62, 345] on select "Select Service Product Membership Package Voucher Prepaid Gift Card" at bounding box center [105, 356] width 87 height 22
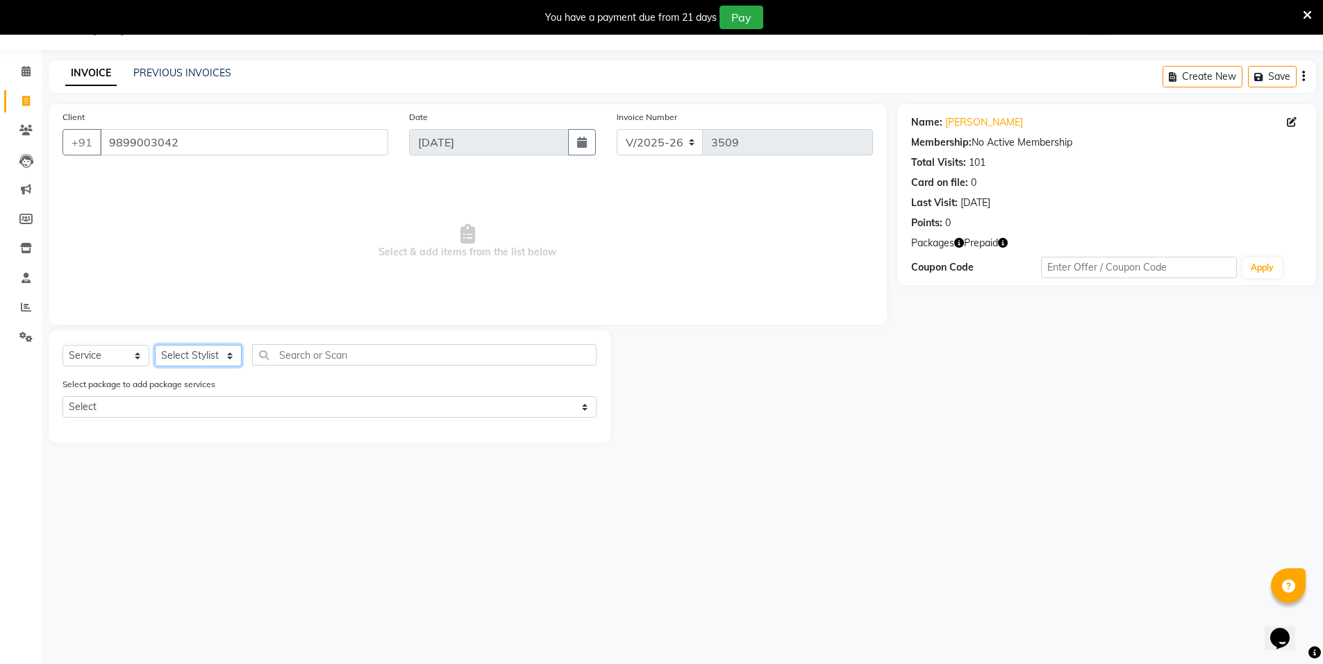
click at [208, 360] on select "Select Stylist [PERSON_NAME] disha [PERSON_NAME] MANAGER MD..... Pradeep Rahul …" at bounding box center [198, 356] width 87 height 22
click at [155, 345] on select "Select Stylist [PERSON_NAME] disha [PERSON_NAME] MANAGER MD..... Pradeep Rahul …" at bounding box center [198, 356] width 87 height 22
click at [305, 358] on input "text" at bounding box center [424, 355] width 344 height 22
drag, startPoint x: 206, startPoint y: 343, endPoint x: 177, endPoint y: 380, distance: 46.9
click at [203, 344] on div "Select Service Product Membership Package Voucher Prepaid Gift Card Select Styl…" at bounding box center [330, 386] width 562 height 112
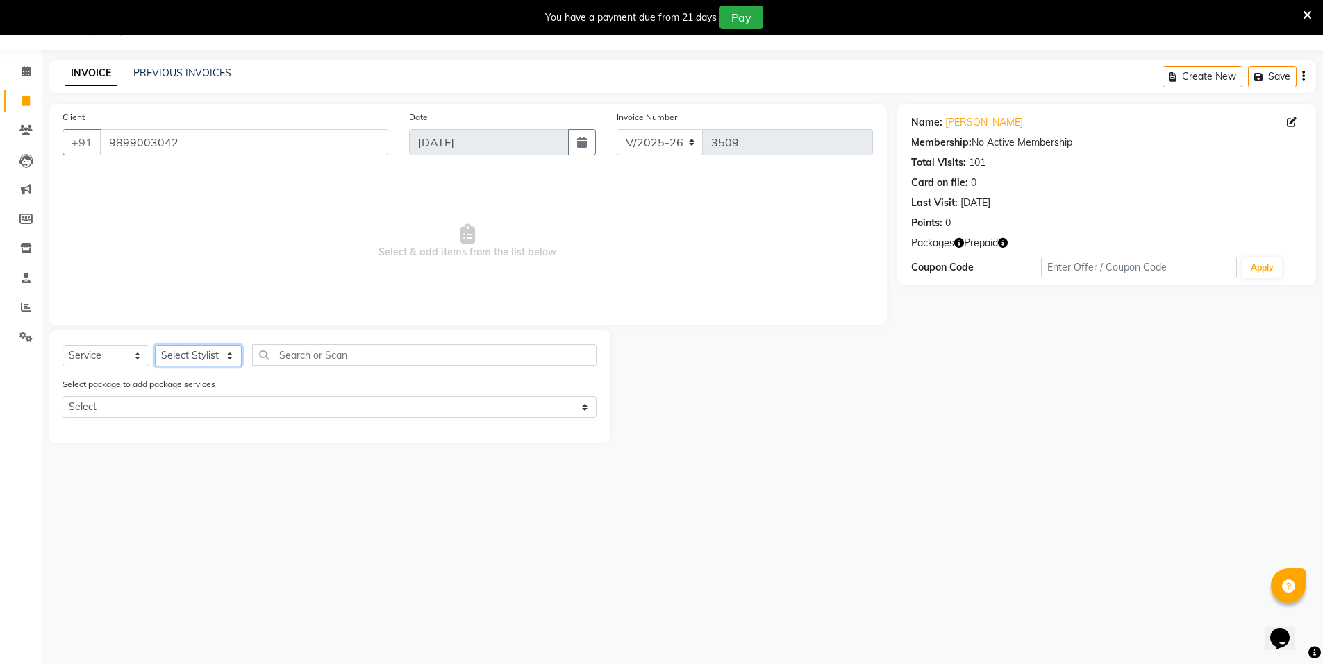
click at [183, 364] on select "Select Stylist [PERSON_NAME] disha [PERSON_NAME] MANAGER MD..... Pradeep Rahul …" at bounding box center [198, 356] width 87 height 22
select select "15674"
click at [155, 345] on select "Select Stylist [PERSON_NAME] disha [PERSON_NAME] MANAGER MD..... Pradeep Rahul …" at bounding box center [198, 356] width 87 height 22
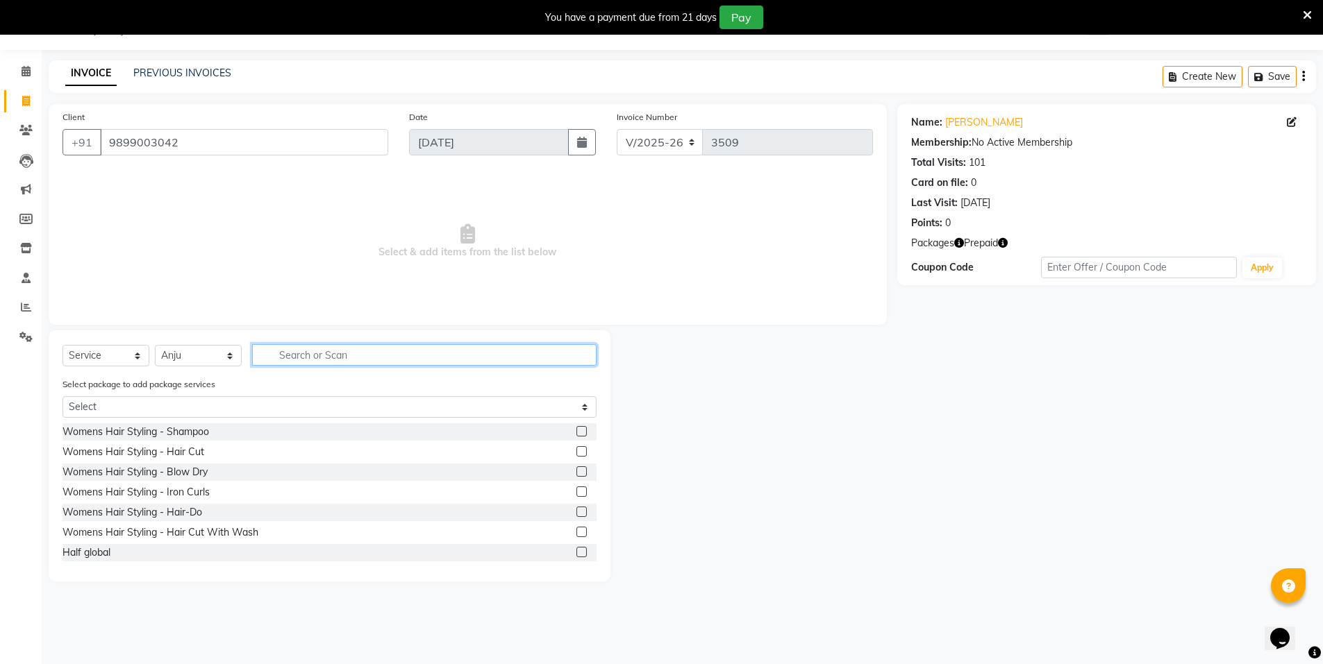
click at [285, 351] on input "text" at bounding box center [424, 355] width 344 height 22
type input "arms"
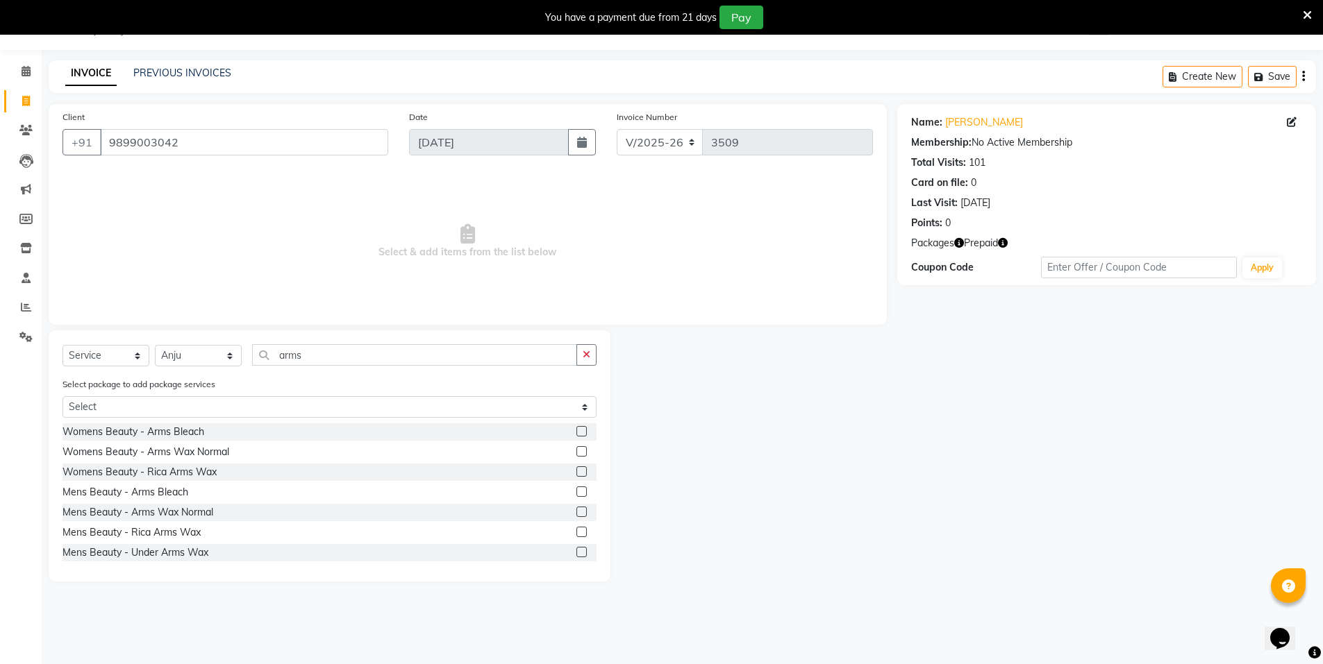
click at [576, 473] on label at bounding box center [581, 472] width 10 height 10
click at [576, 473] on input "checkbox" at bounding box center [580, 472] width 9 height 9
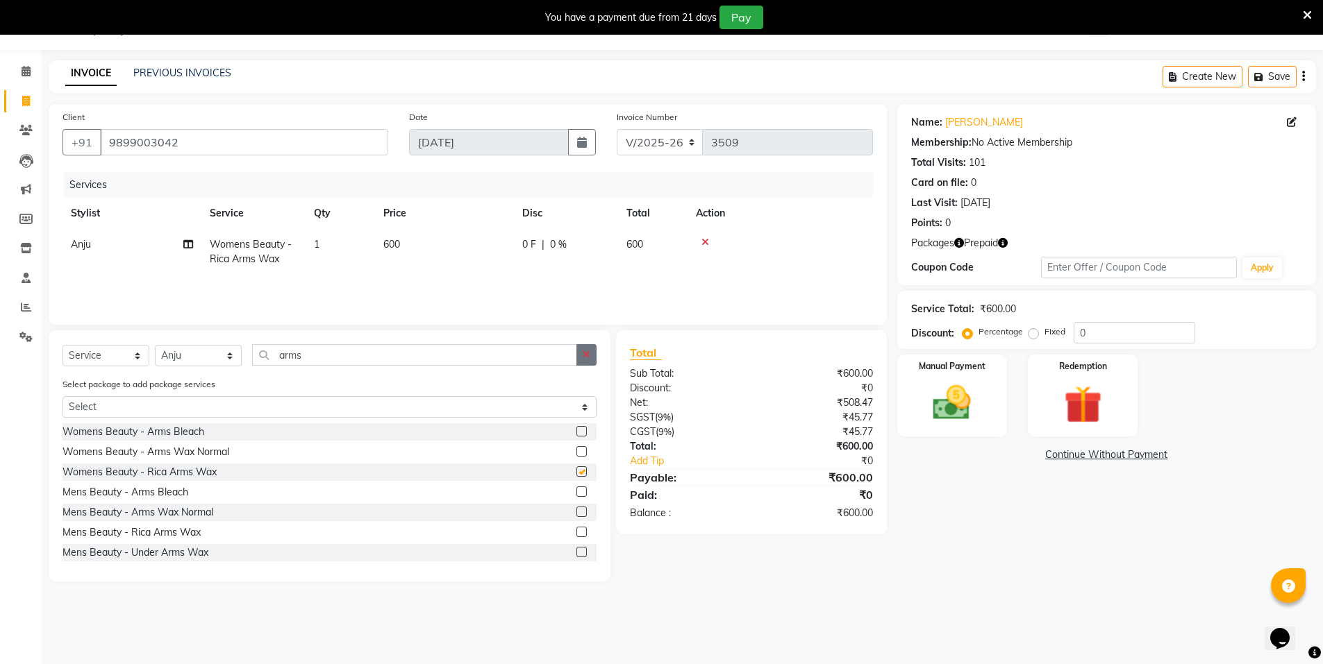
checkbox input "false"
click at [589, 346] on button "button" at bounding box center [586, 355] width 20 height 22
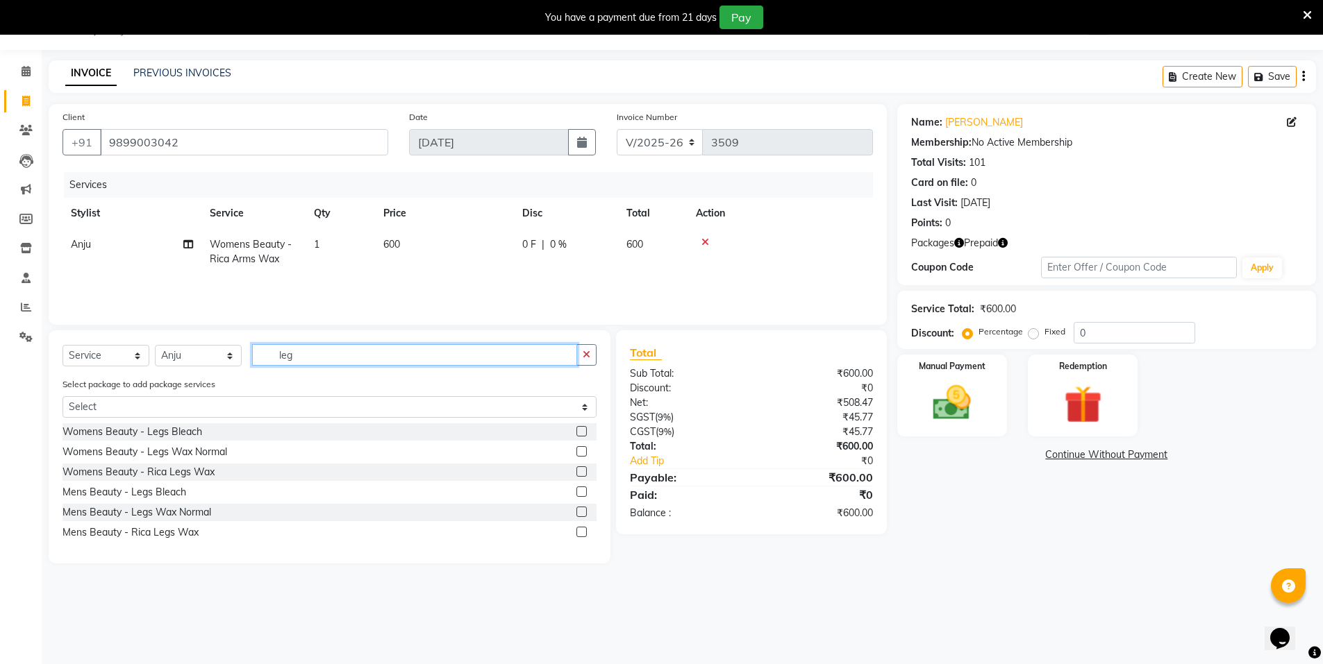
type input "leg"
click at [582, 471] on label at bounding box center [581, 472] width 10 height 10
click at [582, 471] on input "checkbox" at bounding box center [580, 472] width 9 height 9
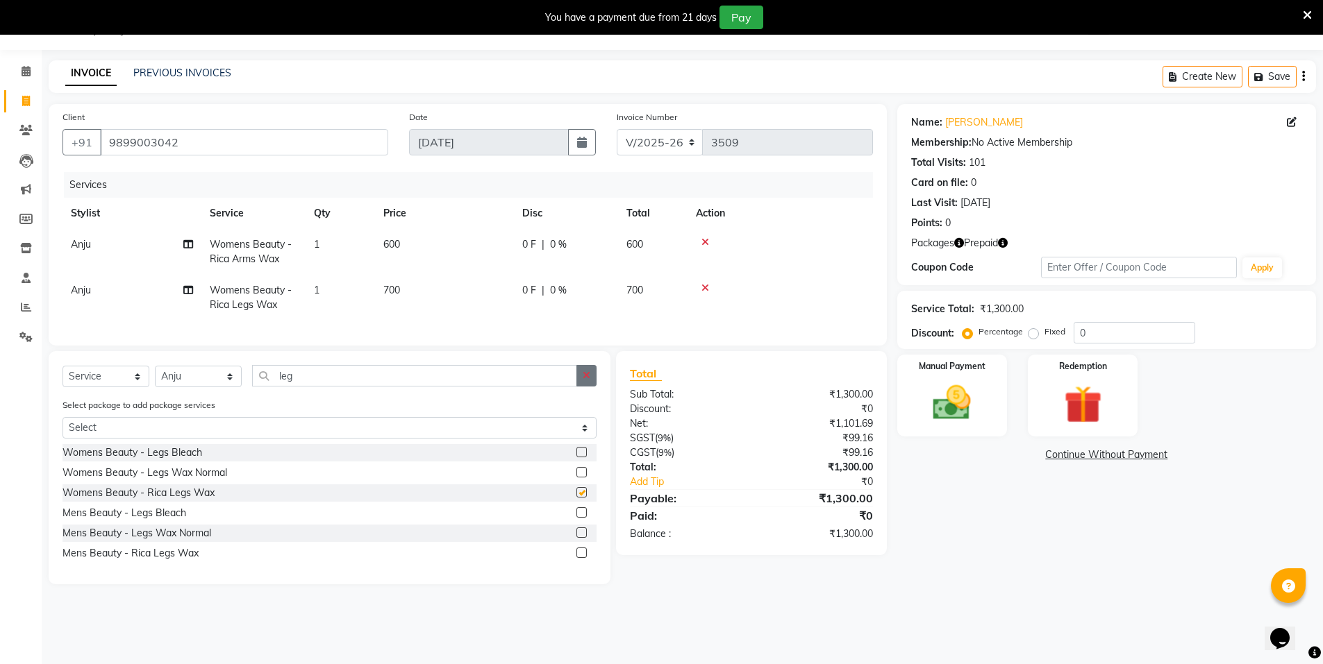
checkbox input "false"
click at [593, 383] on button "button" at bounding box center [586, 376] width 20 height 22
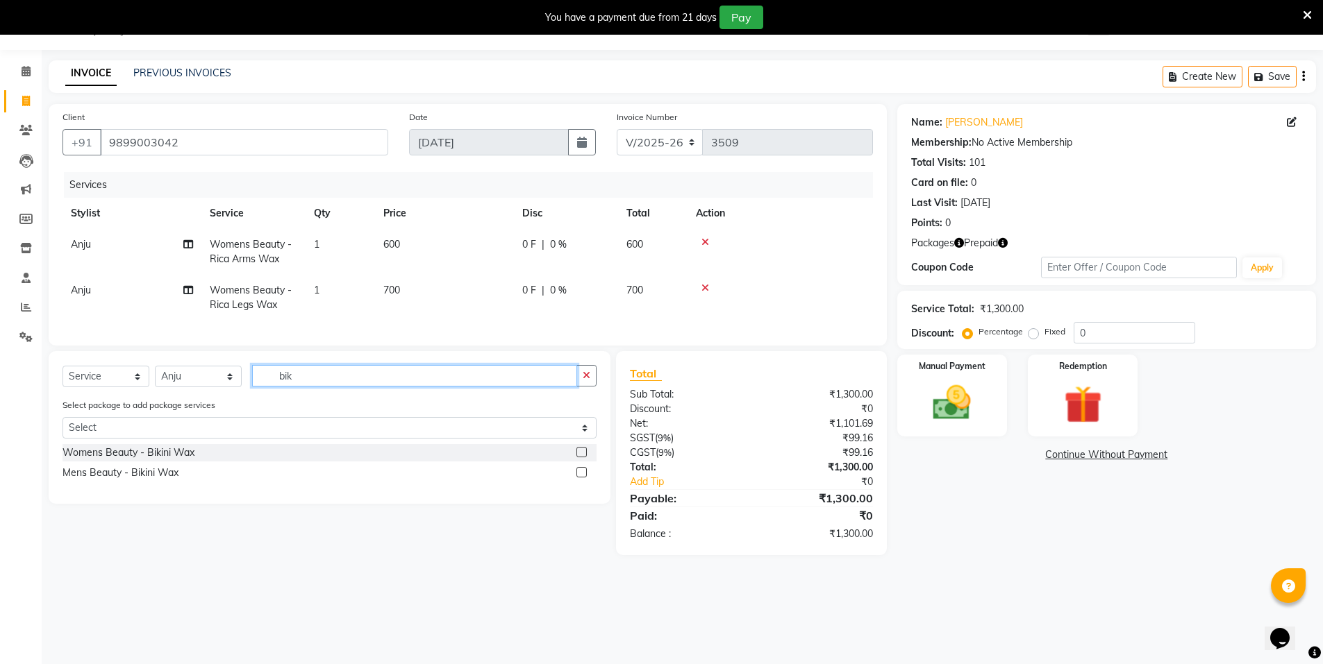
type input "bik"
click at [579, 457] on label at bounding box center [581, 452] width 10 height 10
click at [579, 457] on input "checkbox" at bounding box center [580, 452] width 9 height 9
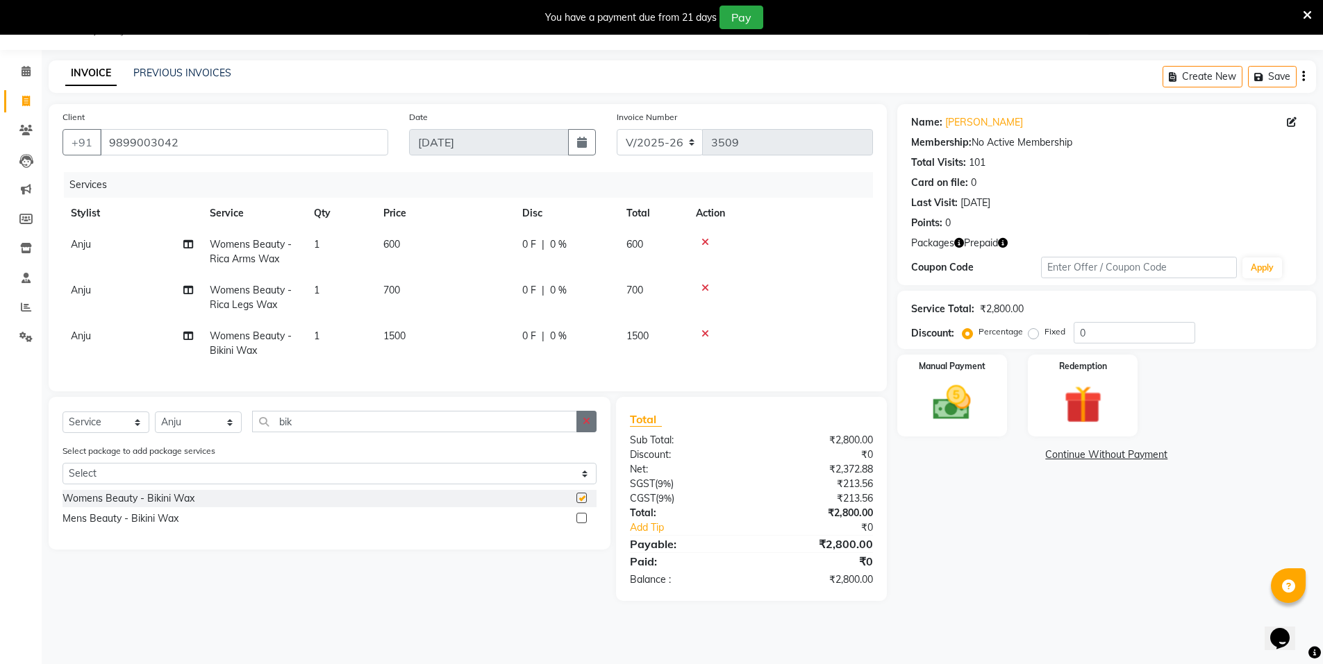
checkbox input "false"
click at [585, 426] on button "button" at bounding box center [586, 422] width 20 height 22
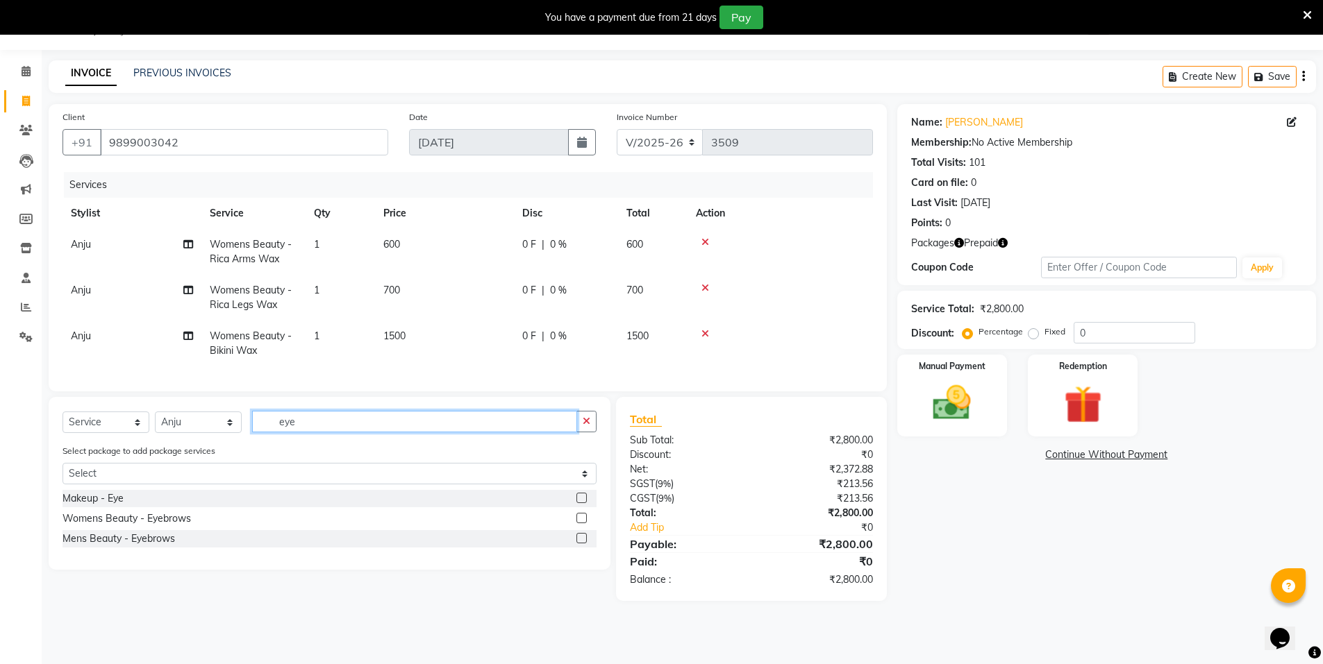
type input "eye"
click at [581, 523] on label at bounding box center [581, 518] width 10 height 10
click at [581, 523] on input "checkbox" at bounding box center [580, 518] width 9 height 9
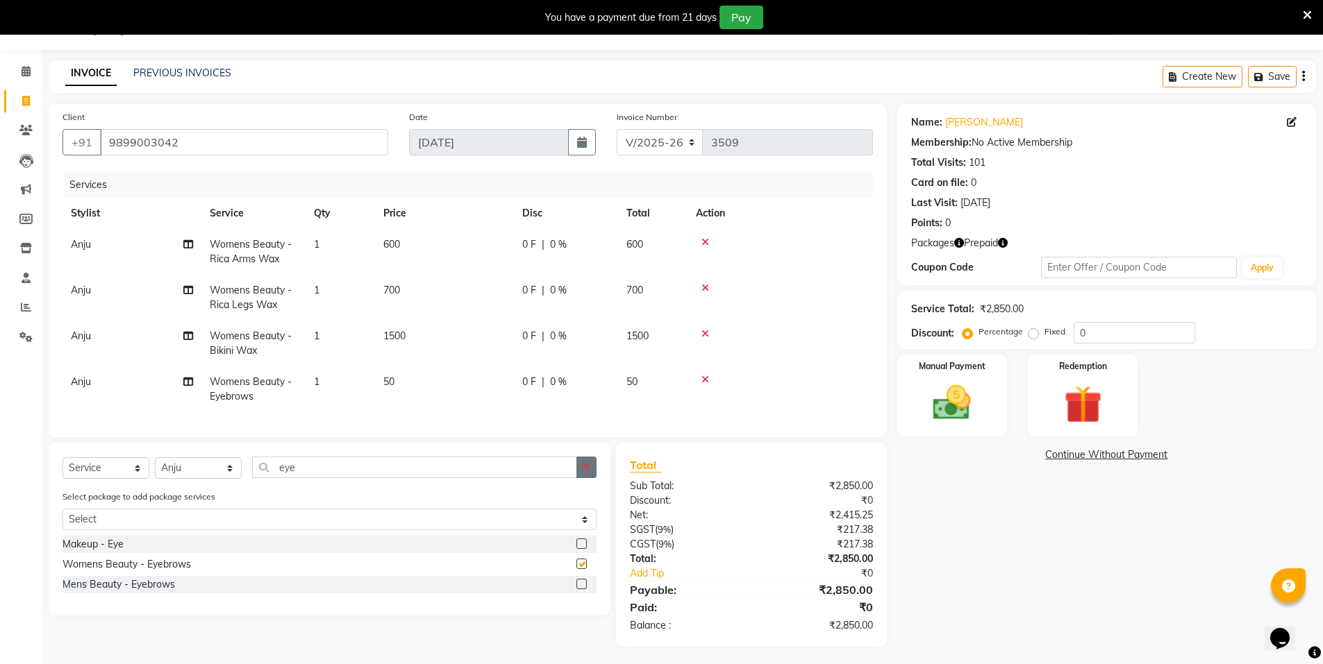
checkbox input "false"
click at [590, 472] on button "button" at bounding box center [586, 468] width 20 height 22
type input "upp"
click at [582, 569] on label at bounding box center [581, 564] width 10 height 10
click at [582, 569] on input "checkbox" at bounding box center [580, 564] width 9 height 9
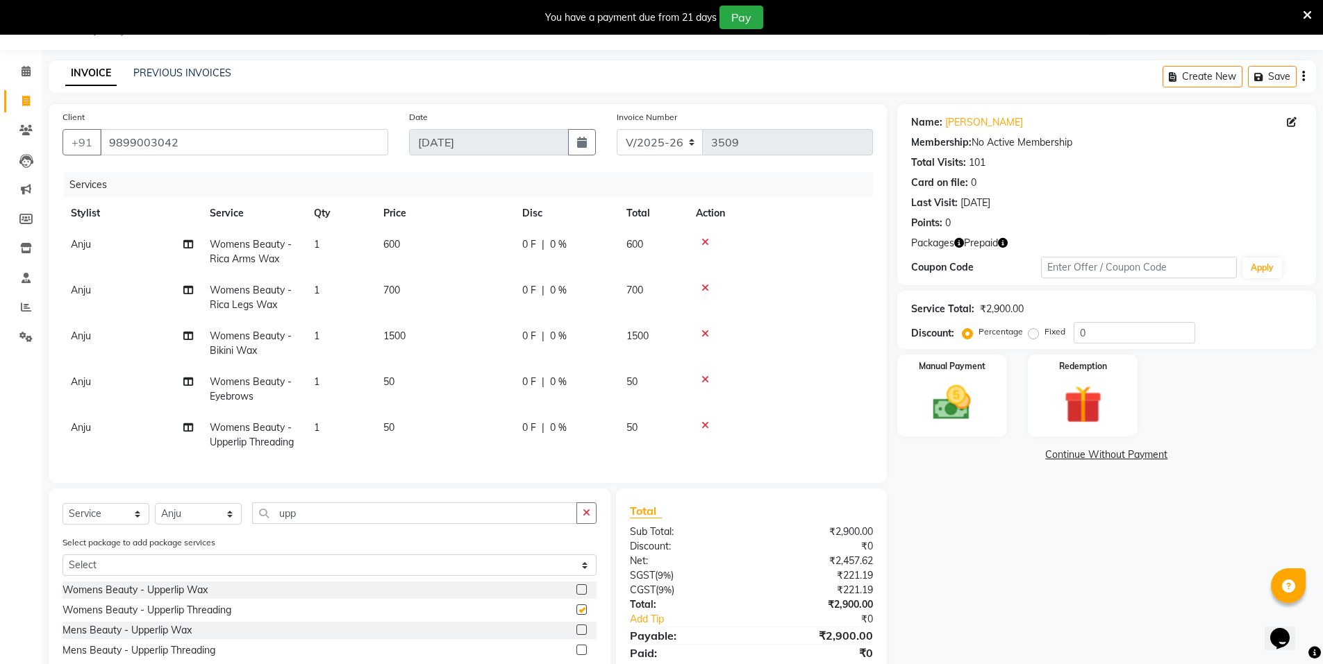
checkbox input "false"
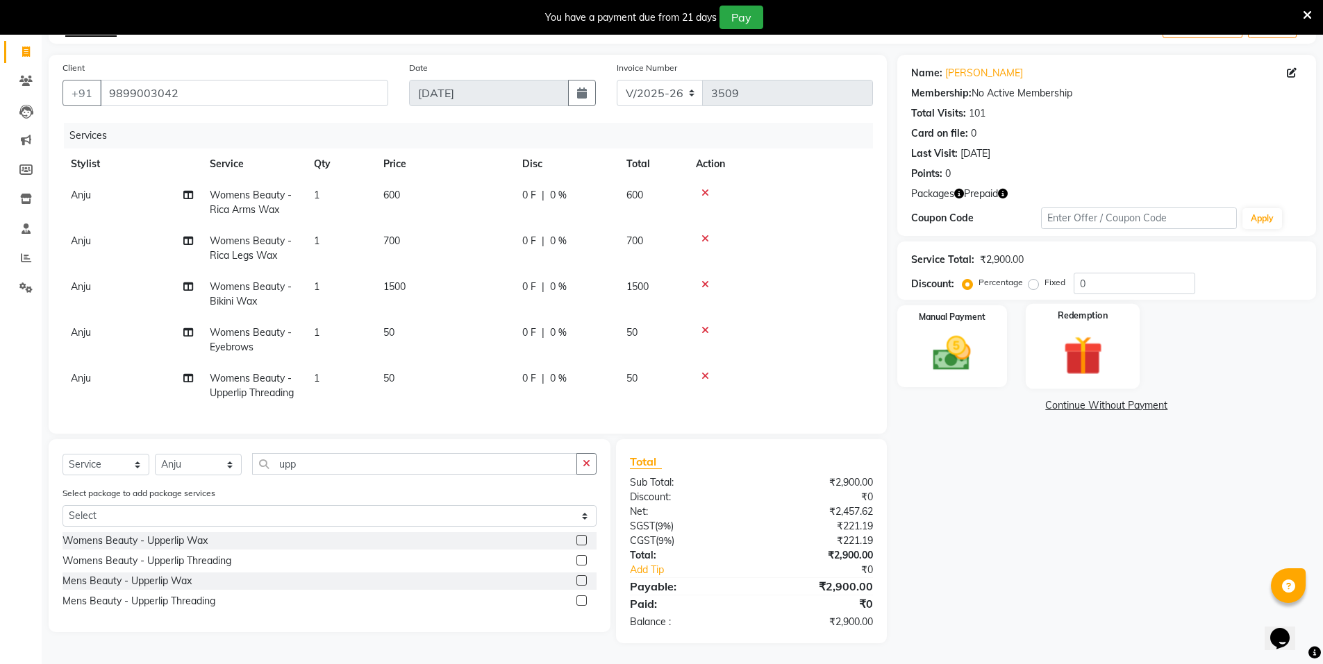
click at [1085, 320] on div "Redemption" at bounding box center [1082, 346] width 115 height 85
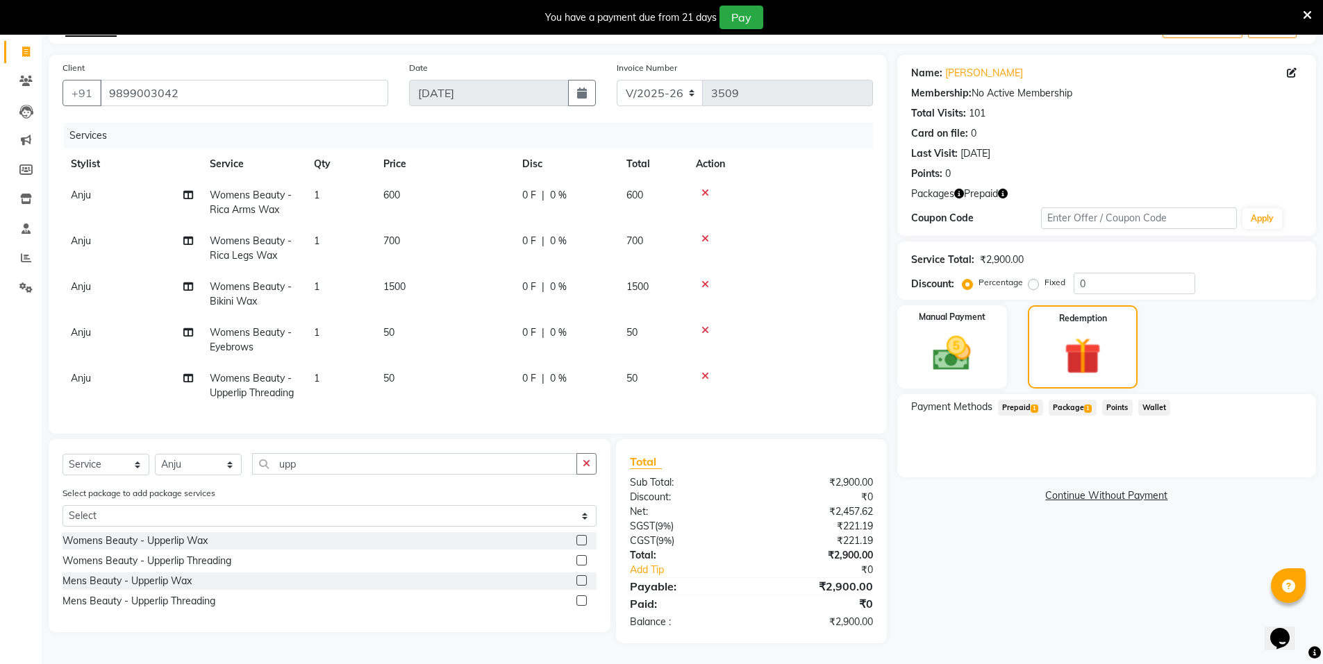
click at [1025, 400] on span "Prepaid 1" at bounding box center [1020, 408] width 45 height 16
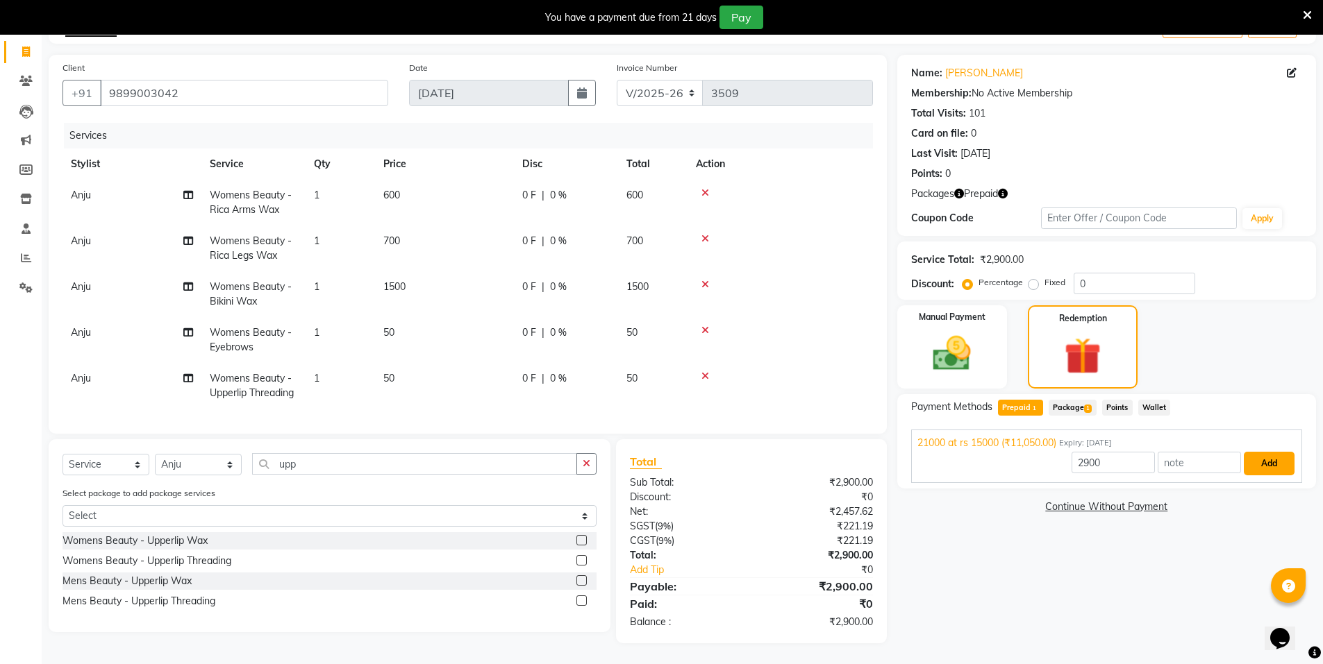
click at [1282, 452] on button "Add" at bounding box center [1268, 464] width 51 height 24
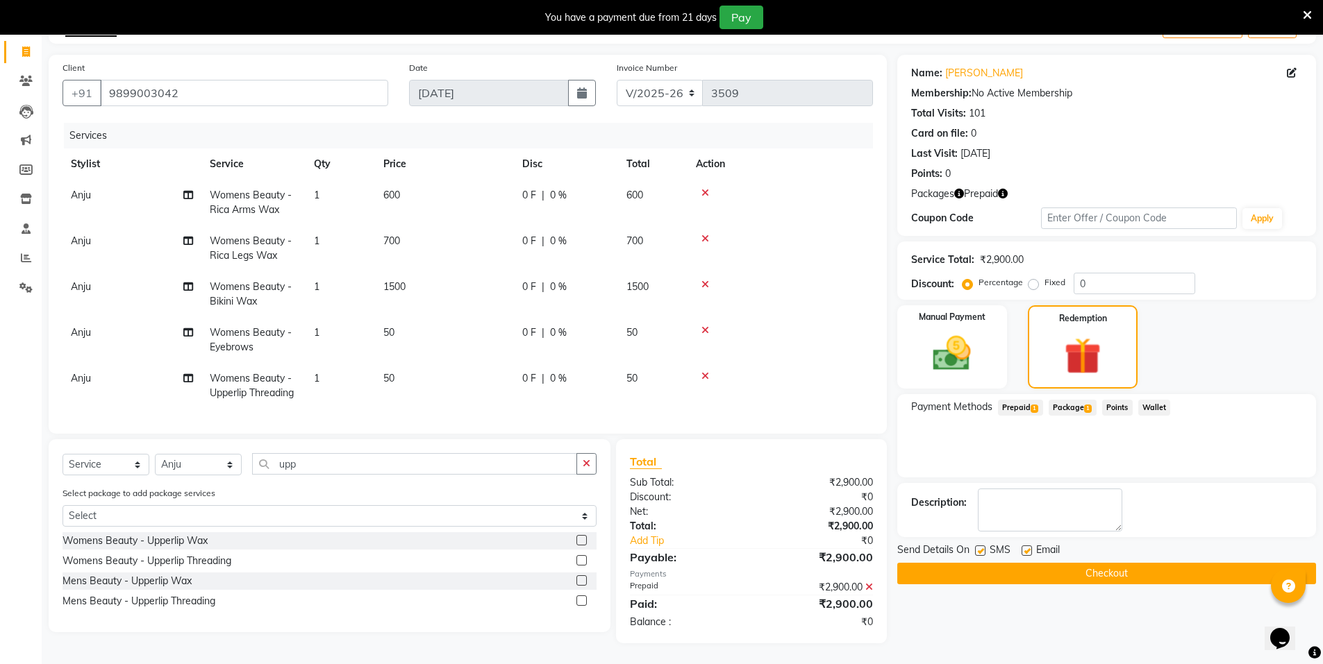
click at [1213, 564] on button "Checkout" at bounding box center [1106, 574] width 419 height 22
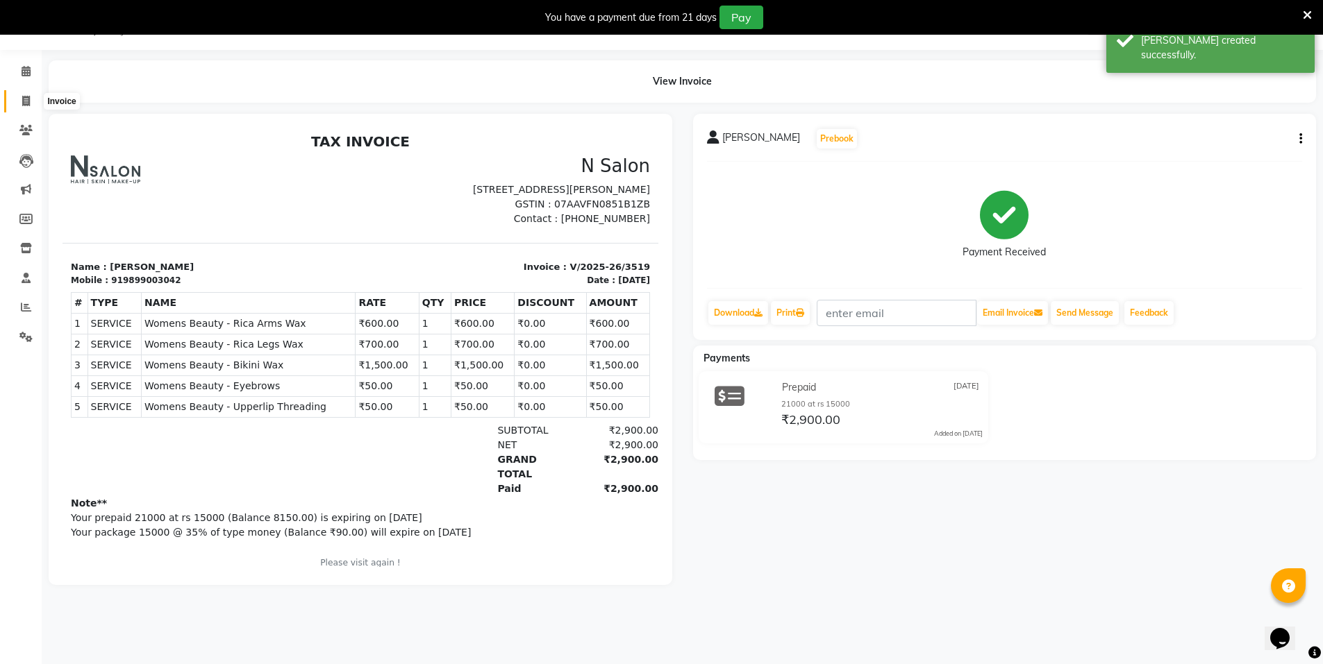
click at [28, 101] on icon at bounding box center [26, 101] width 8 height 10
select select "service"
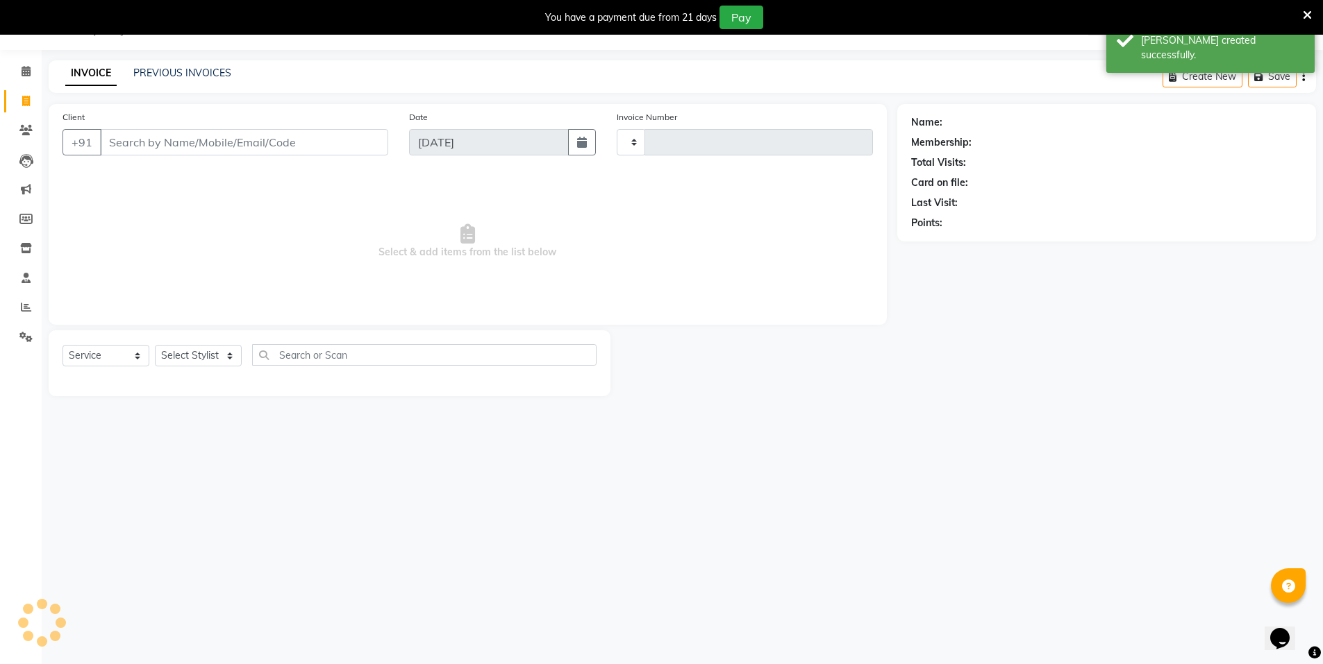
type input "3520"
select select "3472"
select select "P"
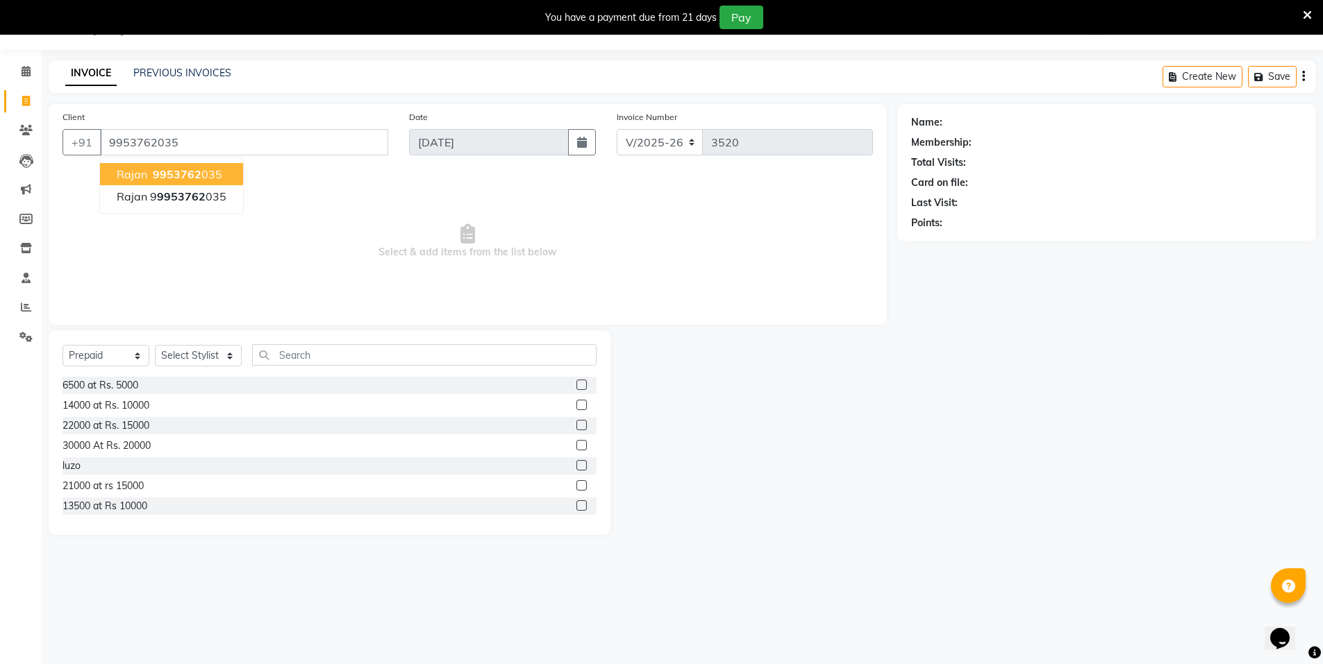
type input "9953762035"
click at [518, 233] on span "Select & add items from the list below" at bounding box center [467, 241] width 810 height 139
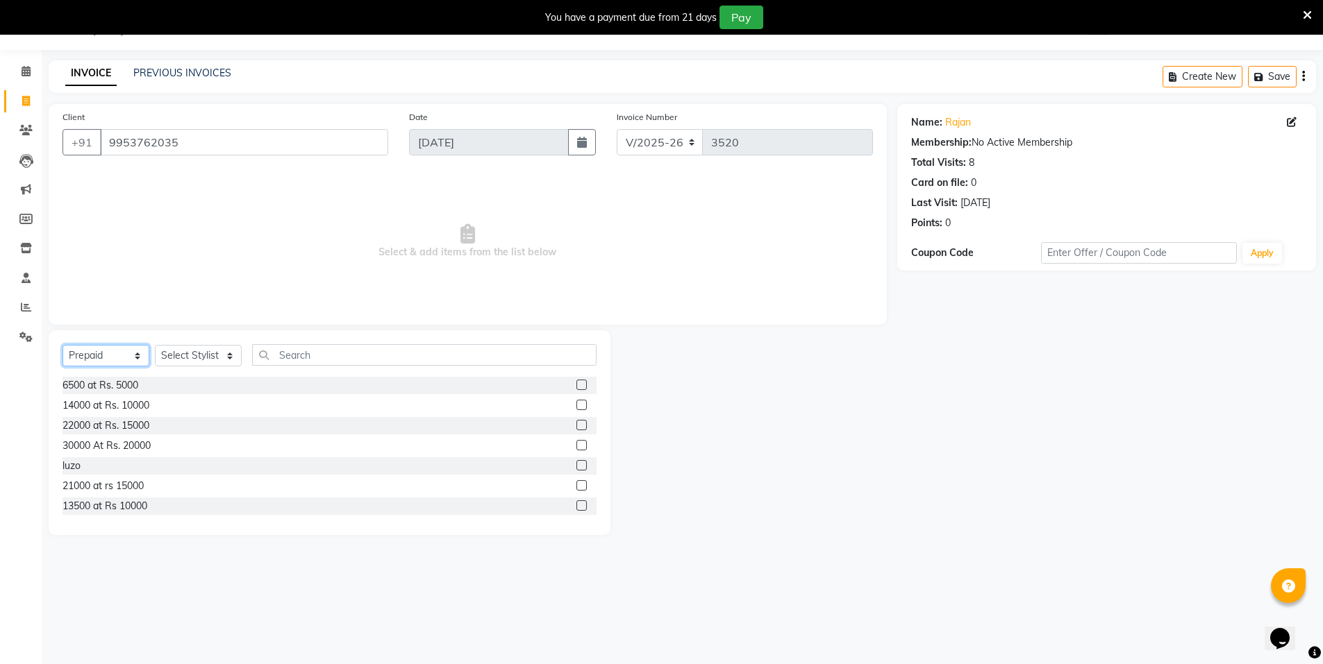
click at [108, 360] on select "Select Service Product Membership Package Voucher Prepaid Gift Card" at bounding box center [105, 356] width 87 height 22
select select "select"
click at [62, 345] on select "Select Service Product Membership Package Voucher Prepaid Gift Card" at bounding box center [105, 356] width 87 height 22
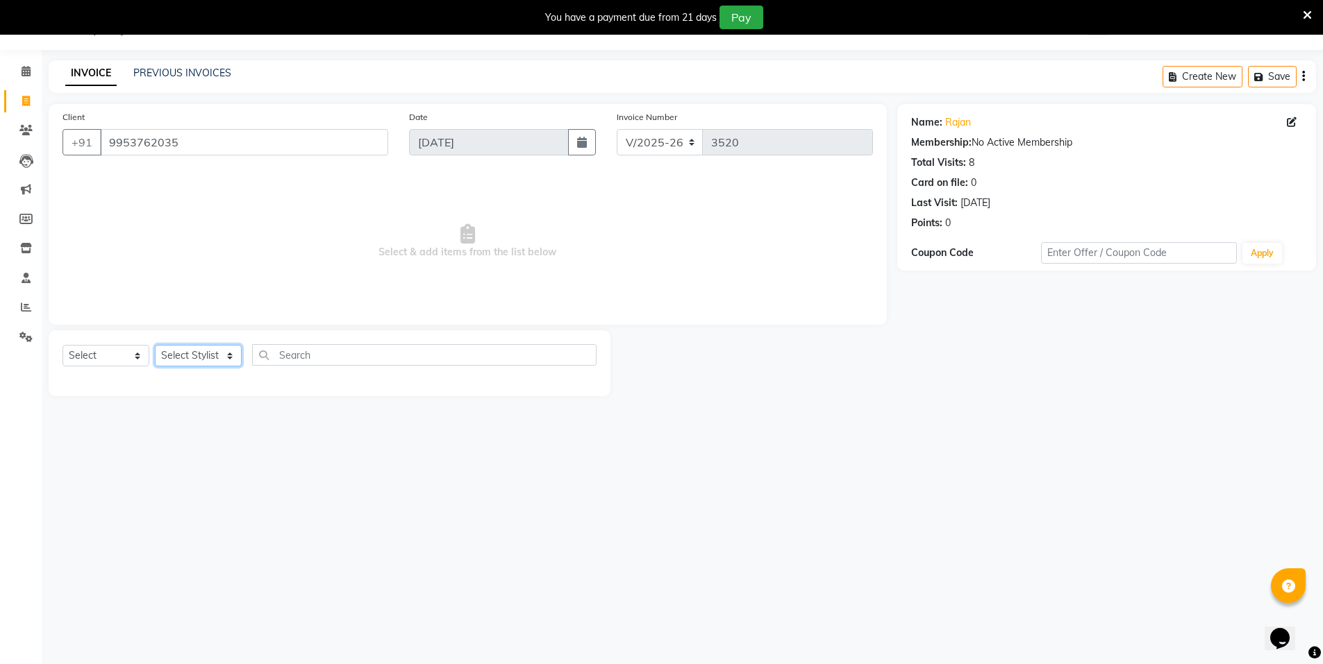
click at [163, 357] on select "Select Stylist [PERSON_NAME] [PERSON_NAME] MANAGER MD..... Pradeep Rahul [PERSO…" at bounding box center [198, 356] width 87 height 22
select select "44982"
click at [155, 345] on select "Select Stylist [PERSON_NAME] [PERSON_NAME] MANAGER MD..... Pradeep Rahul [PERSO…" at bounding box center [198, 356] width 87 height 22
click at [331, 348] on input "text" at bounding box center [424, 355] width 344 height 22
type input "cut"
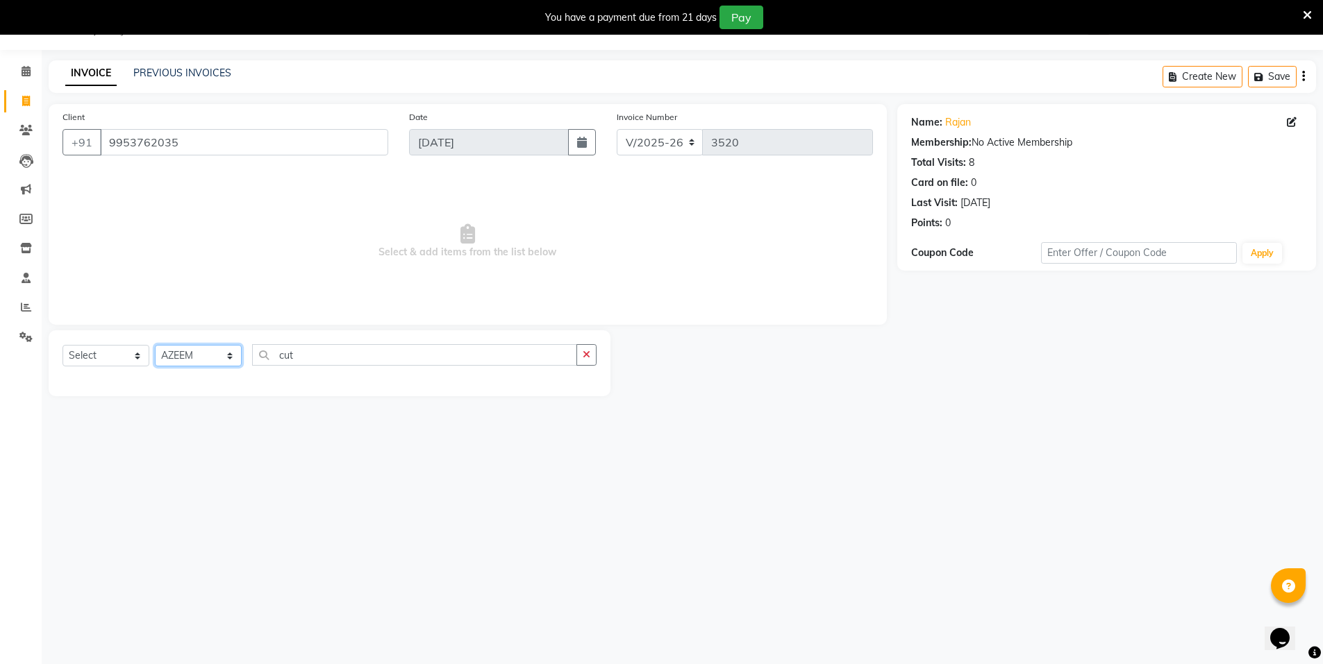
click at [214, 347] on select "Select Stylist Anju AZEEM Faiz Faizal MANAGER MD..... Pradeep Rahul Sir Sahil N…" at bounding box center [198, 356] width 87 height 22
select select "72439"
click at [155, 345] on select "Select Stylist Anju AZEEM Faiz Faizal MANAGER MD..... Pradeep Rahul Sir Sahil N…" at bounding box center [198, 356] width 87 height 22
click at [310, 357] on input "cut" at bounding box center [414, 355] width 325 height 22
type input "cut"
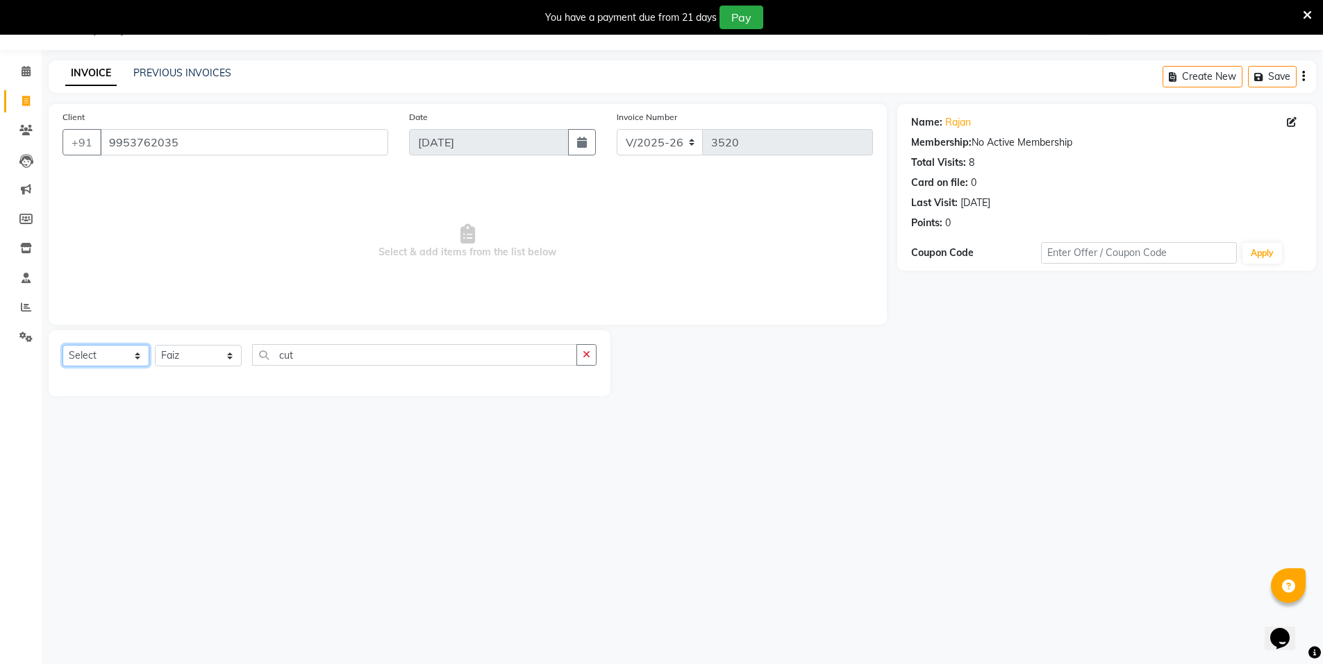
click at [99, 357] on select "Select Service Product Membership Package Voucher Prepaid Gift Card" at bounding box center [105, 356] width 87 height 22
select select "service"
click at [62, 345] on select "Select Service Product Membership Package Voucher Prepaid Gift Card" at bounding box center [105, 356] width 87 height 22
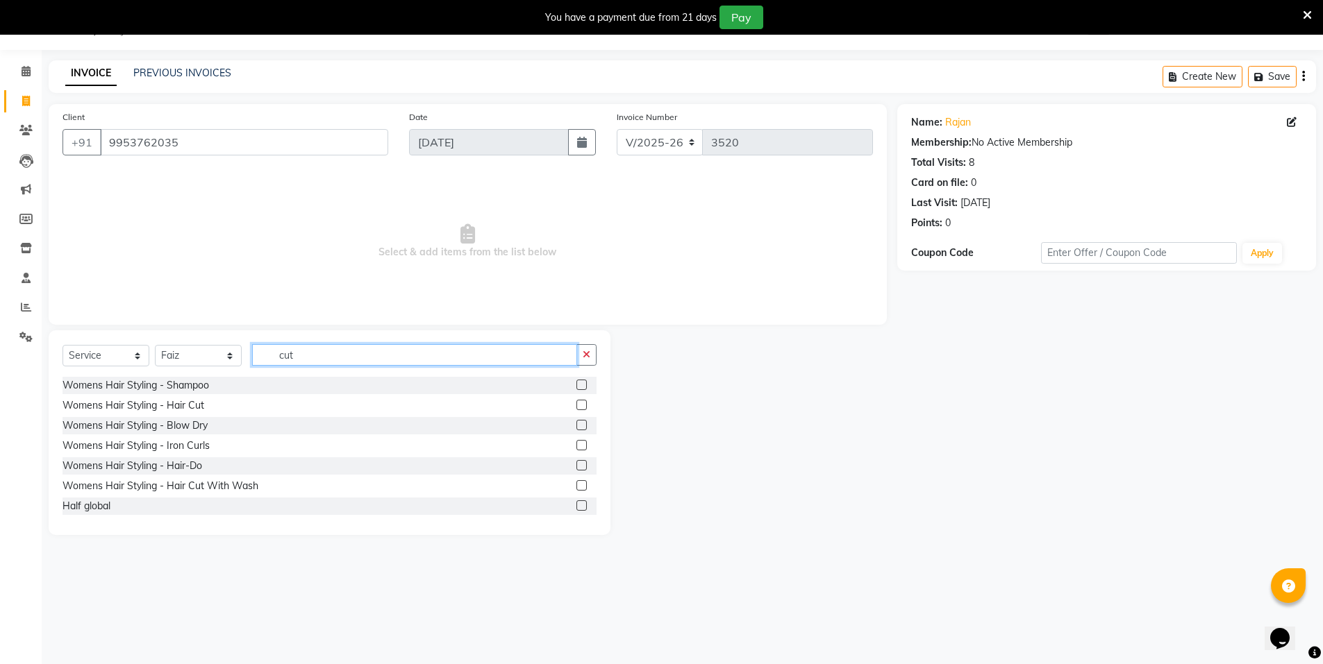
click at [290, 363] on input "cut" at bounding box center [414, 355] width 325 height 22
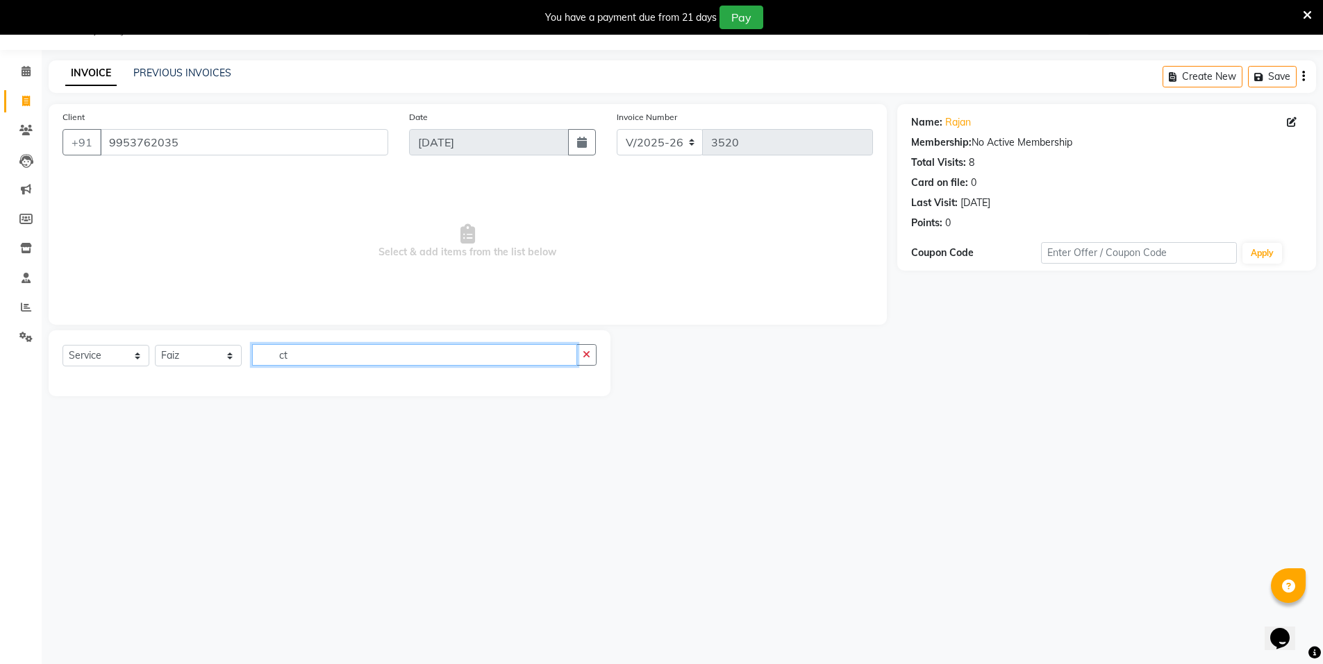
type input "cut"
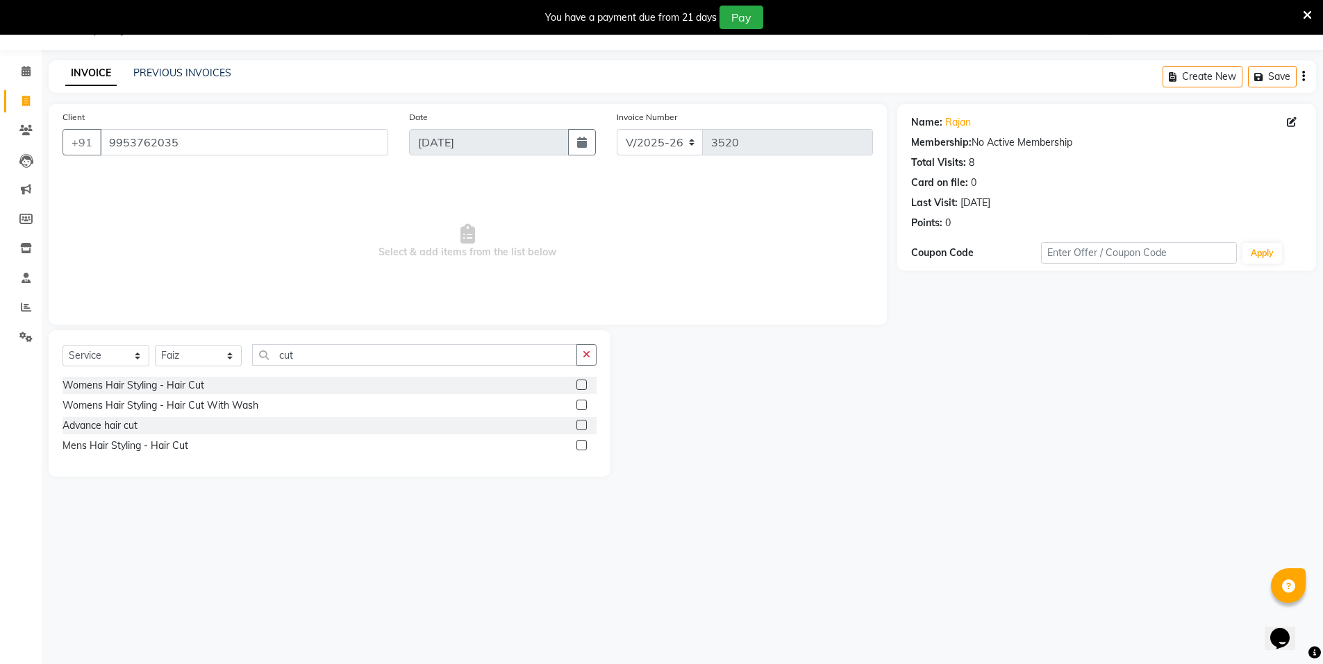
drag, startPoint x: 291, startPoint y: 363, endPoint x: 581, endPoint y: 440, distance: 300.2
click at [581, 440] on label at bounding box center [581, 445] width 10 height 10
click at [581, 442] on input "checkbox" at bounding box center [580, 446] width 9 height 9
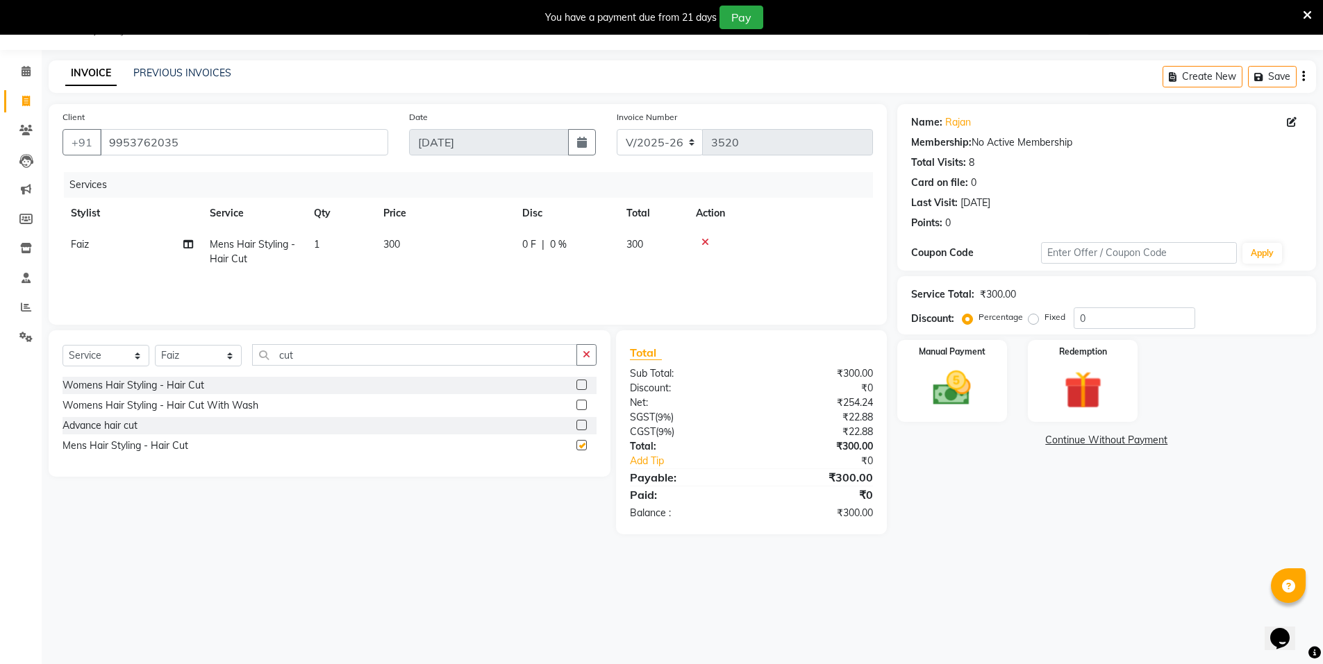
checkbox input "false"
click at [584, 364] on button "button" at bounding box center [586, 355] width 20 height 22
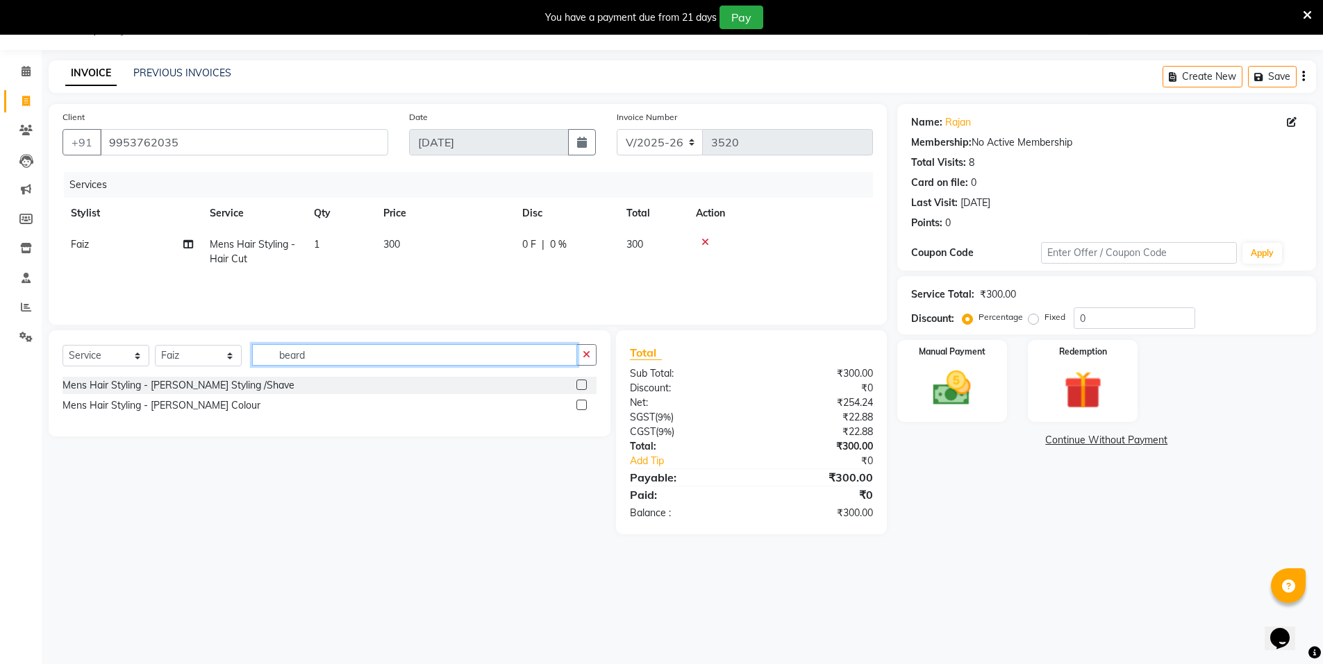
type input "beard"
click at [580, 381] on label at bounding box center [581, 385] width 10 height 10
click at [580, 381] on input "checkbox" at bounding box center [580, 385] width 9 height 9
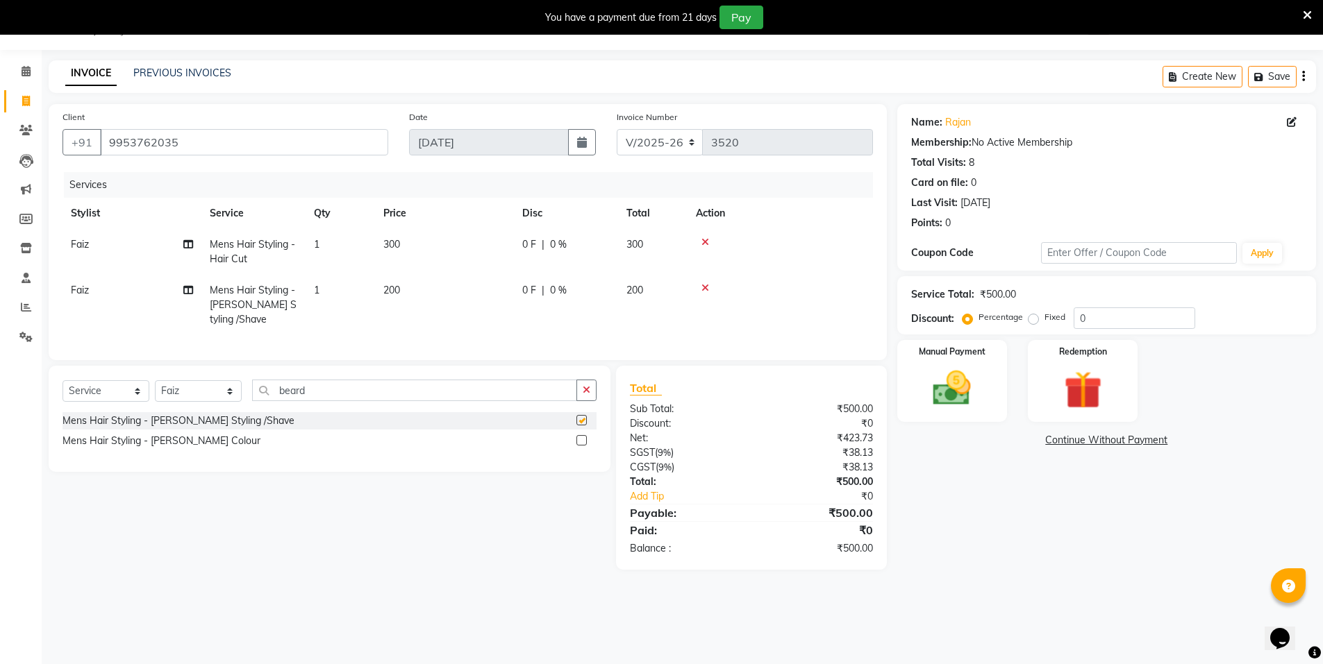
checkbox input "false"
click at [580, 446] on label at bounding box center [581, 440] width 10 height 10
click at [580, 446] on input "checkbox" at bounding box center [580, 441] width 9 height 9
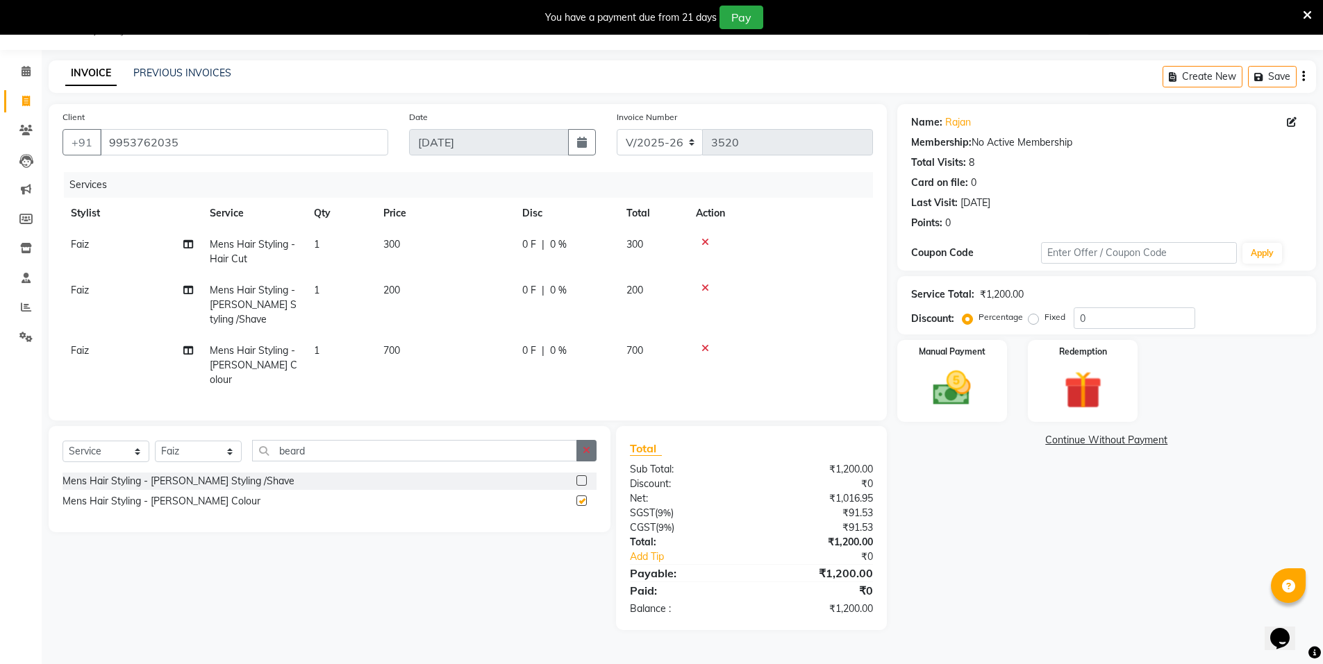
checkbox input "false"
click at [940, 403] on img at bounding box center [952, 388] width 64 height 45
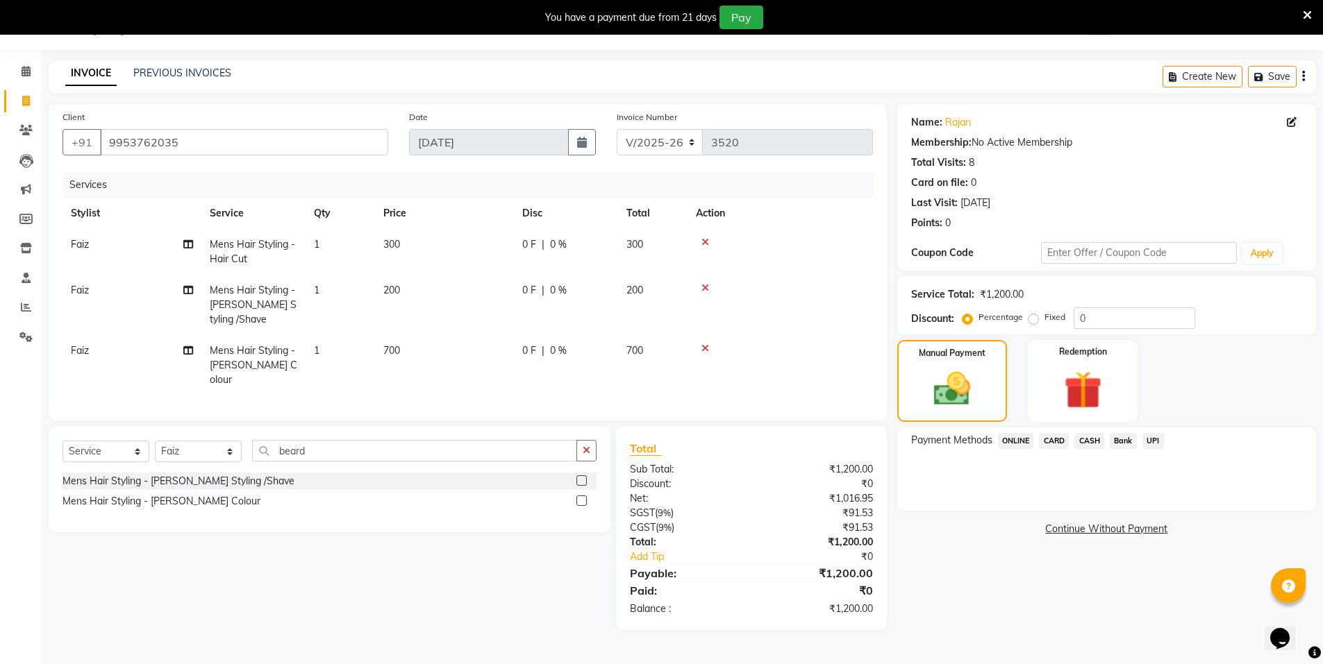
click at [1008, 448] on span "ONLINE" at bounding box center [1016, 441] width 36 height 16
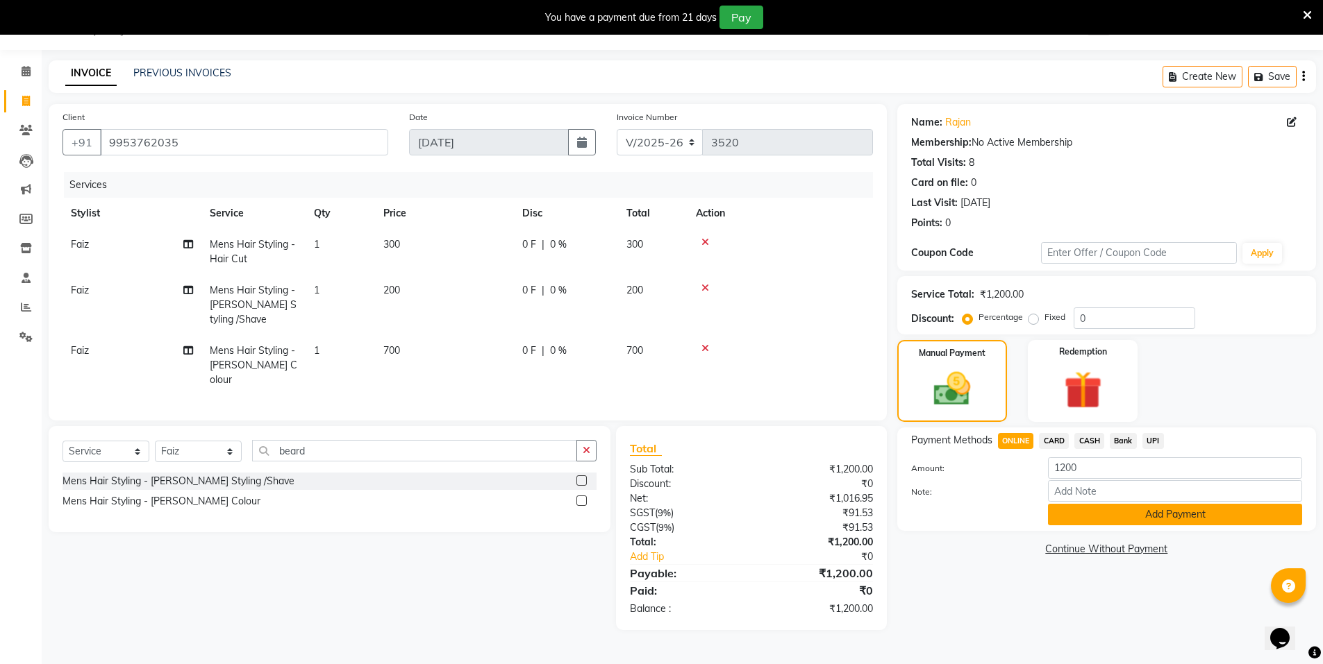
click at [1159, 511] on button "Add Payment" at bounding box center [1175, 515] width 254 height 22
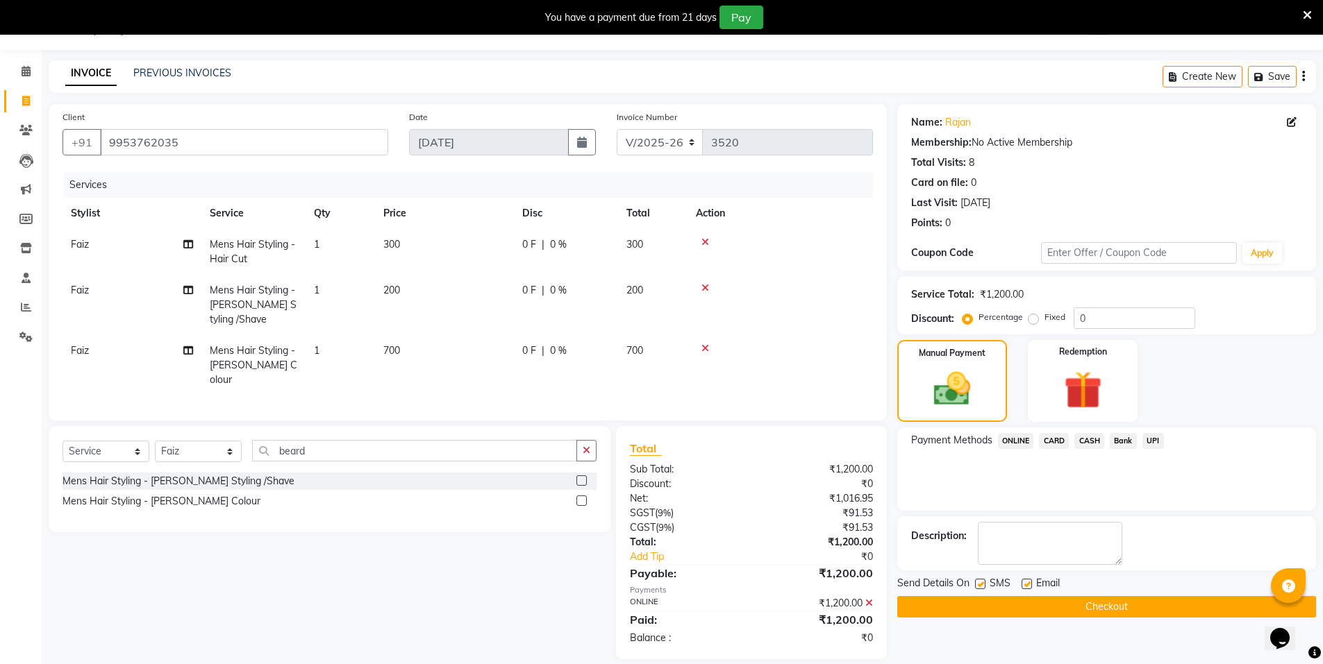
click at [1157, 608] on button "Checkout" at bounding box center [1106, 607] width 419 height 22
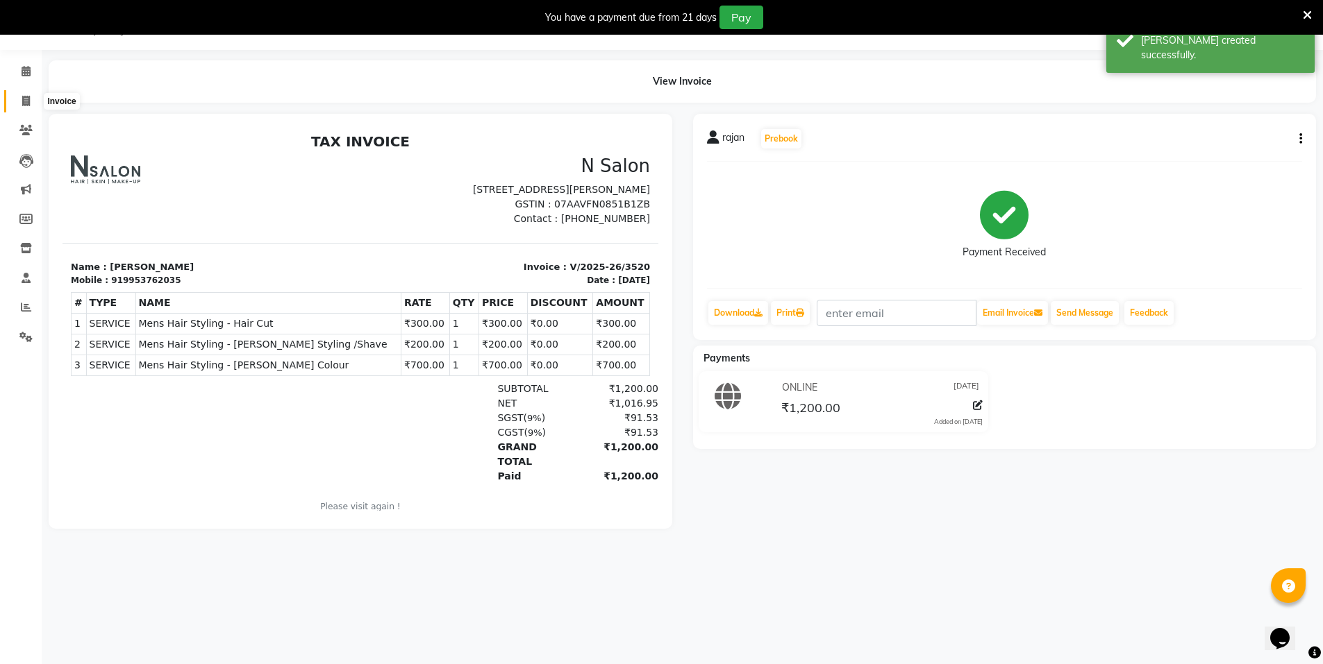
click at [28, 99] on icon at bounding box center [26, 101] width 8 height 10
select select "service"
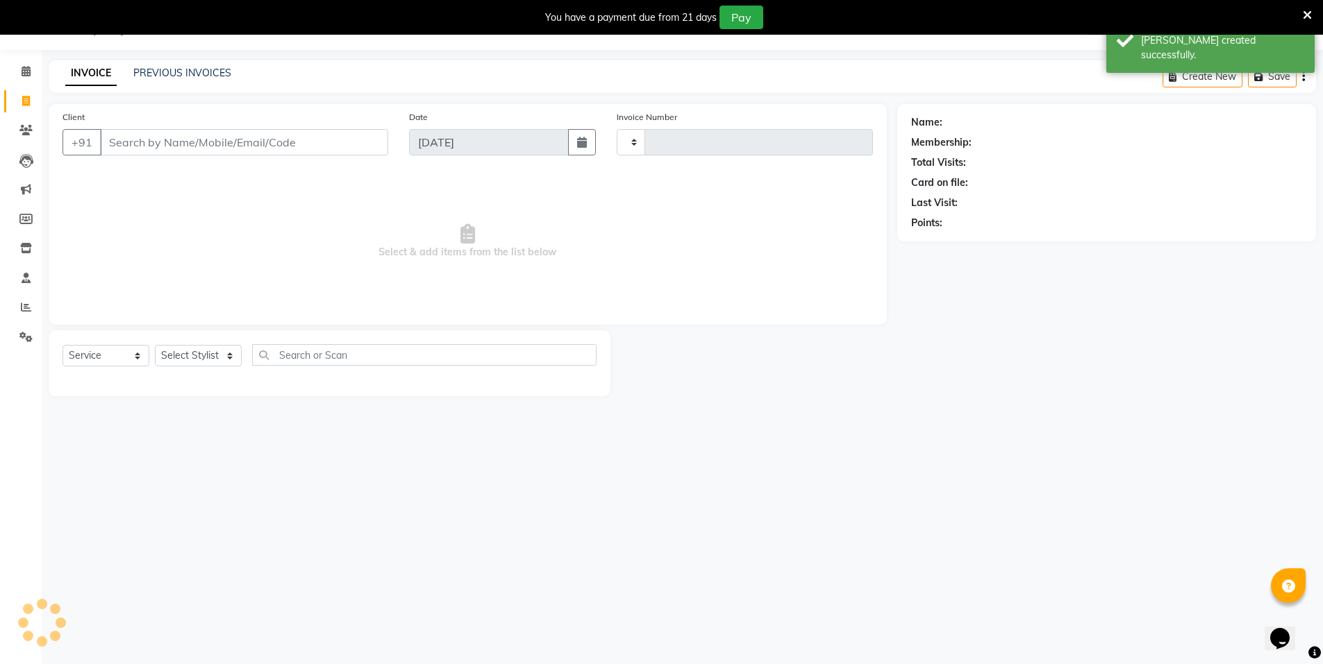
type input "3521"
select select "3472"
select select "P"
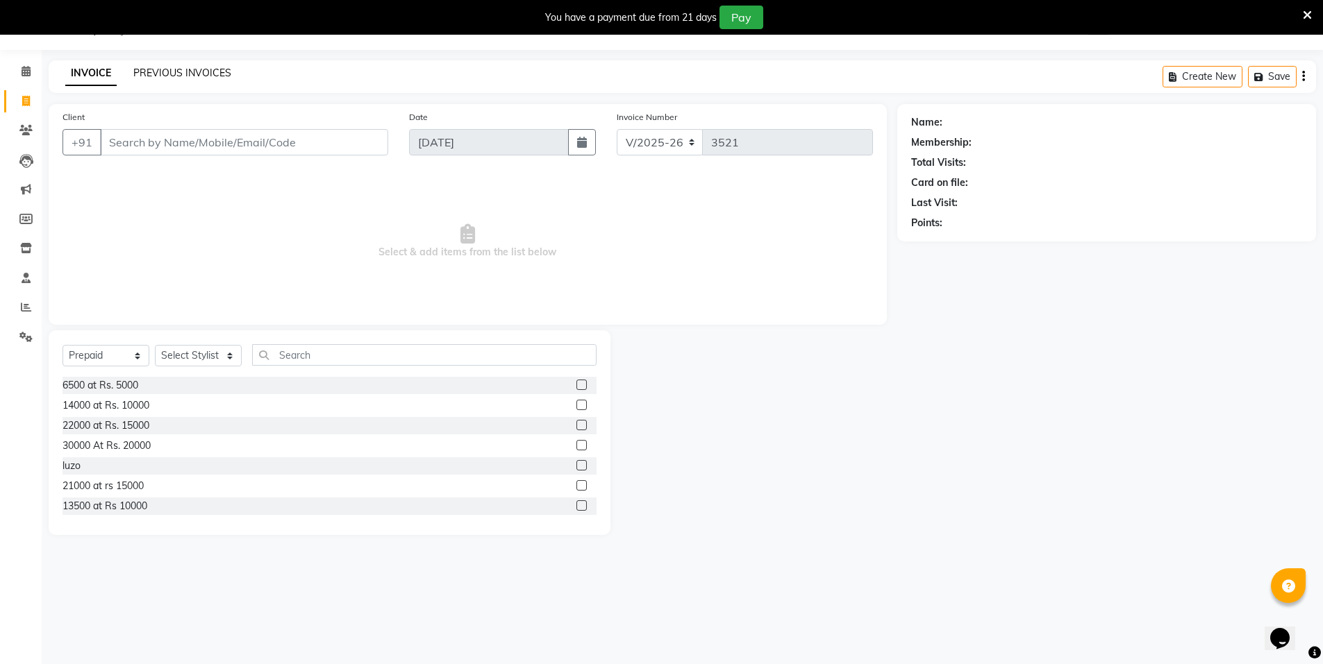
click at [216, 75] on link "PREVIOUS INVOICES" at bounding box center [182, 73] width 98 height 12
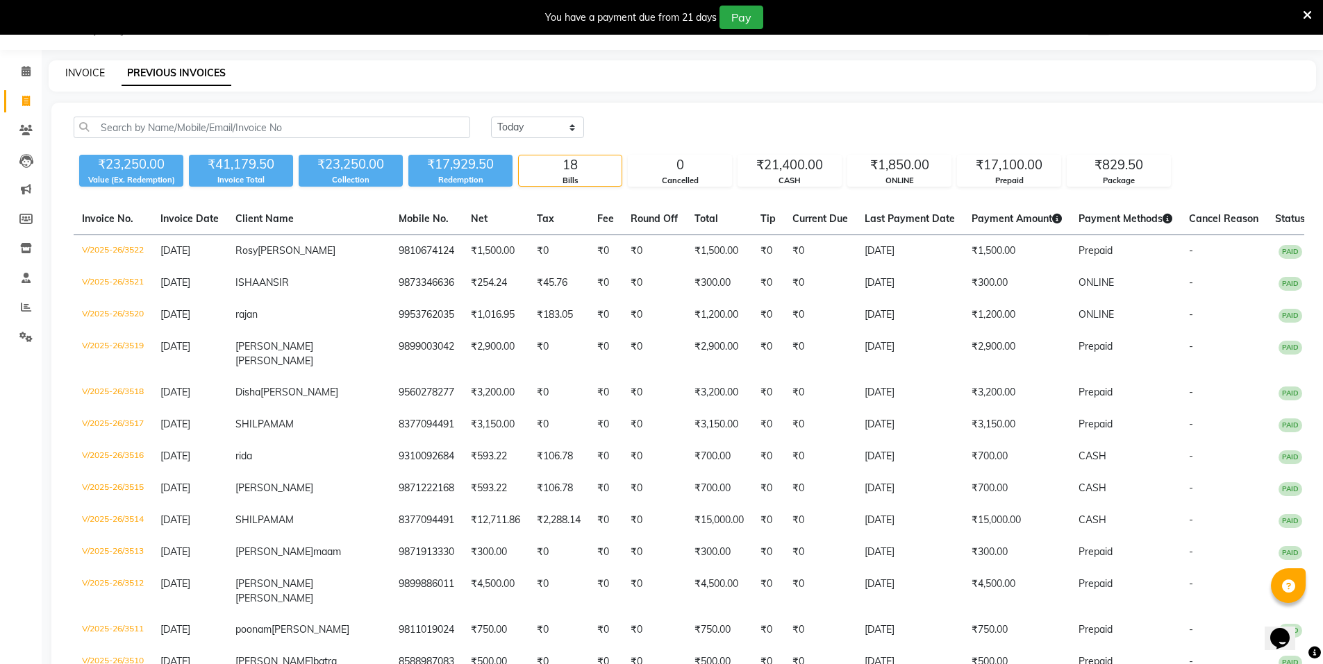
click at [71, 77] on link "INVOICE" at bounding box center [85, 73] width 40 height 12
select select "service"
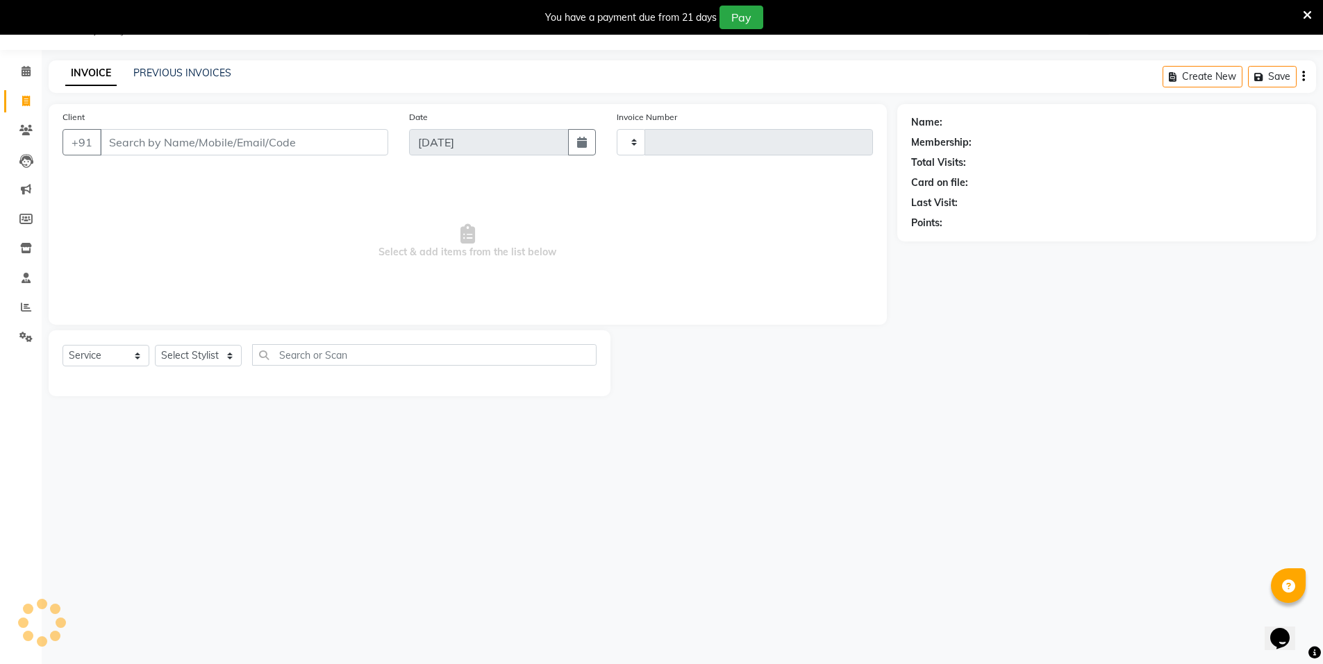
type input "3523"
select select "3472"
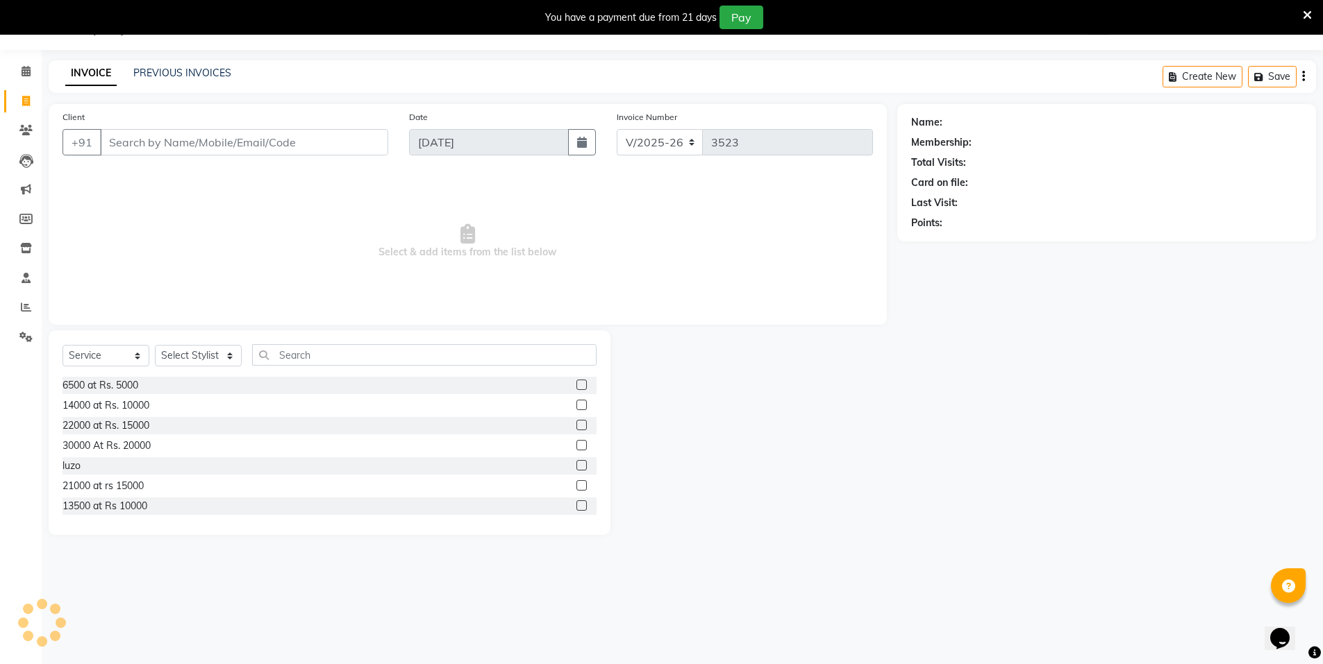
select select "P"
type input "a"
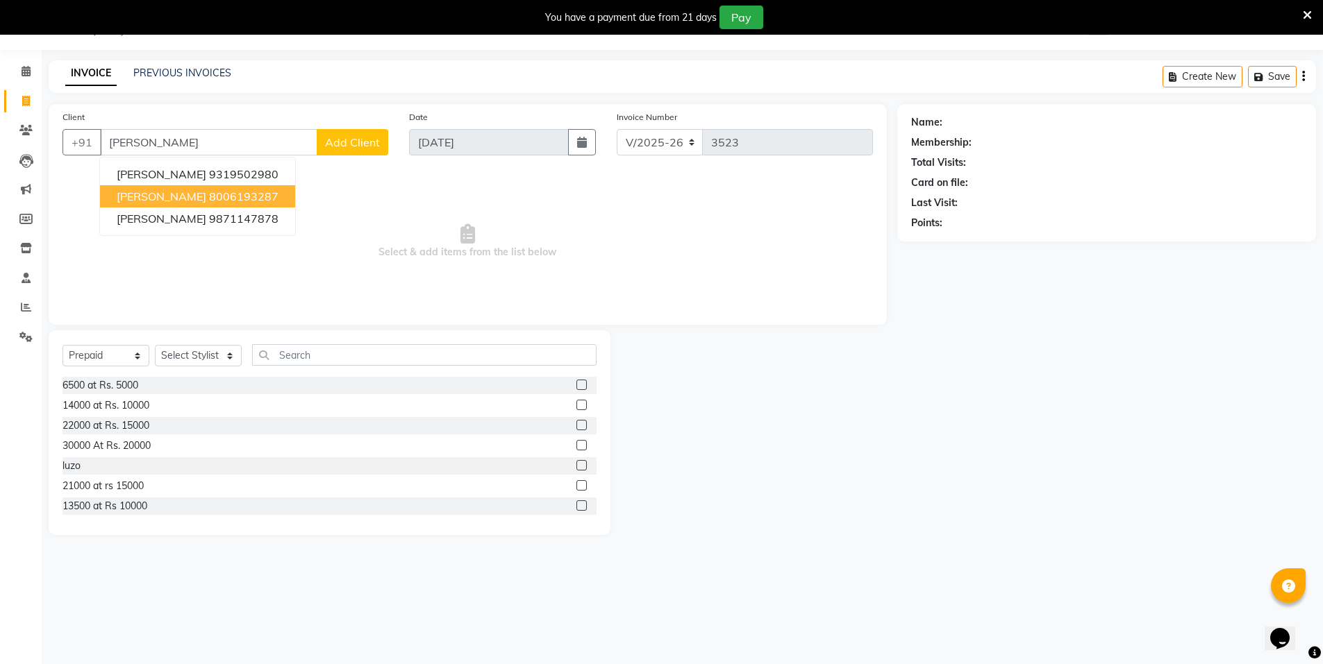
click at [185, 201] on span "aishwarya pundir" at bounding box center [162, 197] width 90 height 14
type input "8006193287"
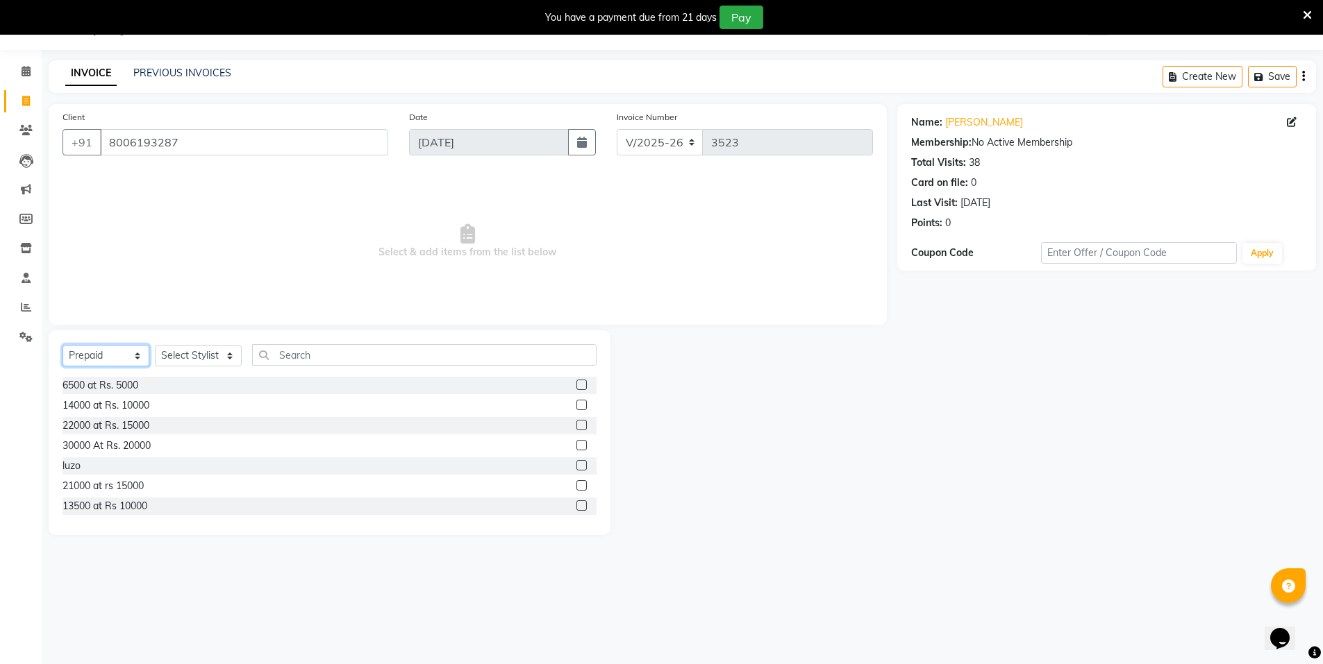
click at [109, 358] on select "Select Service Product Membership Package Voucher Prepaid Gift Card" at bounding box center [105, 356] width 87 height 22
select select "service"
click at [62, 345] on select "Select Service Product Membership Package Voucher Prepaid Gift Card" at bounding box center [105, 356] width 87 height 22
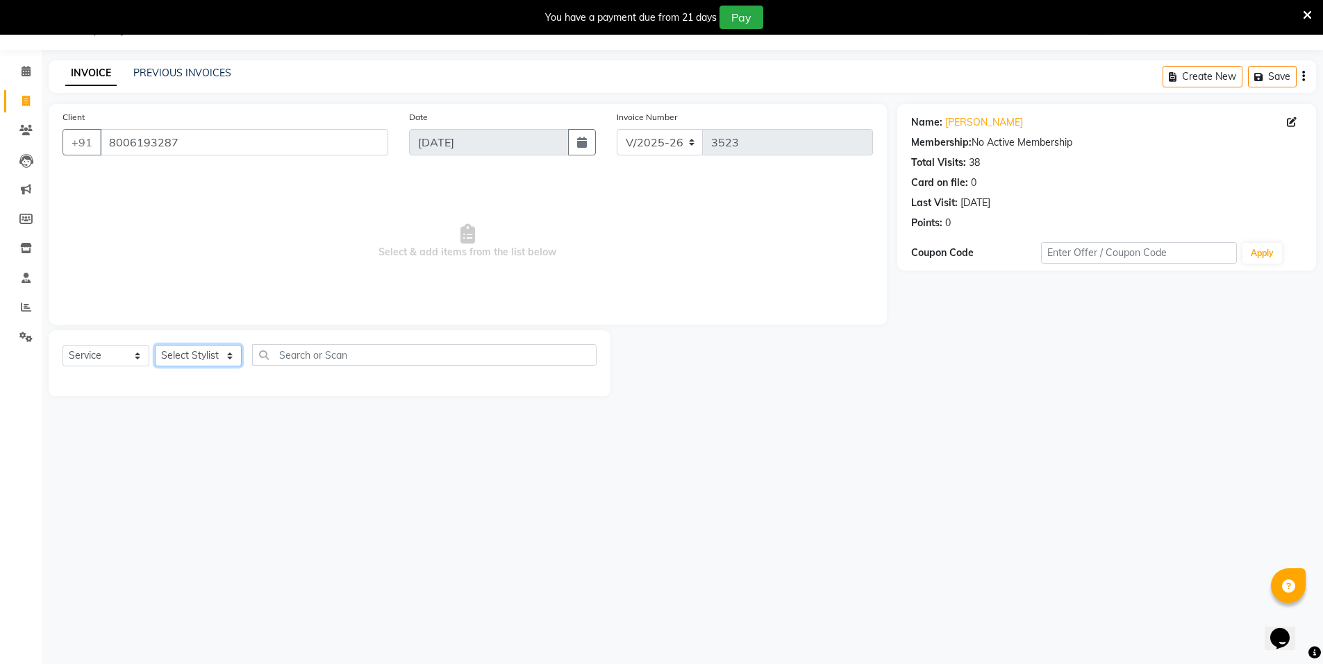
drag, startPoint x: 179, startPoint y: 362, endPoint x: 171, endPoint y: 355, distance: 10.8
click at [179, 362] on select "Select Stylist [PERSON_NAME] [PERSON_NAME] MANAGER MD..... Pradeep Rahul [PERSO…" at bounding box center [198, 356] width 87 height 22
select select "15668"
click at [155, 345] on select "Select Stylist [PERSON_NAME] [PERSON_NAME] MANAGER MD..... Pradeep Rahul [PERSO…" at bounding box center [198, 356] width 87 height 22
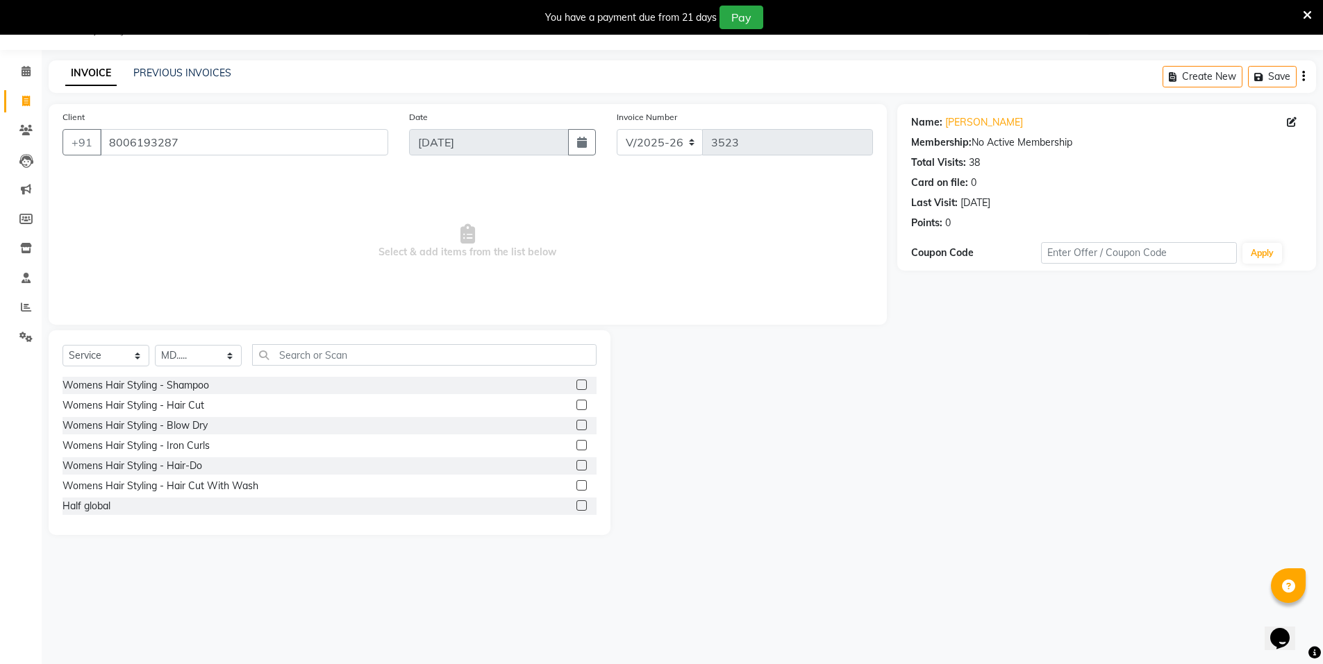
click at [576, 408] on label at bounding box center [581, 405] width 10 height 10
click at [576, 408] on input "checkbox" at bounding box center [580, 405] width 9 height 9
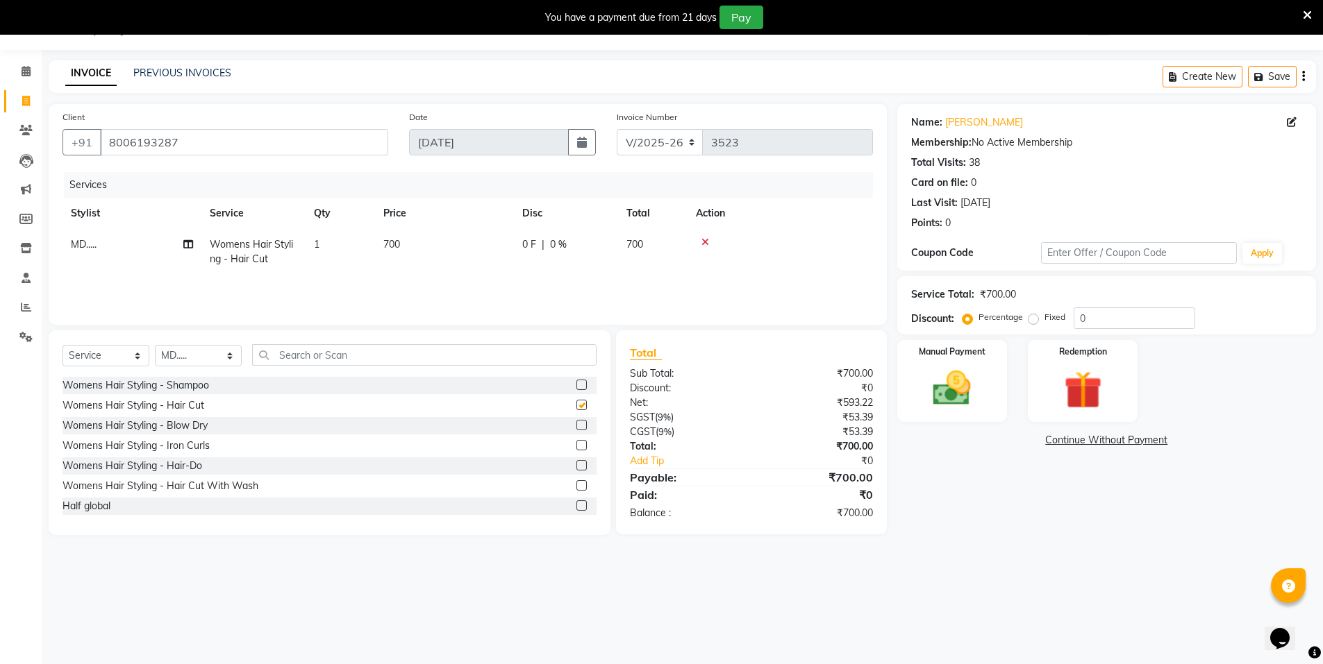
checkbox input "false"
click at [967, 405] on img at bounding box center [952, 388] width 64 height 45
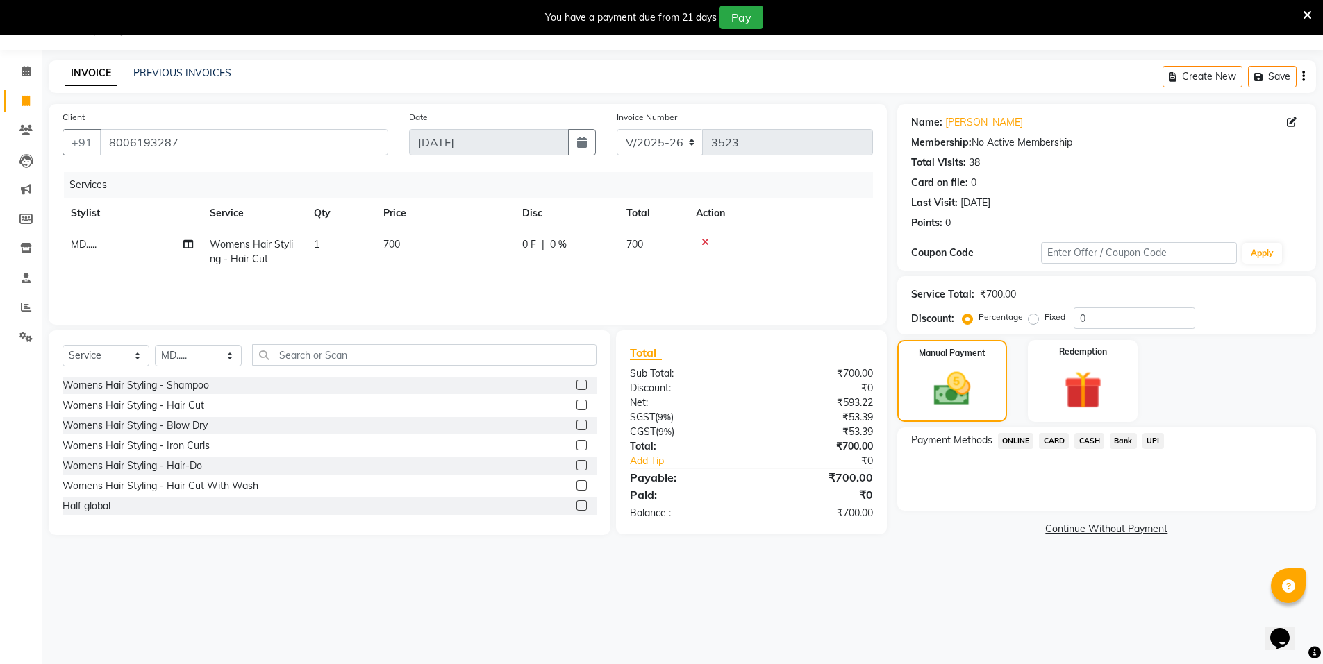
click at [1014, 445] on span "ONLINE" at bounding box center [1016, 441] width 36 height 16
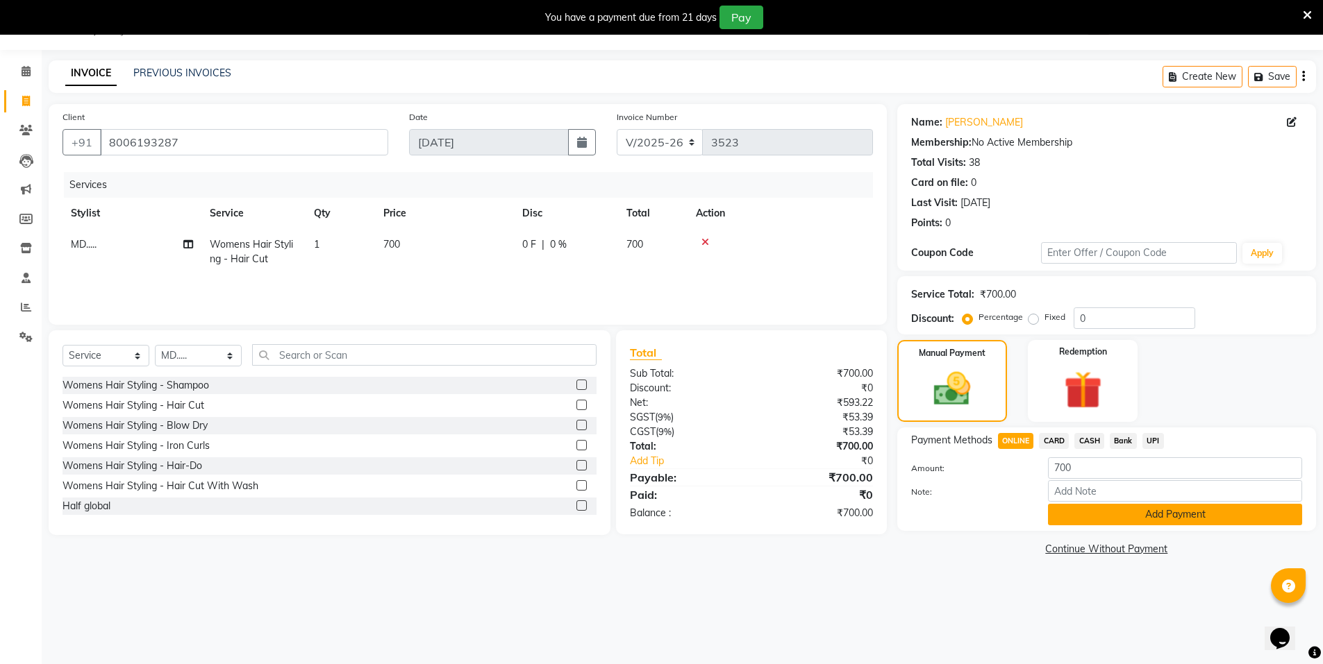
click at [1114, 516] on button "Add Payment" at bounding box center [1175, 515] width 254 height 22
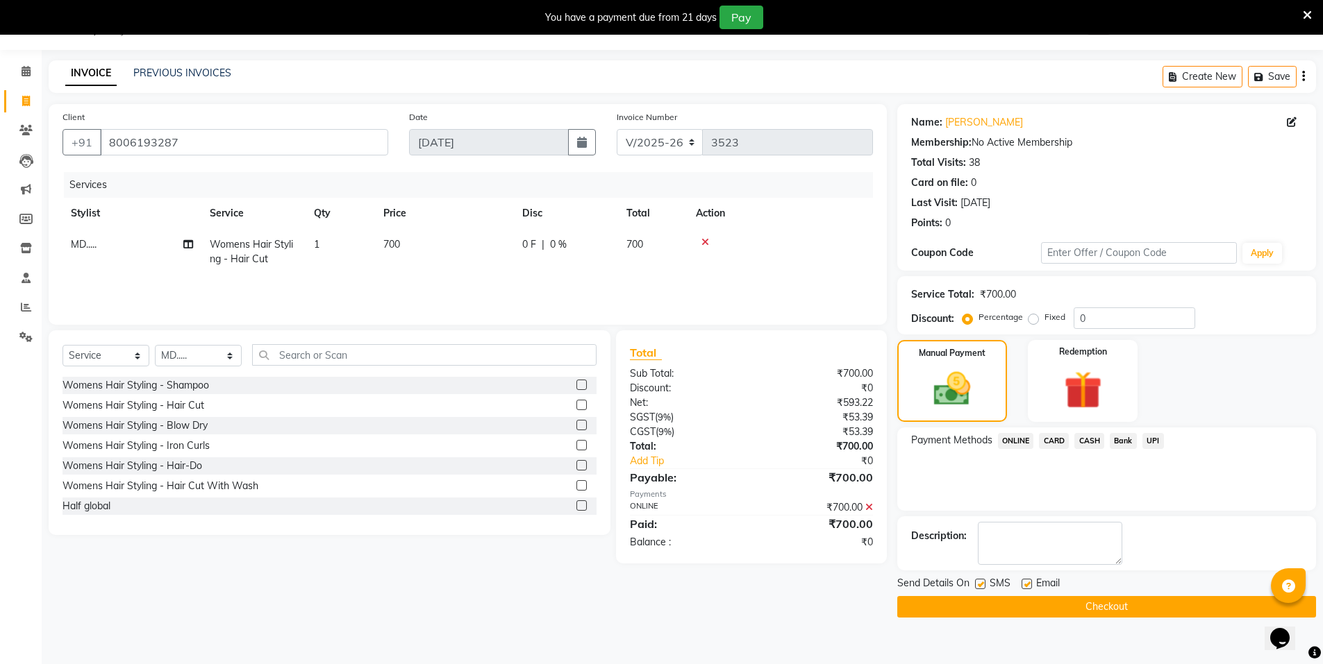
click at [1123, 604] on button "Checkout" at bounding box center [1106, 607] width 419 height 22
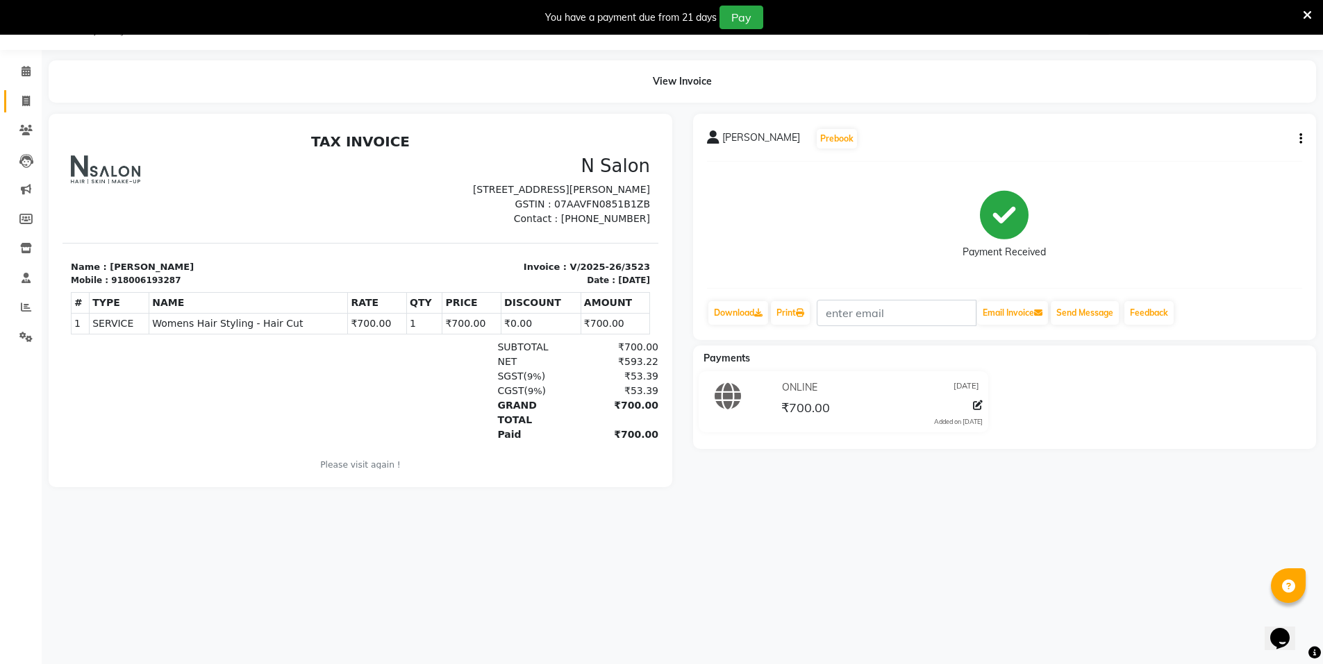
click at [26, 90] on li "Invoice" at bounding box center [21, 102] width 42 height 30
click at [26, 99] on icon at bounding box center [26, 101] width 8 height 10
select select "service"
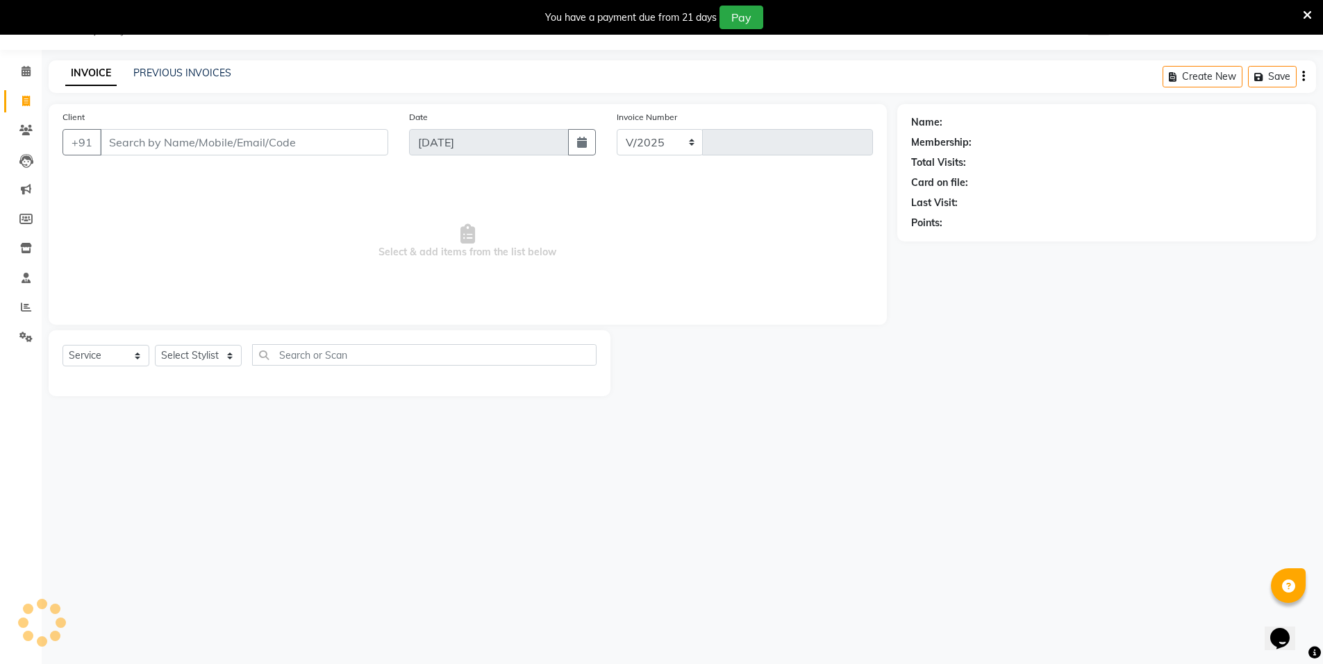
select select "3472"
type input "3524"
click at [153, 63] on div "INVOICE PREVIOUS INVOICES Create New Save" at bounding box center [682, 76] width 1267 height 33
select select "P"
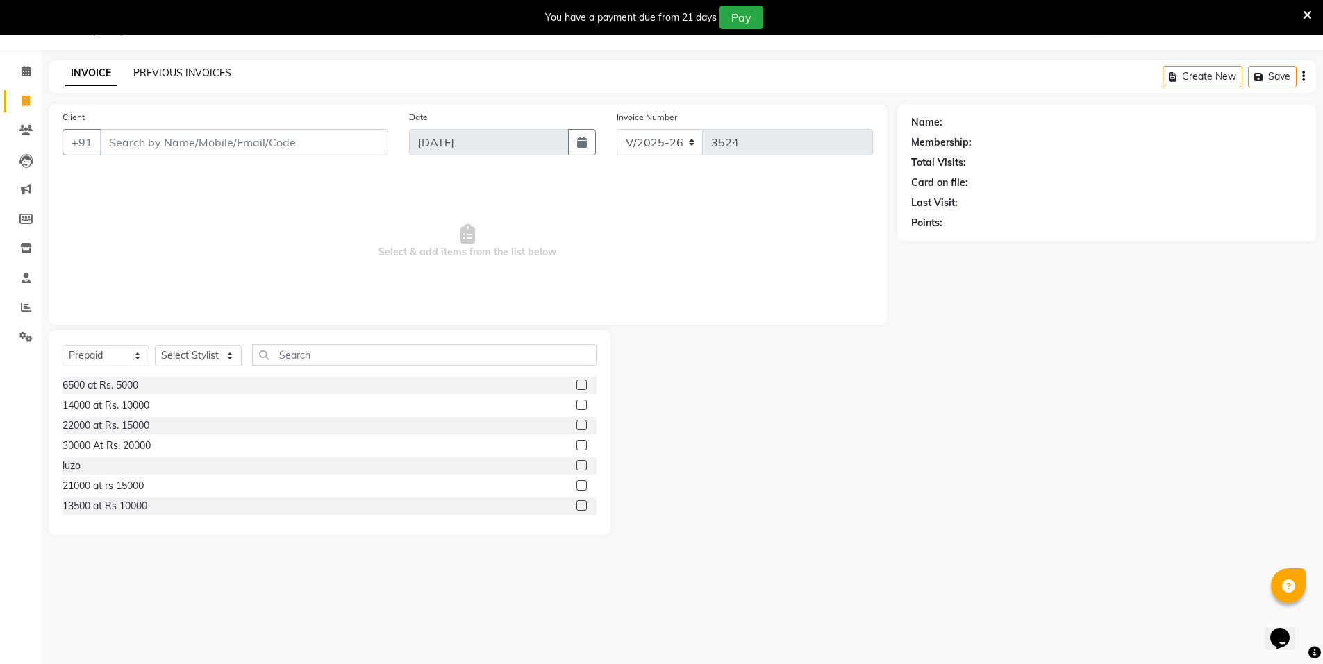
click at [155, 67] on link "PREVIOUS INVOICES" at bounding box center [182, 73] width 98 height 12
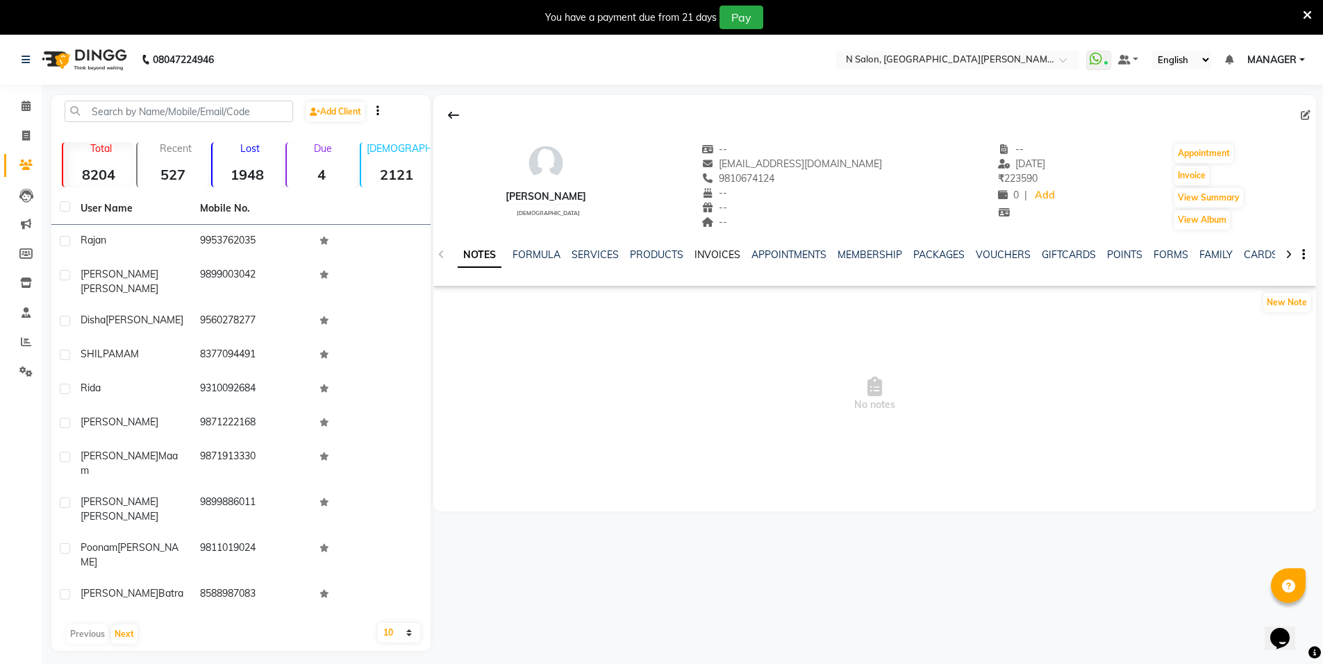
click at [710, 258] on link "INVOICES" at bounding box center [717, 255] width 46 height 12
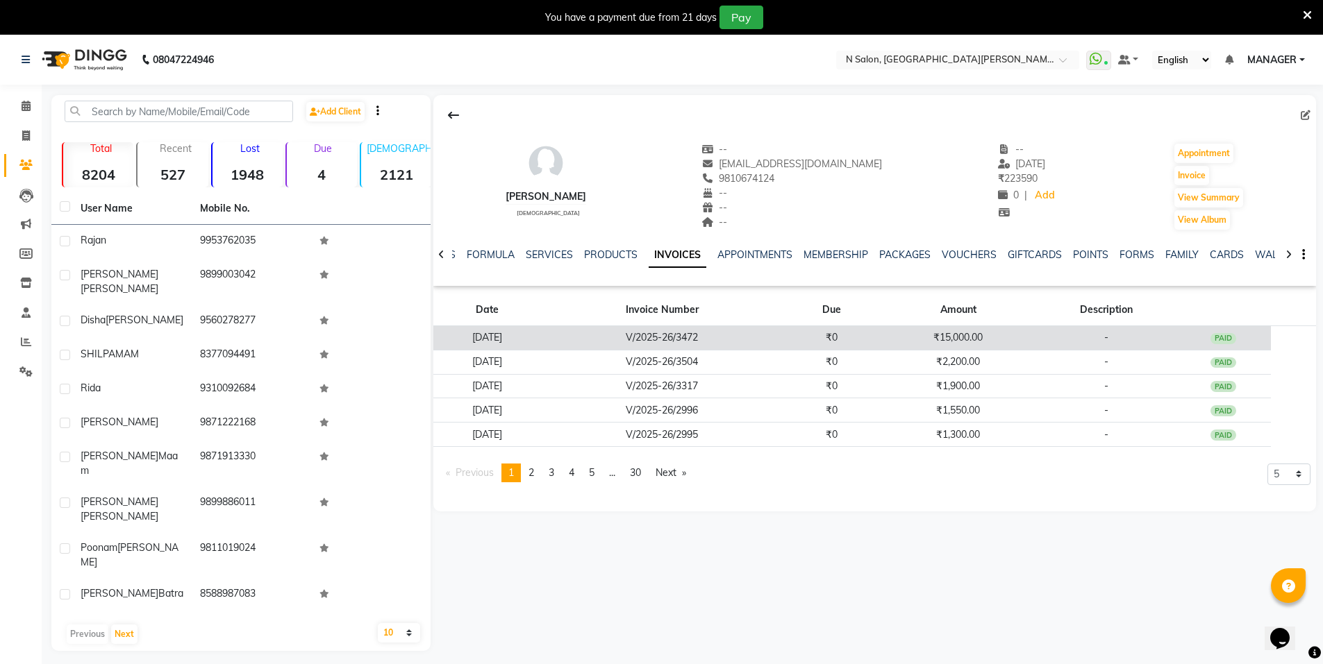
click at [724, 334] on td "V/2025-26/3472" at bounding box center [662, 338] width 243 height 24
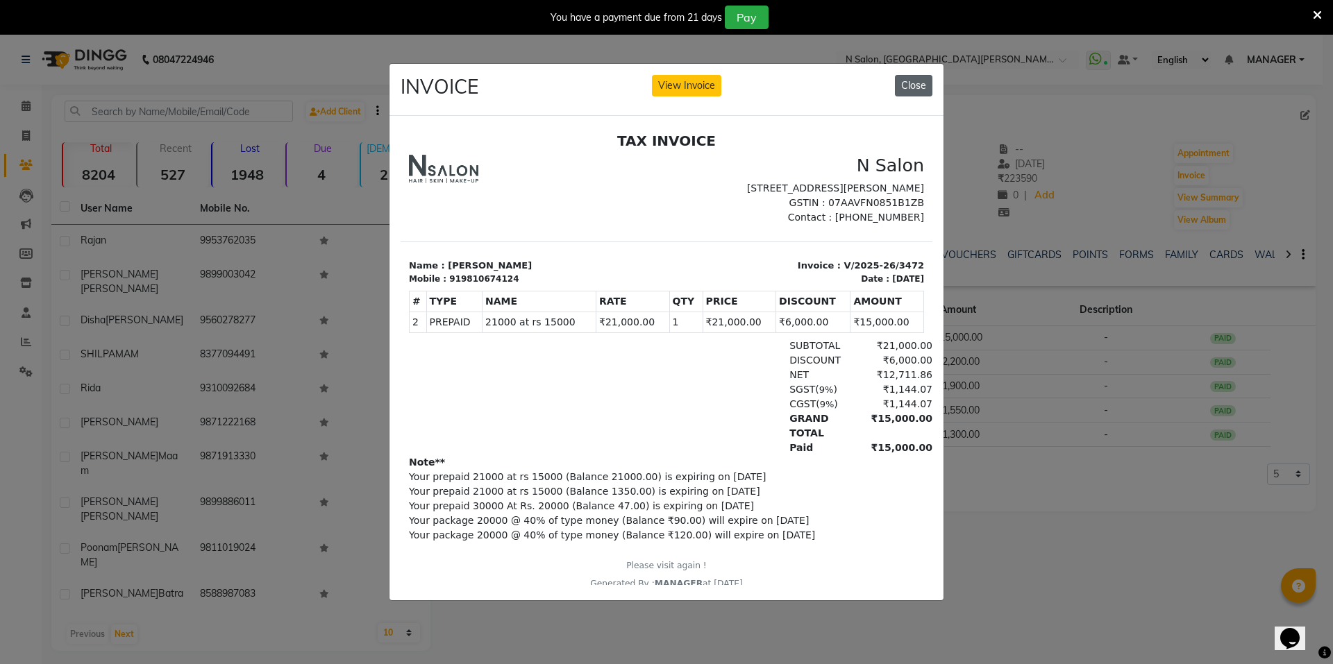
click at [920, 86] on button "Close" at bounding box center [913, 86] width 37 height 22
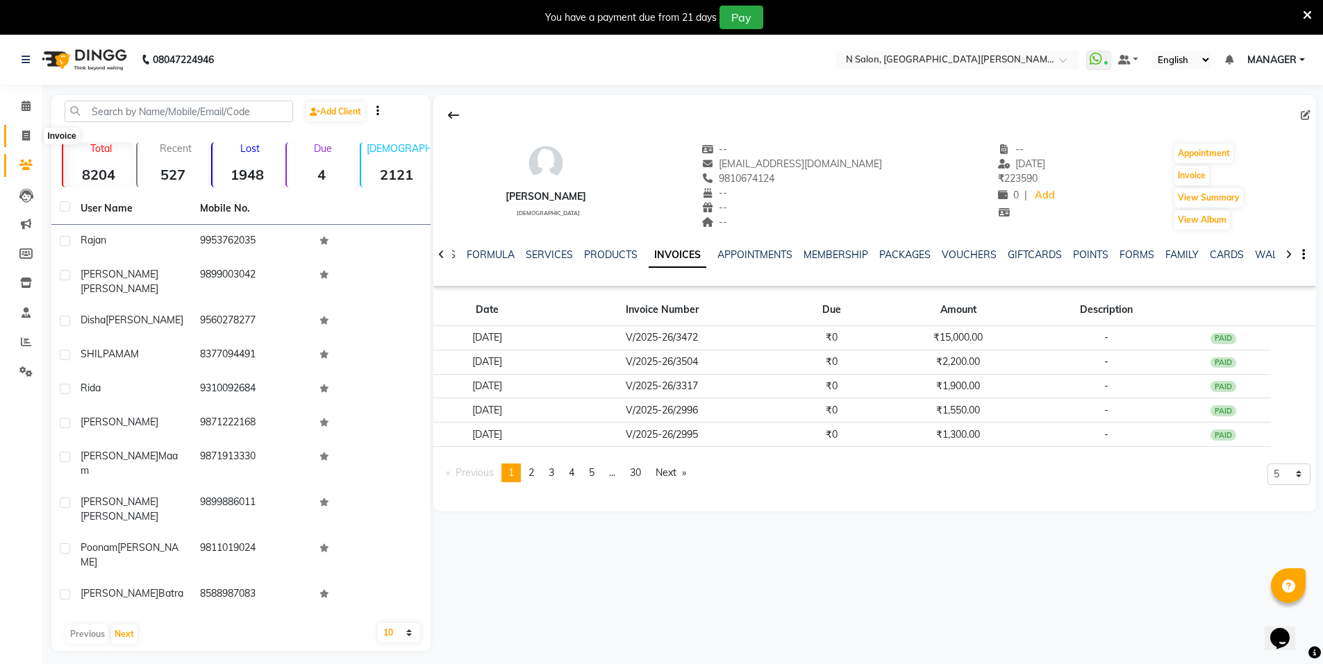
click at [22, 139] on icon at bounding box center [26, 136] width 8 height 10
select select "service"
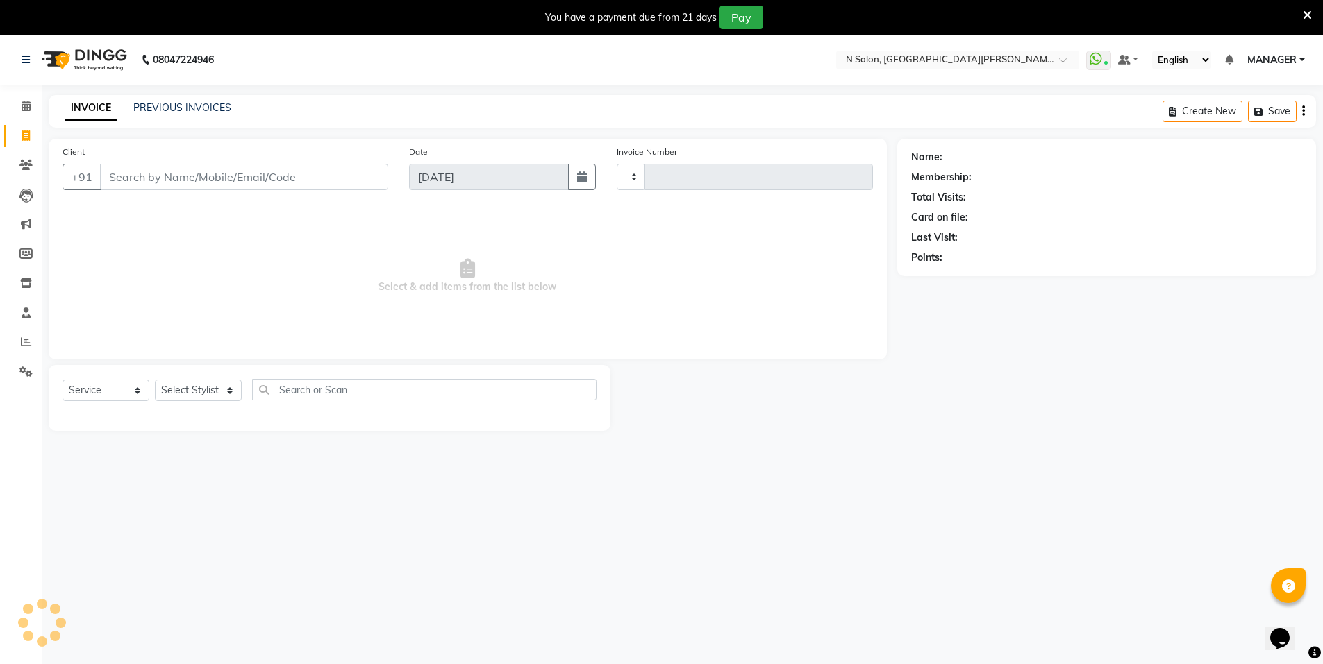
type input "3521"
select select "3472"
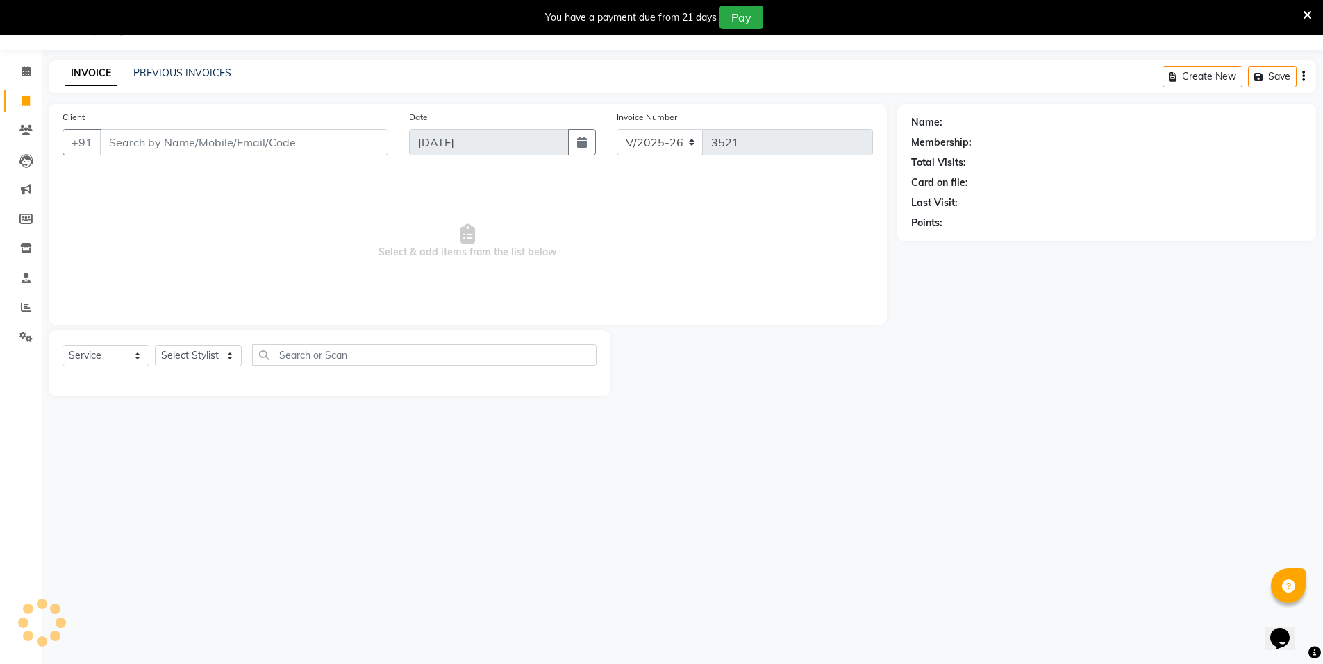
select select "P"
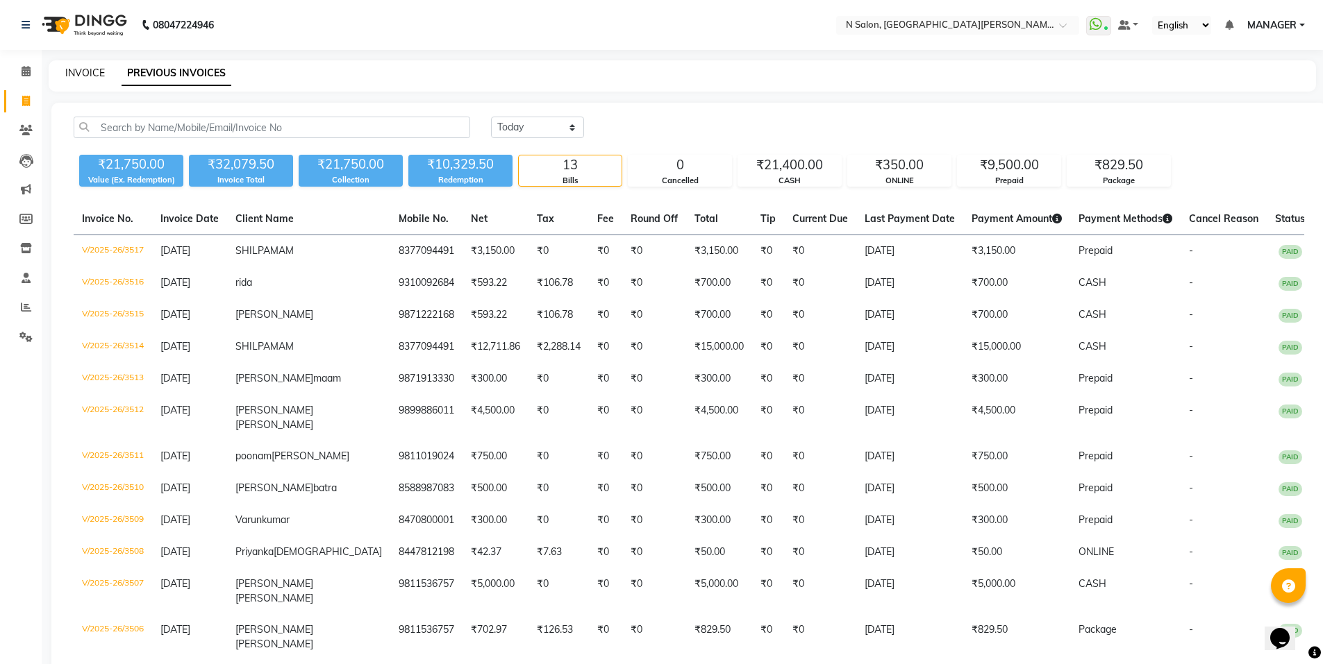
click at [72, 73] on link "INVOICE" at bounding box center [85, 73] width 40 height 12
select select "service"
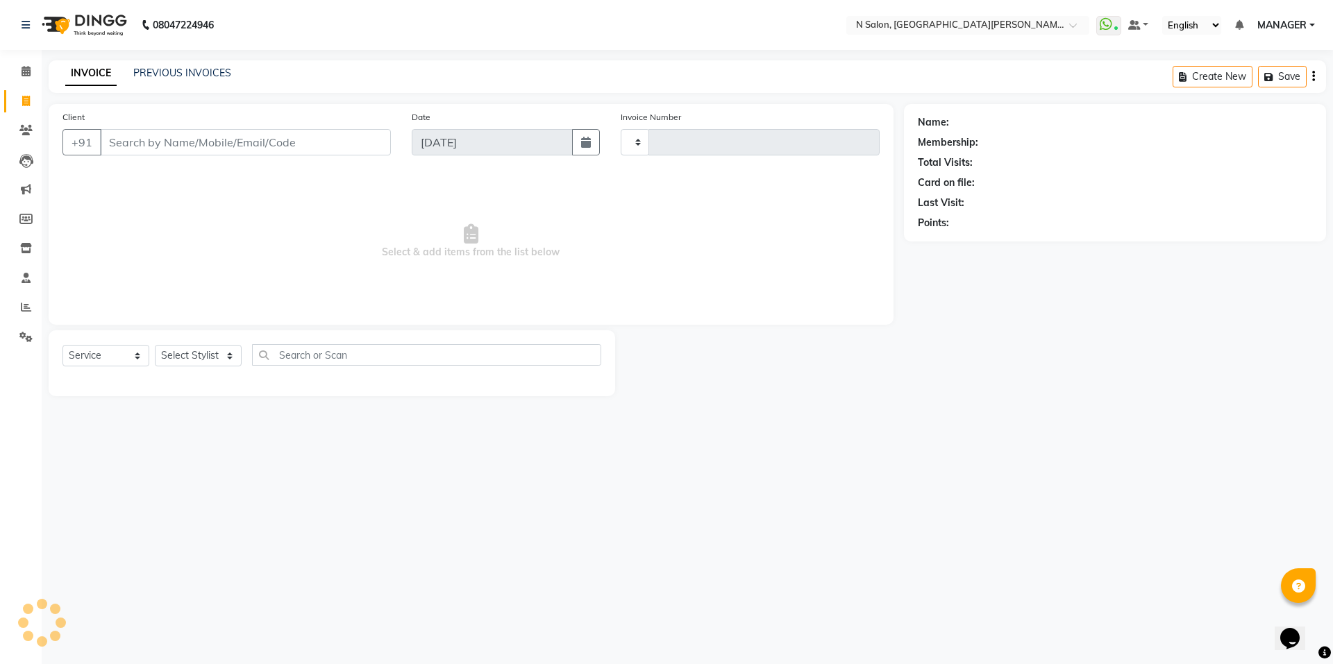
type input "3521"
select select "3472"
click at [172, 73] on link "PREVIOUS INVOICES" at bounding box center [182, 73] width 98 height 12
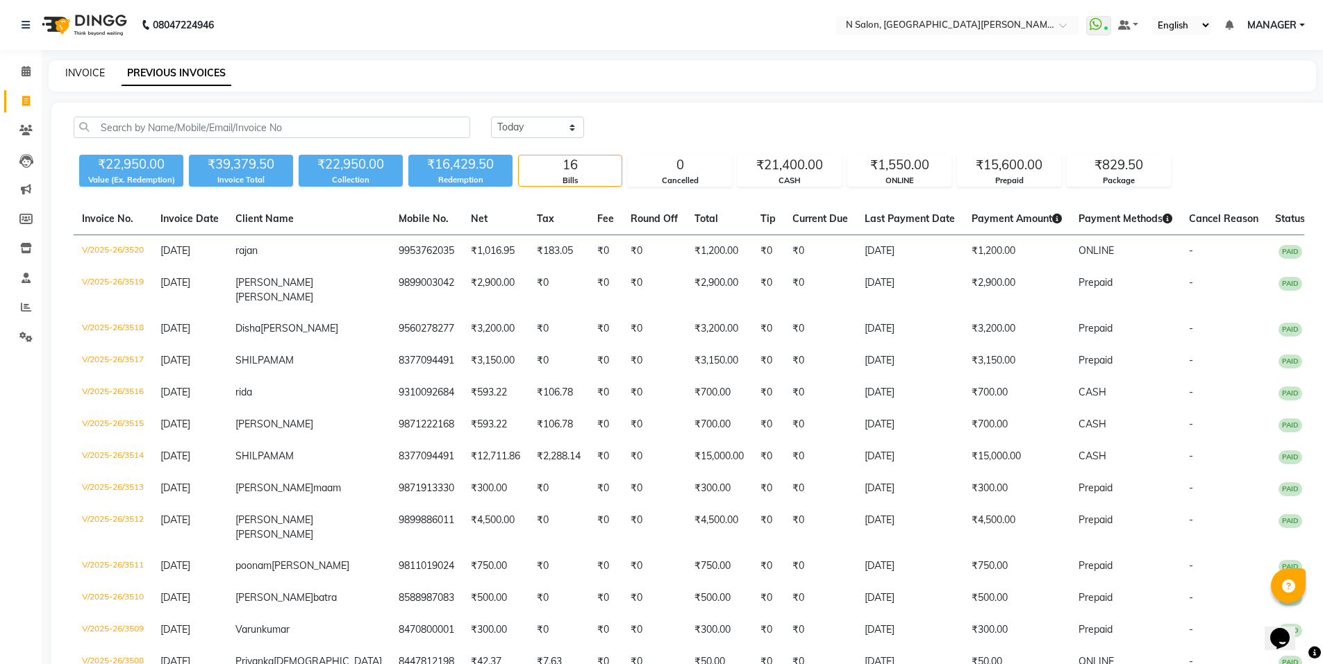
click at [100, 70] on link "INVOICE" at bounding box center [85, 73] width 40 height 12
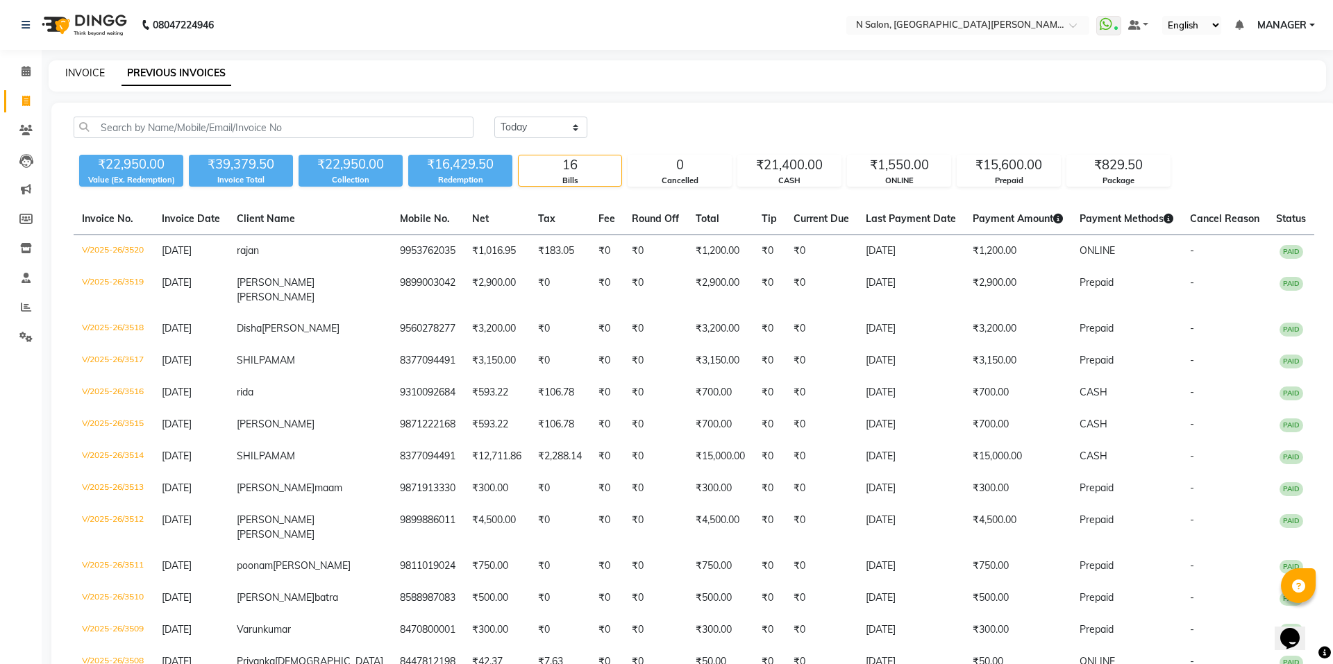
select select "service"
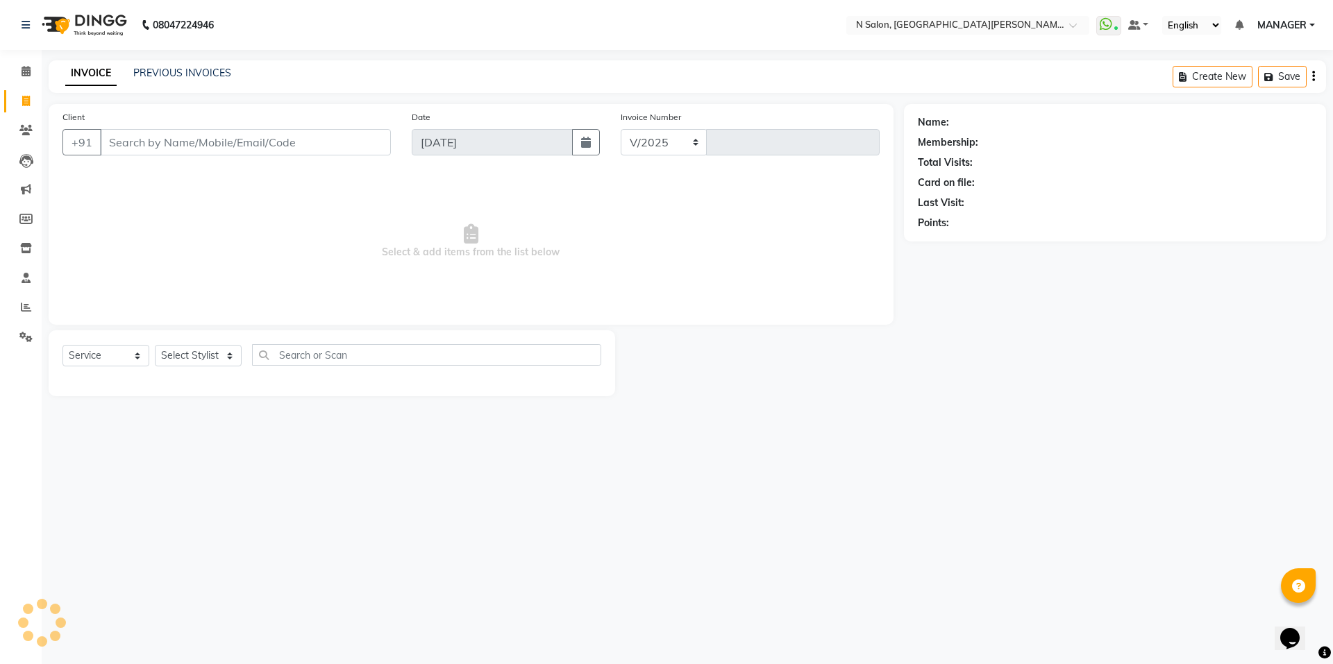
select select "3472"
type input "3521"
select select "P"
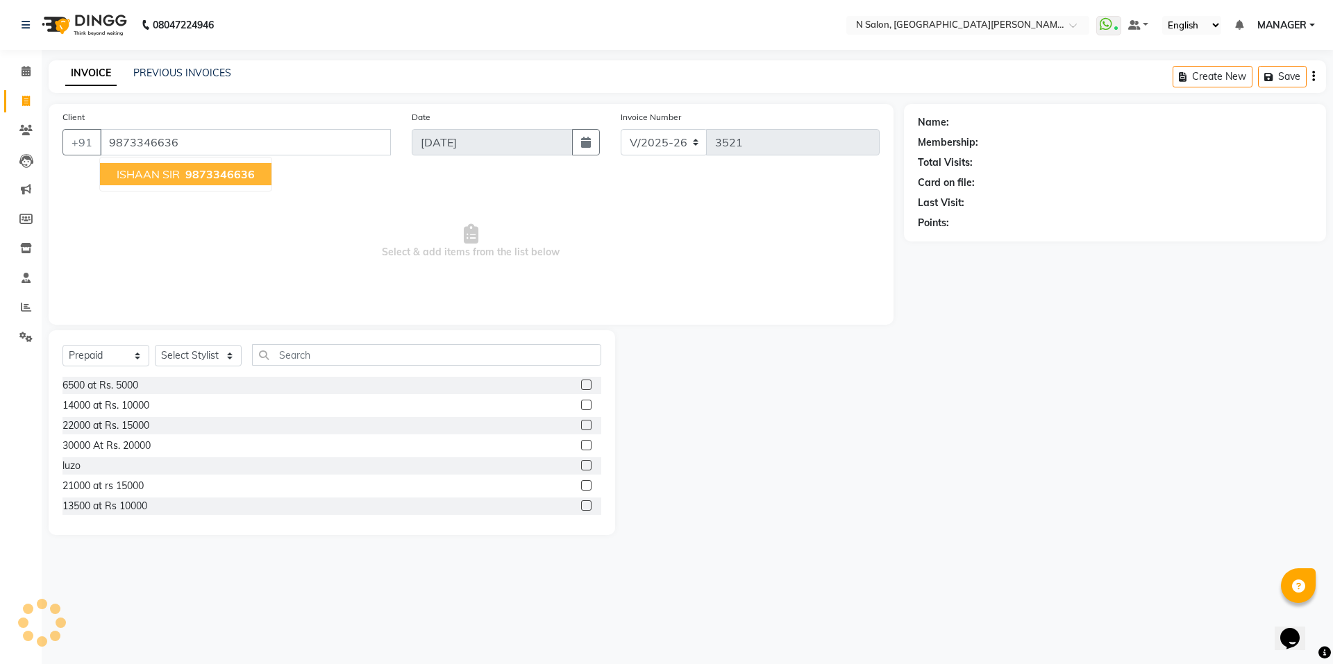
type input "9873346636"
click at [153, 174] on span "ISHAAN SIR" at bounding box center [148, 174] width 63 height 14
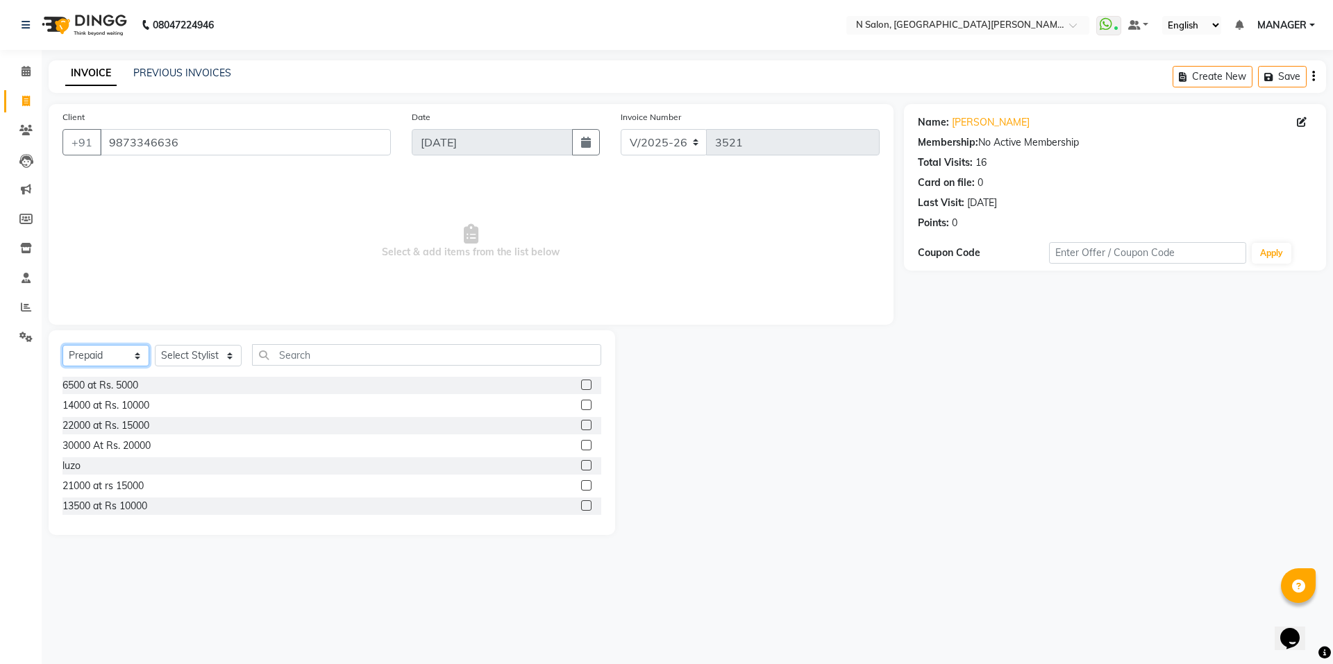
click at [121, 351] on select "Select Service Product Membership Package Voucher Prepaid Gift Card" at bounding box center [105, 356] width 87 height 22
select select "service"
click at [62, 345] on select "Select Service Product Membership Package Voucher Prepaid Gift Card" at bounding box center [105, 356] width 87 height 22
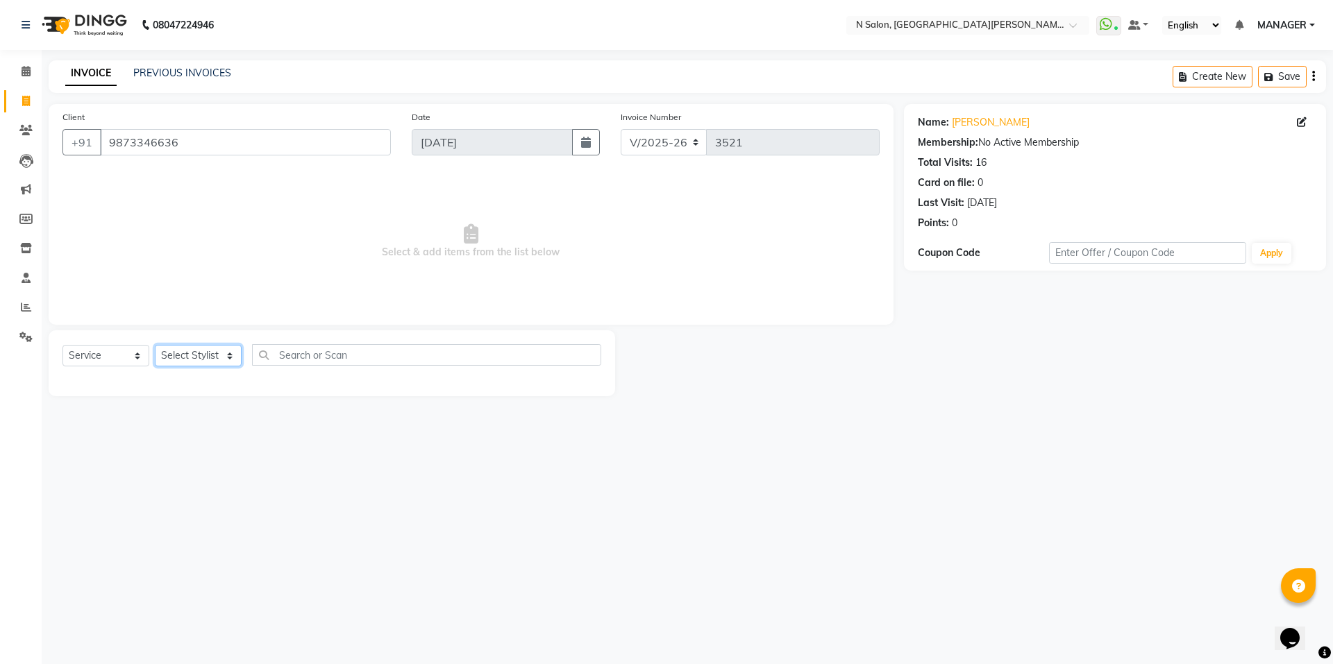
click at [165, 364] on select "Select Stylist [PERSON_NAME] [PERSON_NAME] MANAGER MD..... Pradeep Rahul [PERSO…" at bounding box center [198, 356] width 87 height 22
select select "72439"
click at [155, 345] on select "Select Stylist [PERSON_NAME] [PERSON_NAME] MANAGER MD..... Pradeep Rahul [PERSO…" at bounding box center [198, 356] width 87 height 22
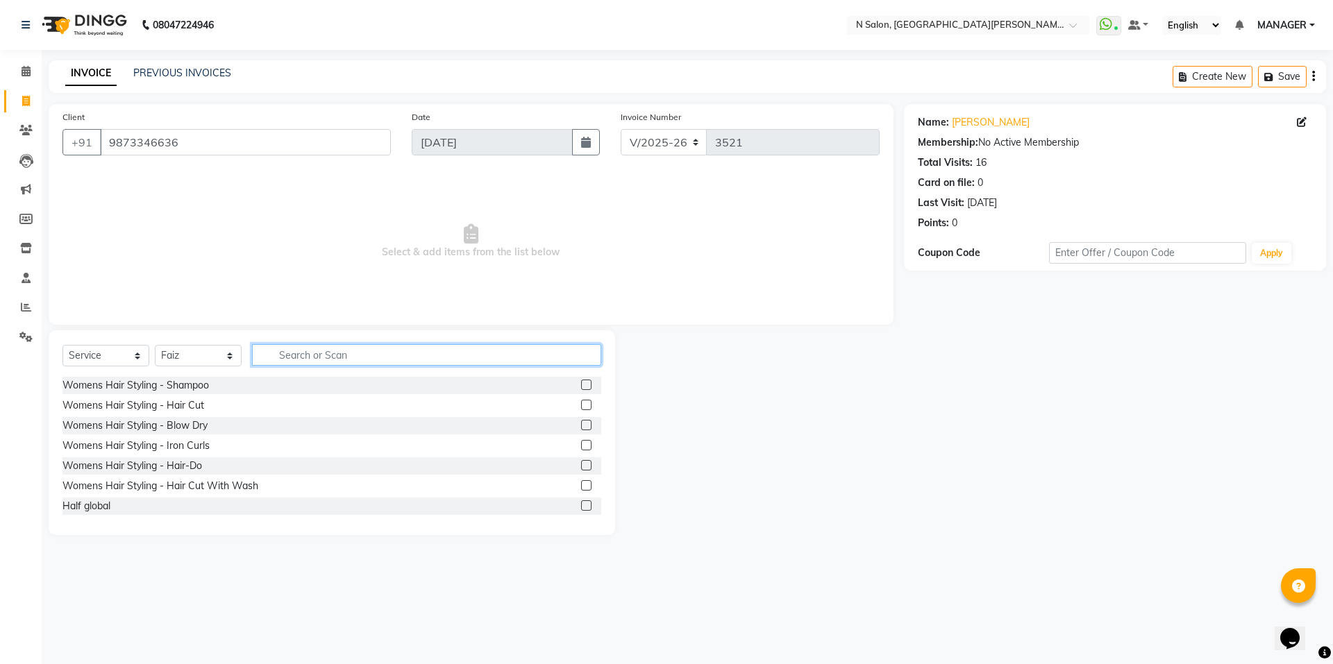
click at [267, 362] on input "text" at bounding box center [426, 355] width 349 height 22
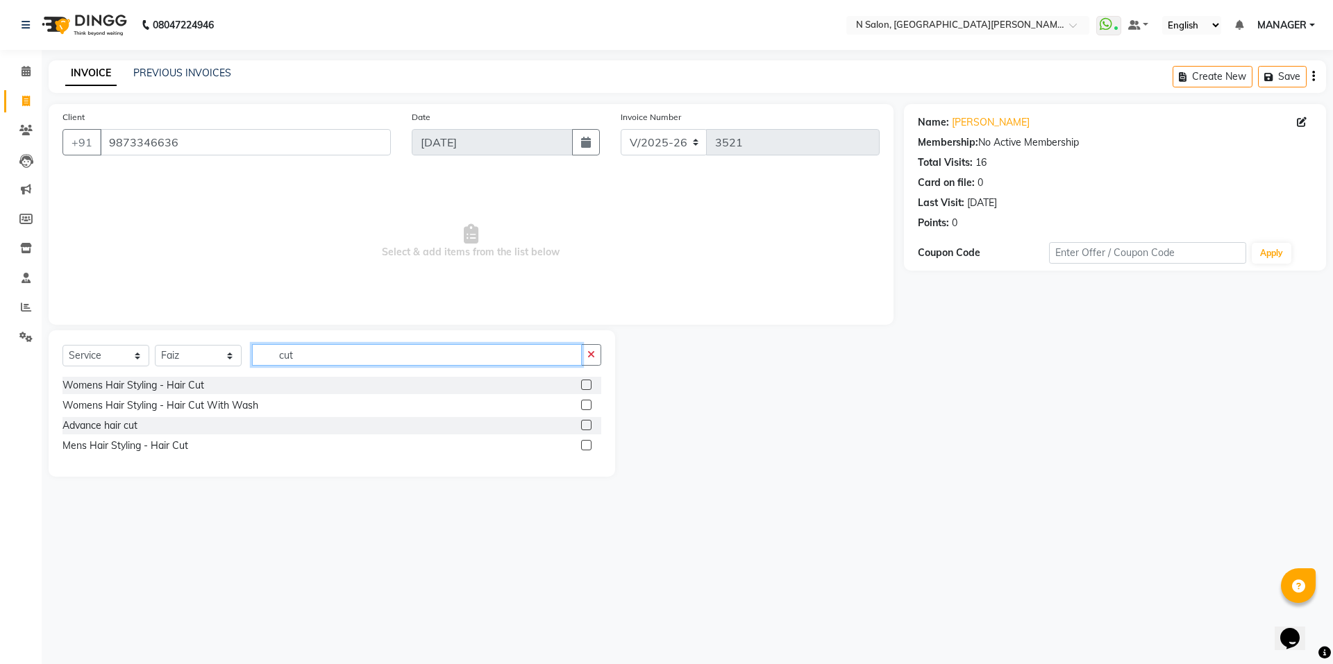
type input "cut"
click at [584, 444] on label at bounding box center [586, 445] width 10 height 10
click at [584, 444] on input "checkbox" at bounding box center [585, 446] width 9 height 9
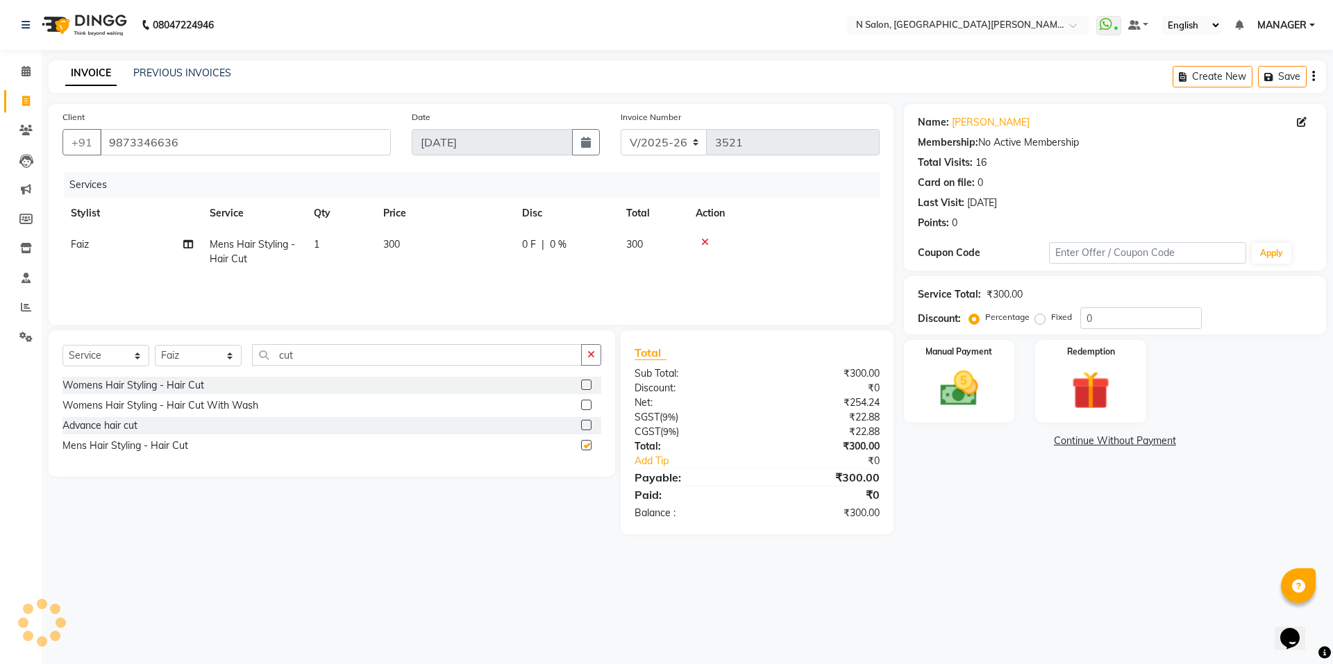
checkbox input "false"
click at [1002, 408] on div "Manual Payment" at bounding box center [958, 381] width 115 height 85
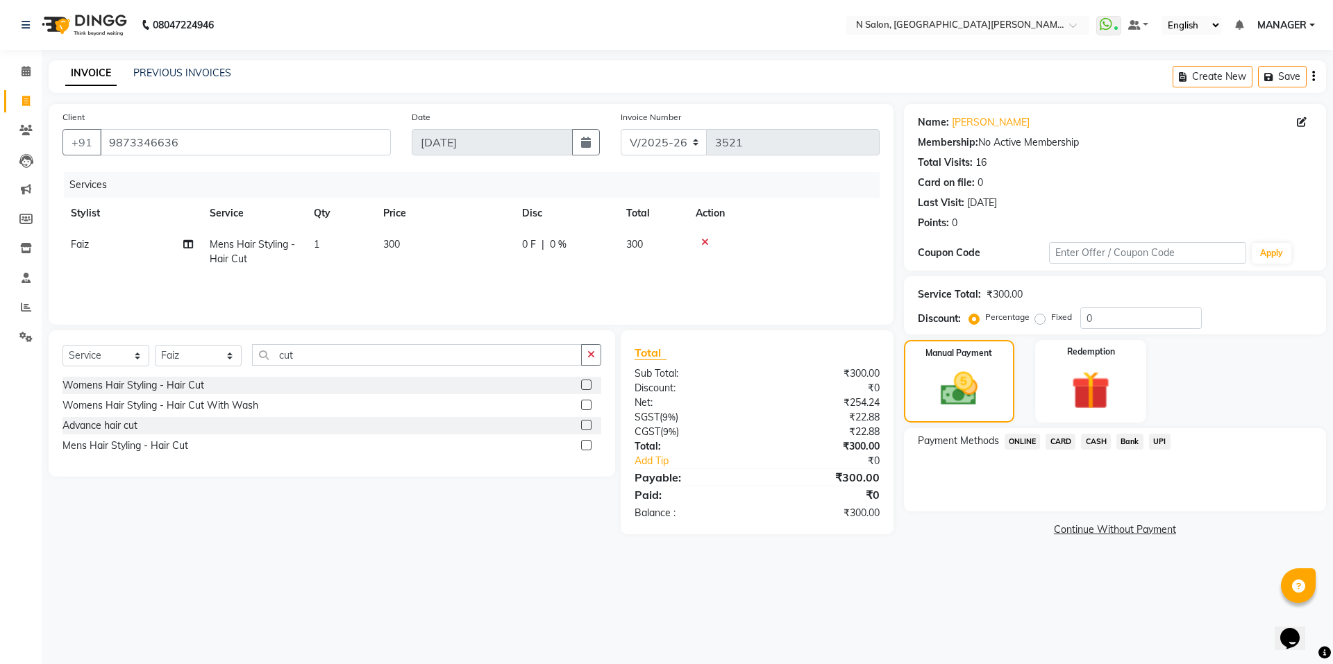
click at [1020, 448] on span "ONLINE" at bounding box center [1023, 442] width 36 height 16
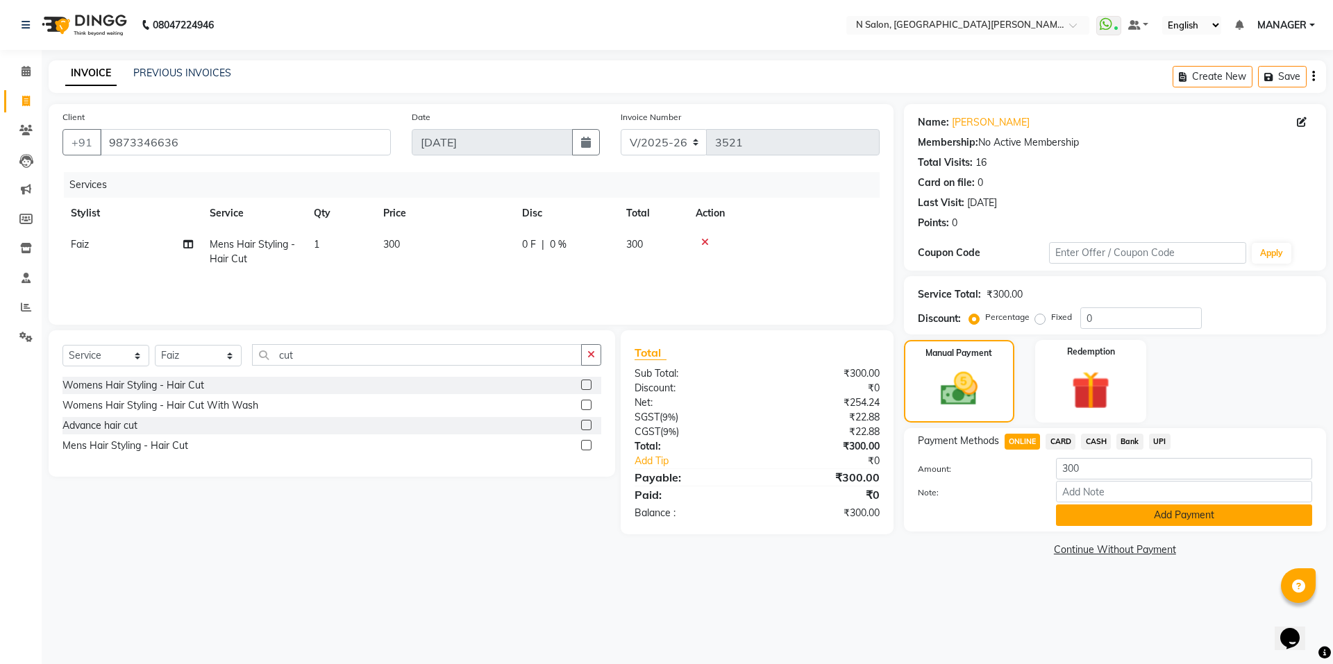
click at [1141, 507] on button "Add Payment" at bounding box center [1184, 516] width 256 height 22
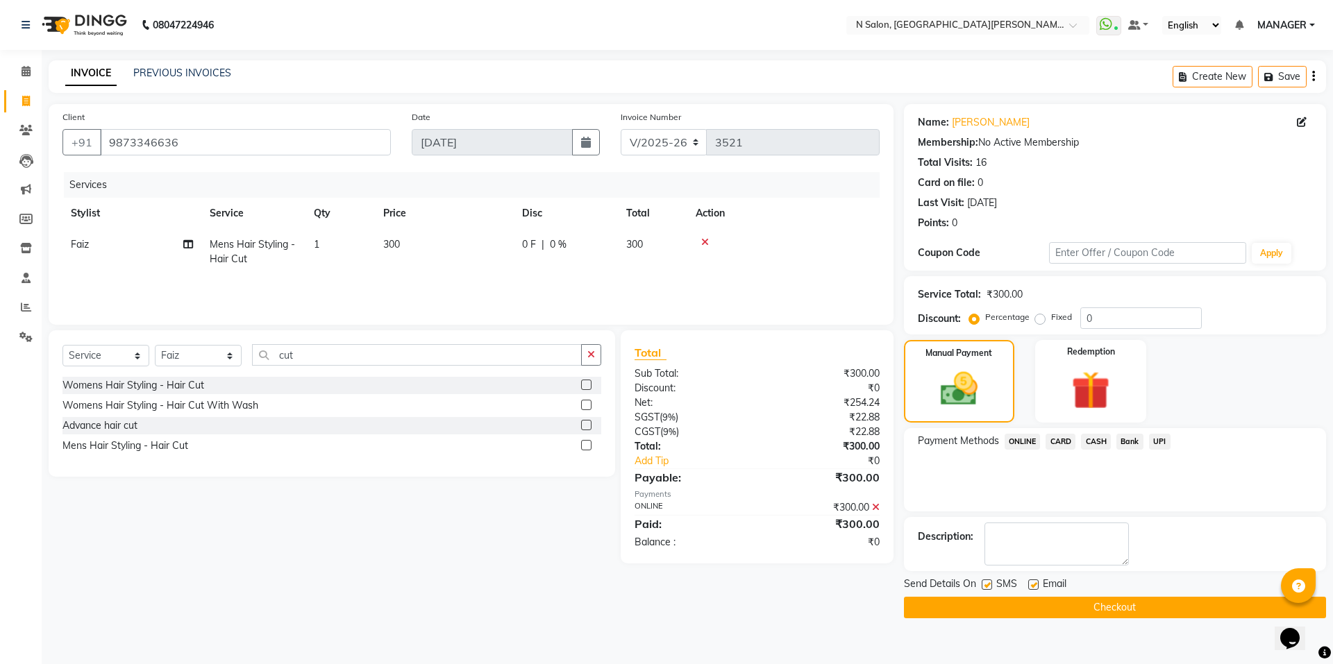
click at [1123, 604] on button "Checkout" at bounding box center [1115, 608] width 422 height 22
